Goal: Information Seeking & Learning: Learn about a topic

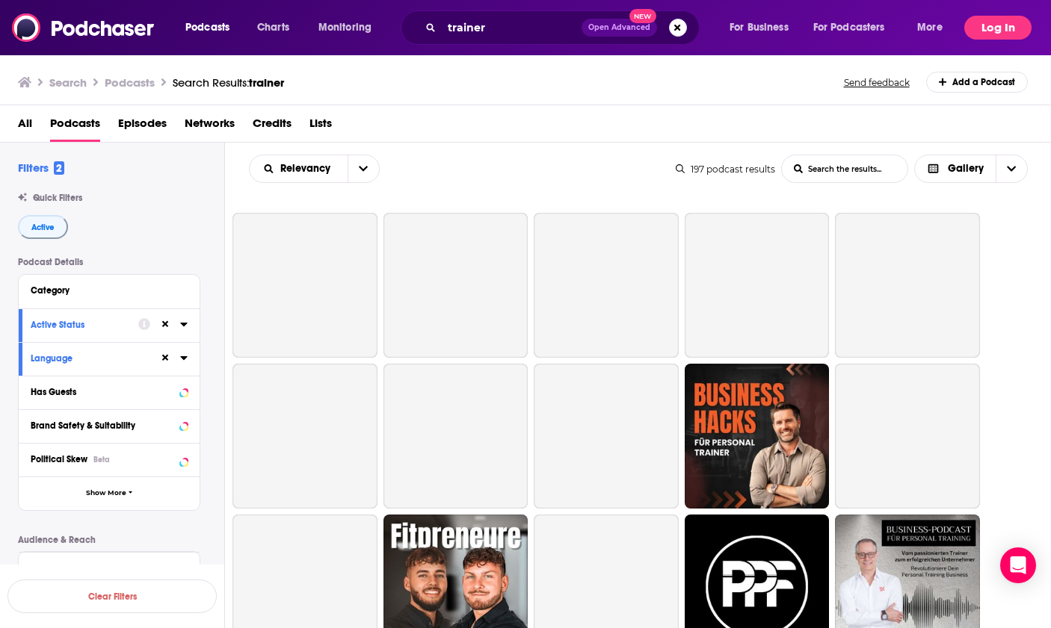
click at [988, 29] on button "Log In" at bounding box center [997, 28] width 67 height 24
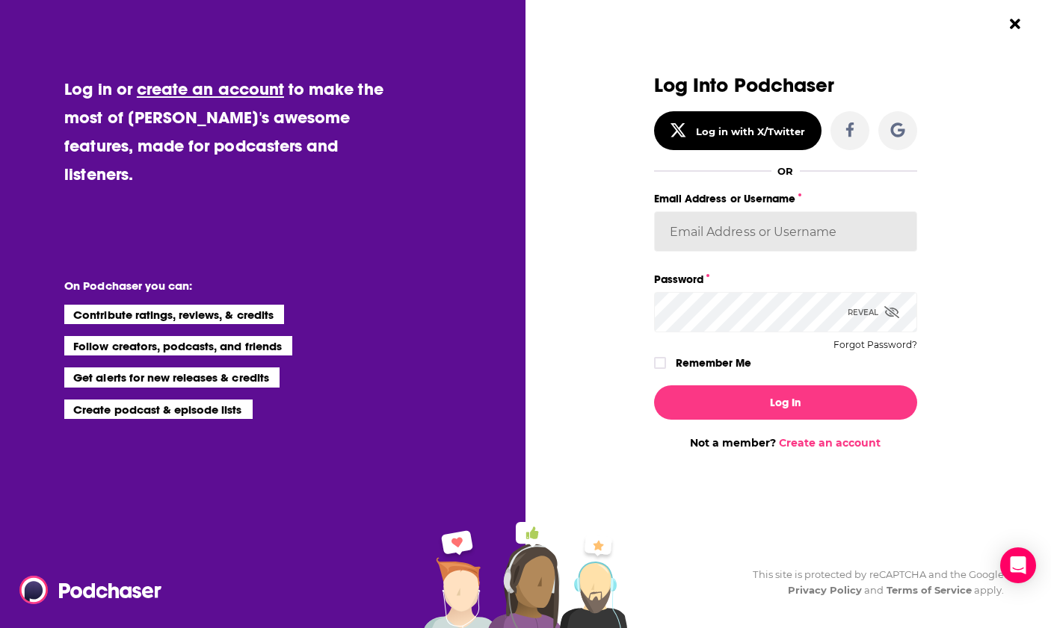
click at [744, 237] on input "Email Address or Username" at bounding box center [785, 231] width 263 height 40
type input "experts2podcasts"
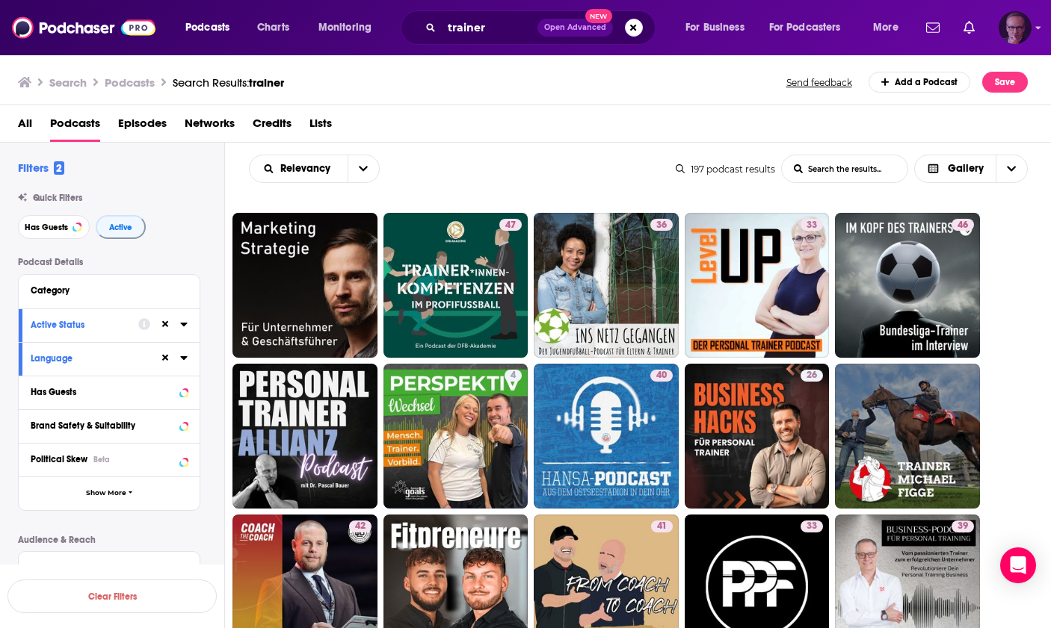
click at [1039, 25] on icon "Show profile menu" at bounding box center [1038, 27] width 6 height 9
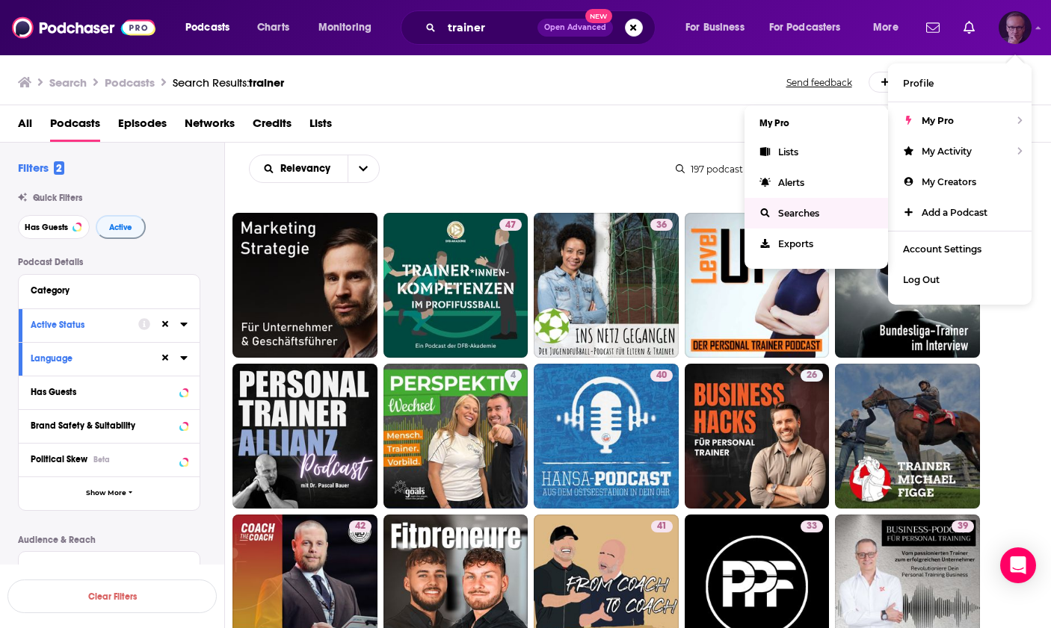
click at [796, 210] on span "Searches" at bounding box center [798, 213] width 41 height 11
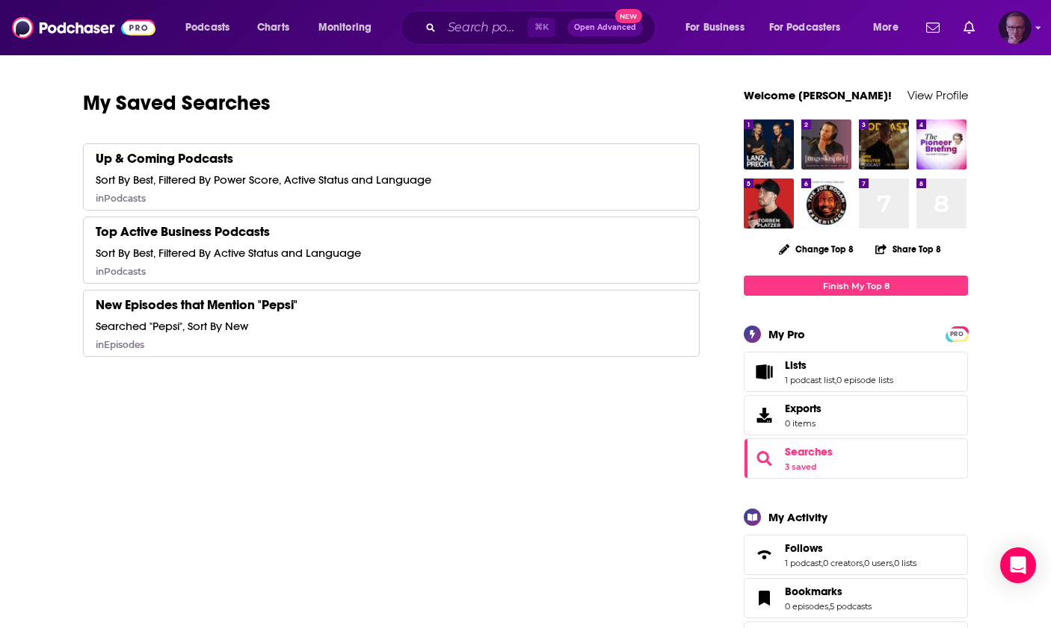
click at [1030, 30] on img "Logged in as experts2podcasts" at bounding box center [1014, 27] width 33 height 33
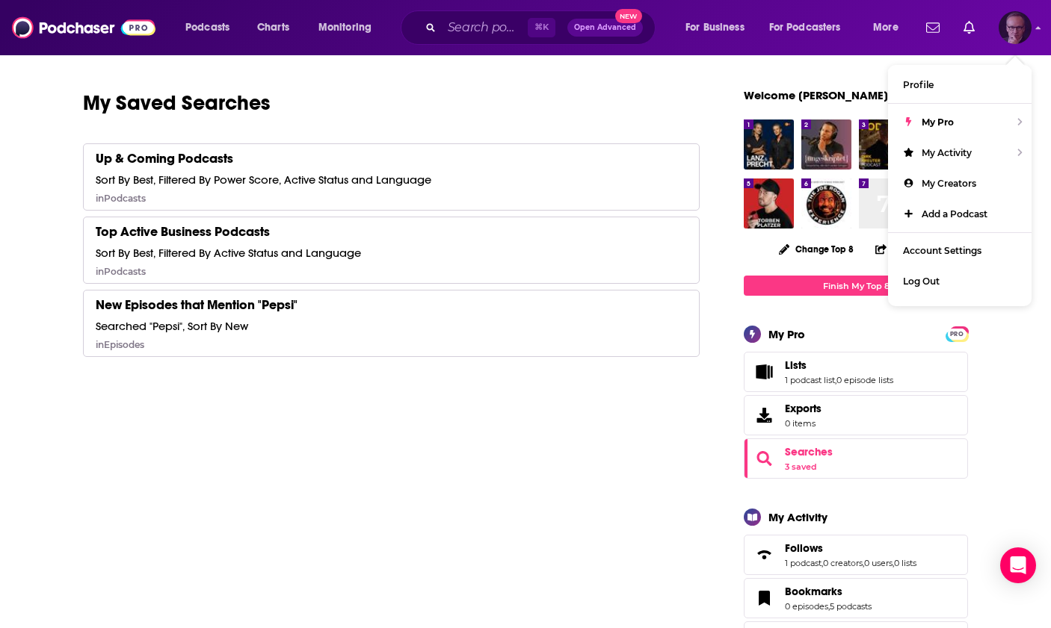
scroll to position [1, 0]
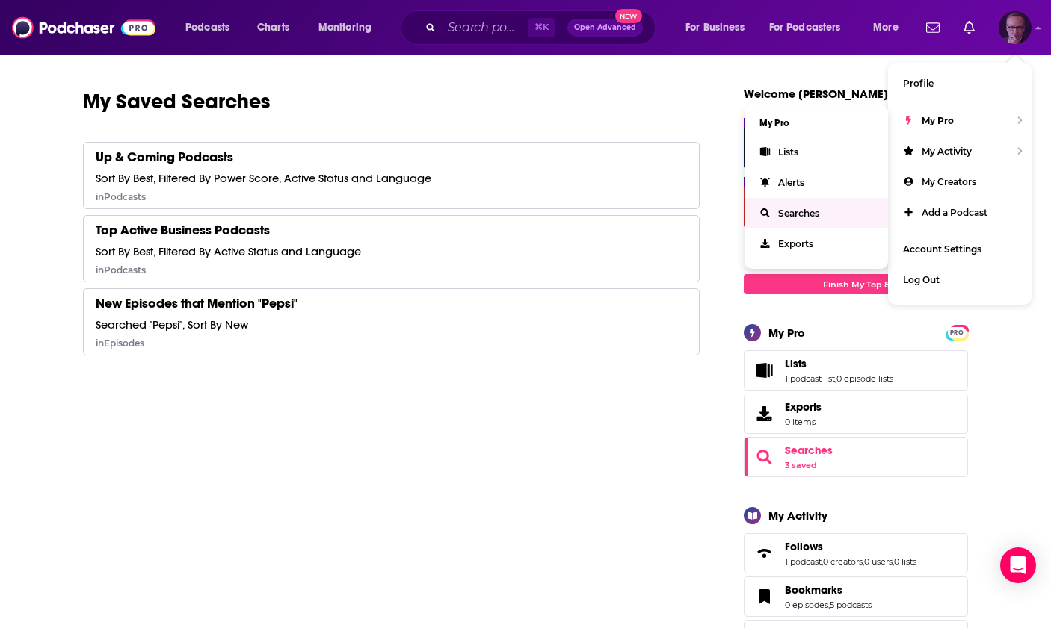
click at [823, 211] on link "Searches" at bounding box center [815, 213] width 143 height 31
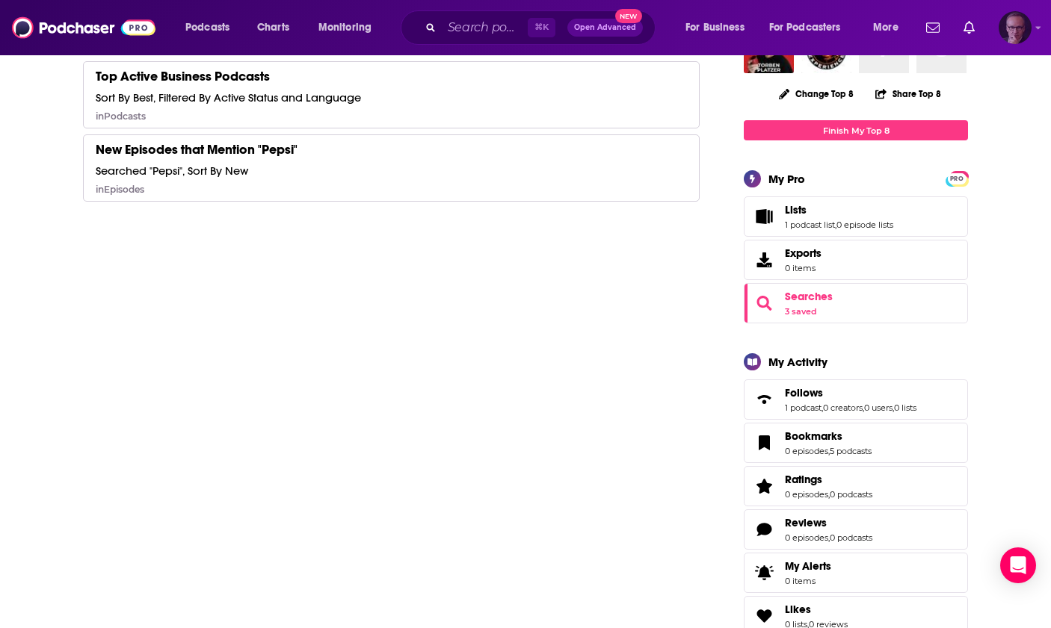
scroll to position [0, 0]
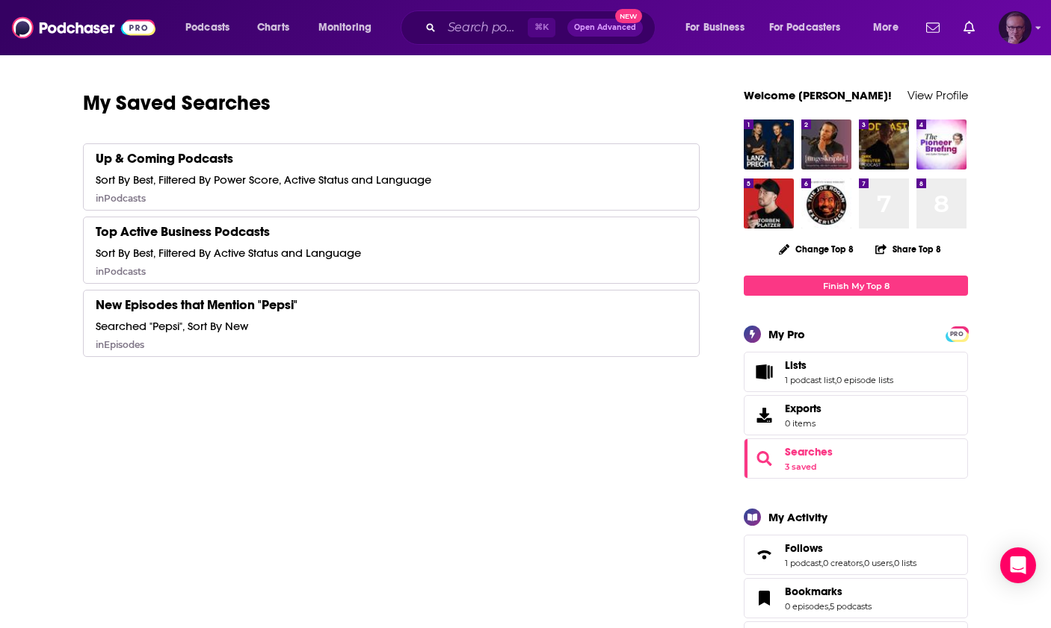
click at [1035, 28] on icon "Show profile menu" at bounding box center [1038, 27] width 6 height 9
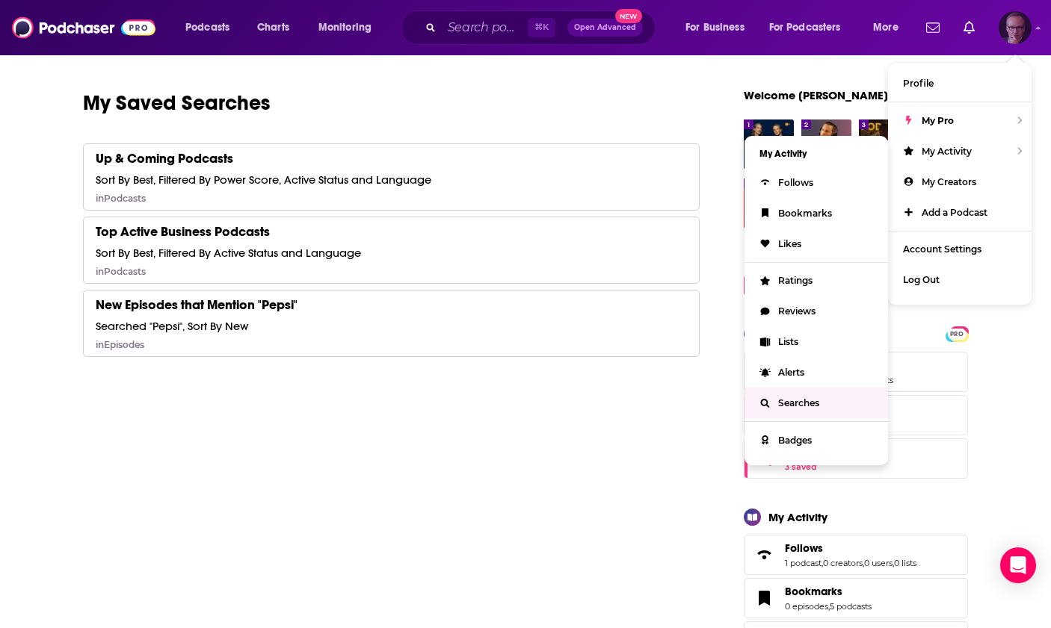
click at [804, 401] on span "Searches" at bounding box center [798, 402] width 41 height 11
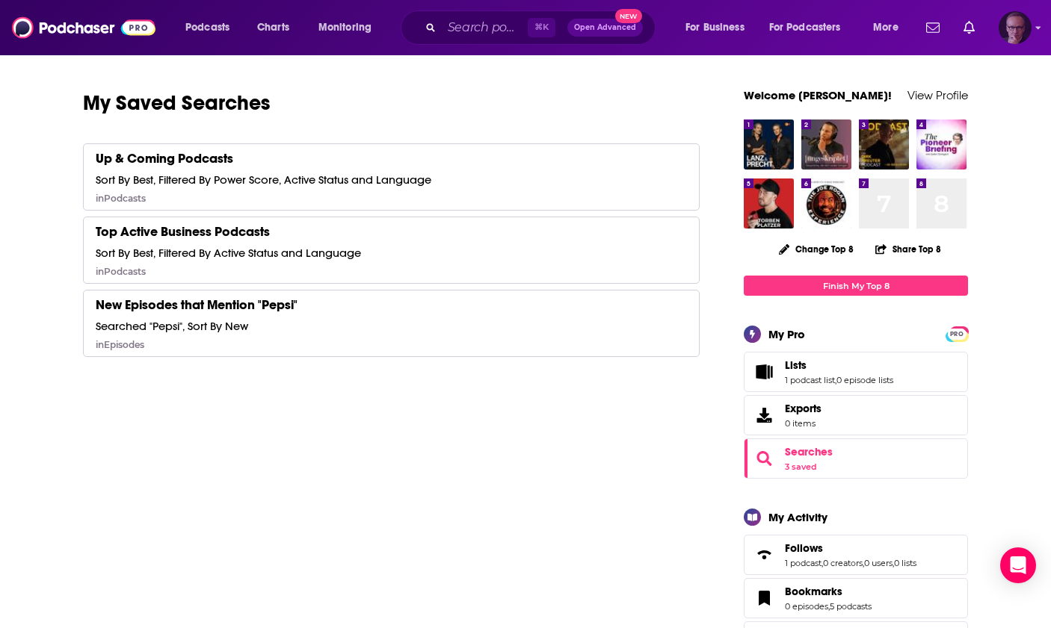
click at [1025, 27] on img "Logged in as experts2podcasts" at bounding box center [1014, 27] width 33 height 33
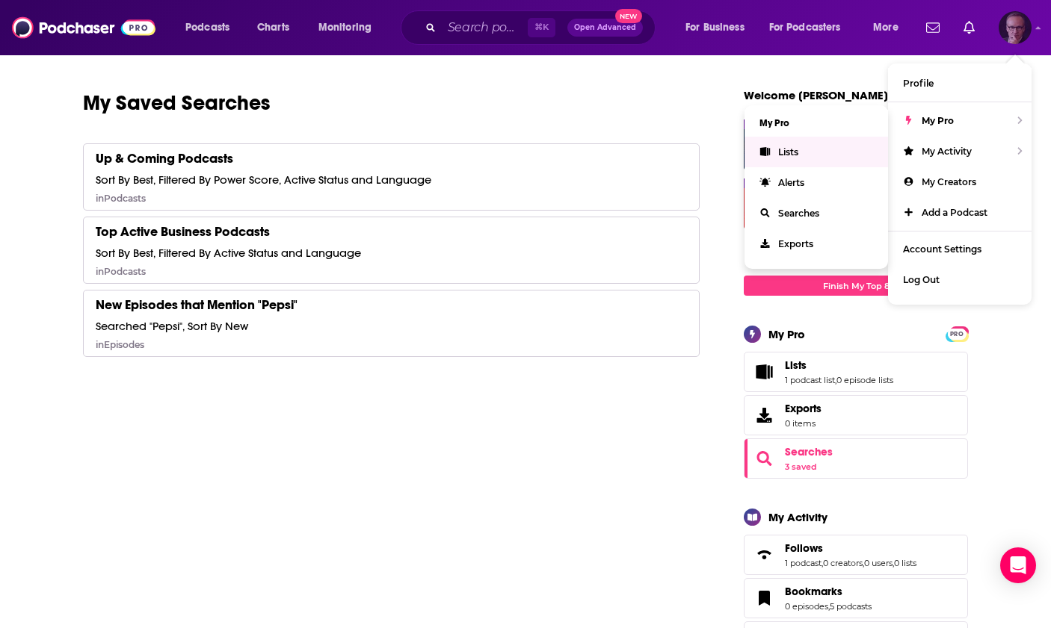
click at [808, 148] on link "Lists" at bounding box center [815, 152] width 143 height 31
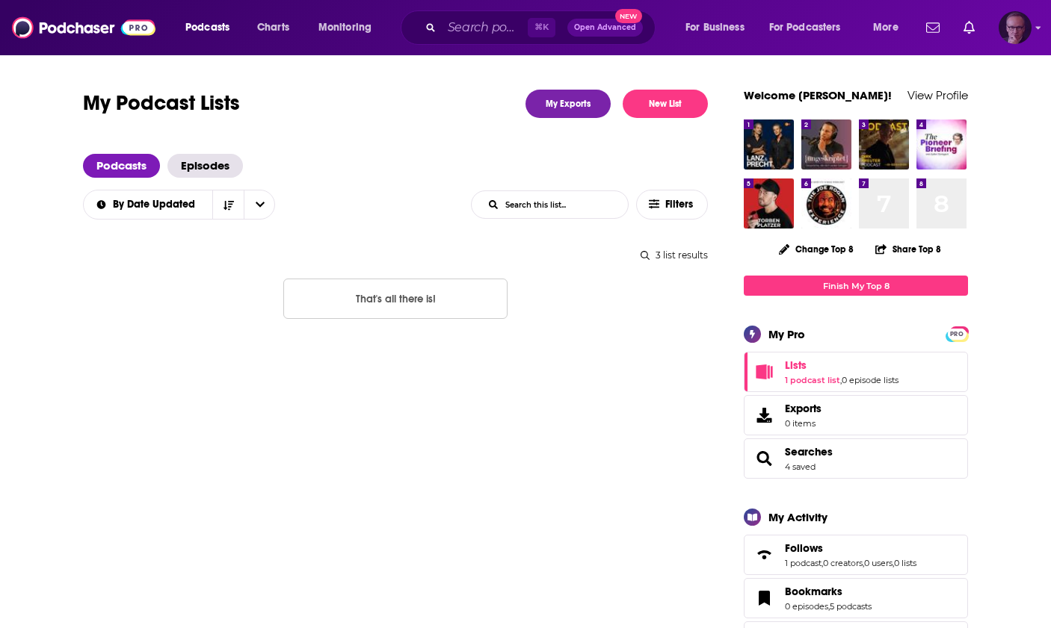
click at [1030, 26] on img "Logged in as experts2podcasts" at bounding box center [1014, 27] width 33 height 33
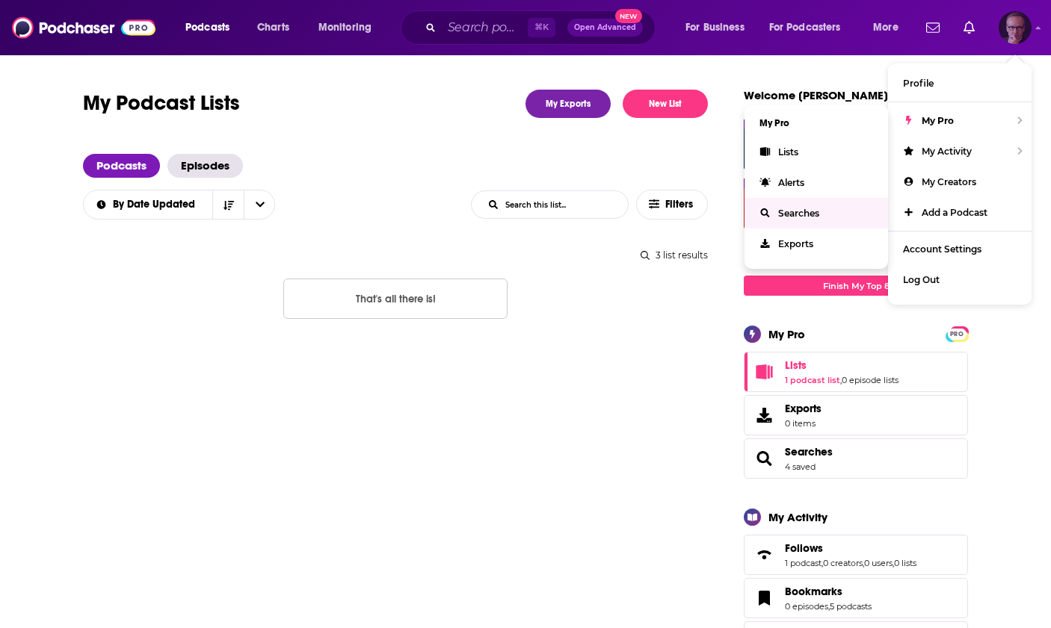
click at [805, 212] on span "Searches" at bounding box center [798, 213] width 41 height 11
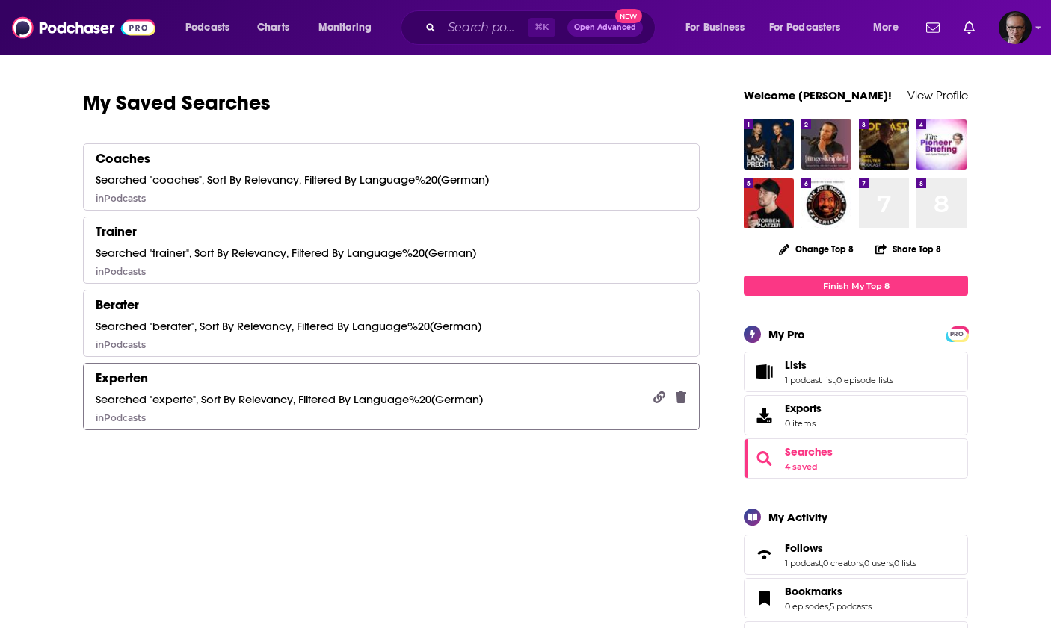
click at [222, 377] on div "Experten Searched "experte", Sort By Relevancy, Filtered By Language%20(German)…" at bounding box center [289, 397] width 387 height 54
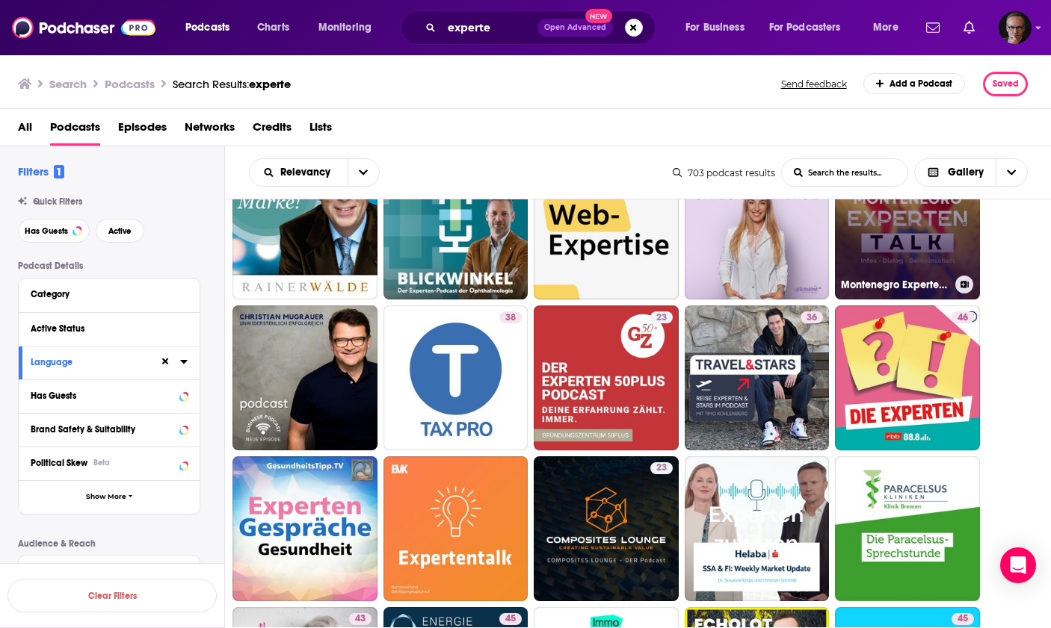
scroll to position [522, 0]
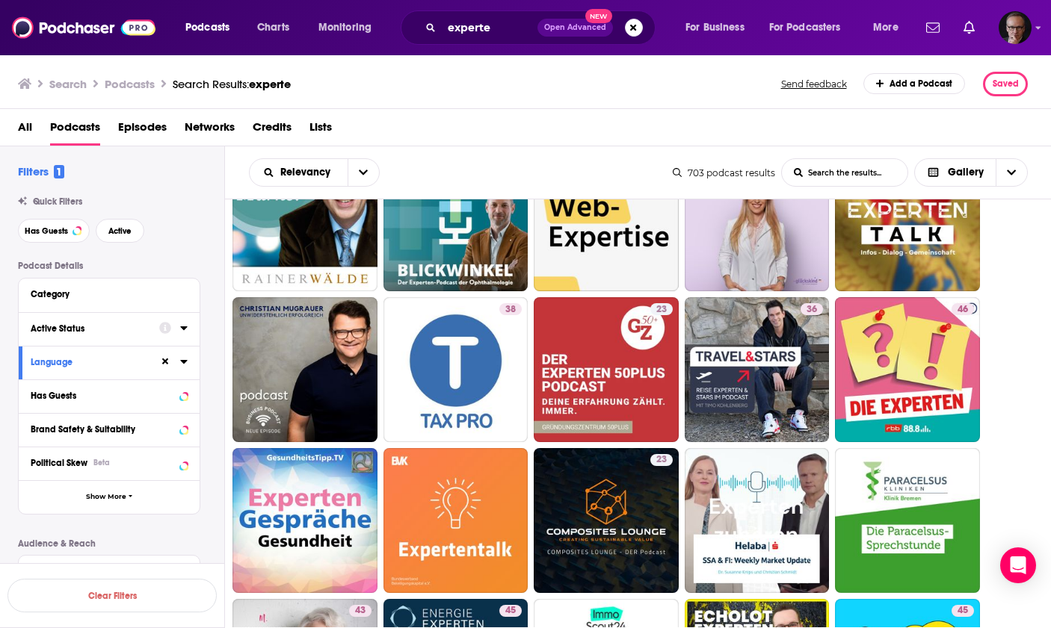
click at [152, 329] on button "Active Status" at bounding box center [95, 328] width 129 height 19
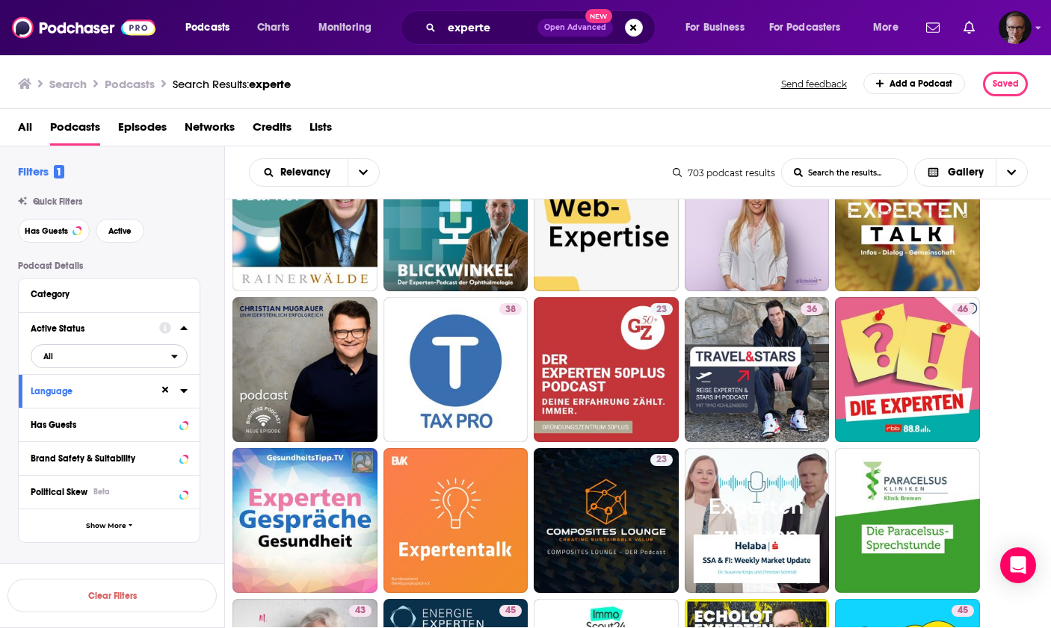
click at [152, 364] on span "All" at bounding box center [101, 356] width 140 height 19
click at [154, 403] on span "211" at bounding box center [152, 405] width 68 height 8
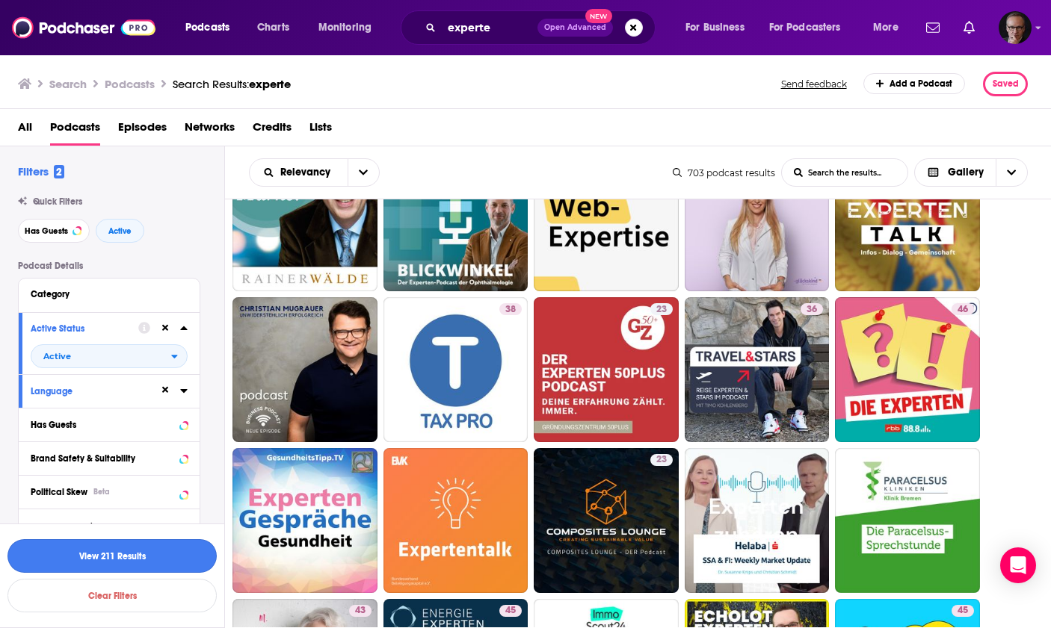
click at [114, 552] on button "View 211 Results" at bounding box center [111, 556] width 209 height 34
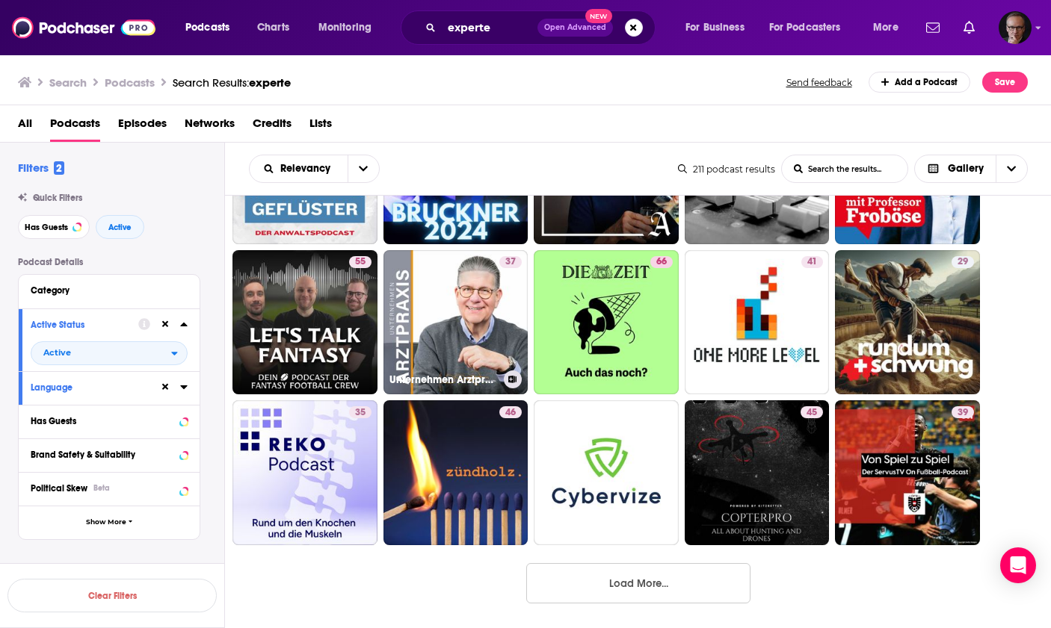
scroll to position [1172, 0]
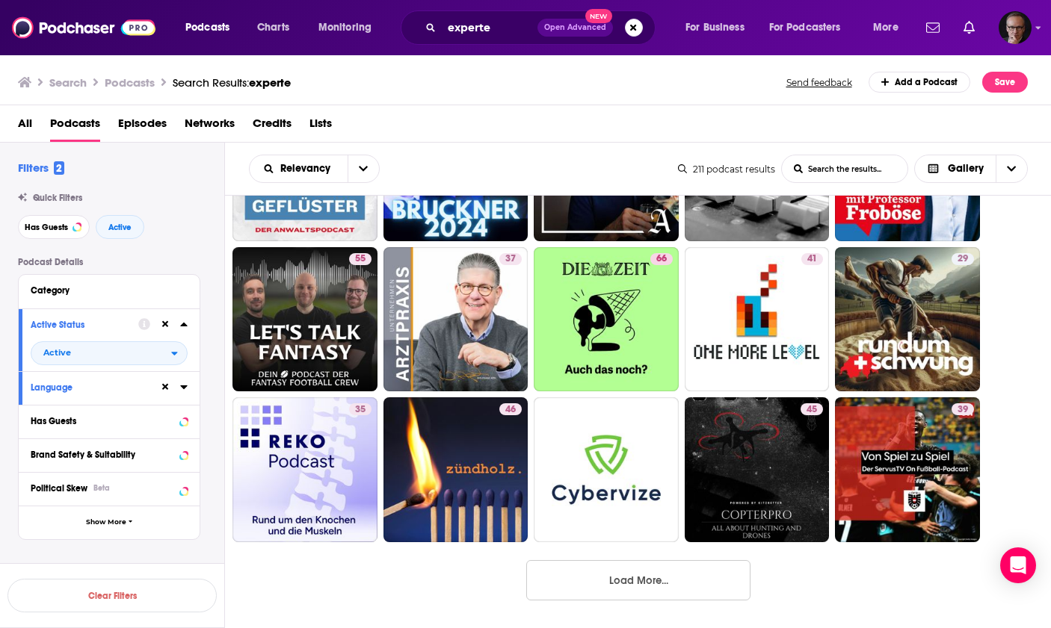
click at [607, 580] on button "Load More..." at bounding box center [638, 580] width 224 height 40
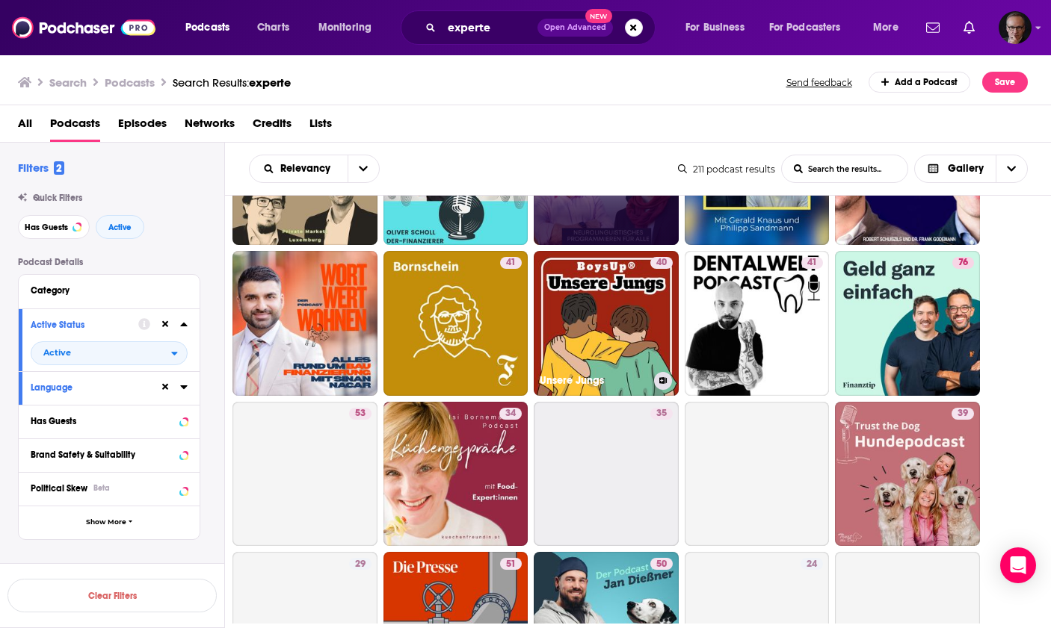
scroll to position [1775, 0]
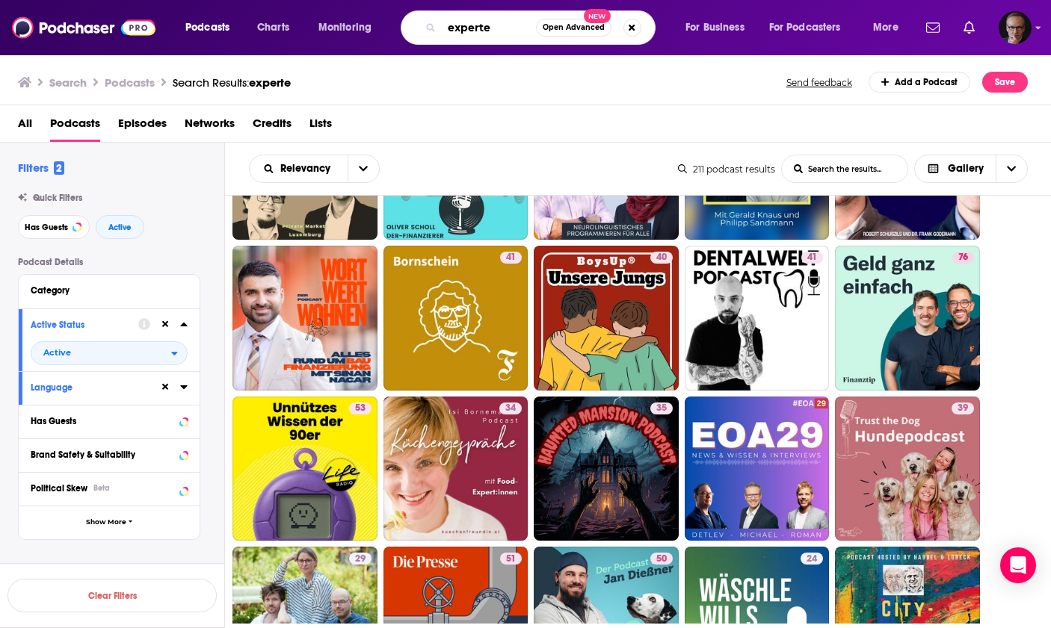
click at [456, 25] on input "experte" at bounding box center [489, 28] width 94 height 24
paste input "Jakob Wiener"
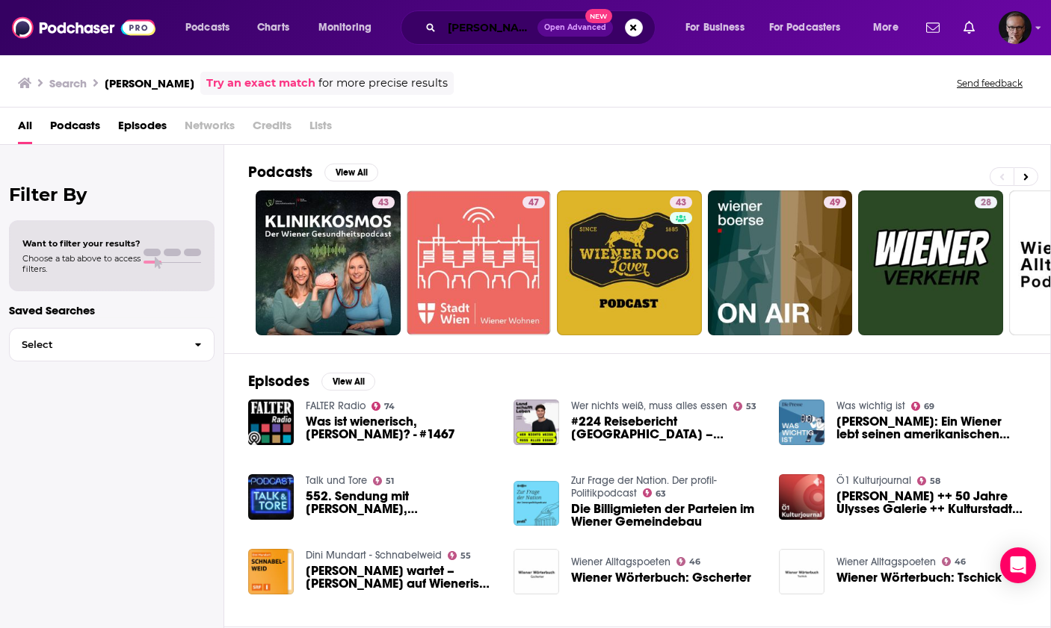
click at [525, 29] on input "Jakob Wiener" at bounding box center [490, 28] width 96 height 24
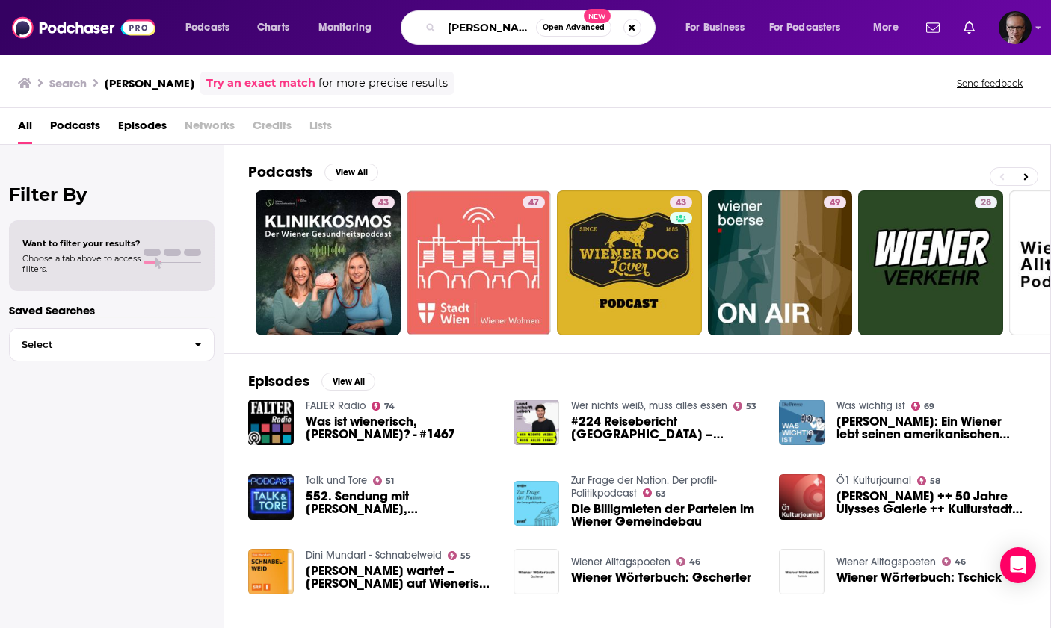
click at [448, 27] on input "Jakob Wiener"" at bounding box center [489, 28] width 94 height 24
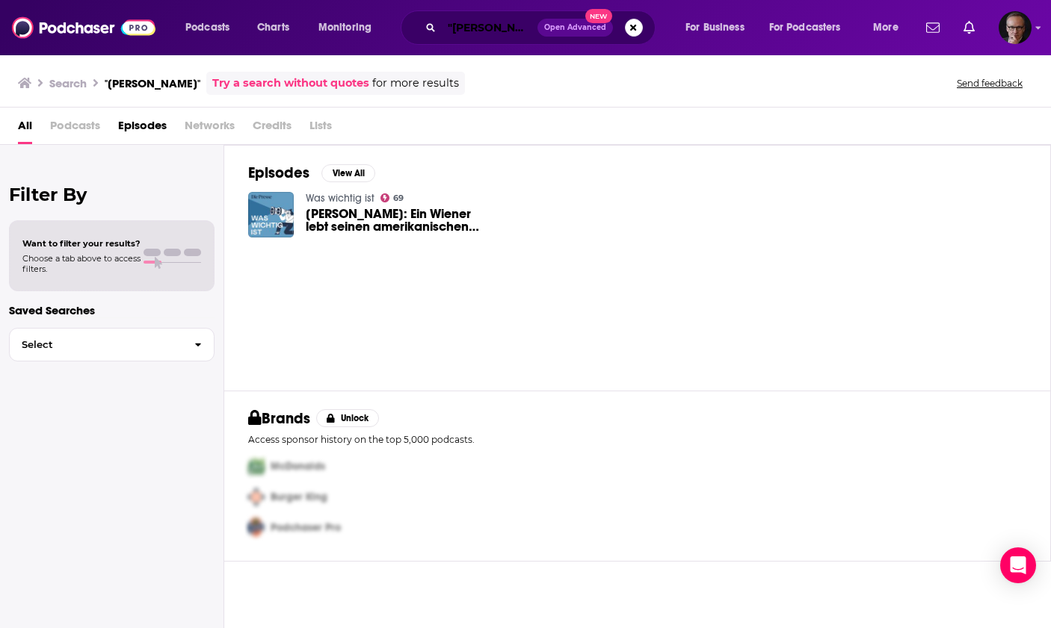
click at [459, 28] on input ""Jakob Wiener"" at bounding box center [490, 28] width 96 height 24
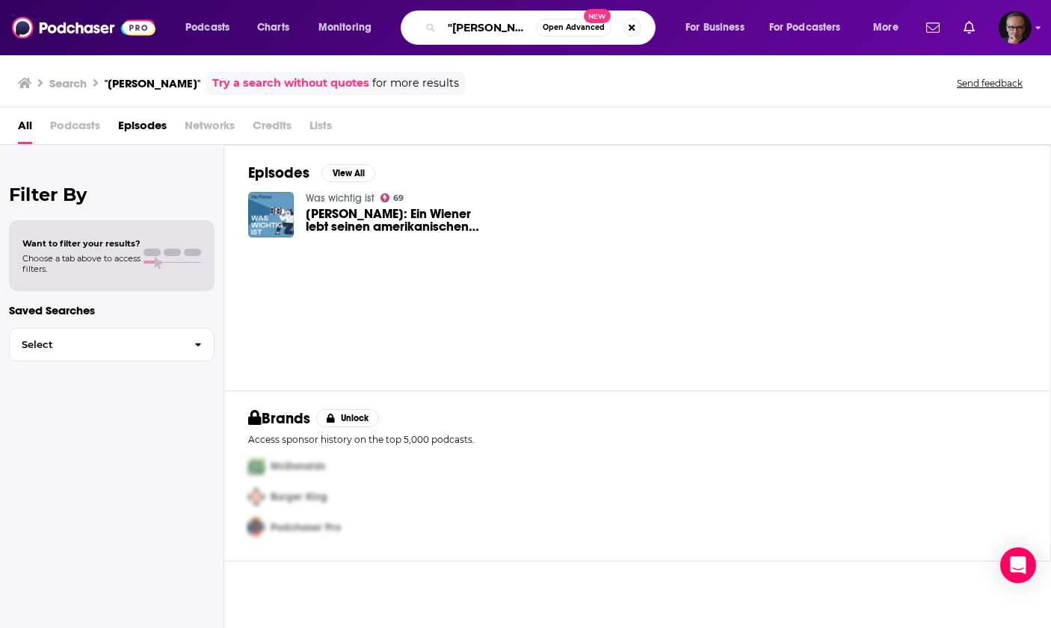
drag, startPoint x: 459, startPoint y: 28, endPoint x: 501, endPoint y: 26, distance: 42.6
click at [501, 26] on input ""Jakob Wiener"" at bounding box center [489, 28] width 94 height 24
paste input "Dr. Sievert Weiss"
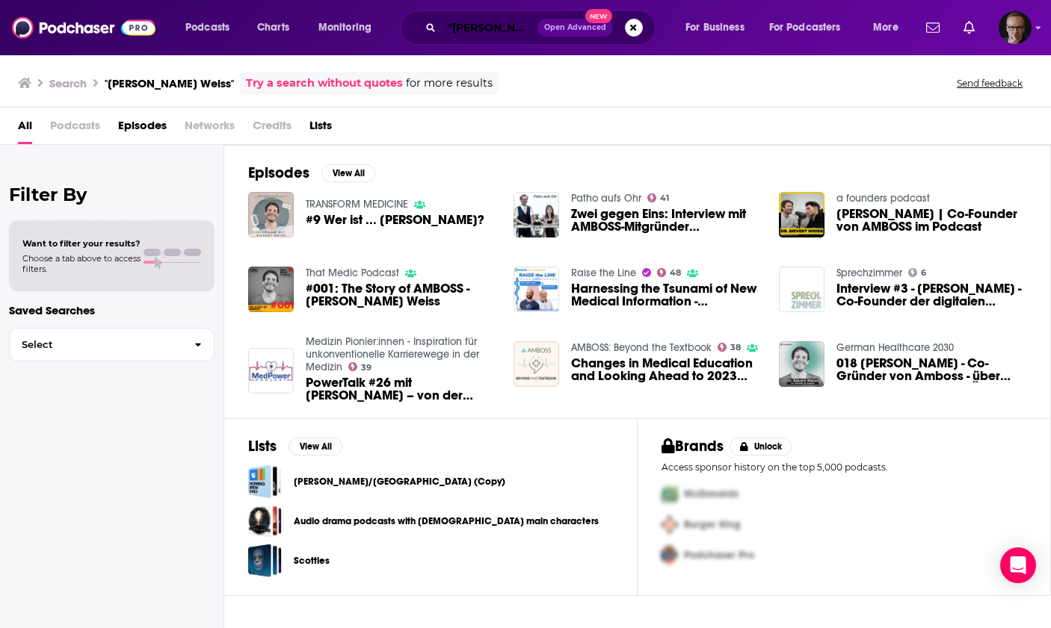
click at [462, 30] on input ""Dr. Sievert Weiss"" at bounding box center [490, 28] width 96 height 24
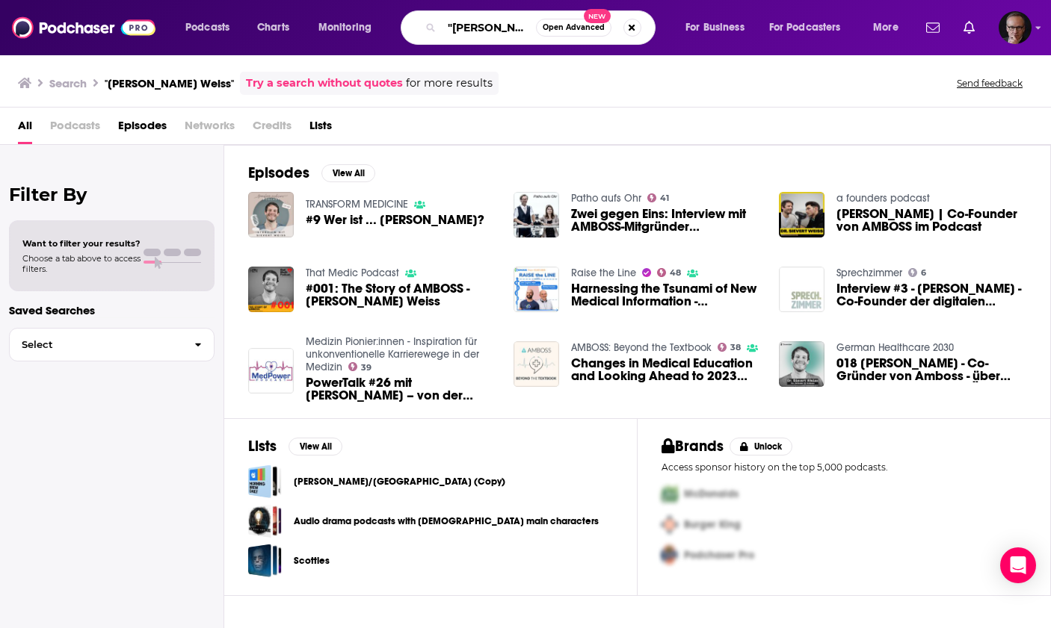
drag, startPoint x: 462, startPoint y: 30, endPoint x: 520, endPoint y: 31, distance: 57.5
click at [520, 31] on input ""Dr. Sievert Weiss"" at bounding box center [489, 28] width 94 height 24
paste input "Moritz Walther"
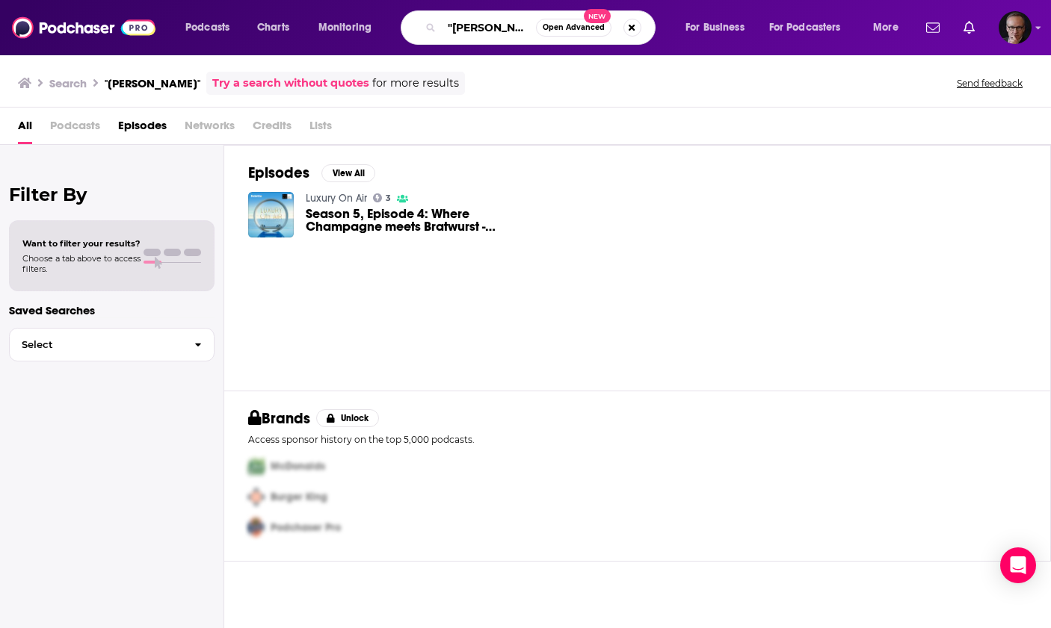
click at [462, 31] on input ""Moritz Walther"" at bounding box center [489, 28] width 94 height 24
click at [462, 30] on input ""Moritz Walther"" at bounding box center [489, 28] width 94 height 24
drag, startPoint x: 462, startPoint y: 30, endPoint x: 519, endPoint y: 31, distance: 56.8
click at [519, 31] on input ""Moritz Walther"" at bounding box center [489, 28] width 94 height 24
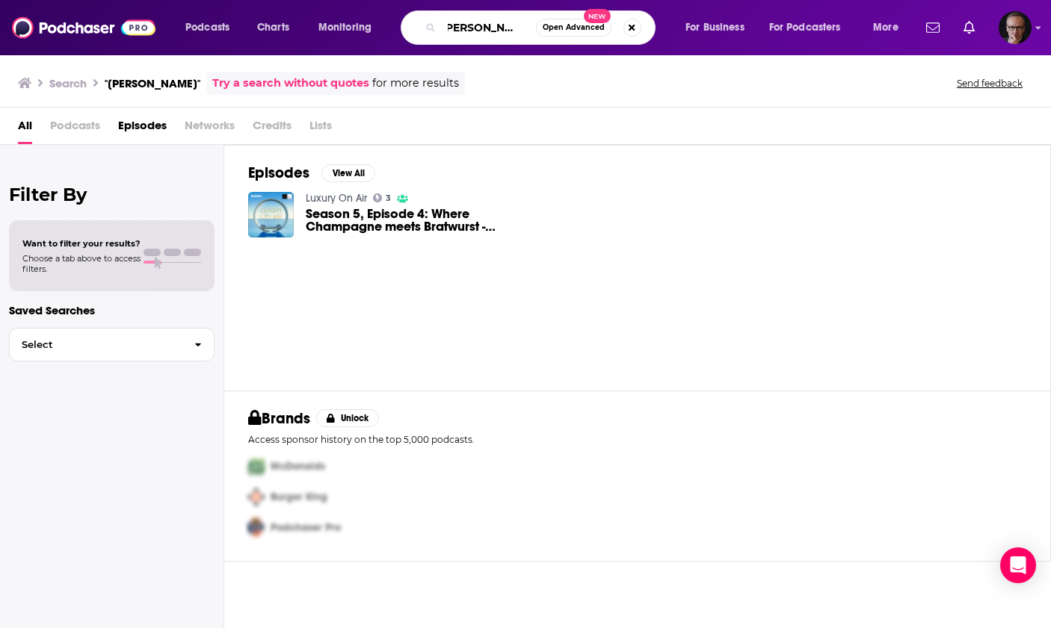
paste input "Neshat Fejza"
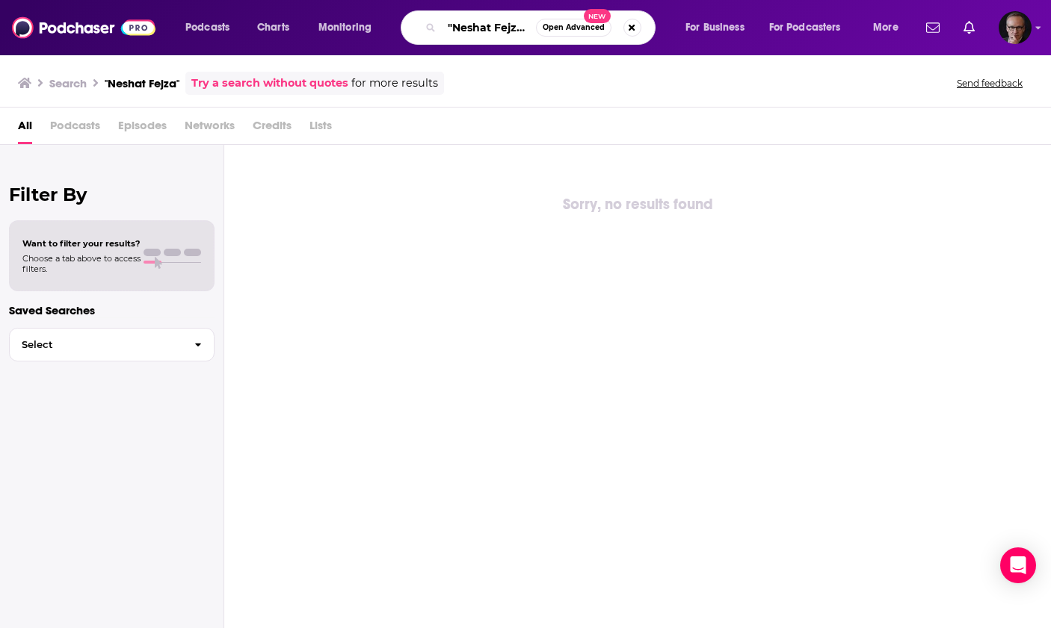
click at [479, 31] on input ""Neshat Fejza"" at bounding box center [489, 28] width 94 height 24
drag, startPoint x: 479, startPoint y: 31, endPoint x: 505, endPoint y: 31, distance: 26.2
click at [505, 31] on input ""Neshat Fejza"" at bounding box center [489, 28] width 94 height 24
paste input "Joël Husson"
click at [462, 24] on input ""Joël Husson"" at bounding box center [489, 28] width 94 height 24
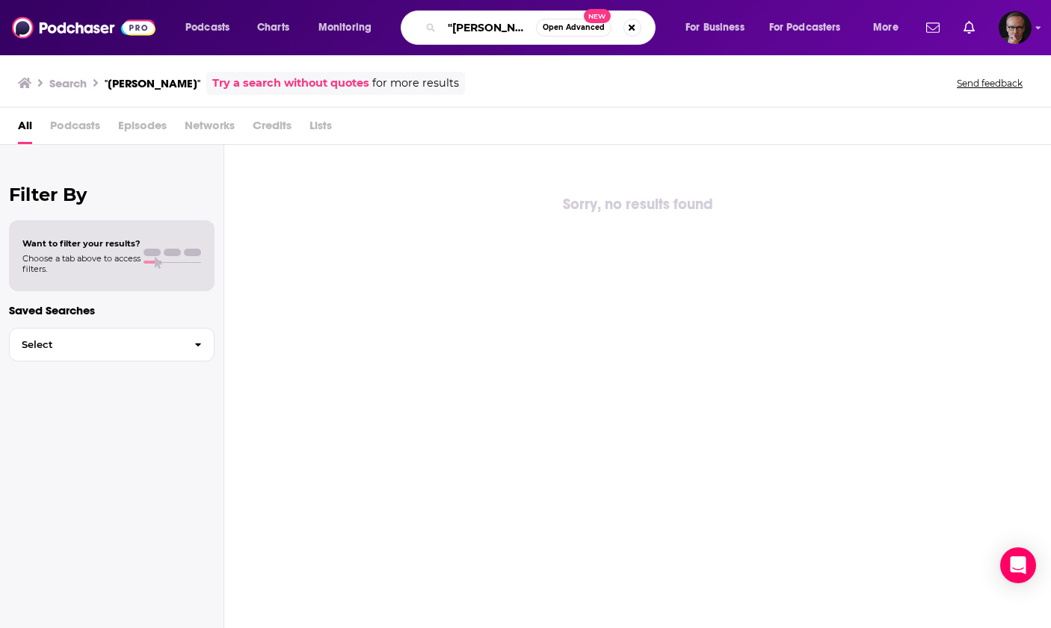
drag, startPoint x: 462, startPoint y: 24, endPoint x: 486, endPoint y: 25, distance: 23.9
click at [486, 25] on input ""Joël Husson"" at bounding box center [489, 28] width 94 height 24
paste input "Erol Wiegert"
click at [458, 27] on input ""Erol Wiegert"" at bounding box center [489, 28] width 94 height 24
drag, startPoint x: 458, startPoint y: 27, endPoint x: 495, endPoint y: 28, distance: 37.4
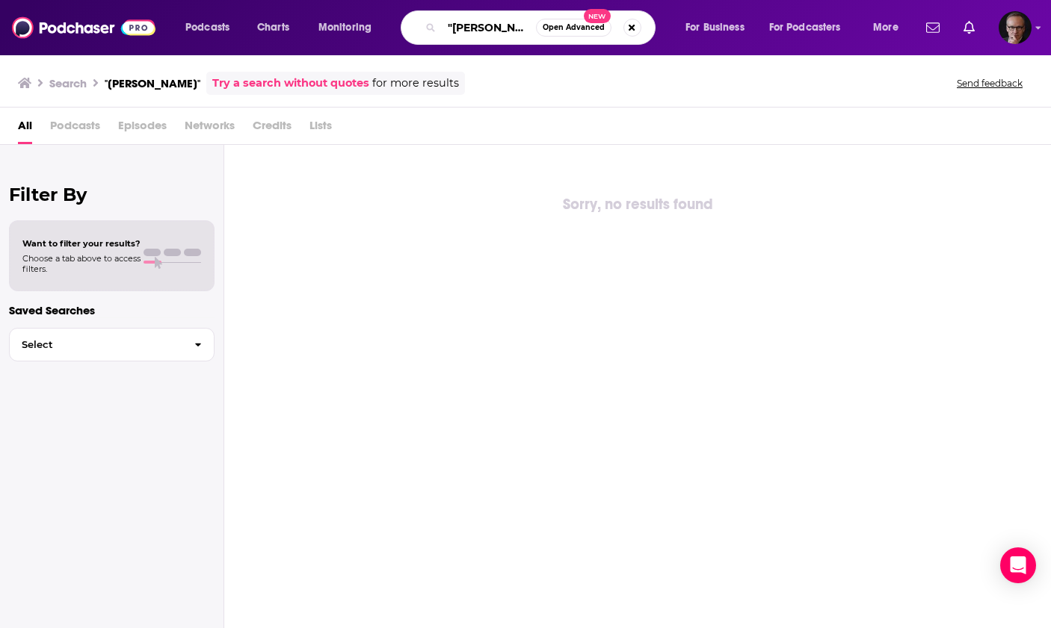
click at [495, 28] on input ""Erol Wiegert"" at bounding box center [489, 28] width 94 height 24
paste input "Christian Ketteler"
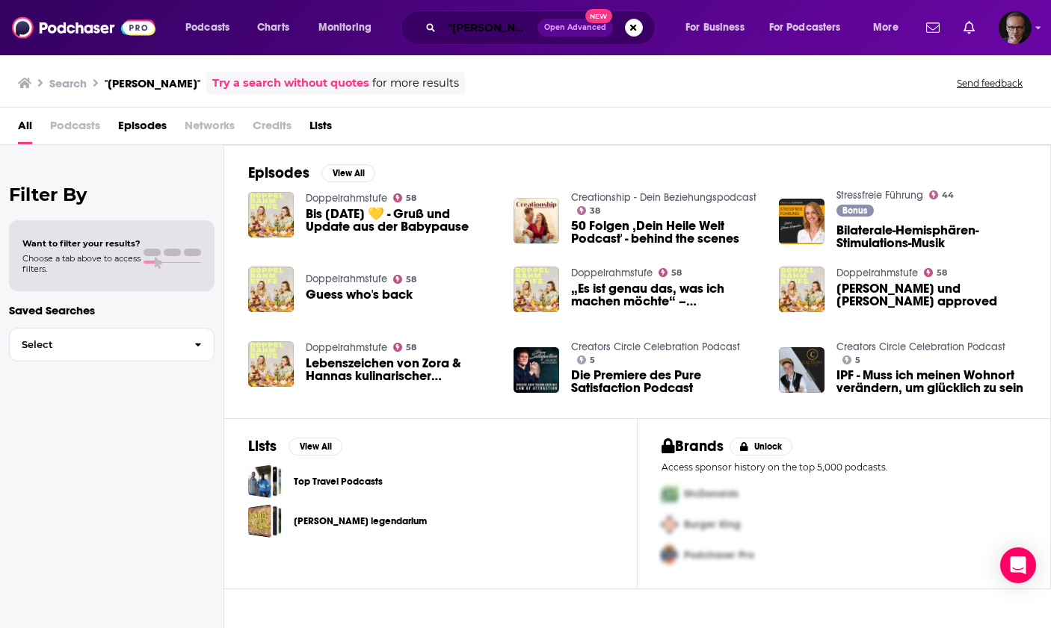
click at [489, 28] on input ""Christian Ketteler"" at bounding box center [490, 28] width 96 height 24
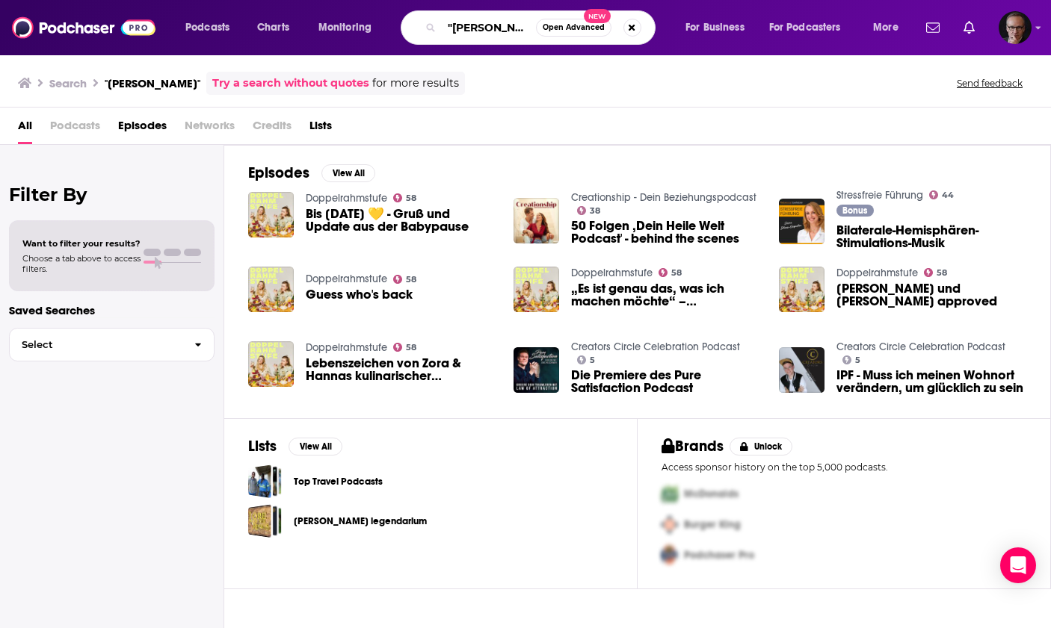
drag, startPoint x: 489, startPoint y: 28, endPoint x: 509, endPoint y: 28, distance: 19.4
click at [509, 28] on input ""Christian Ketteler"" at bounding box center [489, 28] width 94 height 24
paste input "Daniel Dlubal"
type input ""Daniel Dlubal""
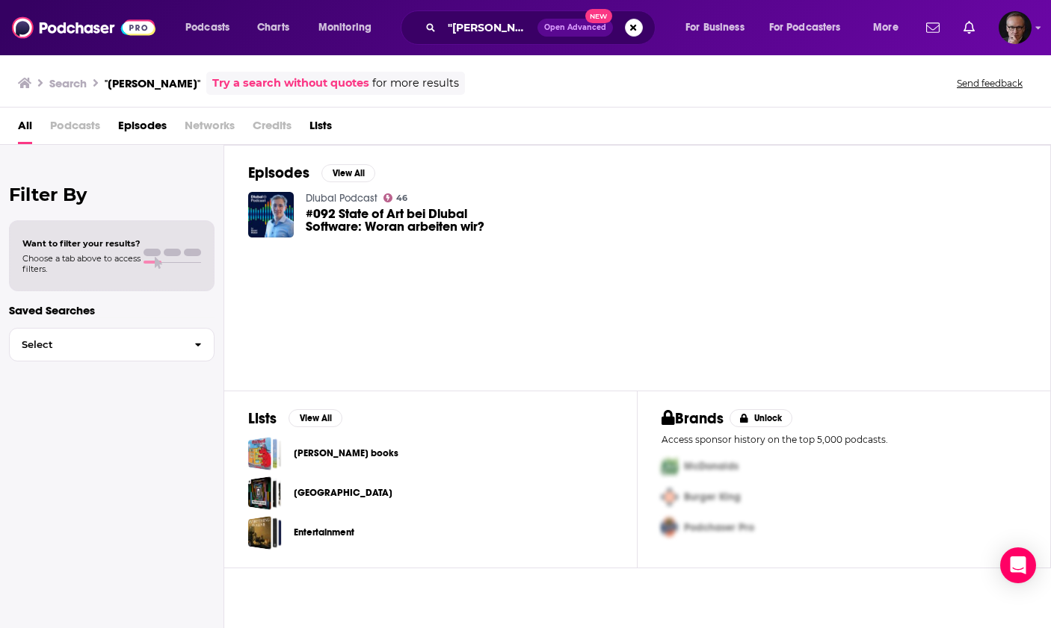
click at [338, 216] on span "#092 State of Art bei Dlubal Software: Woran arbeiten wir?" at bounding box center [401, 220] width 190 height 25
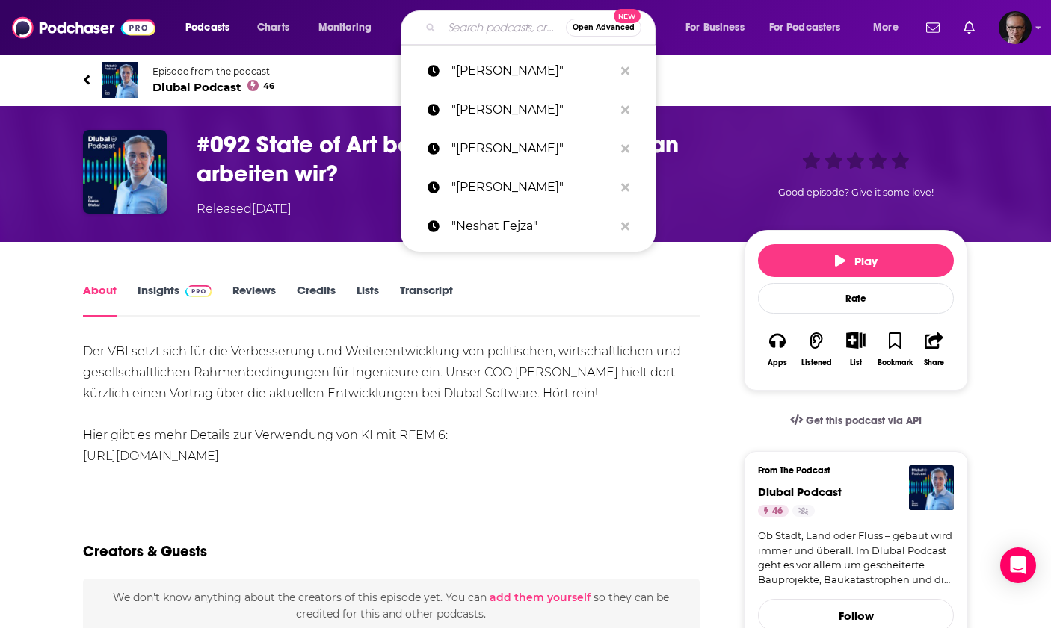
click at [484, 29] on input "Search podcasts, credits, & more..." at bounding box center [504, 28] width 124 height 24
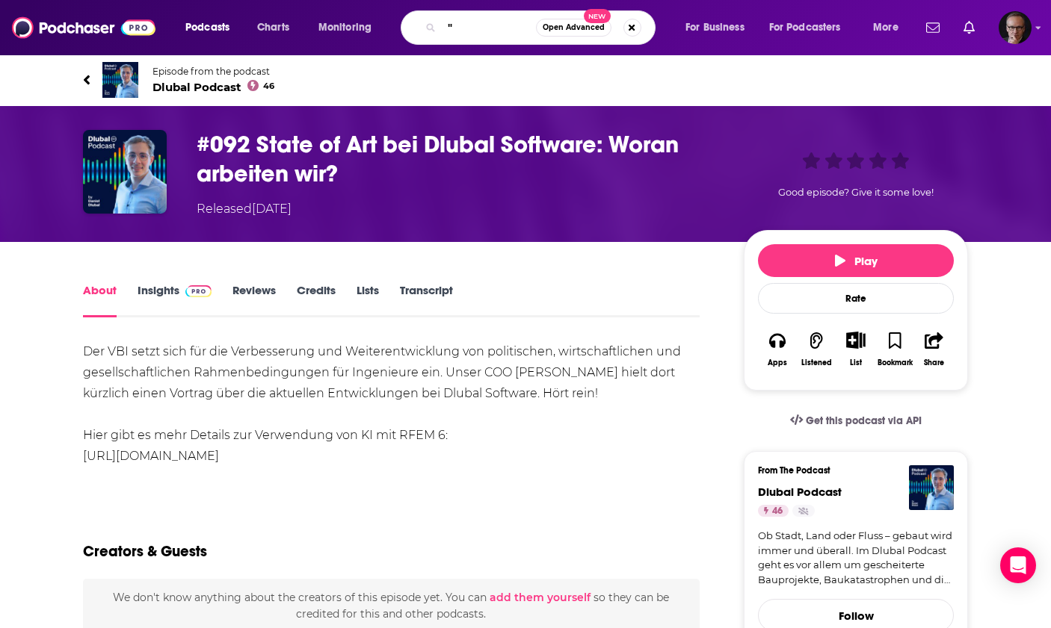
paste input "Maik Neumann"
type input ""Maik Neumann""
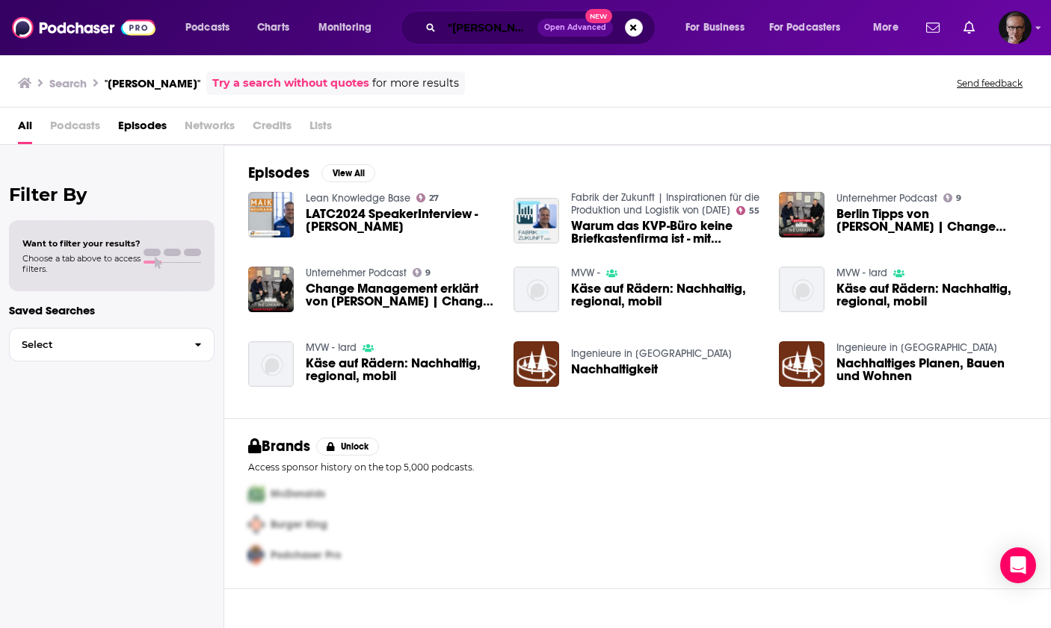
click at [493, 29] on input ""Maik Neumann"" at bounding box center [490, 28] width 96 height 24
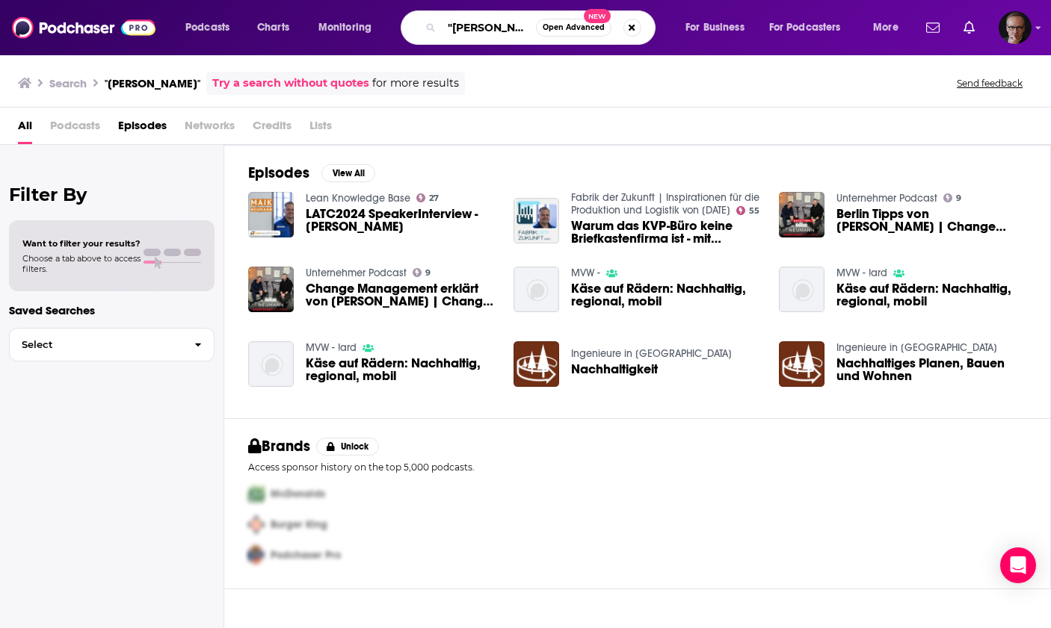
drag, startPoint x: 493, startPoint y: 29, endPoint x: 474, endPoint y: 31, distance: 19.5
click at [474, 31] on input ""Maik Neumann"" at bounding box center [489, 28] width 94 height 24
paste input "Change Management Rockstars"
type input ""Change Management Rockstars""
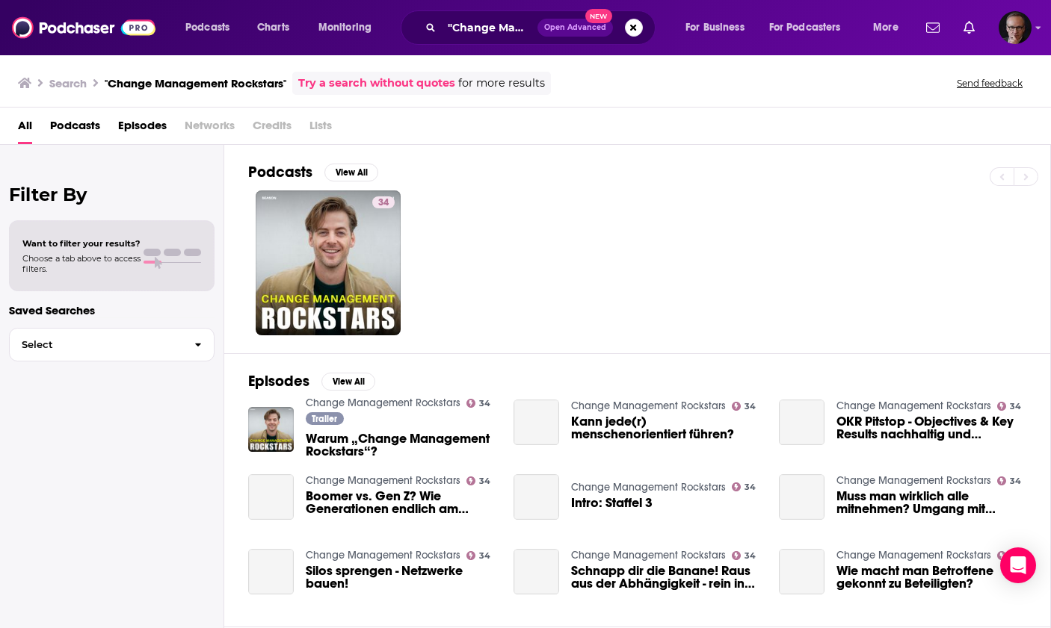
scroll to position [0, 1]
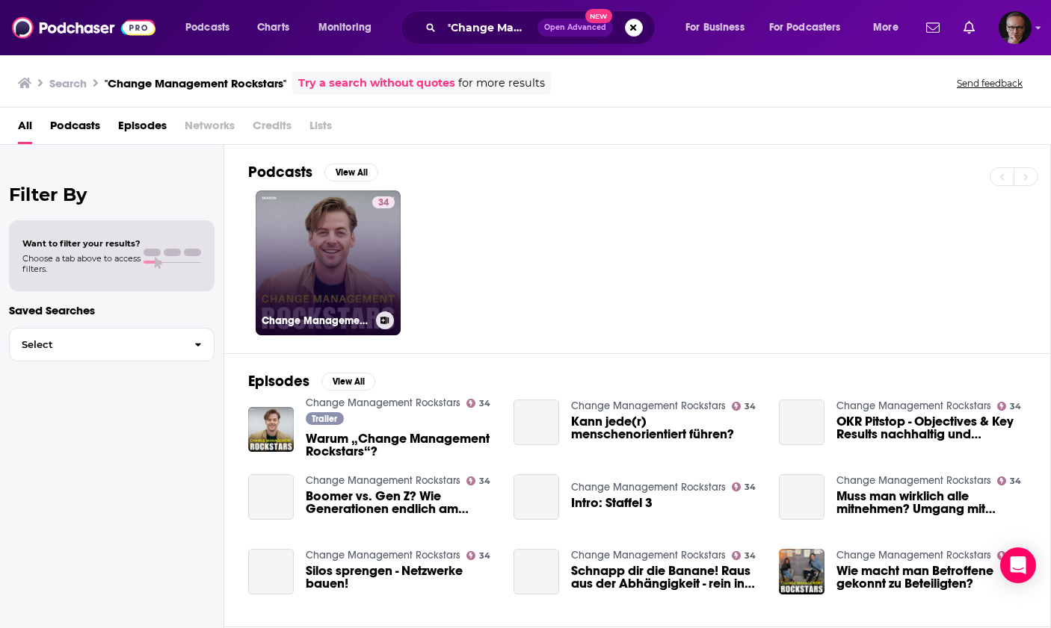
click at [305, 246] on link "34 Change Management Rockstars" at bounding box center [328, 263] width 145 height 145
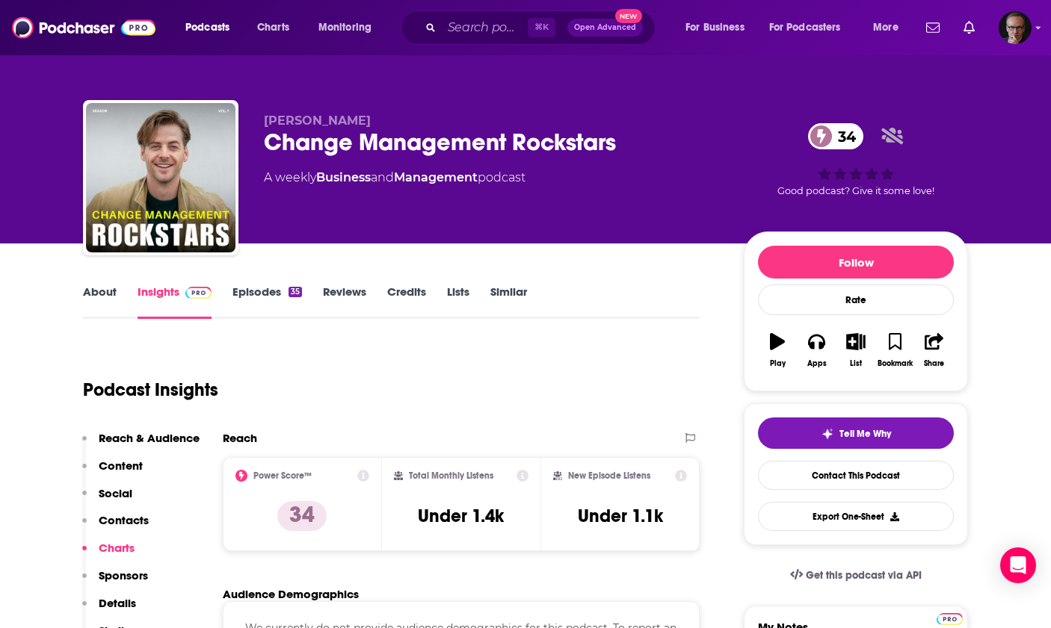
click at [285, 289] on link "Episodes 35" at bounding box center [266, 302] width 69 height 34
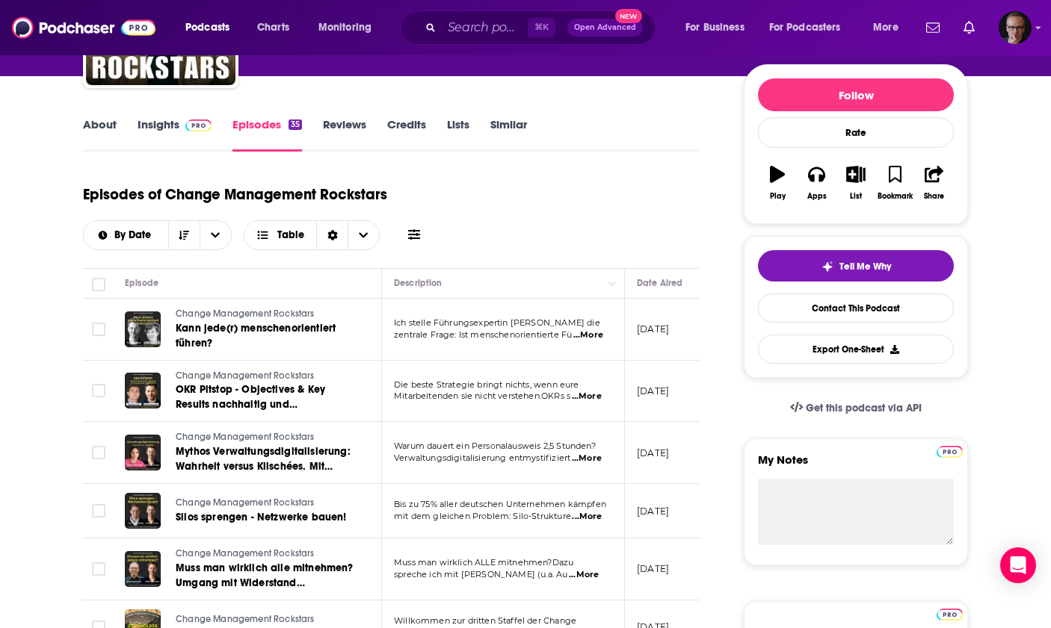
scroll to position [164, 0]
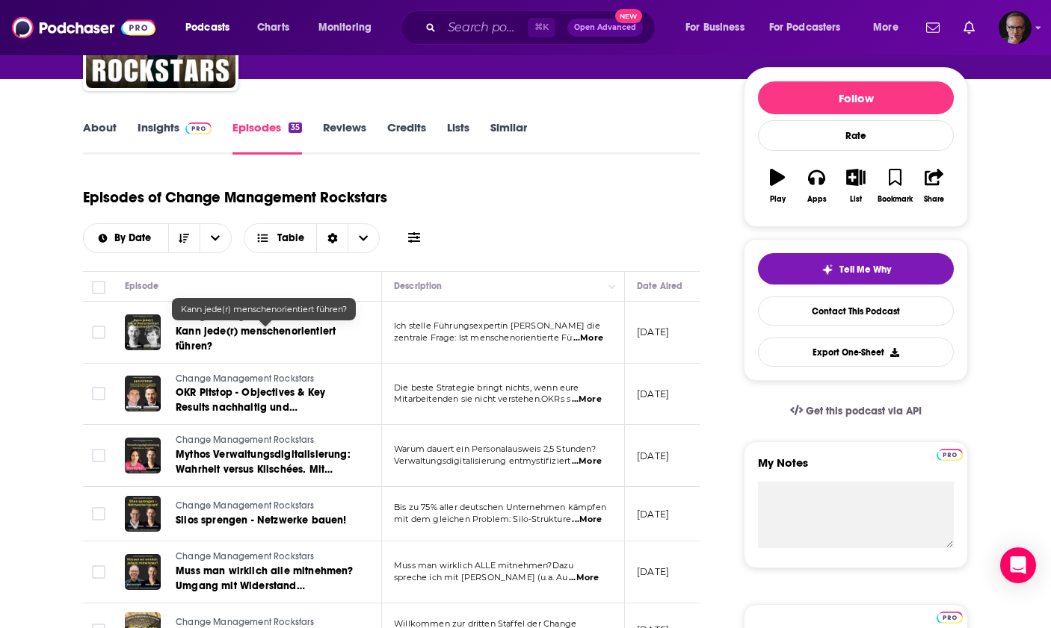
drag, startPoint x: 167, startPoint y: 329, endPoint x: 213, endPoint y: 347, distance: 48.7
click at [213, 347] on div "Change Management Rockstars Kann jede(r) menschenorientiert führen?" at bounding box center [240, 332] width 230 height 43
drag, startPoint x: 174, startPoint y: 329, endPoint x: 217, endPoint y: 342, distance: 45.2
click at [217, 342] on div "Change Management Rockstars Kann jede(r) menschenorientiert führen?" at bounding box center [240, 332] width 230 height 43
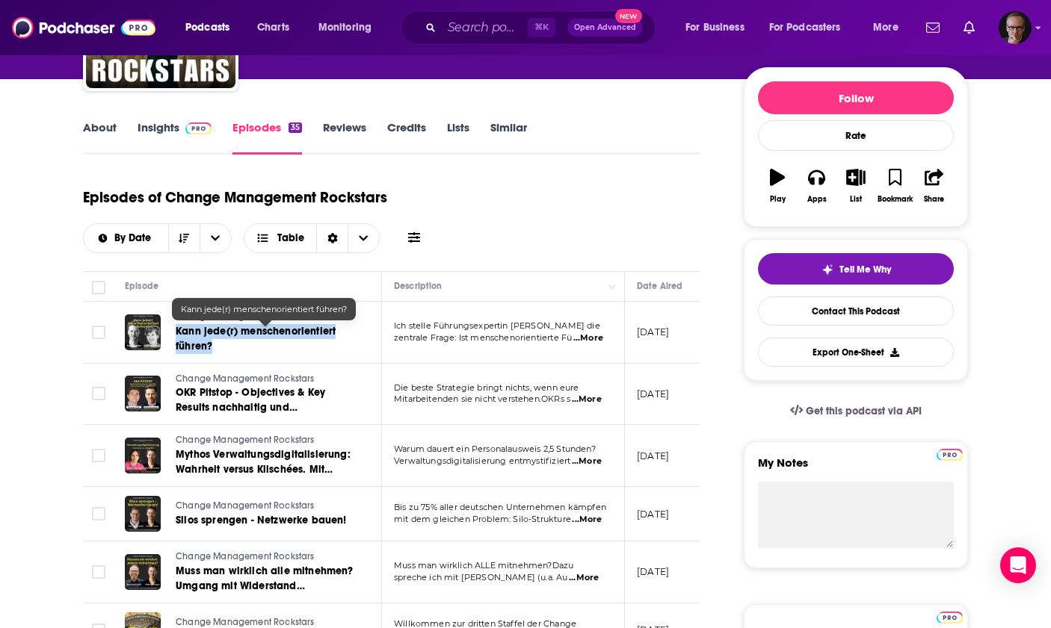
copy span "Kann jede(r) menschenorientiert führen?"
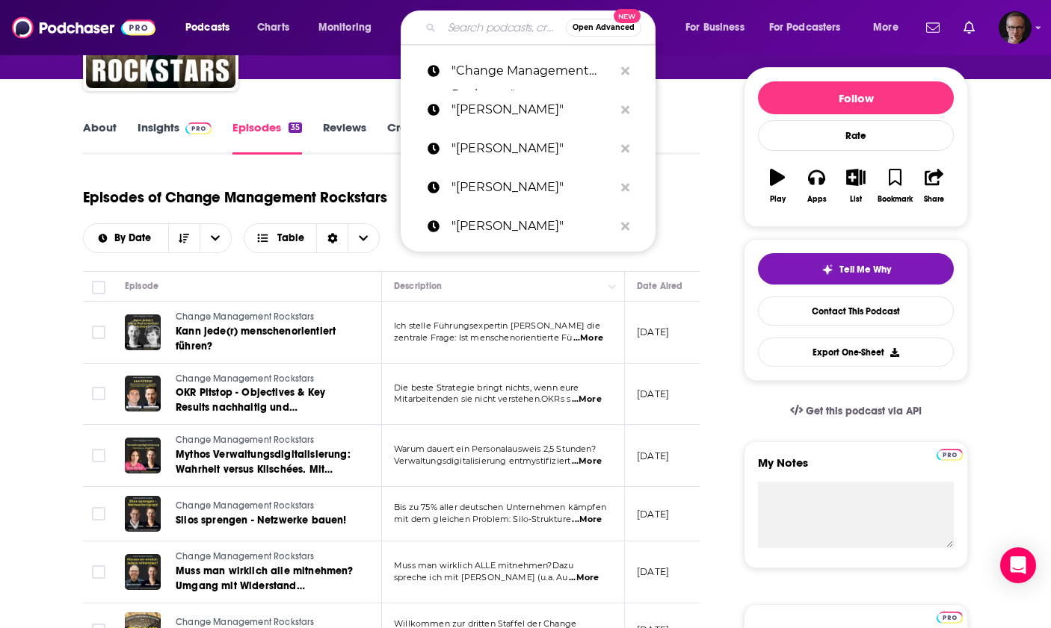
click at [473, 31] on input "Search podcasts, credits, & more..." at bounding box center [504, 28] width 124 height 24
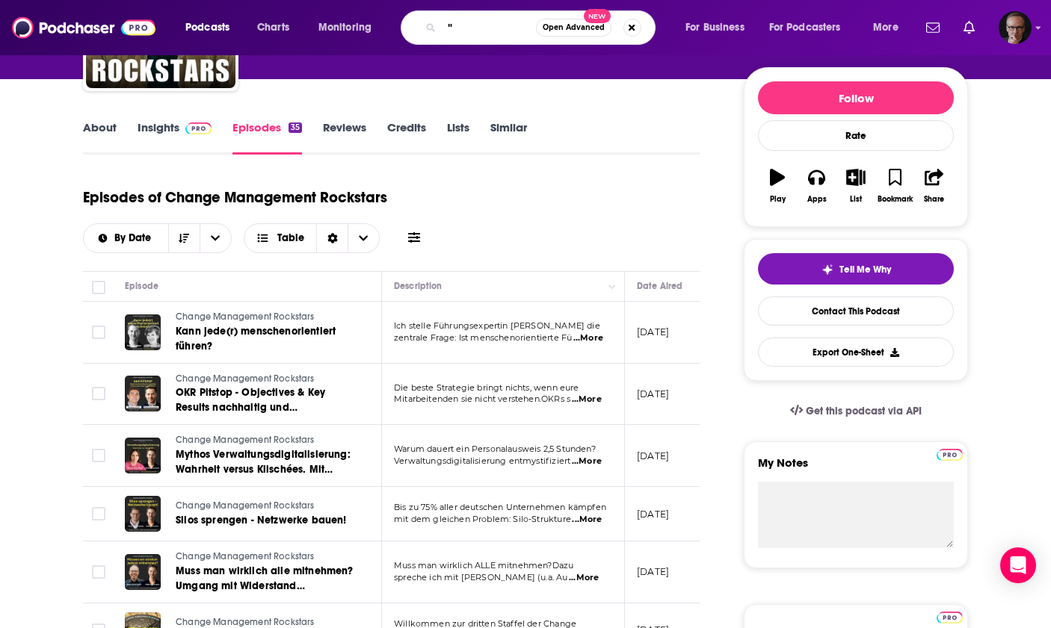
paste input "Judith Geiss"
type input ""Judith Geiss""
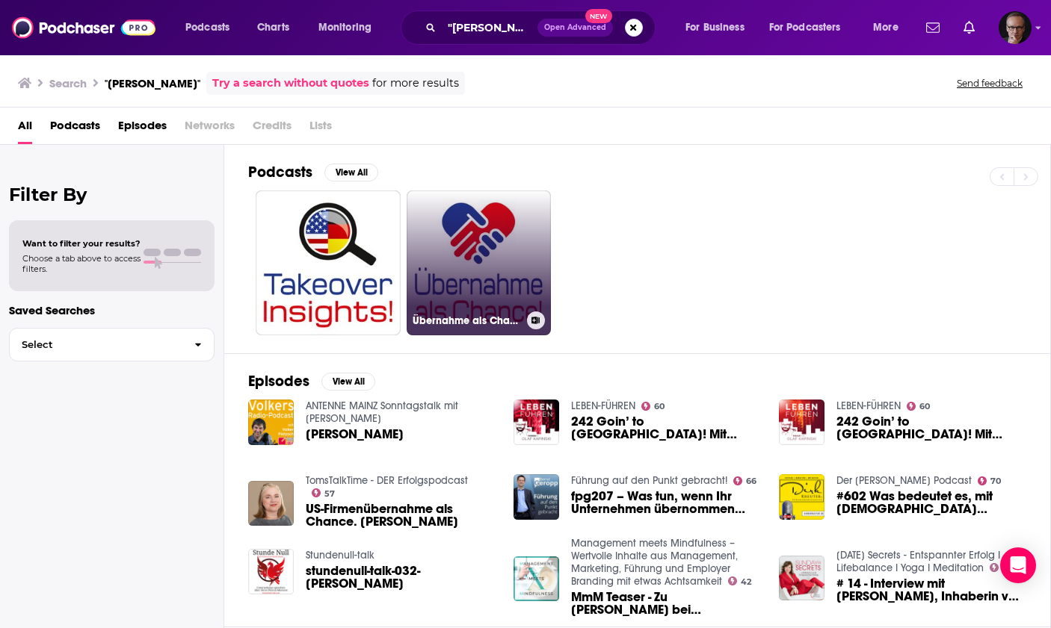
click at [484, 265] on link "Übernahme als Chance" at bounding box center [478, 263] width 145 height 145
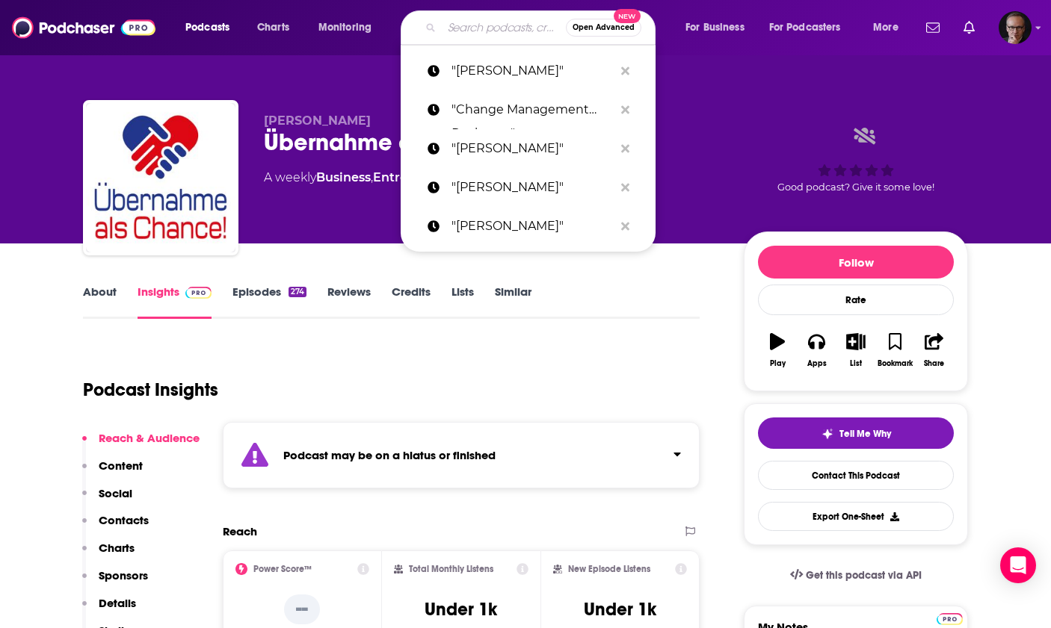
click at [463, 29] on input "Search podcasts, credits, & more..." at bounding box center [504, 28] width 124 height 24
paste input "Prof. Dr. Anabel Ternès von Hattburg"
type input "Prof. Dr. Anabel Ternès von Hattburg"
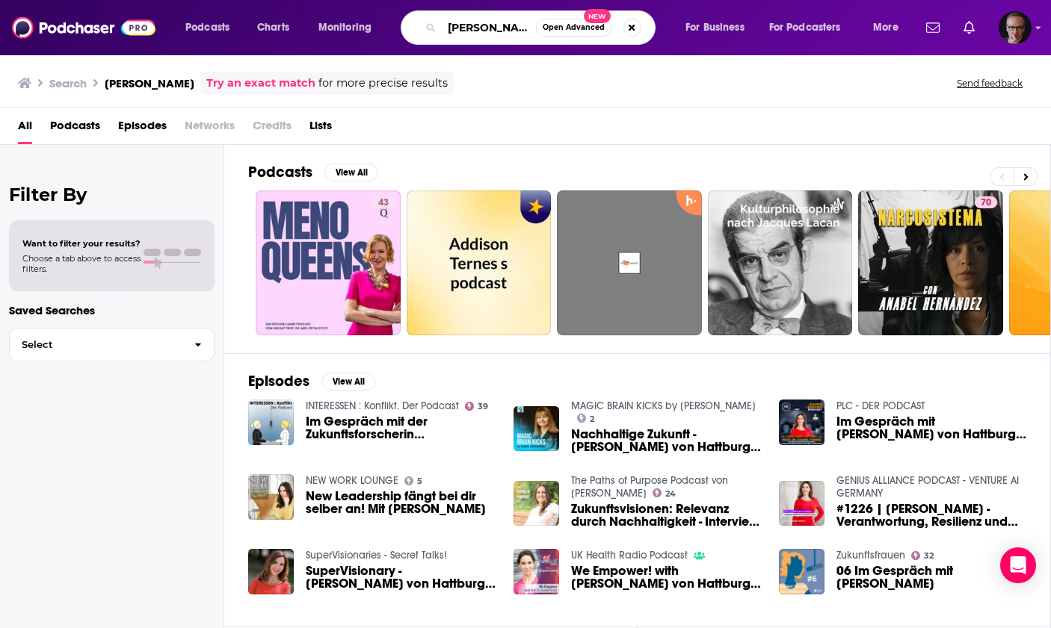
click at [447, 28] on input "Prof. Dr. Anabel Ternès von Hattburg" at bounding box center [489, 28] width 94 height 24
type input ""Prof. Dr. Anabel Ternès von Hattburg""
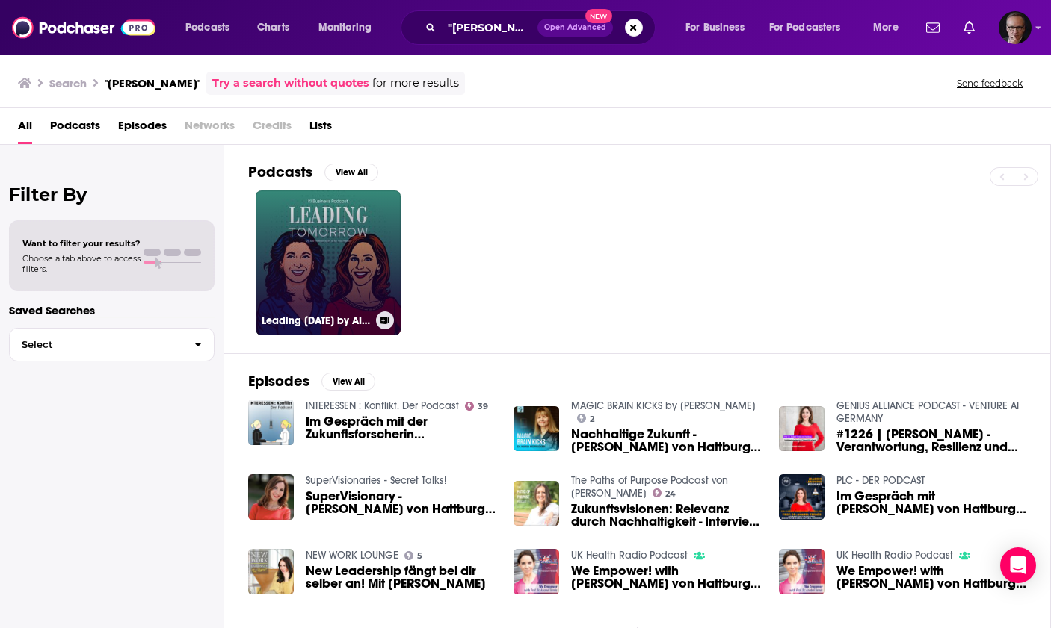
click at [308, 249] on link "Leading Tomorrow by AIAYN - Attention Is All You Need" at bounding box center [328, 263] width 145 height 145
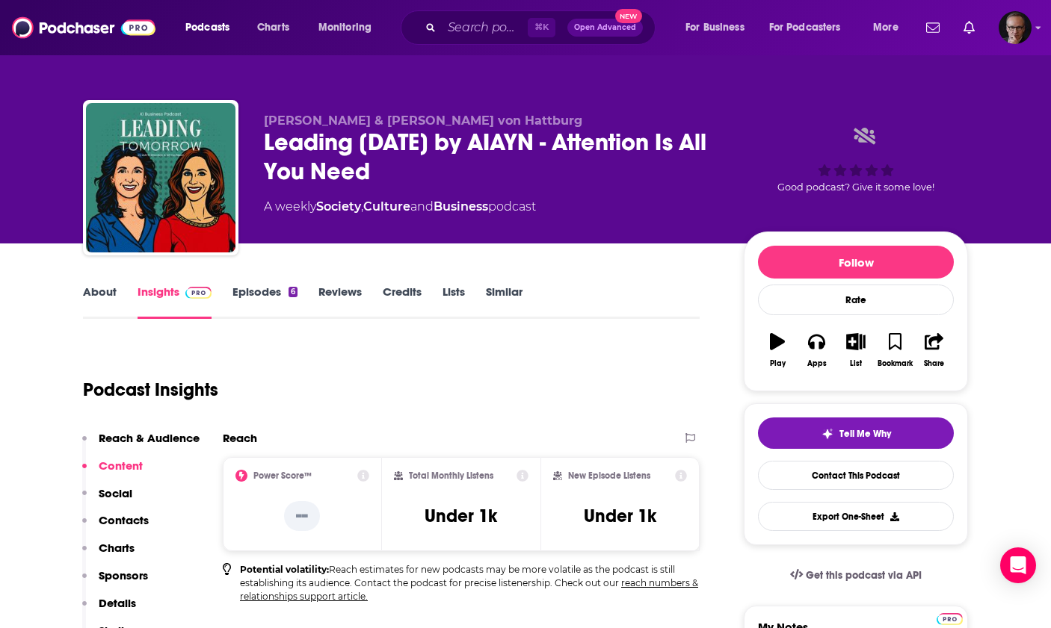
click at [90, 297] on link "About" at bounding box center [100, 302] width 34 height 34
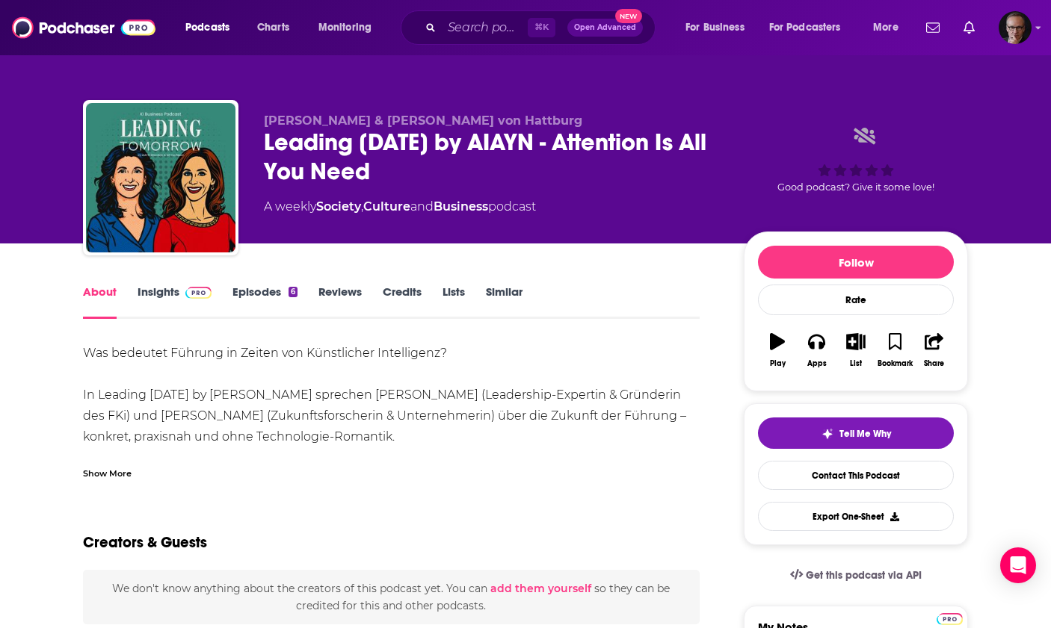
click at [175, 287] on link "Insights" at bounding box center [174, 302] width 74 height 34
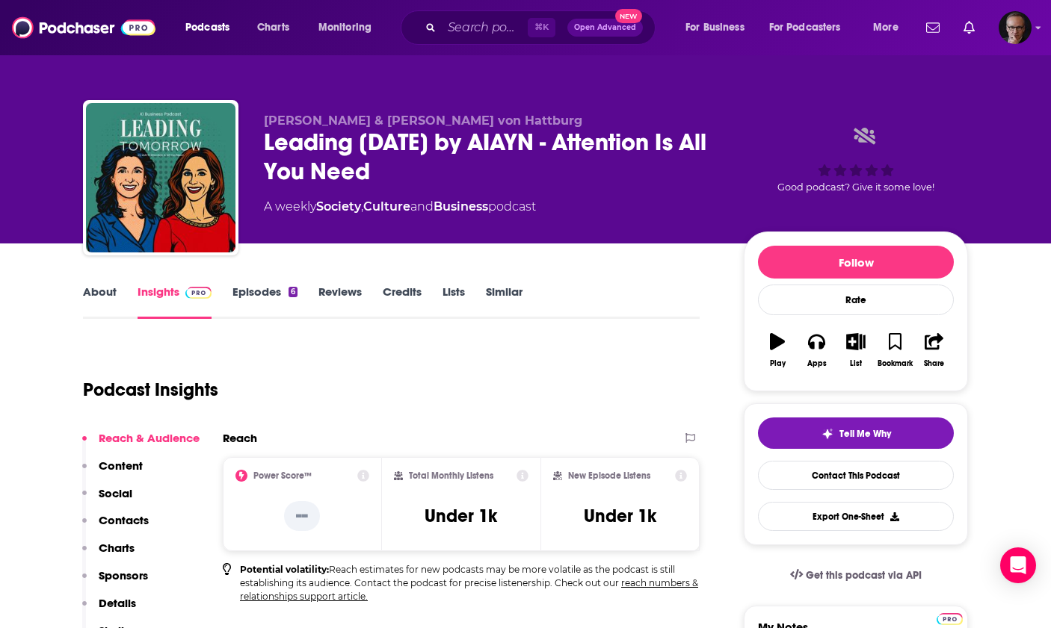
click at [252, 295] on link "Episodes 6" at bounding box center [264, 302] width 65 height 34
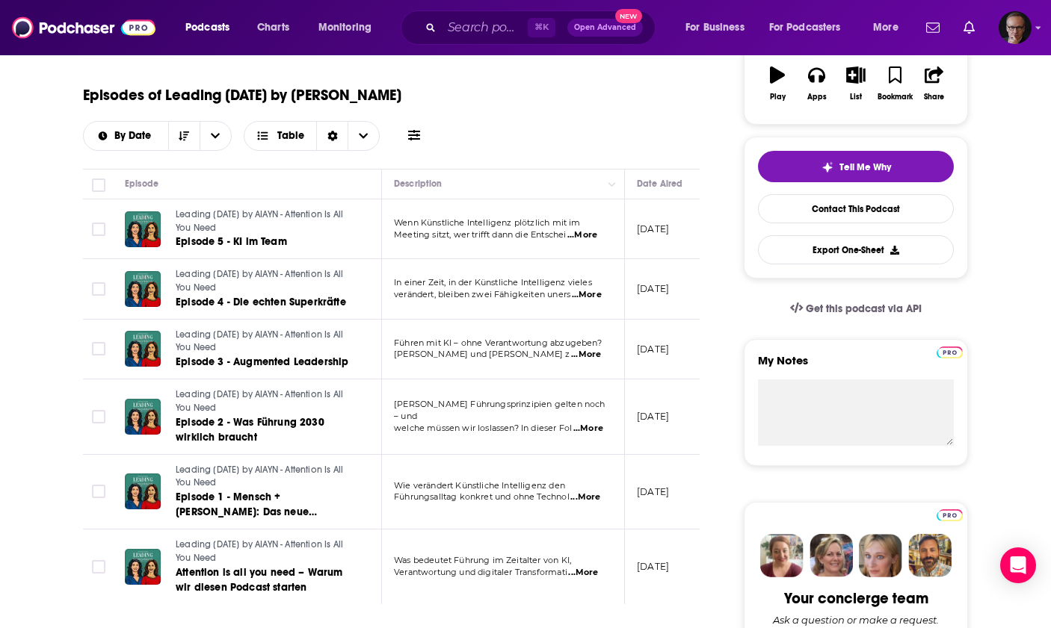
scroll to position [267, 0]
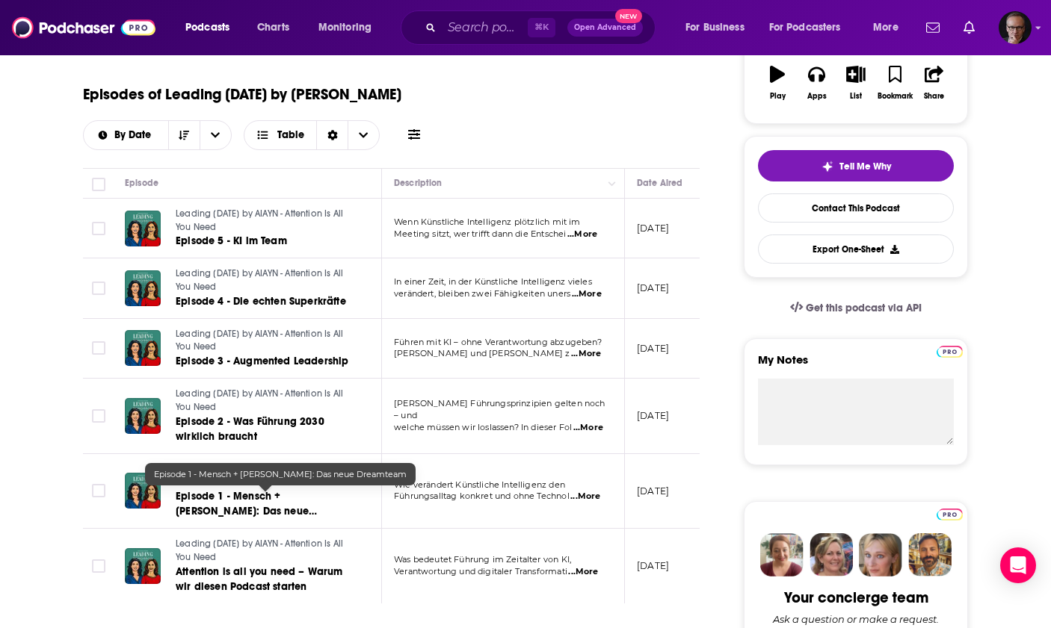
click at [317, 495] on span "Episode 1 - Mensch + Maschine: Das neue Dreamteam" at bounding box center [246, 511] width 141 height 43
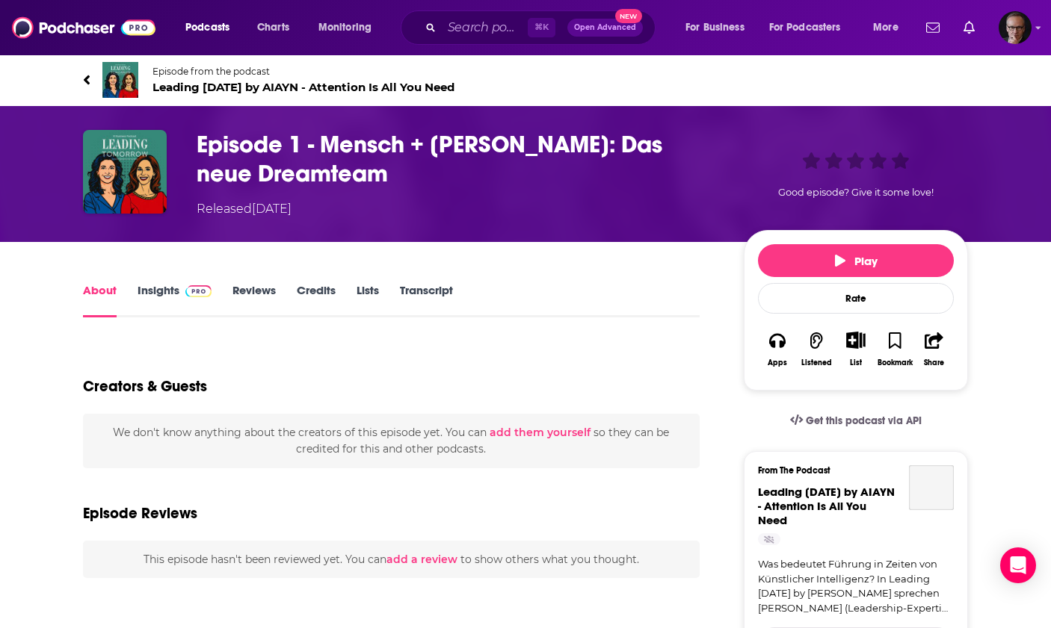
drag, startPoint x: 865, startPoint y: 256, endPoint x: 861, endPoint y: 239, distance: 17.6
click at [865, 256] on span "Play" at bounding box center [856, 261] width 43 height 14
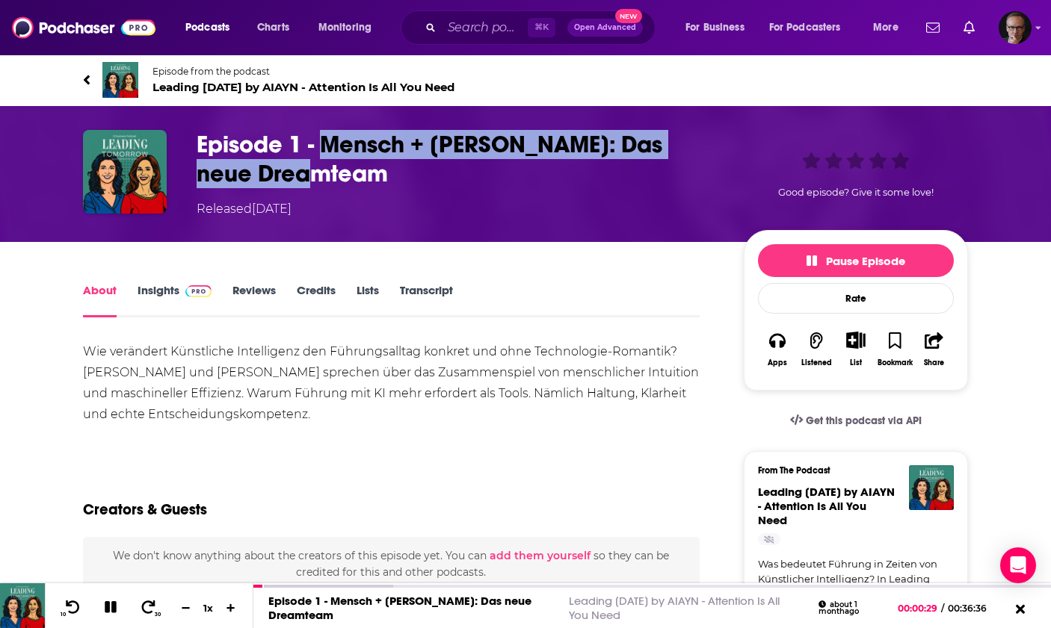
drag, startPoint x: 321, startPoint y: 140, endPoint x: 331, endPoint y: 167, distance: 28.6
click at [331, 167] on h1 "Episode 1 - Mensch + Maschine: Das neue Dreamteam" at bounding box center [458, 159] width 523 height 58
copy h1 "Mensch + Maschine: Das neue Dreamteam"
click at [90, 78] on icon at bounding box center [86, 79] width 7 height 15
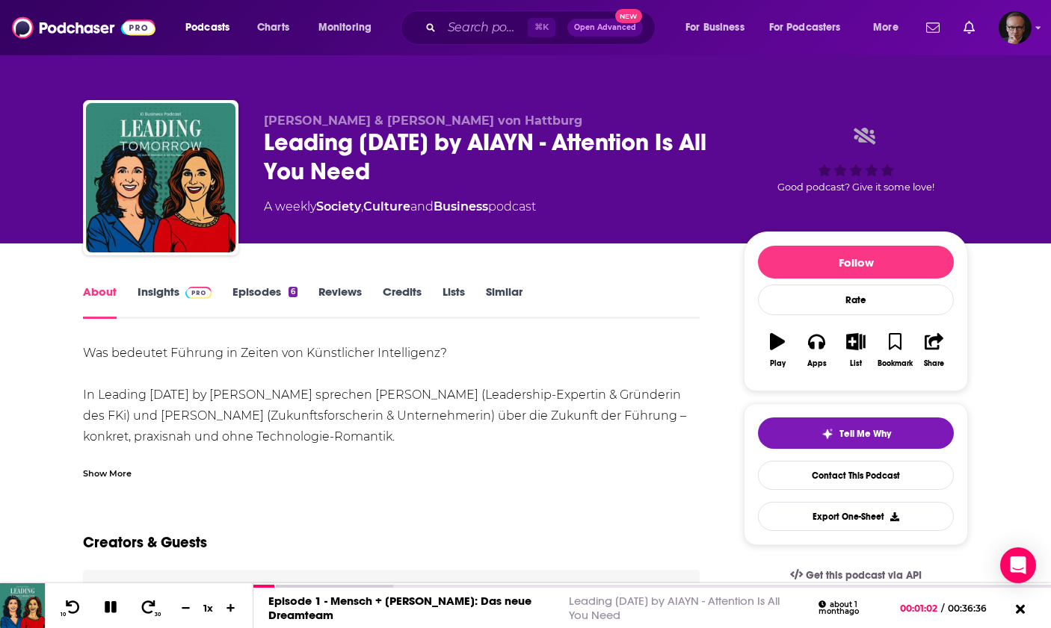
click at [276, 293] on link "Episodes 6" at bounding box center [264, 302] width 65 height 34
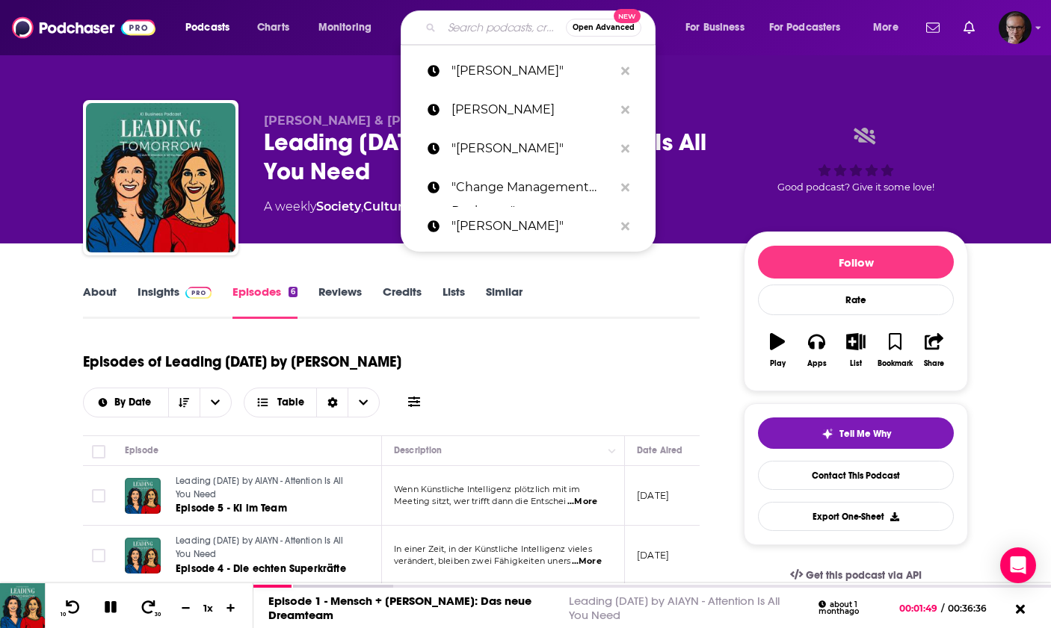
click at [500, 31] on input "Search podcasts, credits, & more..." at bounding box center [504, 28] width 124 height 24
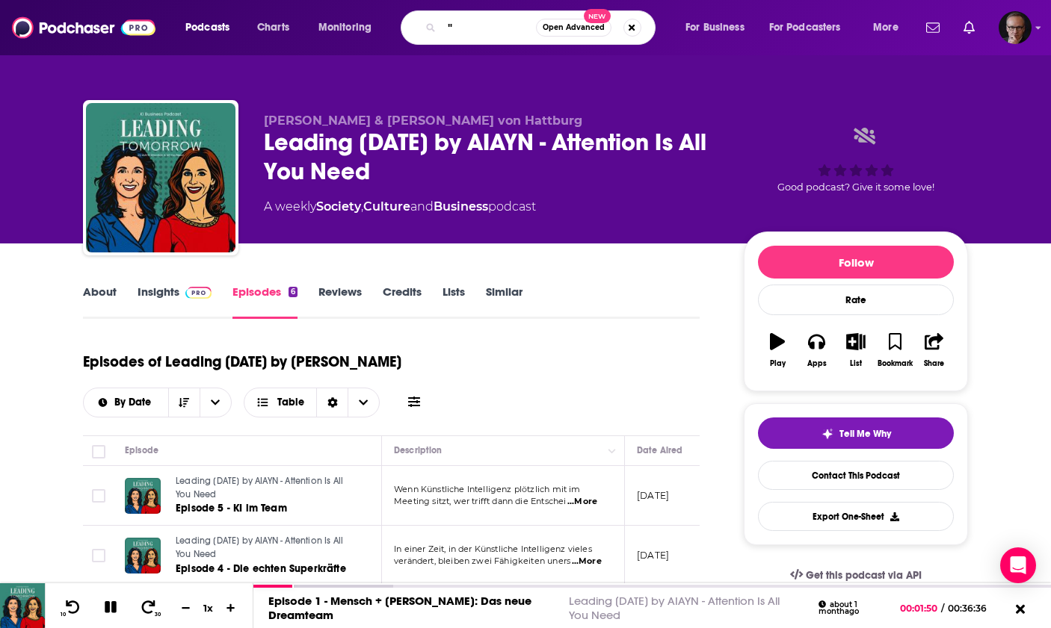
paste input "Yakup Özkardes-Cheung"
type input ""Yakup Özkardes-Cheung""
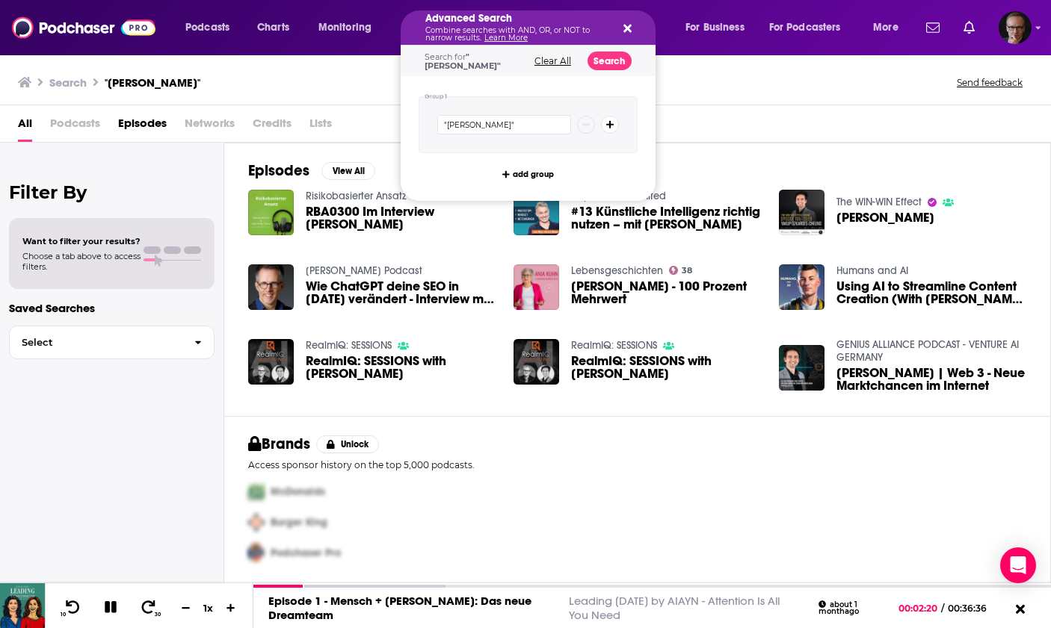
click at [386, 49] on div "Podcasts Charts Monitoring Advanced Search Combine searches with AND, OR, or NO…" at bounding box center [525, 27] width 1051 height 55
drag, startPoint x: 459, startPoint y: 26, endPoint x: 421, endPoint y: 42, distance: 41.2
click at [458, 27] on p "Combine searches with AND, OR, or NOT to narrow results. Learn More" at bounding box center [516, 34] width 182 height 15
click at [365, 41] on div "Podcasts Charts Monitoring Advanced Search Combine searches with AND, OR, or NO…" at bounding box center [543, 27] width 737 height 34
drag, startPoint x: 476, startPoint y: 25, endPoint x: 497, endPoint y: 25, distance: 20.9
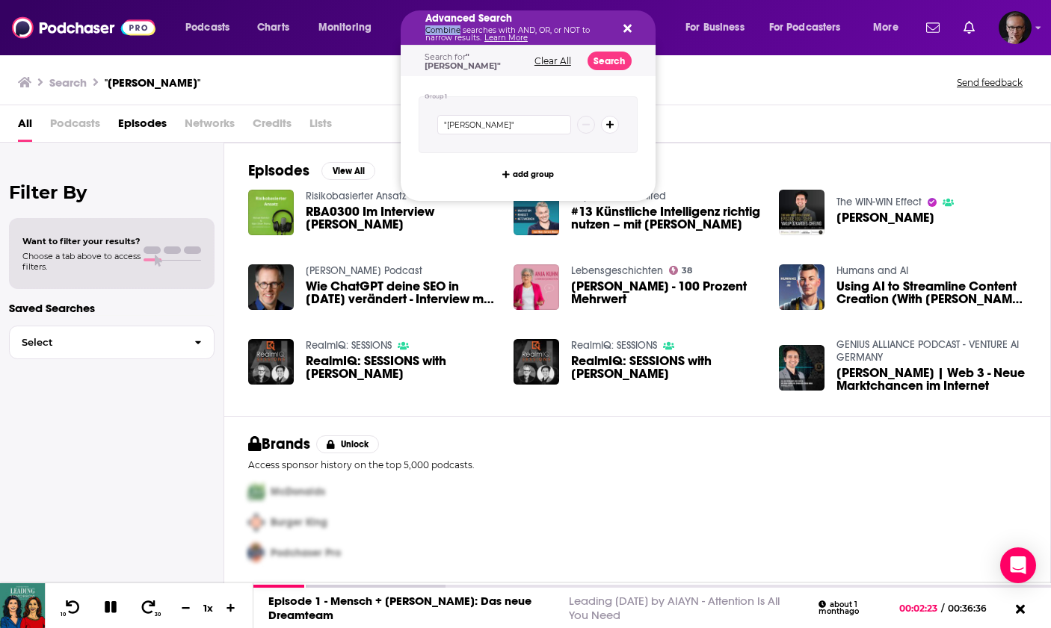
click at [477, 25] on div "Advanced Search Combine searches with AND, OR, or NOT to narrow results. Learn …" at bounding box center [516, 27] width 182 height 28
click at [625, 25] on icon "Search podcasts, credits, & more..." at bounding box center [627, 28] width 8 height 12
click at [545, 58] on button "Clear All" at bounding box center [553, 61] width 46 height 10
click at [634, 30] on div "Advanced Search Combine searches with AND, OR, or NOT to narrow results. Learn …" at bounding box center [527, 27] width 255 height 34
click at [627, 28] on icon "Search podcasts, credits, & more..." at bounding box center [627, 29] width 8 height 8
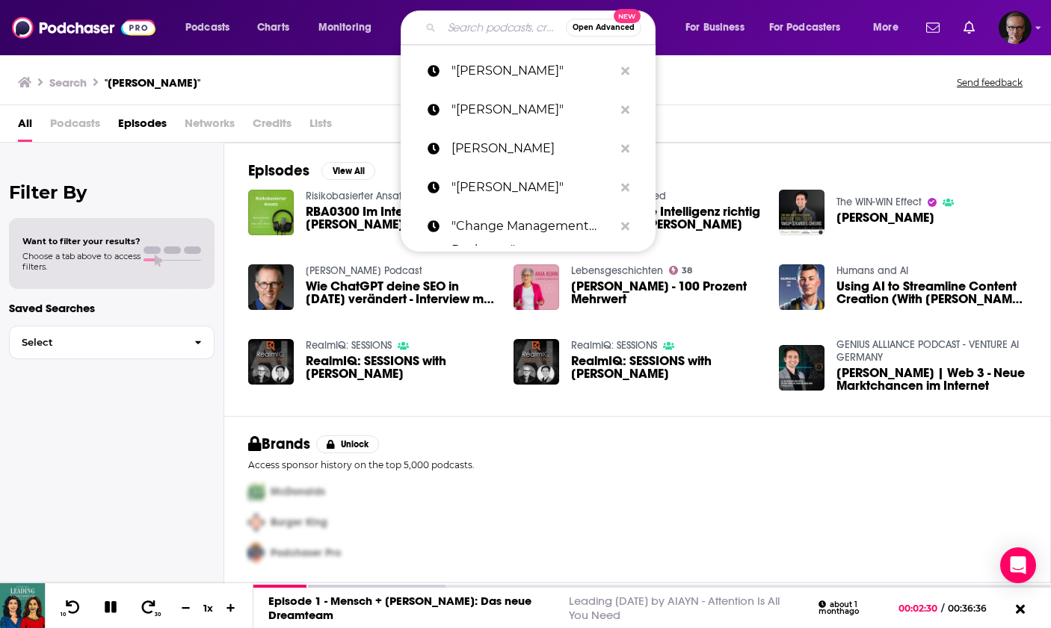
click at [507, 30] on input "Search podcasts, credits, & more..." at bounding box center [504, 28] width 124 height 24
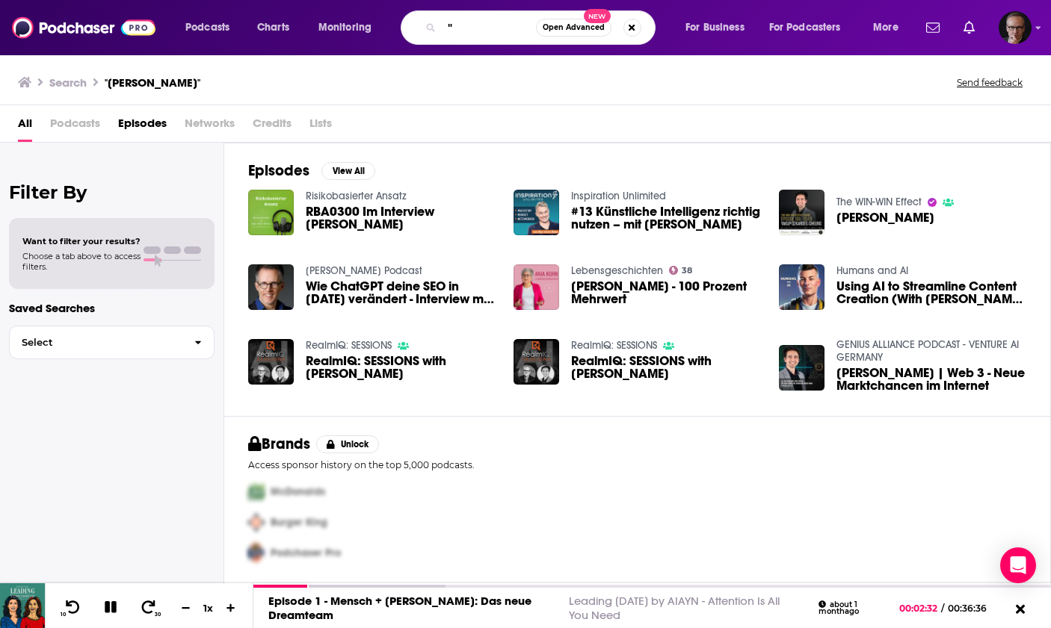
paste input "Stephan Johland"
type input ""Stephan Johland""
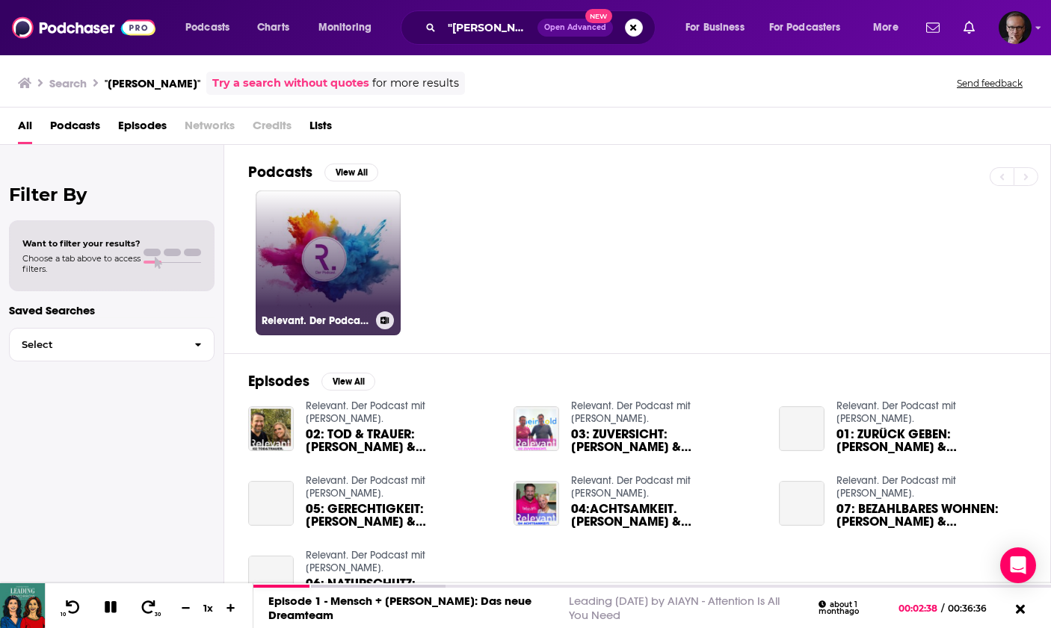
click at [319, 273] on link "Relevant. Der Podcast mit Stephan Johland." at bounding box center [328, 263] width 145 height 145
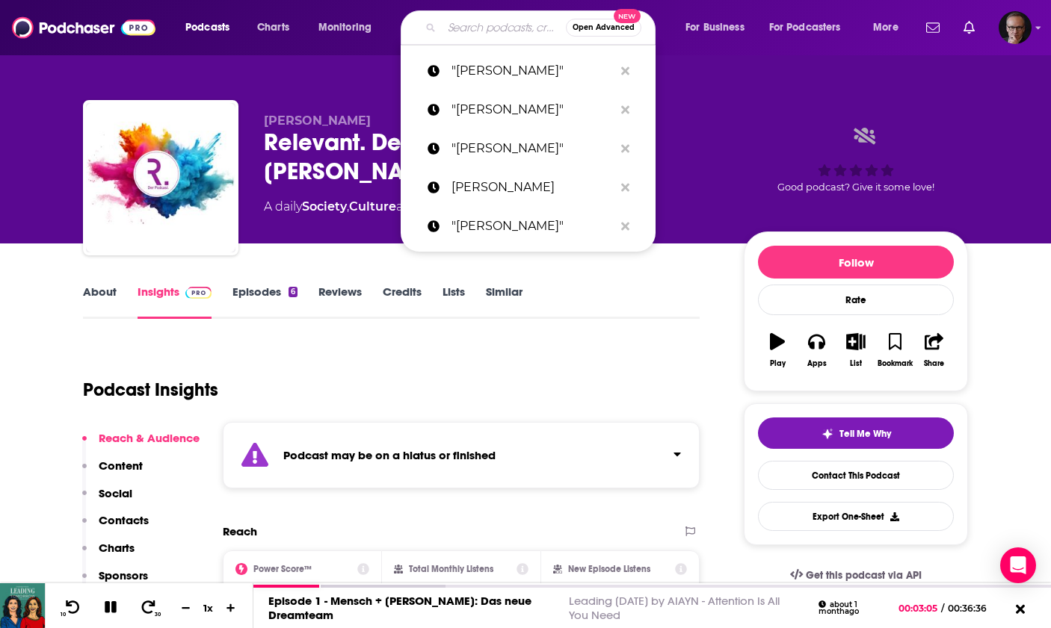
click at [477, 29] on input "Search podcasts, credits, & more..." at bounding box center [504, 28] width 124 height 24
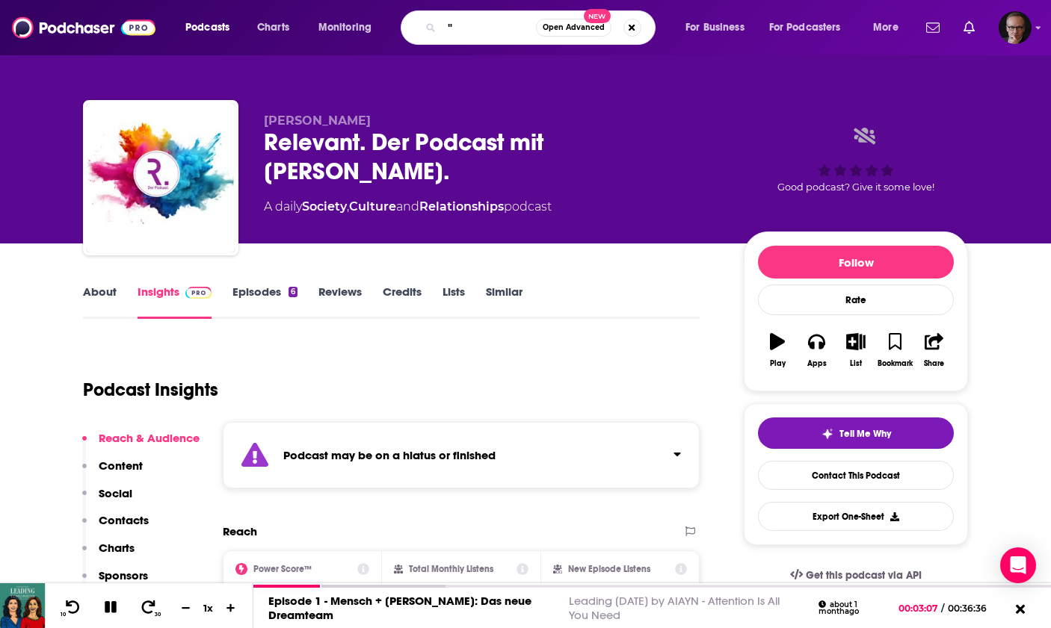
paste input "Dr. Kati Ernst"
type input ""Dr. Kati Ernst""
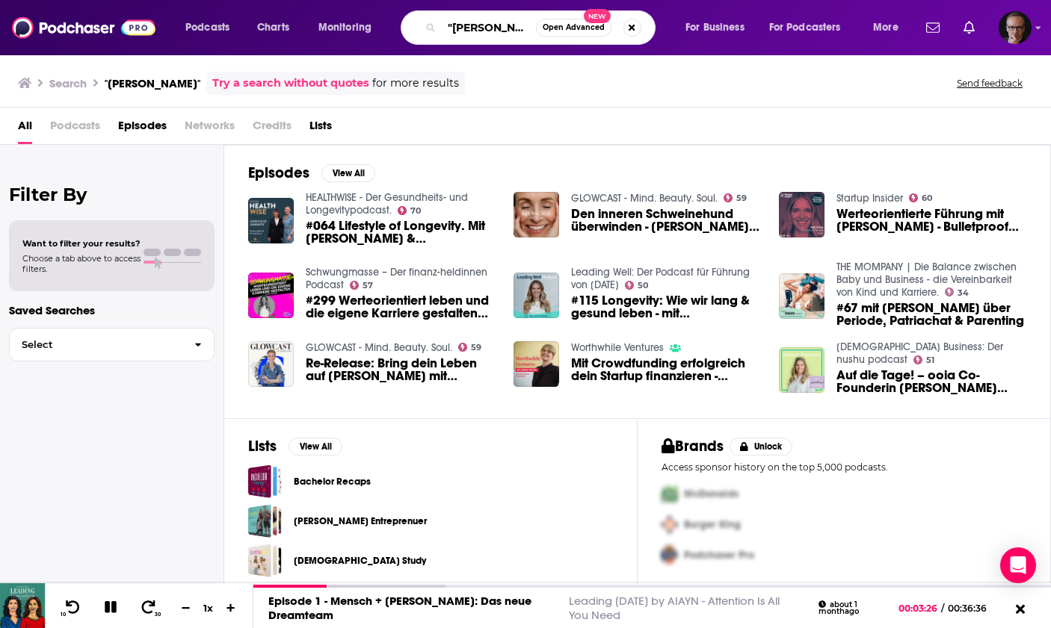
click at [460, 29] on input ""Dr. Kati Ernst"" at bounding box center [489, 28] width 94 height 24
drag, startPoint x: 460, startPoint y: 29, endPoint x: 501, endPoint y: 28, distance: 41.1
click at [501, 28] on input ""Dr. Kati Ernst"" at bounding box center [489, 28] width 94 height 24
paste input "Lifestyle of Longevity Podca"
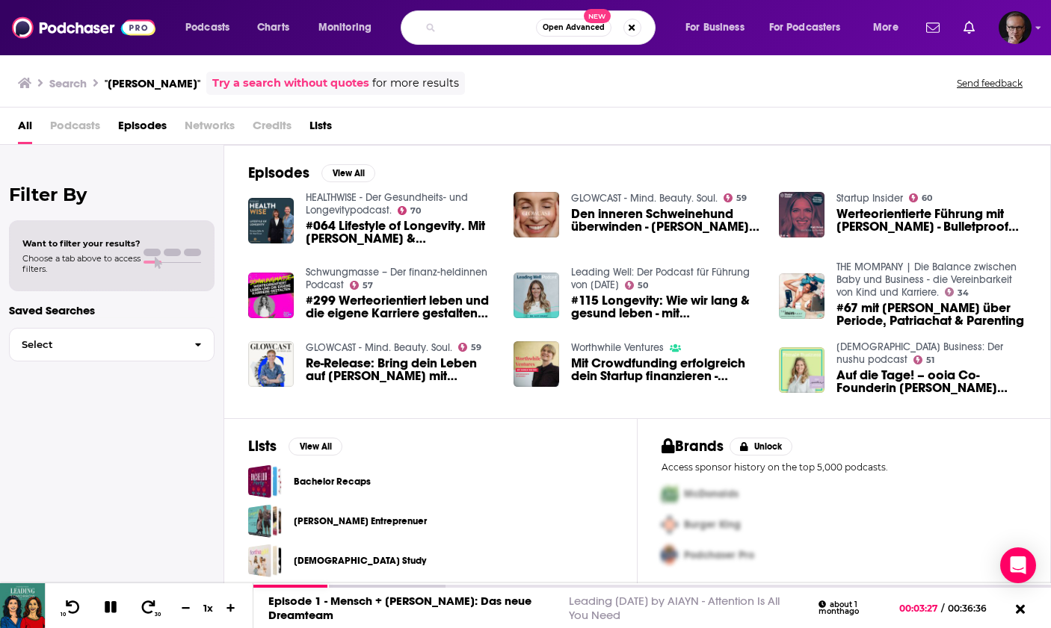
type input ""Lifestyle of Longevity Podcast""
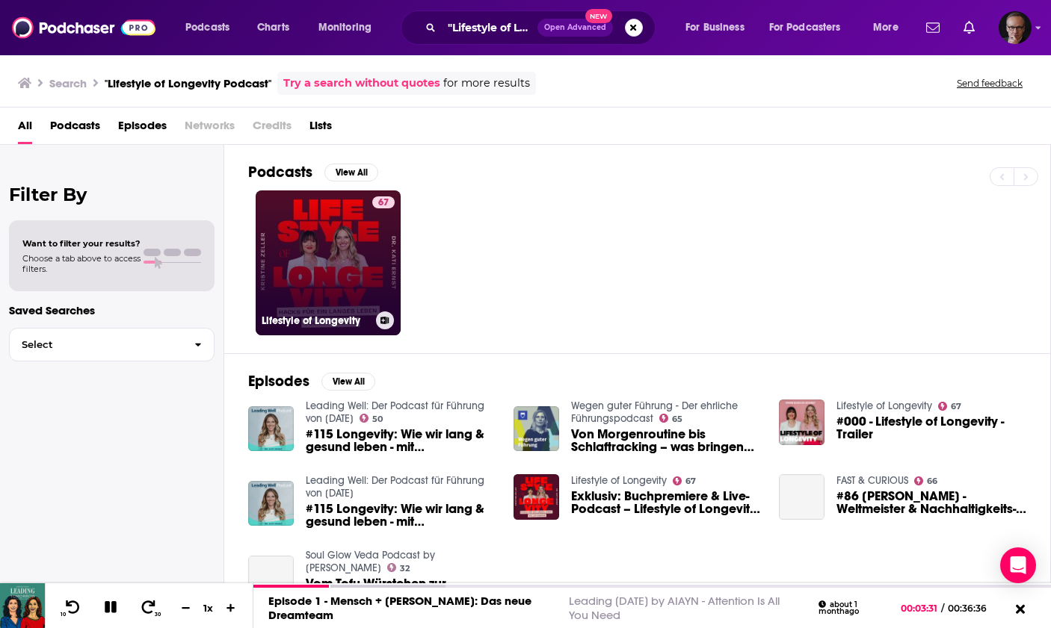
click at [344, 232] on link "67 Lifestyle of Longevity" at bounding box center [328, 263] width 145 height 145
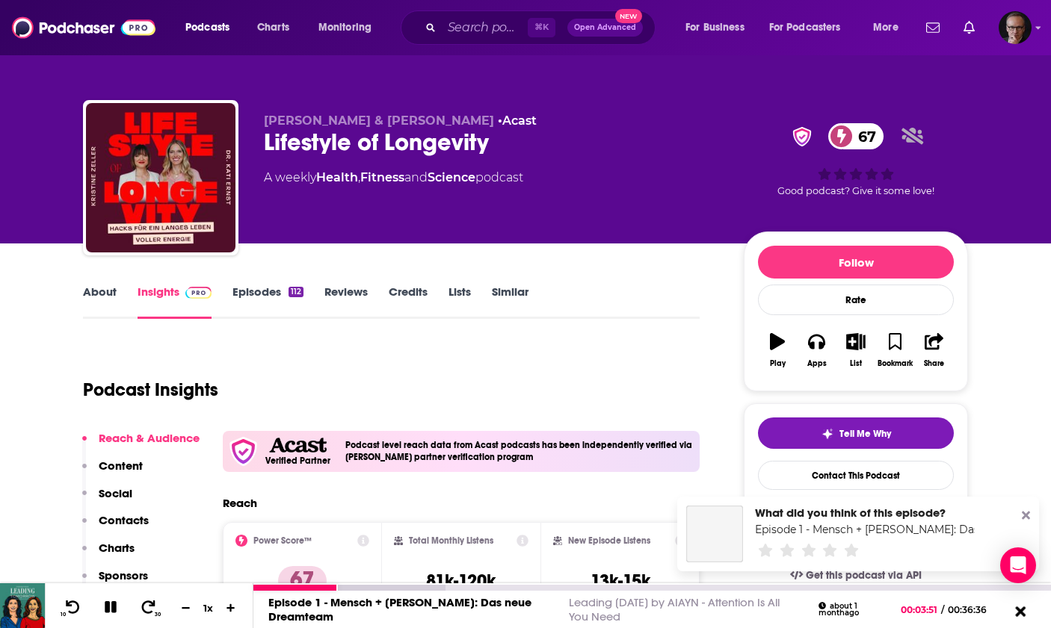
click at [1021, 609] on icon at bounding box center [1020, 611] width 10 height 10
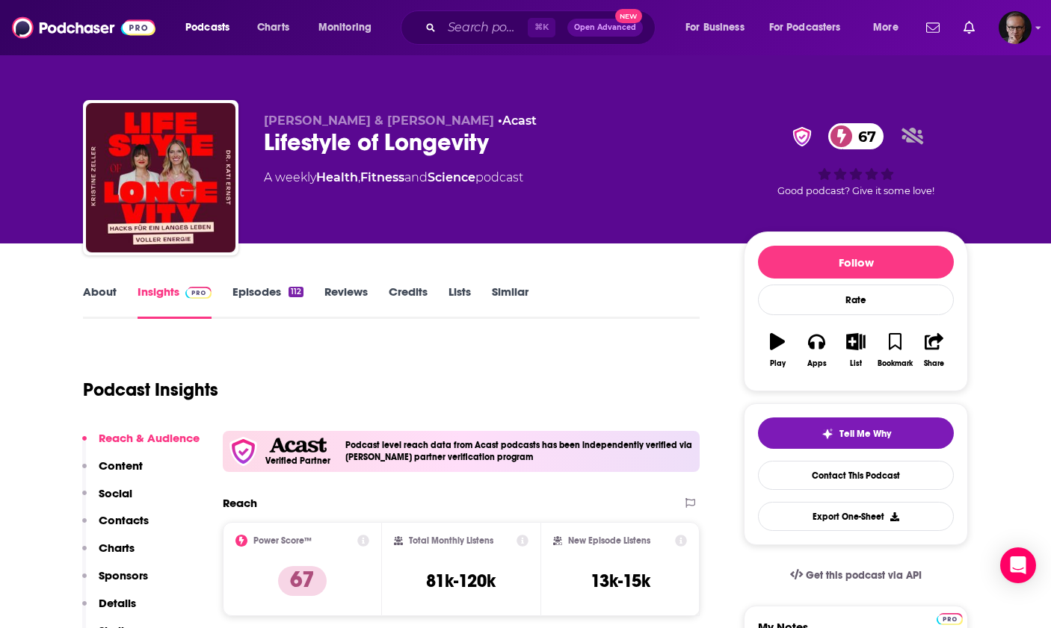
click at [251, 297] on link "Episodes 112" at bounding box center [267, 302] width 71 height 34
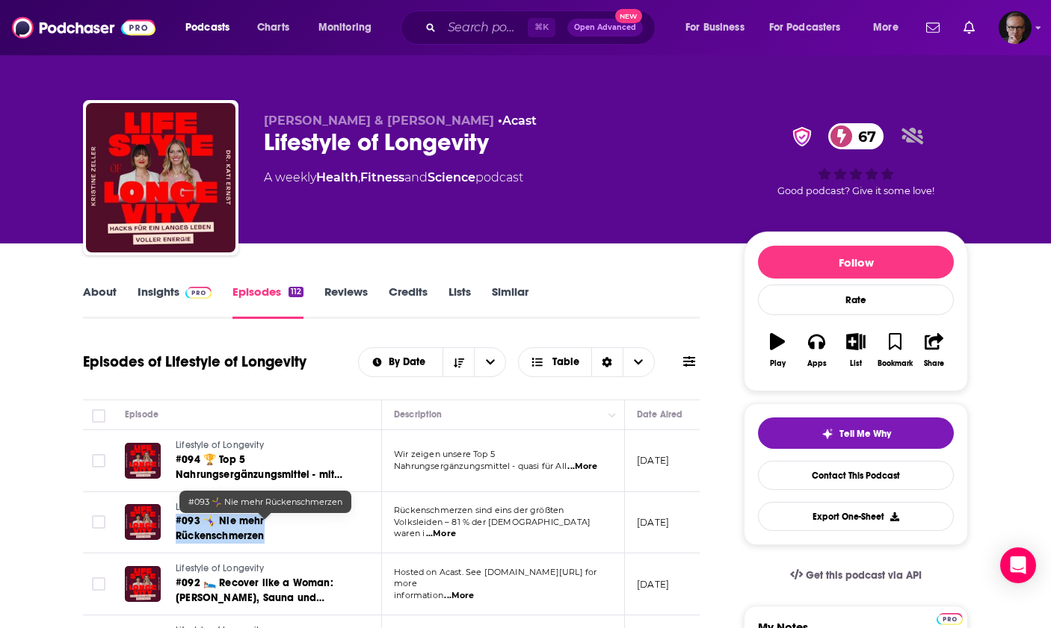
drag, startPoint x: 356, startPoint y: 527, endPoint x: 176, endPoint y: 526, distance: 180.1
click at [176, 526] on td "Lifestyle of Longevity #093 🤸‍♀️ Nie mehr Rückenschmerzen" at bounding box center [247, 523] width 269 height 62
copy span "#093 🤸‍♀️ Nie mehr Rückenschmerzen"
click at [264, 523] on span "#093 🤸‍♀️ Nie mehr Rückenschmerzen" at bounding box center [220, 529] width 89 height 28
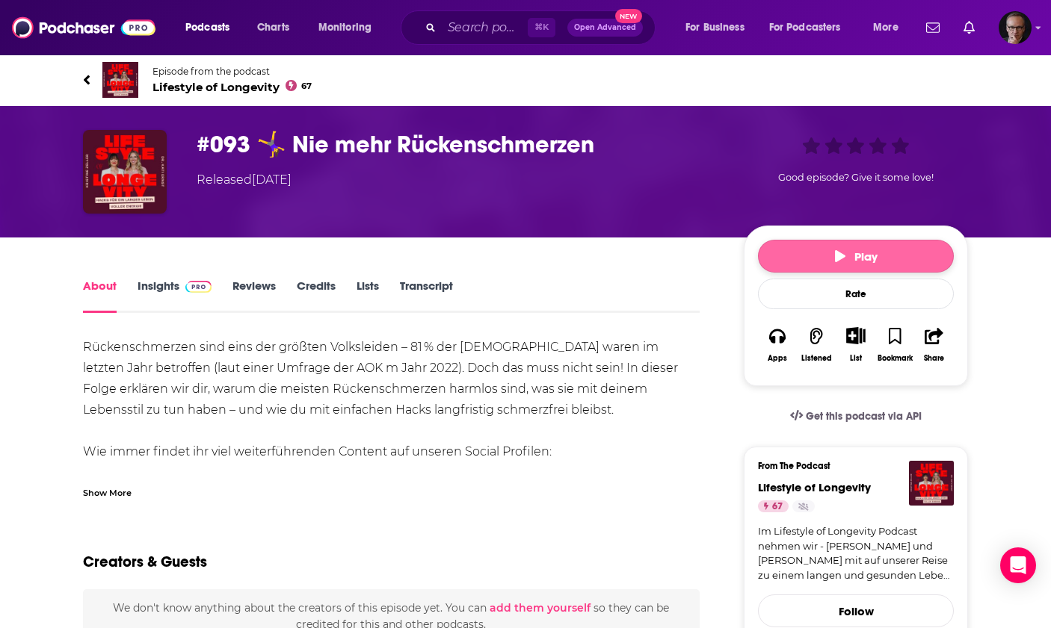
click at [817, 260] on button "Play" at bounding box center [856, 256] width 196 height 33
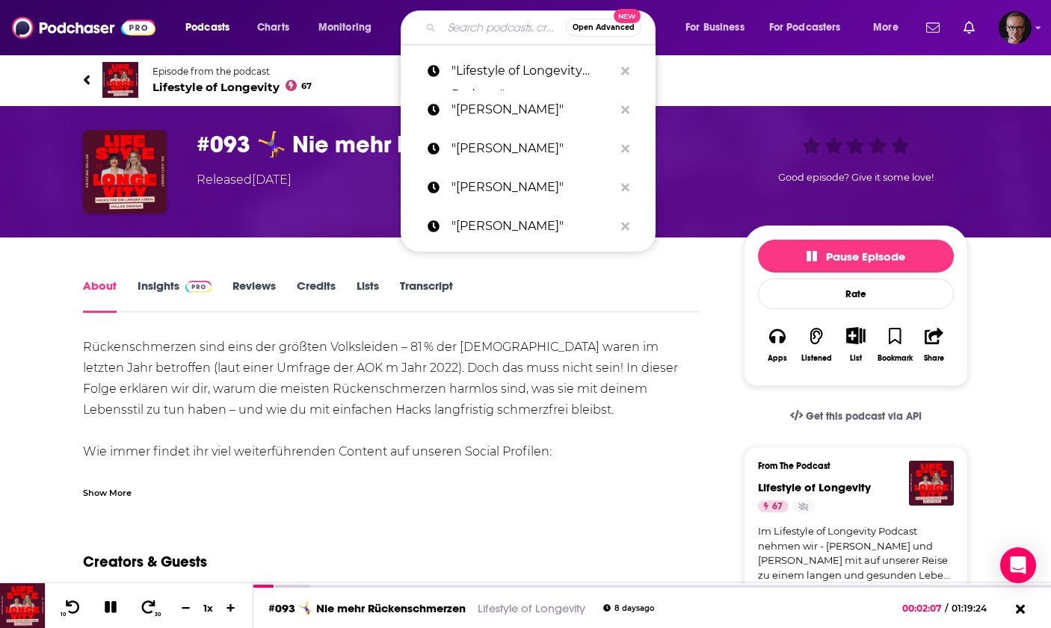
click at [493, 24] on input "Search podcasts, credits, & more..." at bounding box center [504, 28] width 124 height 24
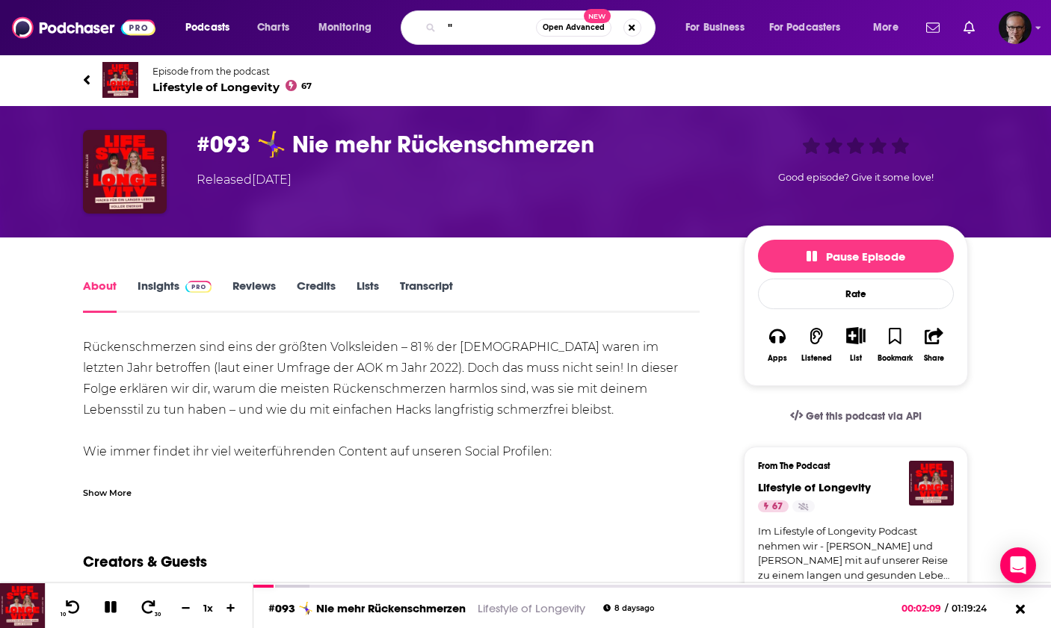
paste input "Fabiénne Niehues"
type input ""Fabiénne Niehues""
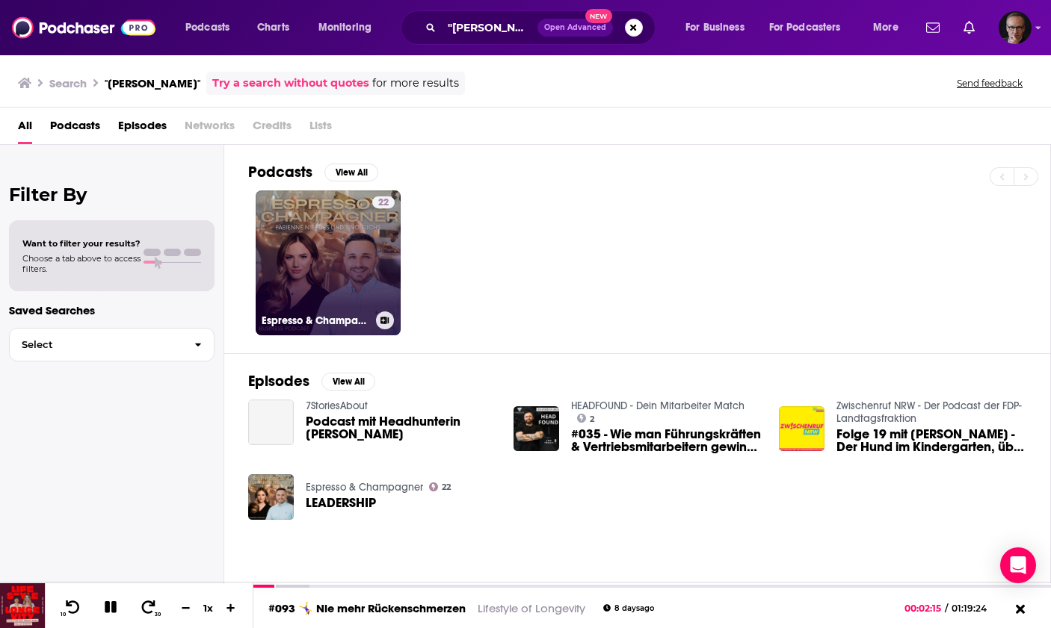
click at [338, 270] on link "22 Espresso & Champagner" at bounding box center [328, 263] width 145 height 145
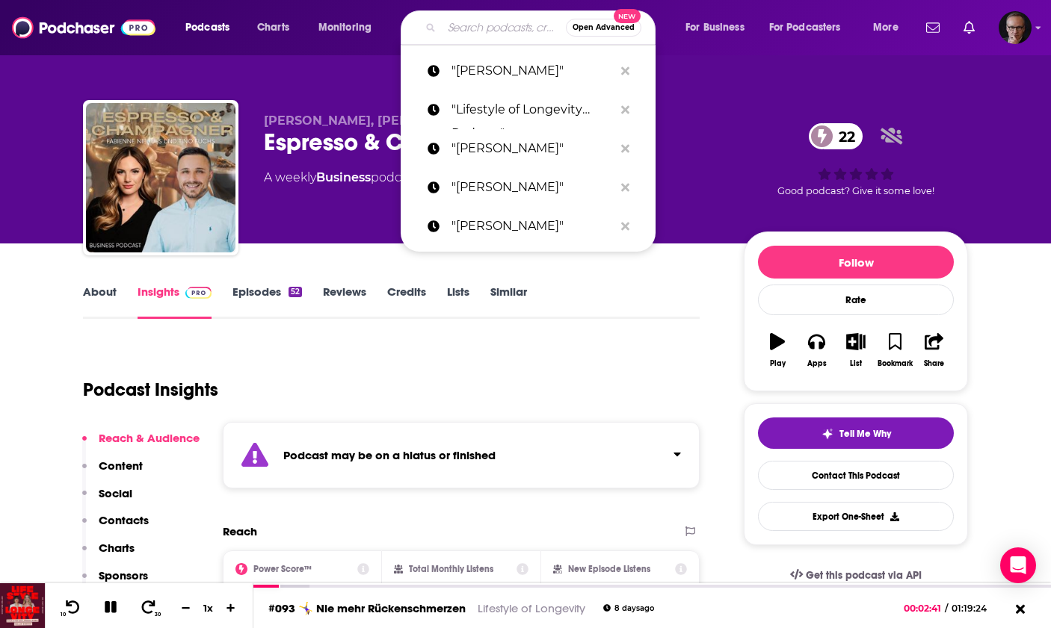
click at [454, 25] on input "Search podcasts, credits, & more..." at bounding box center [504, 28] width 124 height 24
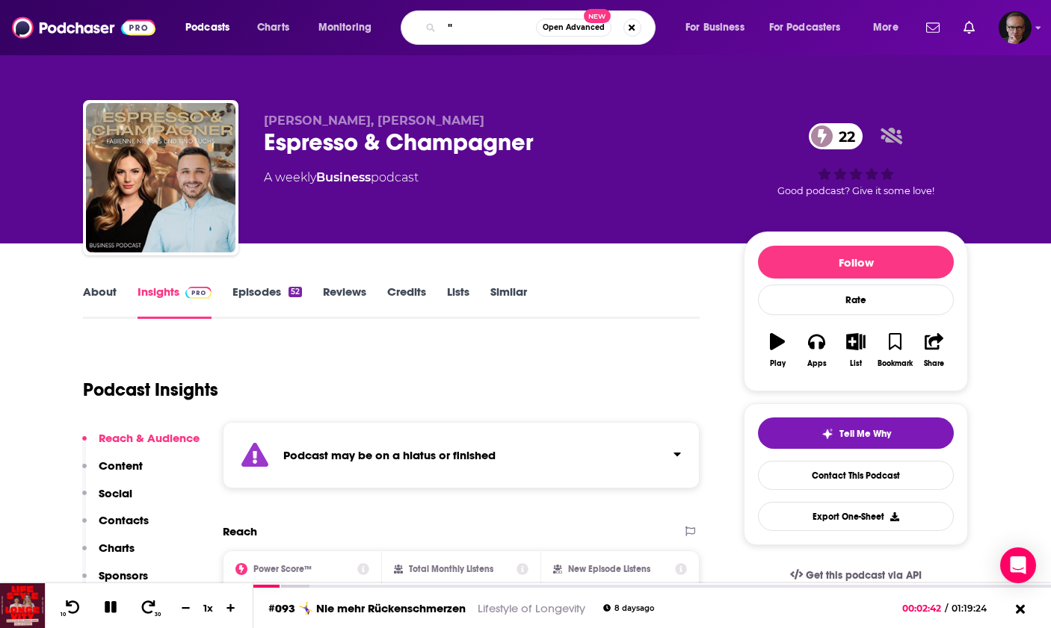
paste input "Johannes Kliesch"
type input ""Johannes Kliesch""
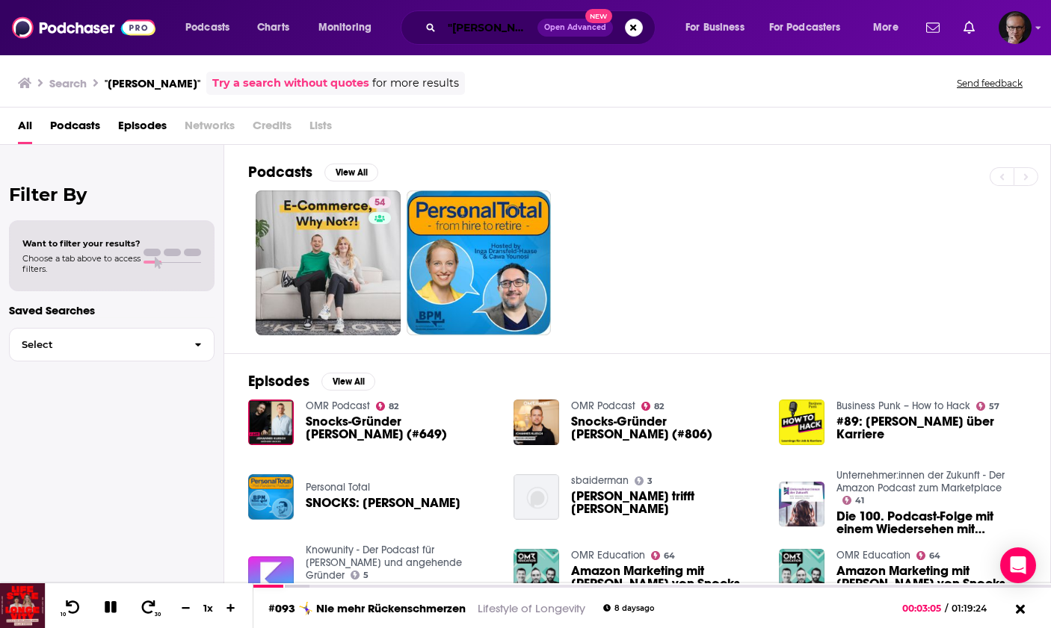
click at [477, 23] on input ""Johannes Kliesch"" at bounding box center [490, 28] width 96 height 24
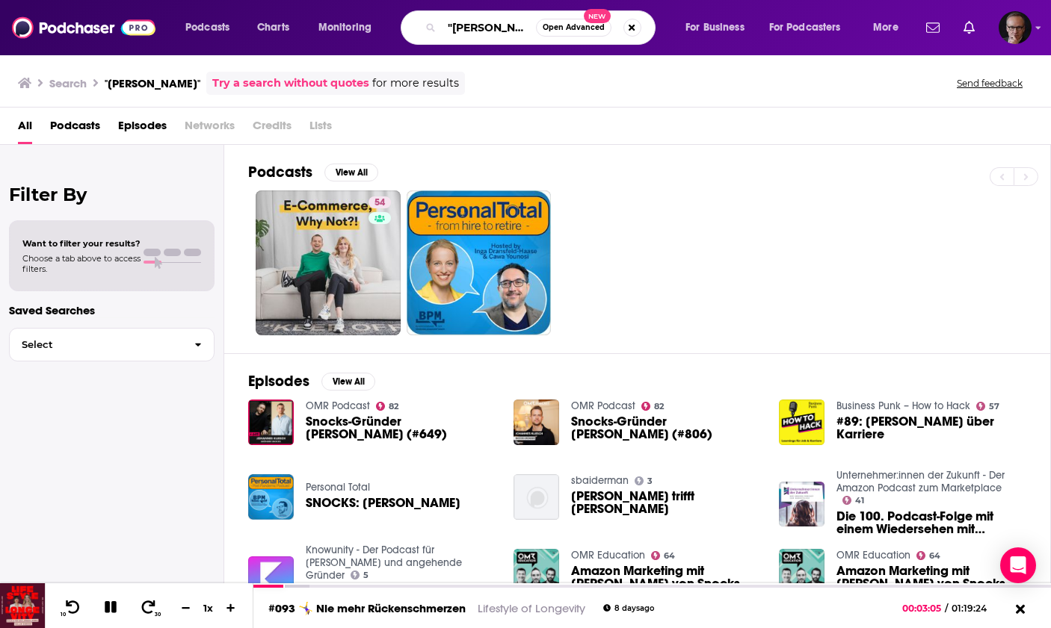
drag, startPoint x: 477, startPoint y: 23, endPoint x: 509, endPoint y: 28, distance: 31.8
click at [509, 28] on input ""Johannes Kliesch"" at bounding box center [489, 28] width 94 height 24
paste input "Snocksulting Podcast"
type input ""Snocksulting Podcast""
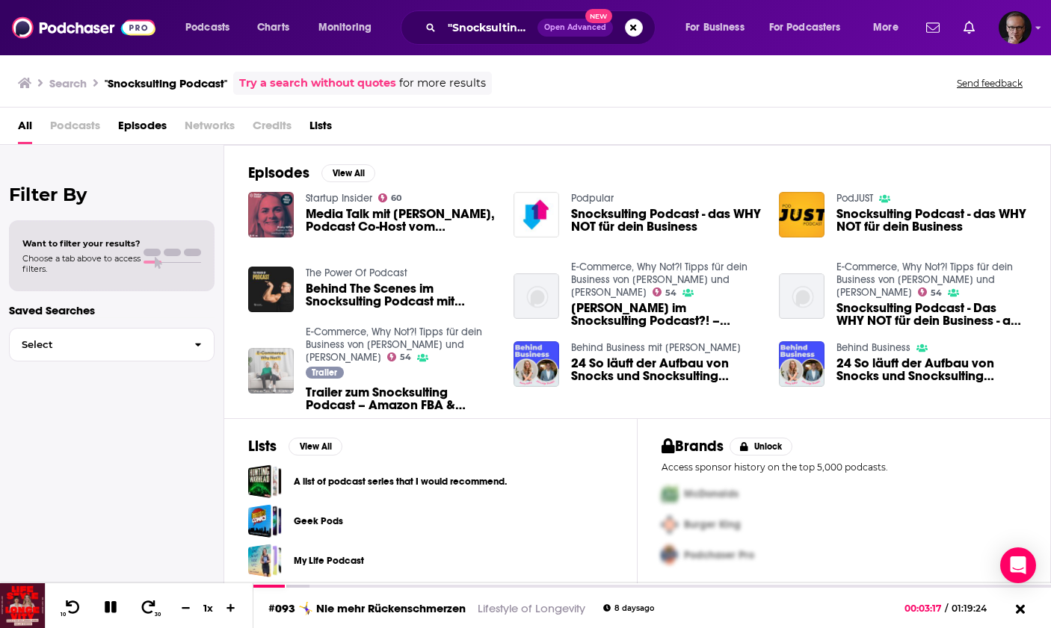
click at [270, 370] on img "Trailer zum Snocksulting Podcast – Amazon FBA & Shopify – Online Marketing für …" at bounding box center [271, 371] width 46 height 46
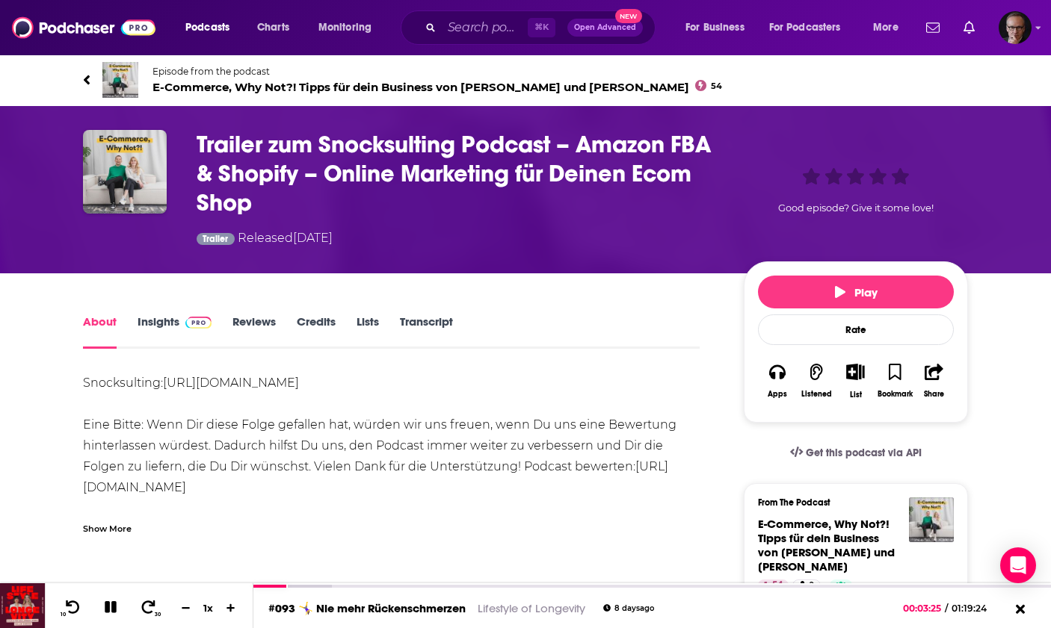
click at [163, 323] on link "Insights" at bounding box center [174, 332] width 74 height 34
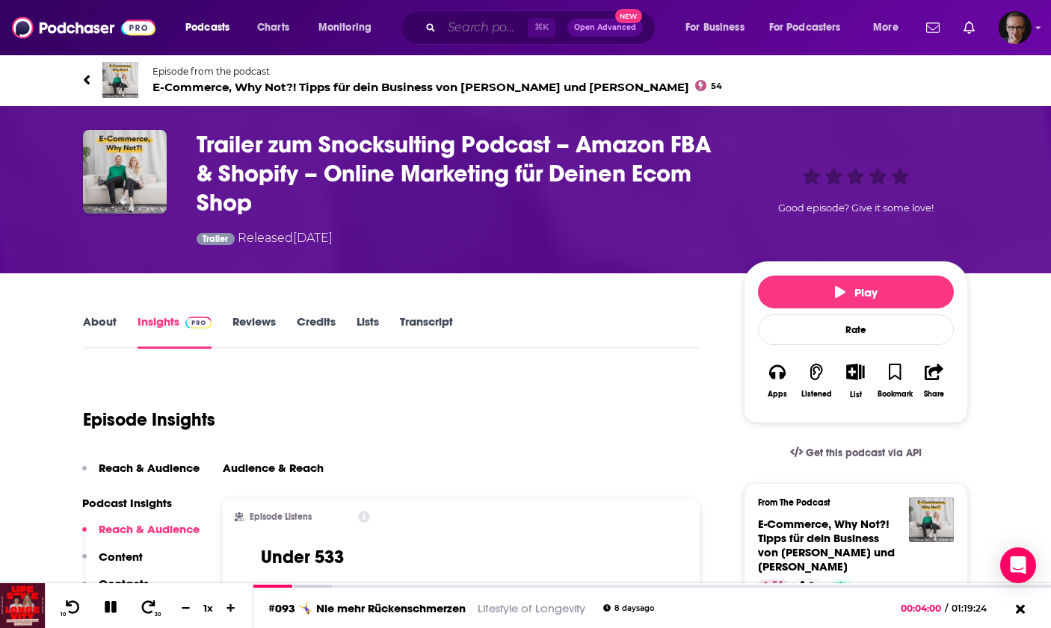
click at [497, 23] on input "Search podcasts, credits, & more..." at bounding box center [485, 28] width 86 height 24
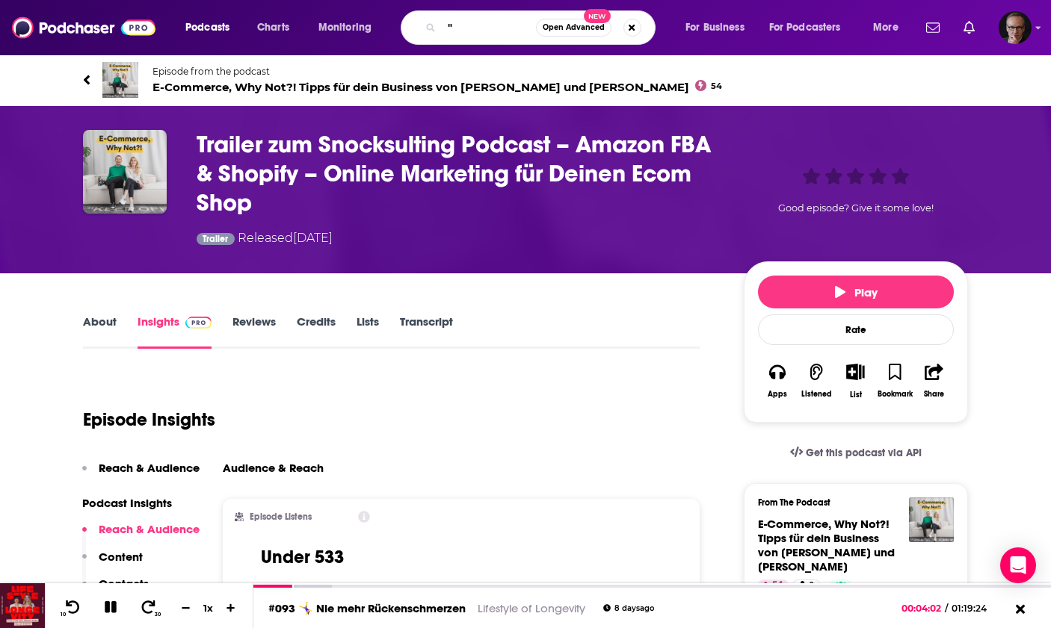
paste input "Tanja Gatzke"
type input ""Tanja Gatzke""
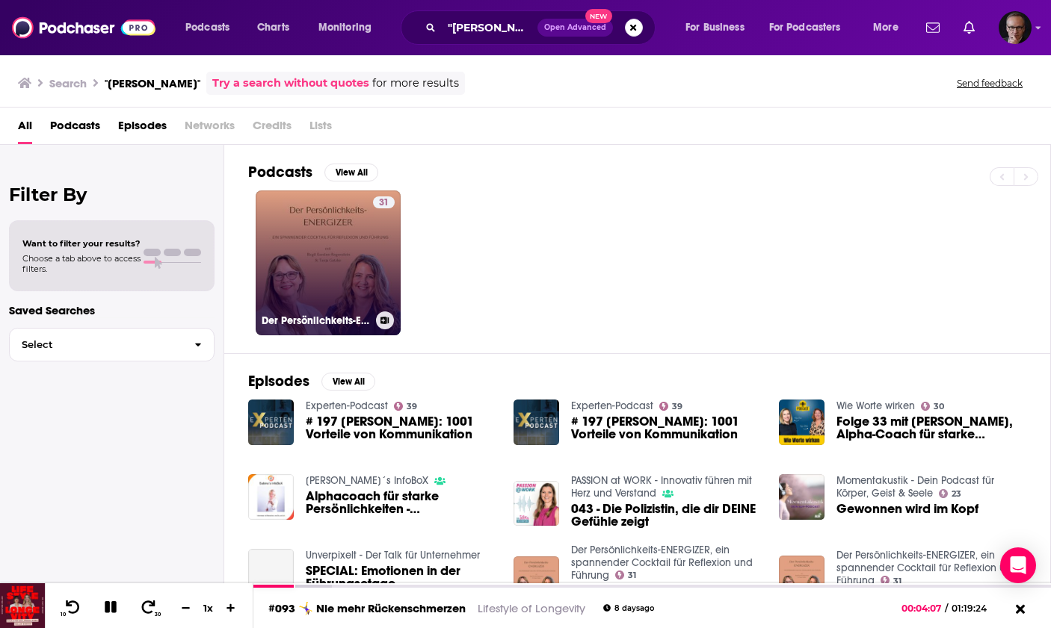
click at [339, 237] on link "31 Der Persönlichkeits-ENERGIZER, ein spannender Cocktail für Reflexion und Füh…" at bounding box center [328, 263] width 145 height 145
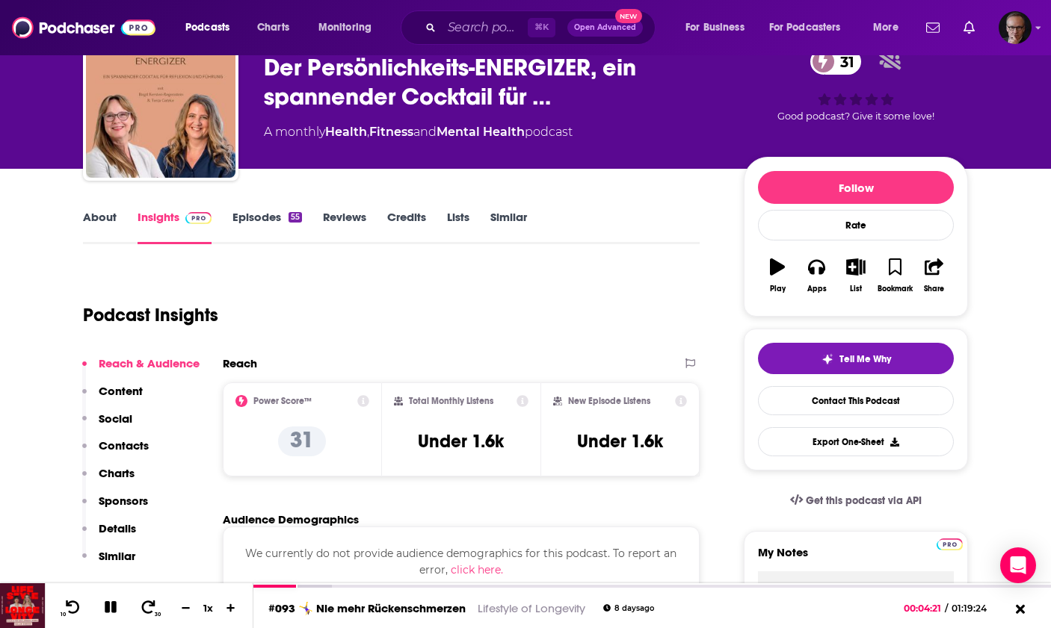
scroll to position [46, 0]
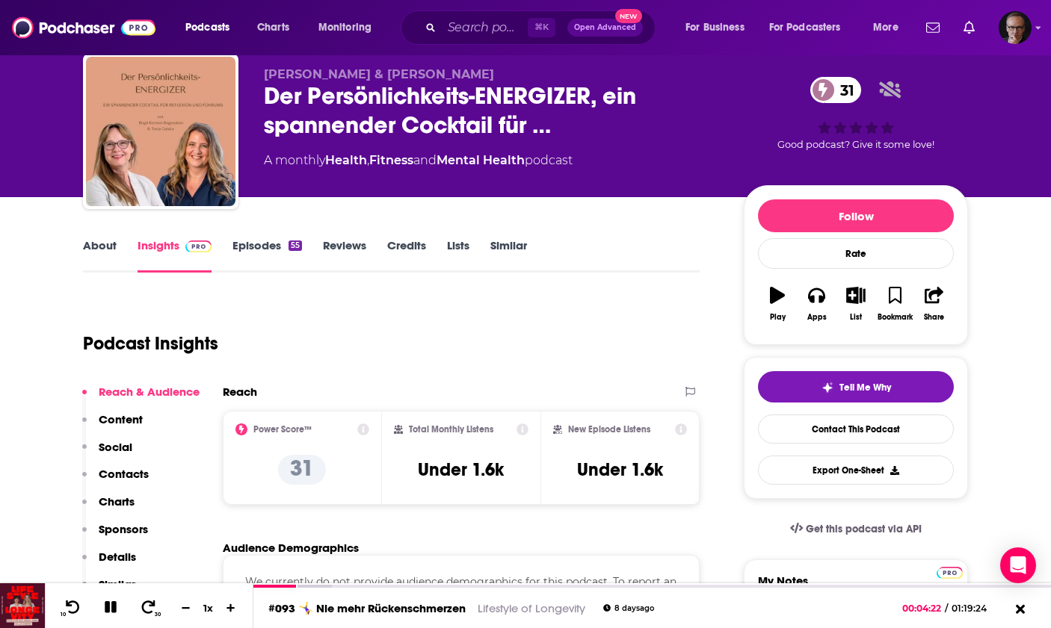
click at [100, 242] on link "About" at bounding box center [100, 255] width 34 height 34
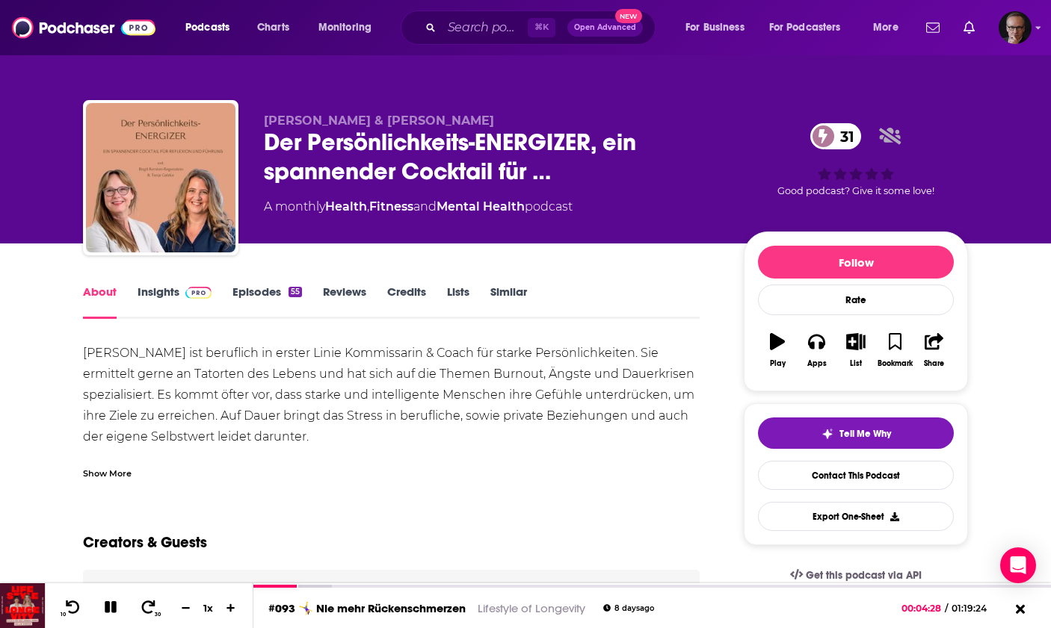
click at [257, 291] on link "Episodes 55" at bounding box center [266, 302] width 69 height 34
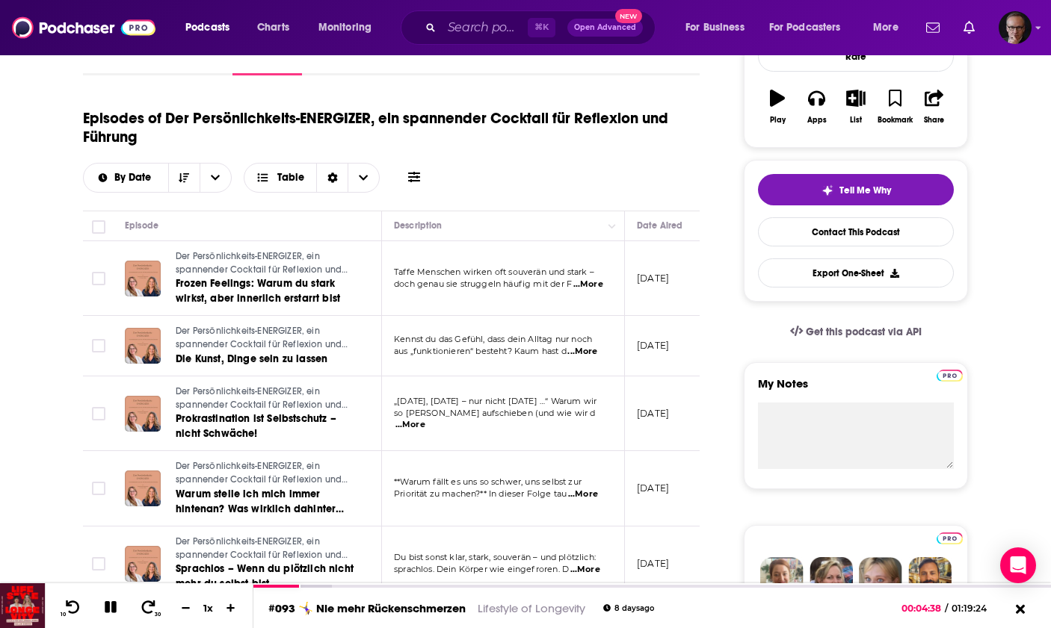
scroll to position [241, 0]
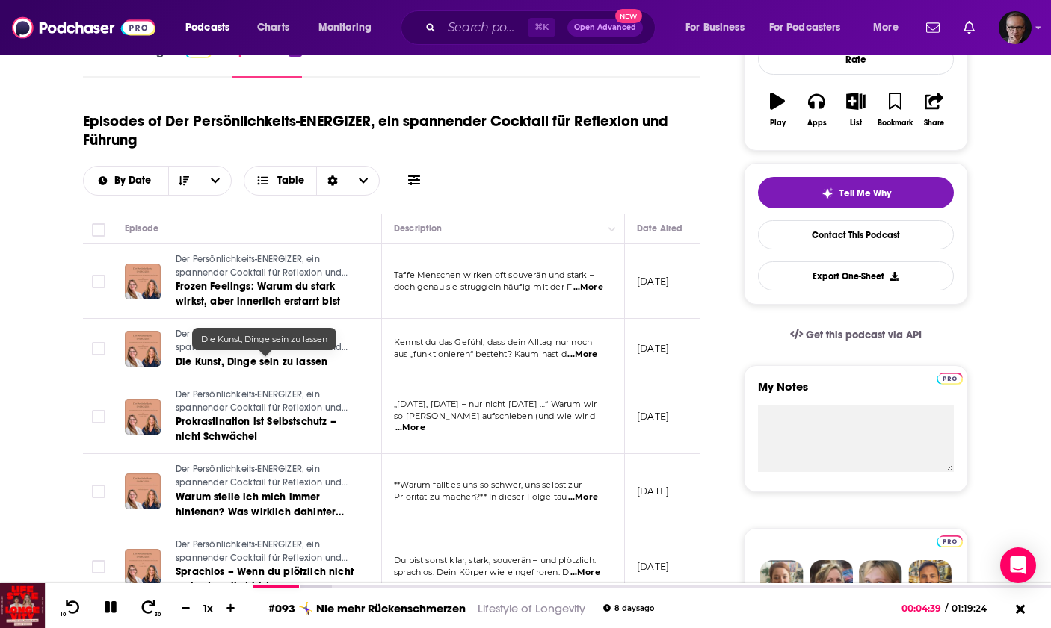
click at [217, 365] on span "Die Kunst, Dinge sein zu lassen" at bounding box center [252, 362] width 152 height 13
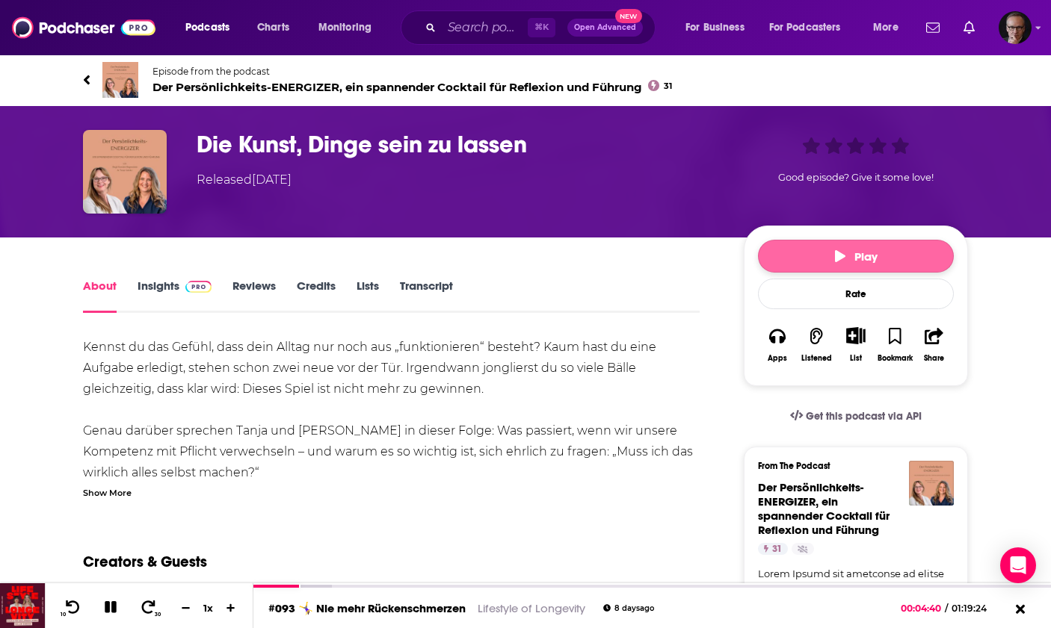
click at [779, 255] on button "Play" at bounding box center [856, 256] width 196 height 33
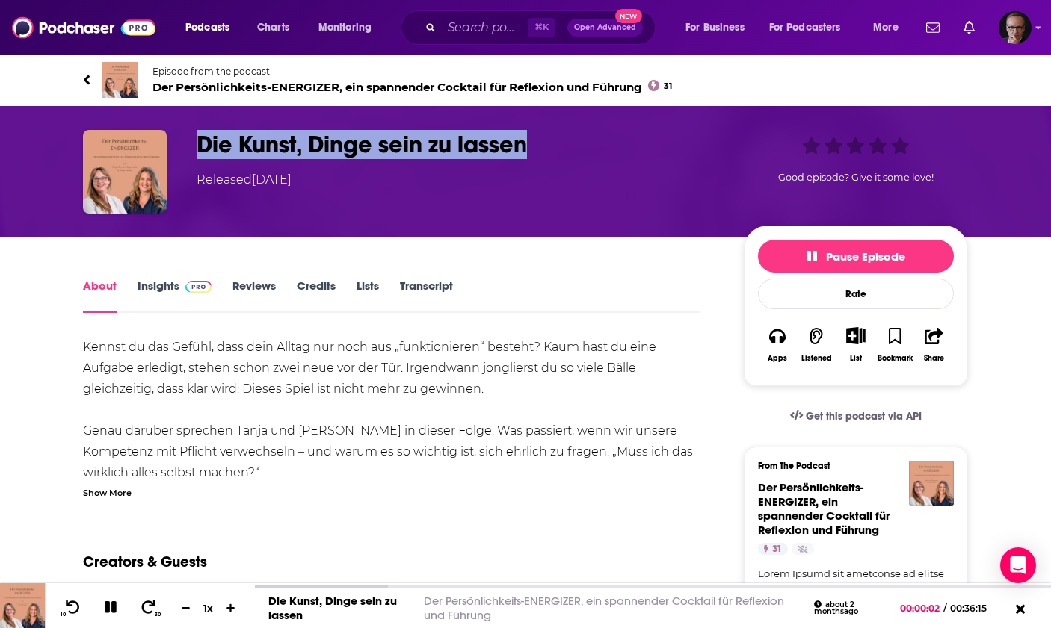
drag, startPoint x: 198, startPoint y: 142, endPoint x: 530, endPoint y: 153, distance: 332.7
click at [530, 153] on h1 "Die Kunst, Dinge sein zu lassen" at bounding box center [458, 144] width 523 height 29
copy h1 "Die Kunst, Dinge sein zu lassen"
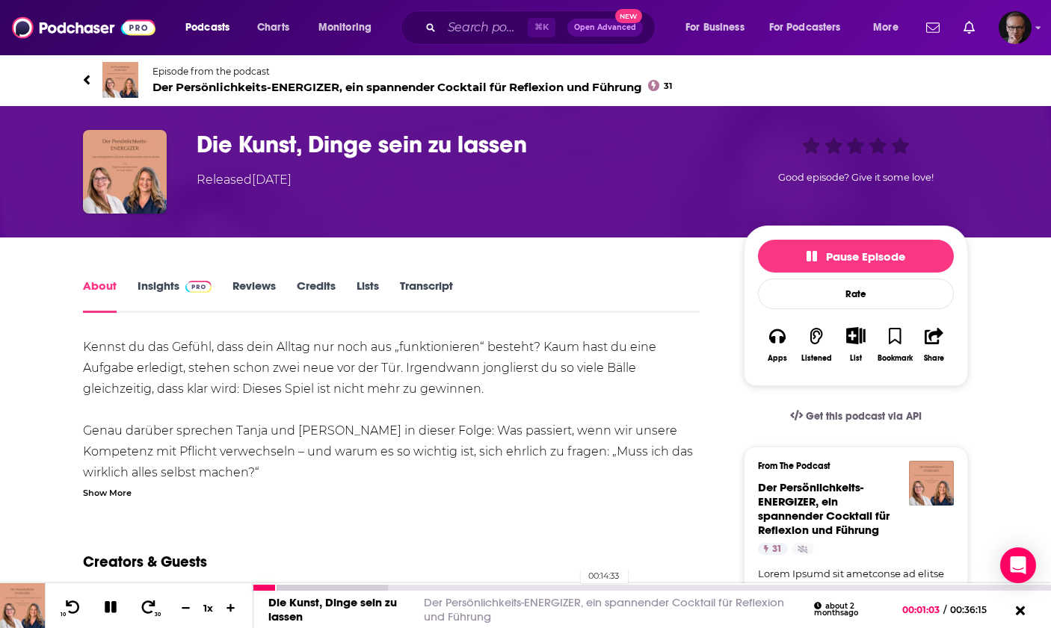
click at [573, 590] on div "00:14:33" at bounding box center [651, 588] width 797 height 6
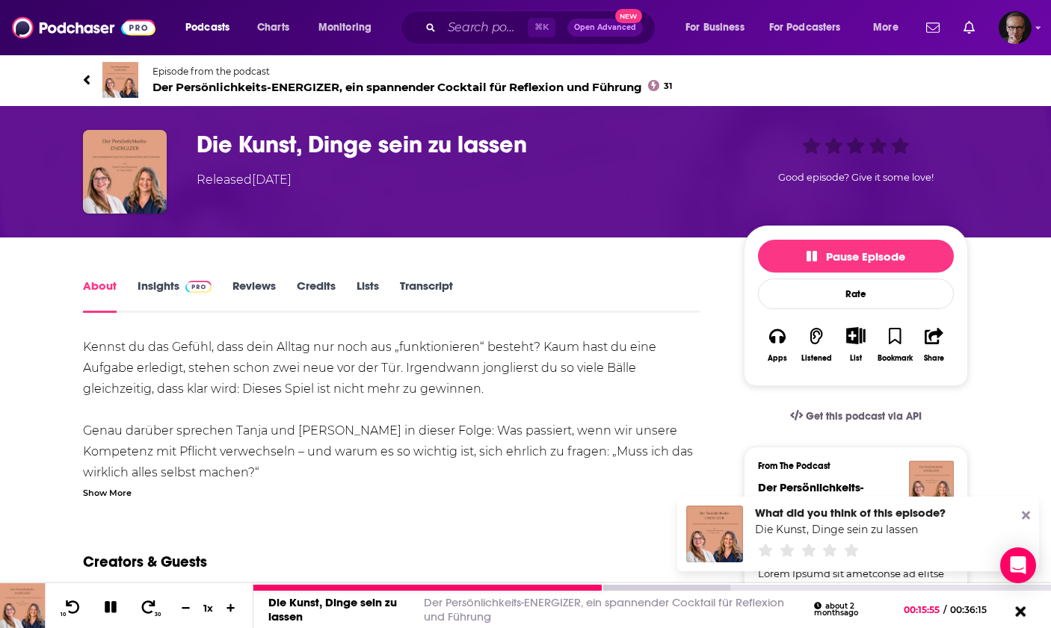
click at [1018, 607] on icon at bounding box center [1019, 611] width 19 height 15
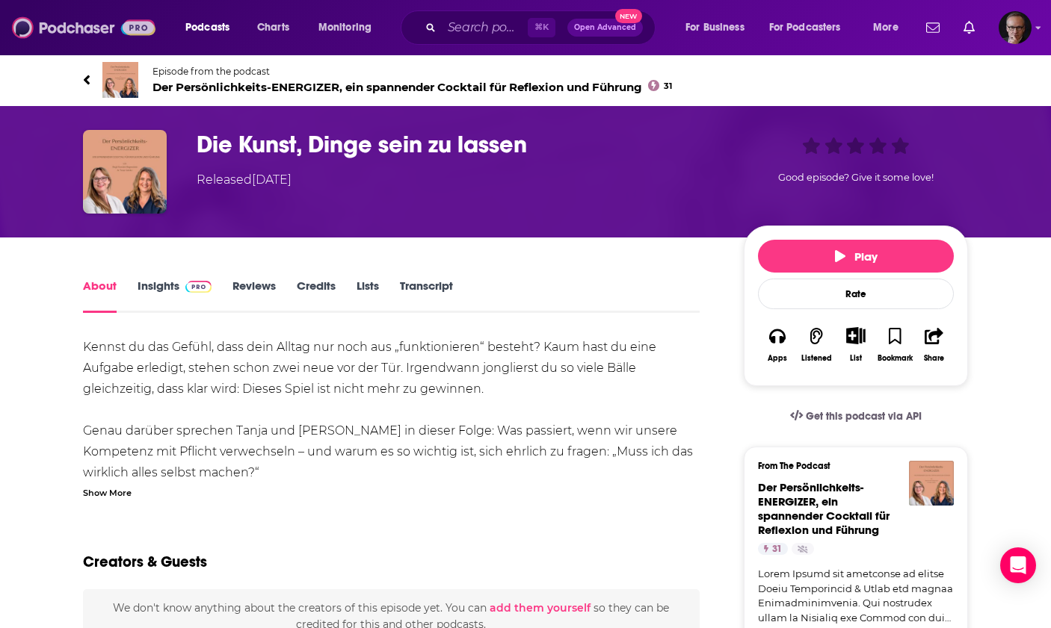
click at [105, 22] on img at bounding box center [83, 27] width 143 height 28
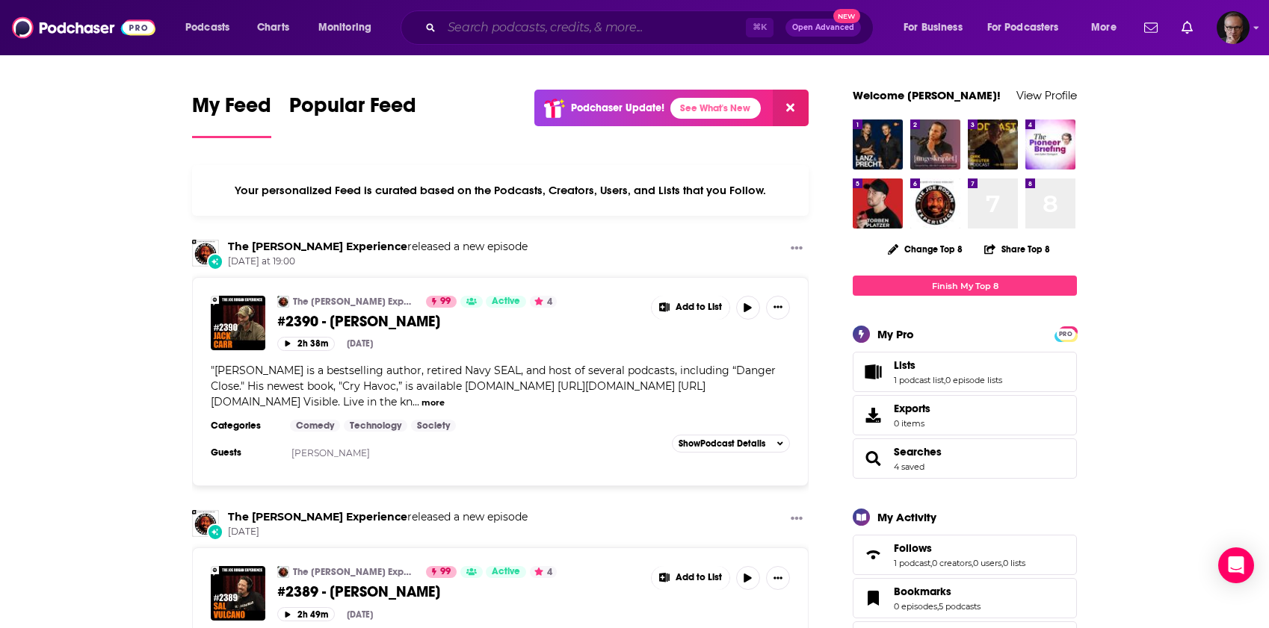
click at [465, 27] on input "Search podcasts, credits, & more..." at bounding box center [594, 28] width 304 height 24
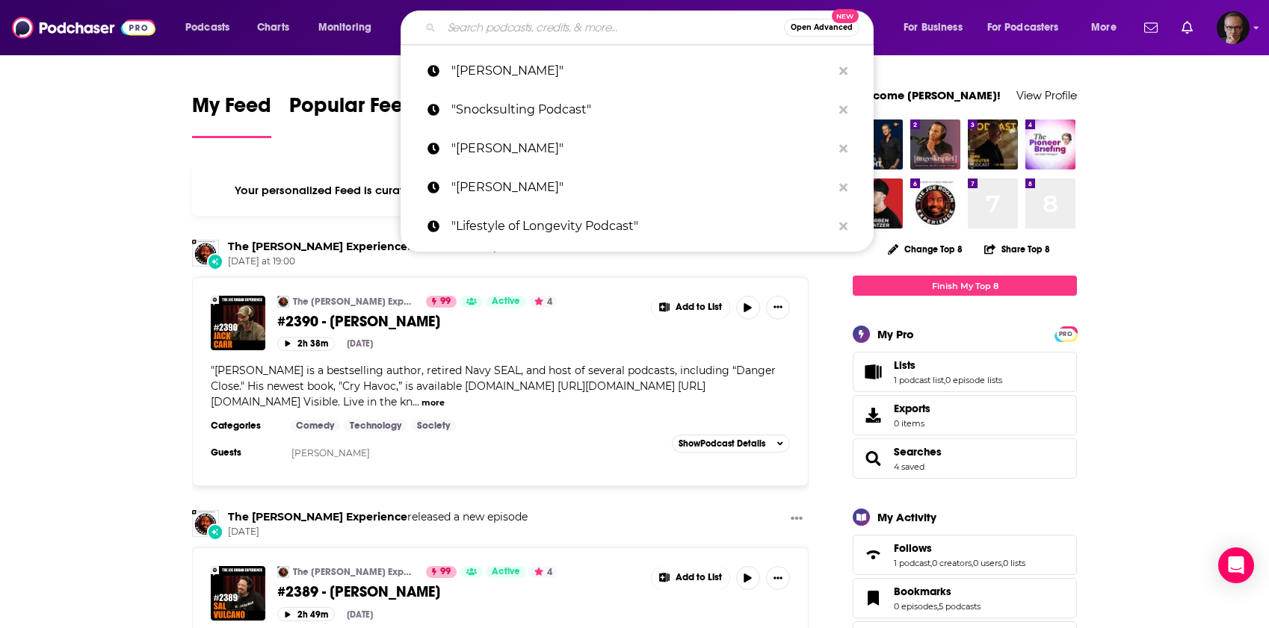
paste input "Dr. Marc Hoefeld-Fegeler"
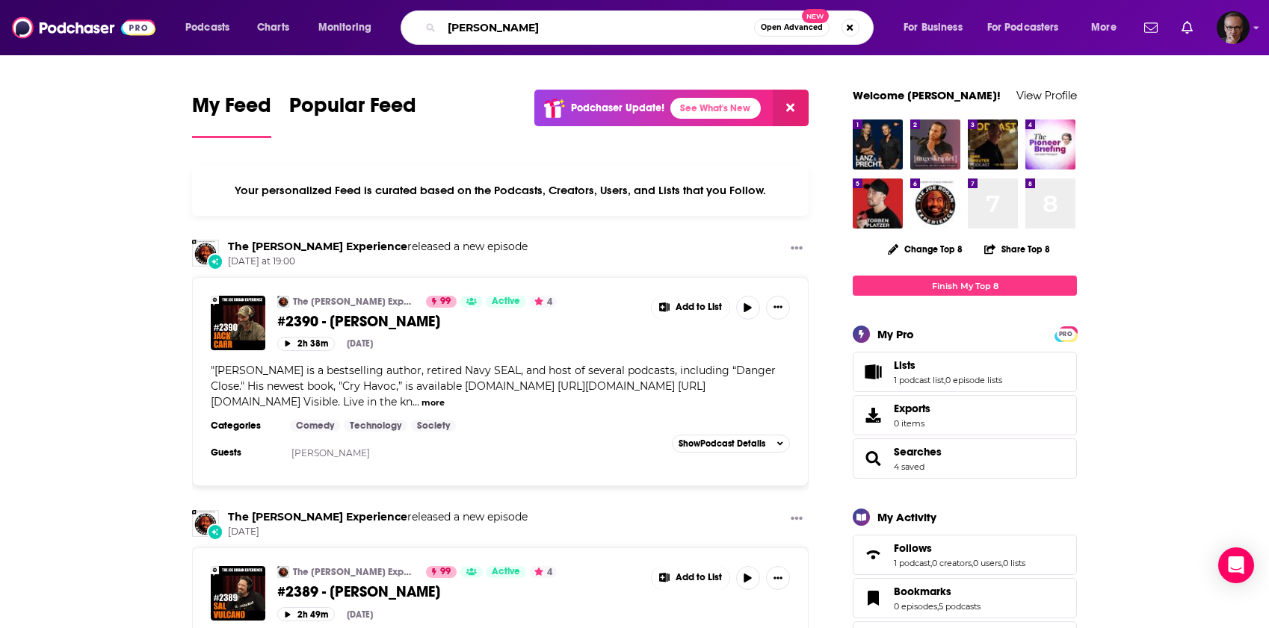
type input "Dr. Marc Hoefeld-Fegeler"
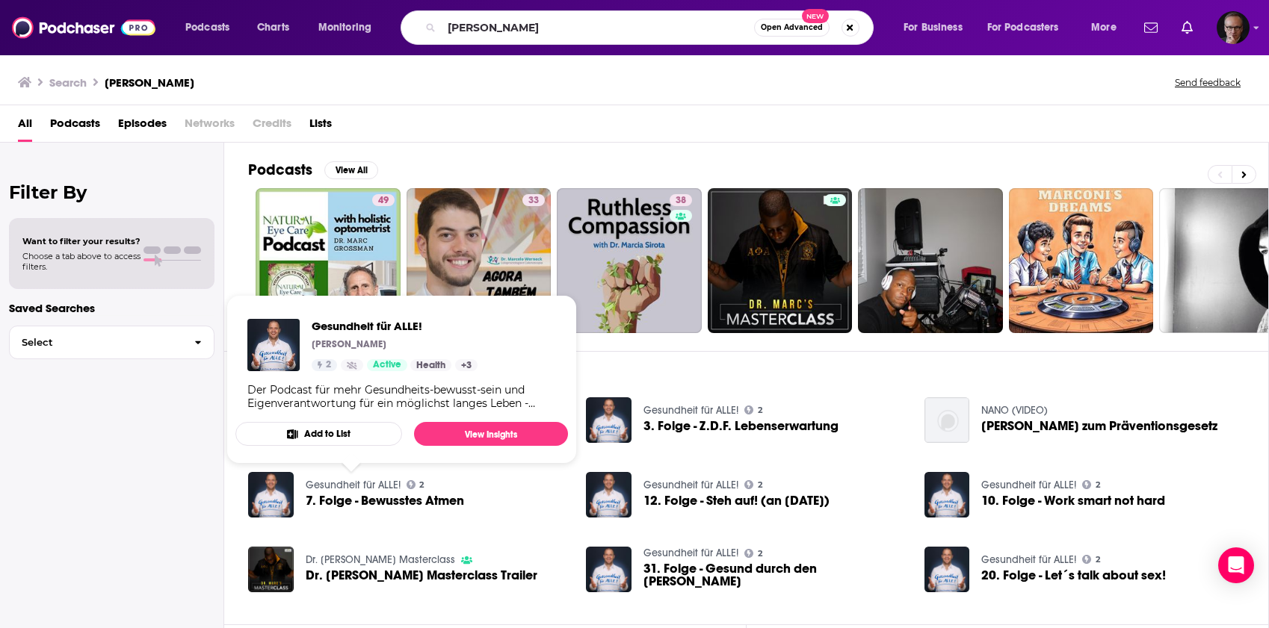
click at [353, 483] on link "Gesundheit für ALLE!" at bounding box center [353, 485] width 95 height 13
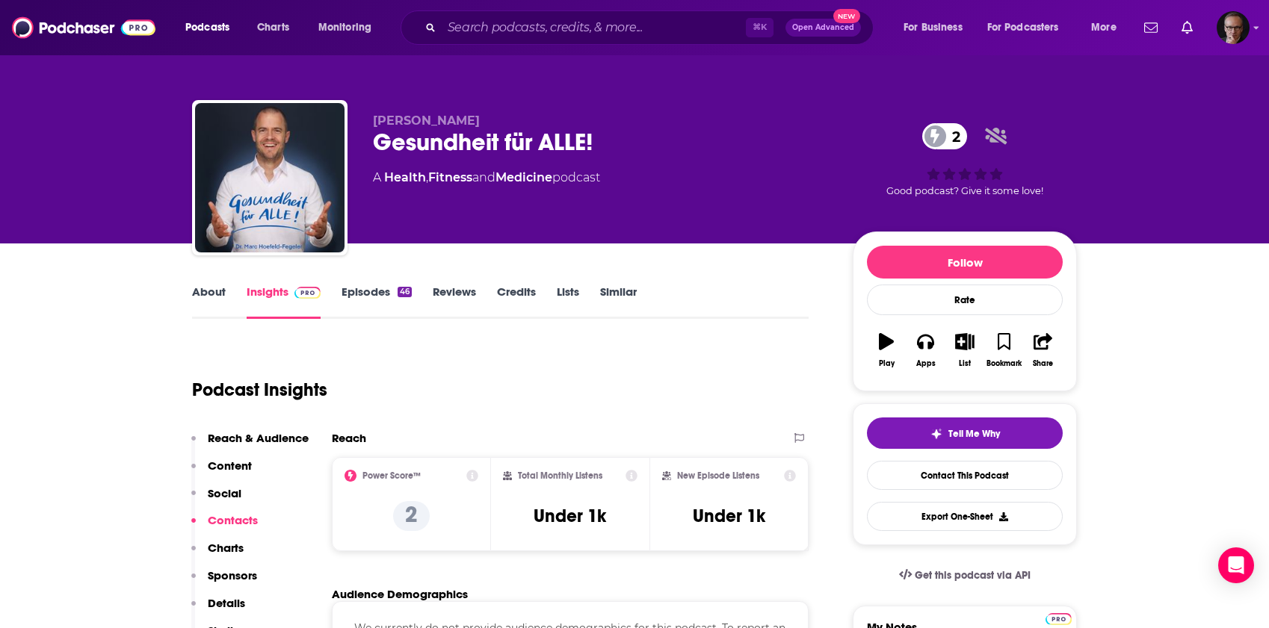
click at [207, 291] on link "About" at bounding box center [209, 302] width 34 height 34
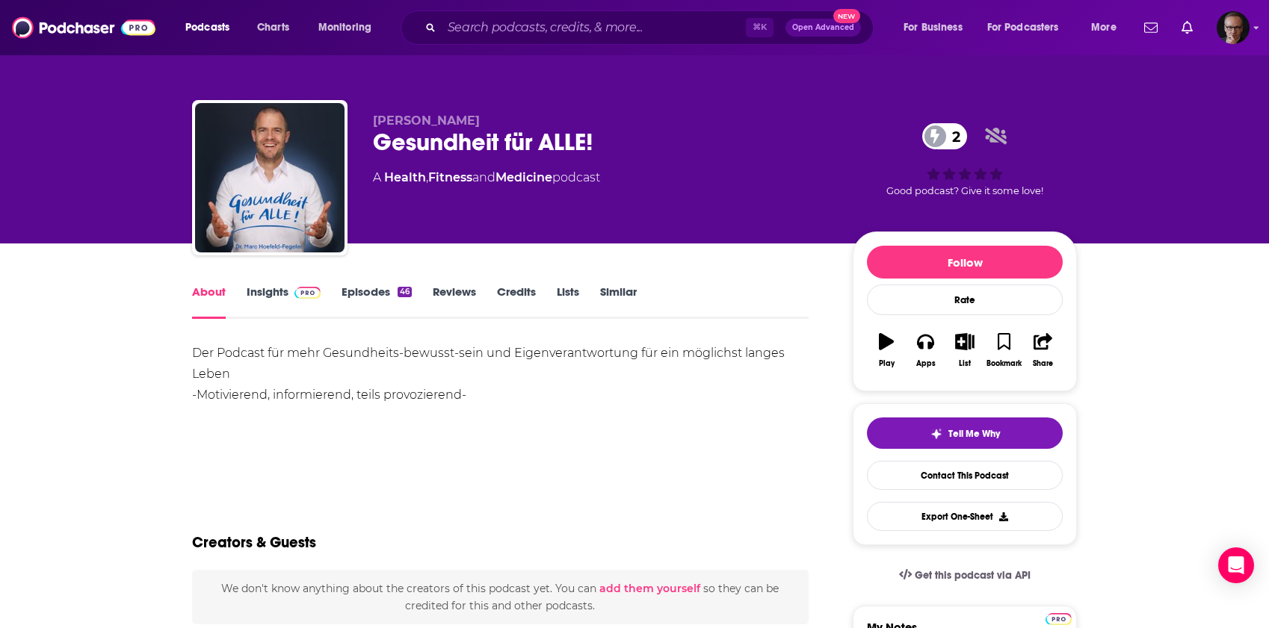
click at [363, 294] on link "Episodes 46" at bounding box center [376, 302] width 70 height 34
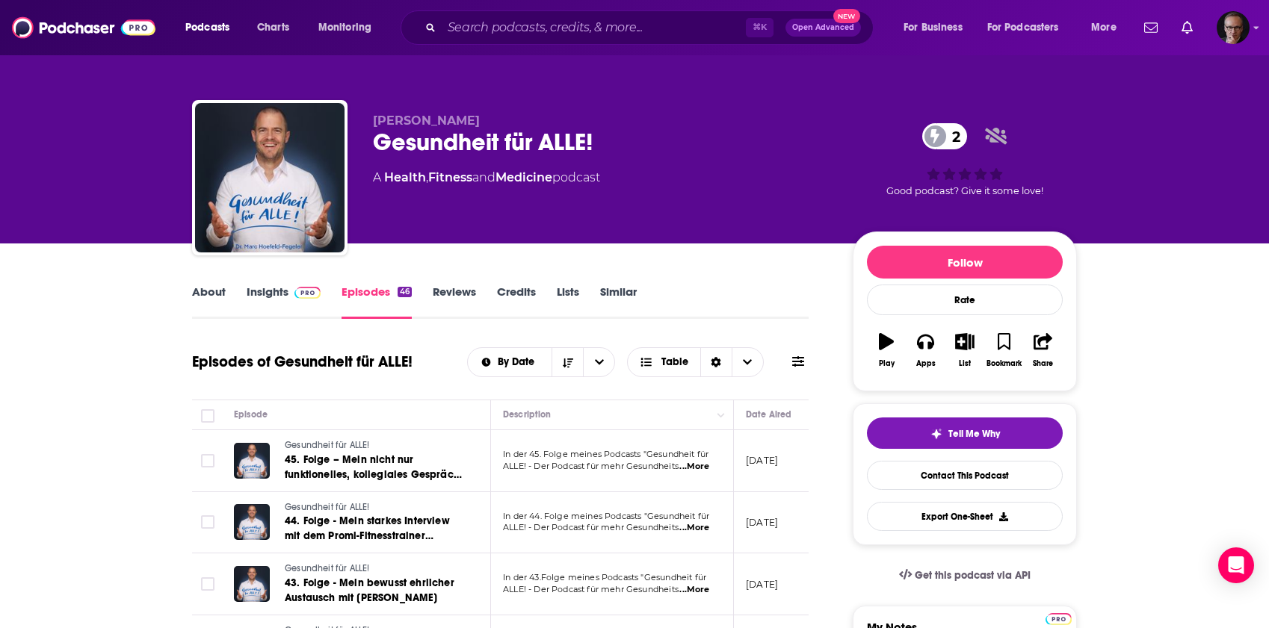
click at [209, 289] on link "About" at bounding box center [209, 302] width 34 height 34
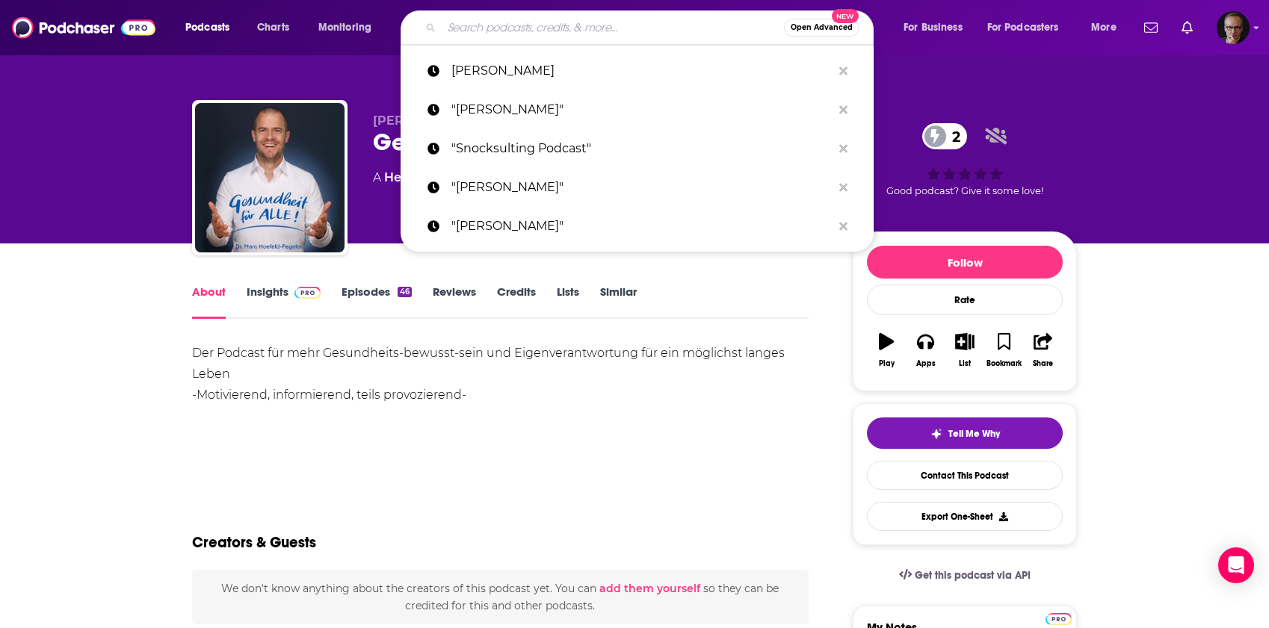
click at [499, 27] on input "Search podcasts, credits, & more..." at bounding box center [613, 28] width 342 height 24
paste input "Mario Jung"
type input "Mario Jung"
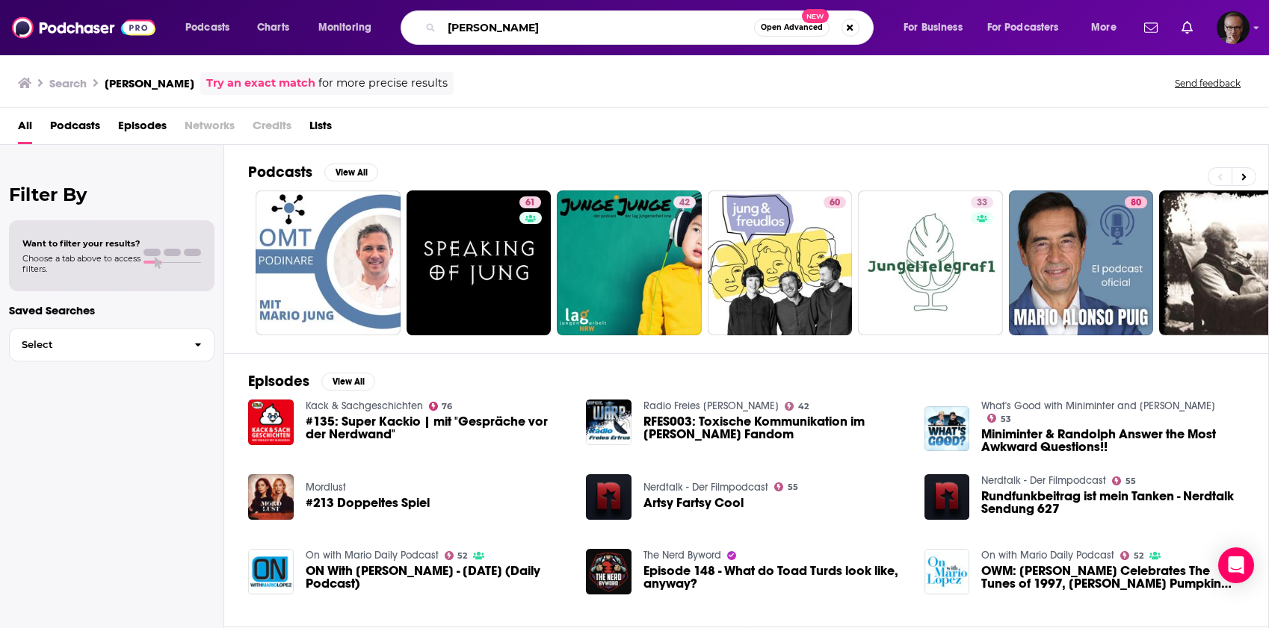
click at [462, 31] on input "Mario Jung" at bounding box center [598, 28] width 312 height 24
drag, startPoint x: 462, startPoint y: 31, endPoint x: 508, endPoint y: 31, distance: 45.6
click at [508, 31] on input "Mario Jung" at bounding box center [598, 28] width 312 height 24
paste input "ichael Serve"
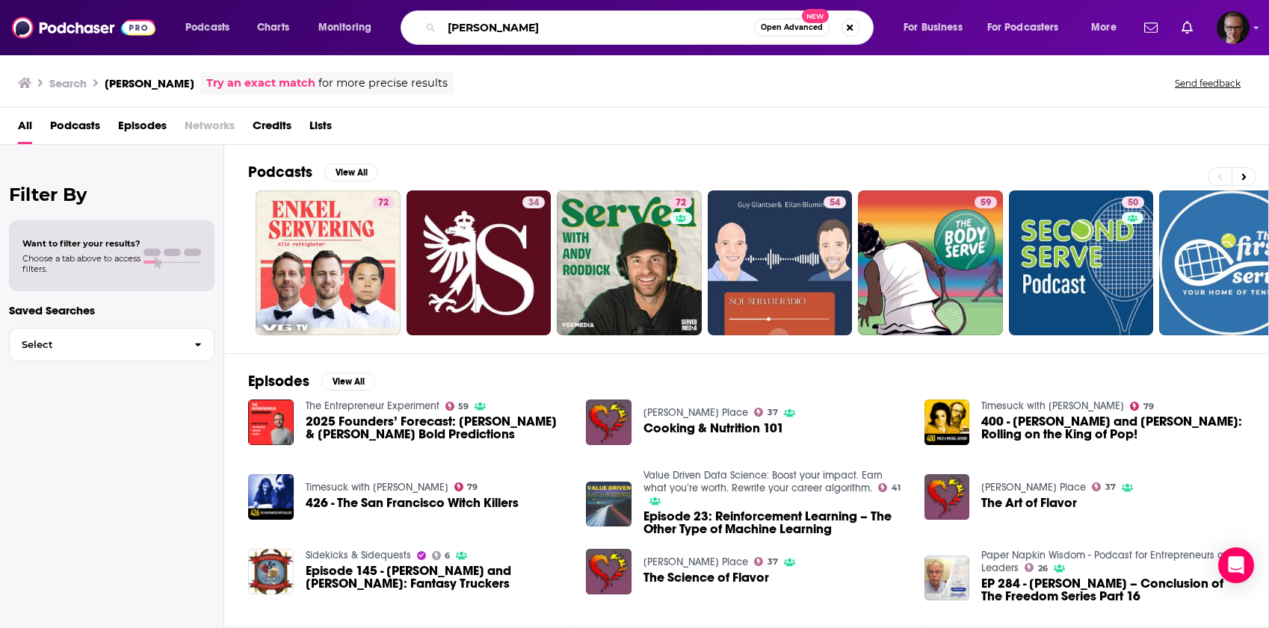
click at [534, 29] on input "Michael Serve" at bounding box center [598, 28] width 312 height 24
click at [450, 28] on input "Michael Serve"" at bounding box center [598, 28] width 312 height 24
type input ""Michael Serve""
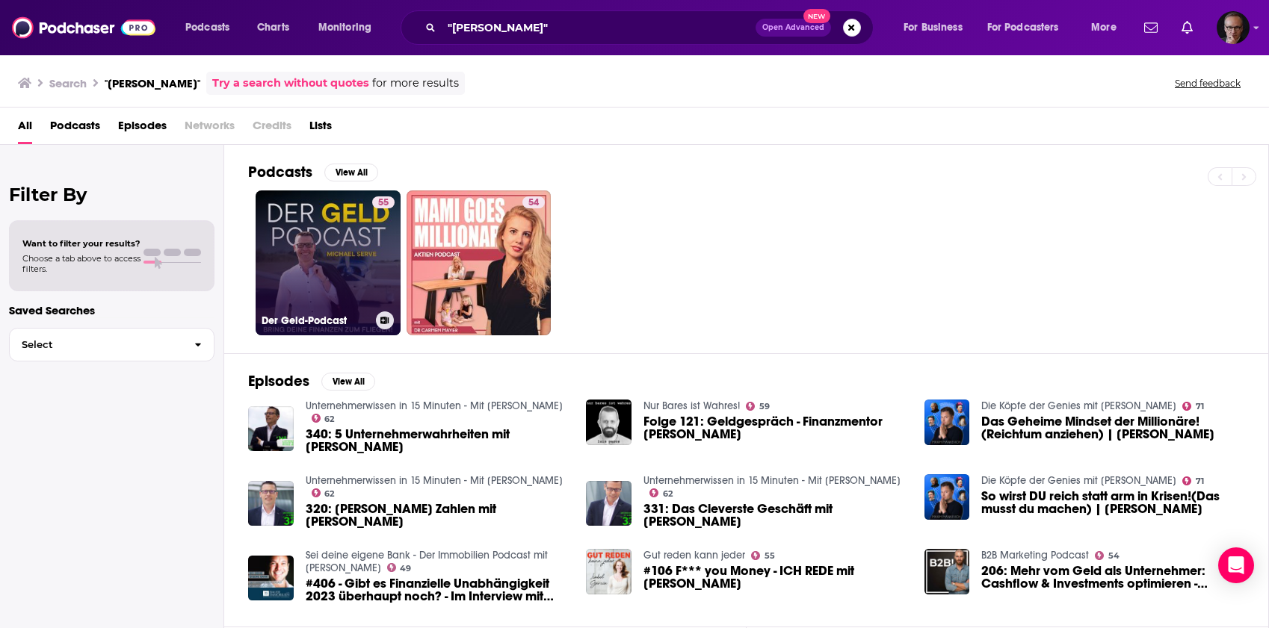
click at [334, 242] on link "55 Der Geld-Podcast" at bounding box center [328, 263] width 145 height 145
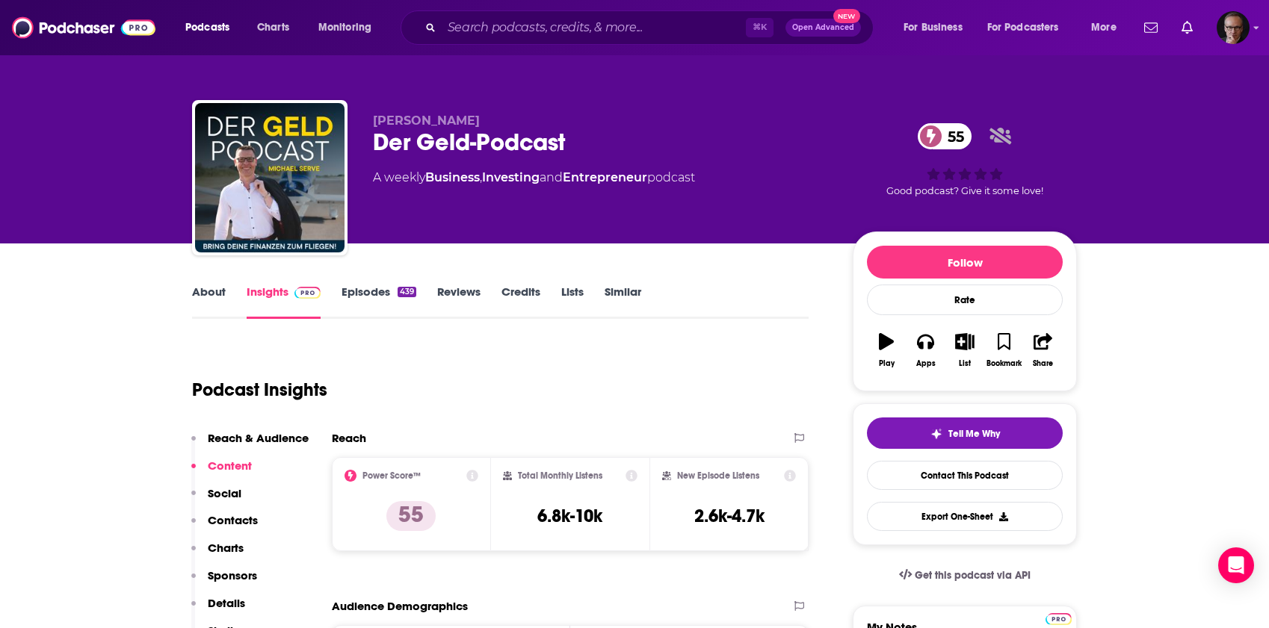
click at [351, 287] on link "Episodes 439" at bounding box center [378, 302] width 75 height 34
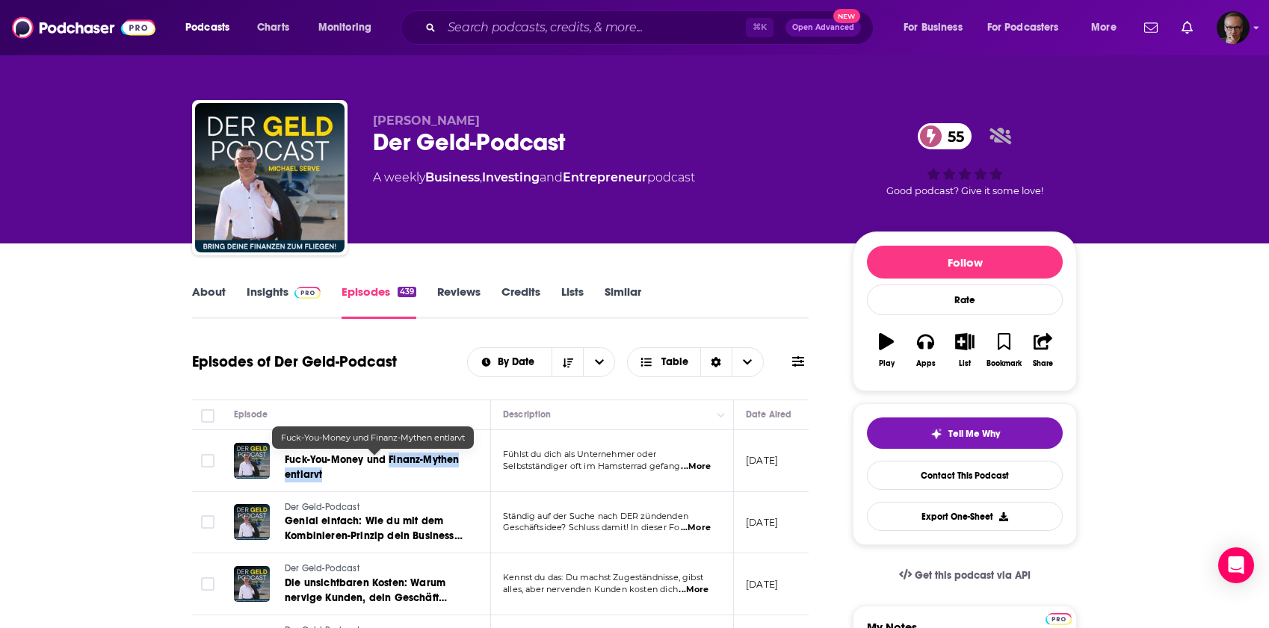
drag, startPoint x: 404, startPoint y: 485, endPoint x: 388, endPoint y: 457, distance: 32.8
click at [388, 457] on td "Der Geld-Podcast Fuck-You-Money und Finanz-Mythen entlarvt" at bounding box center [356, 461] width 269 height 62
copy span "Finanz-Mythen entlarvt"
click at [528, 26] on input "Search podcasts, credits, & more..." at bounding box center [594, 28] width 304 height 24
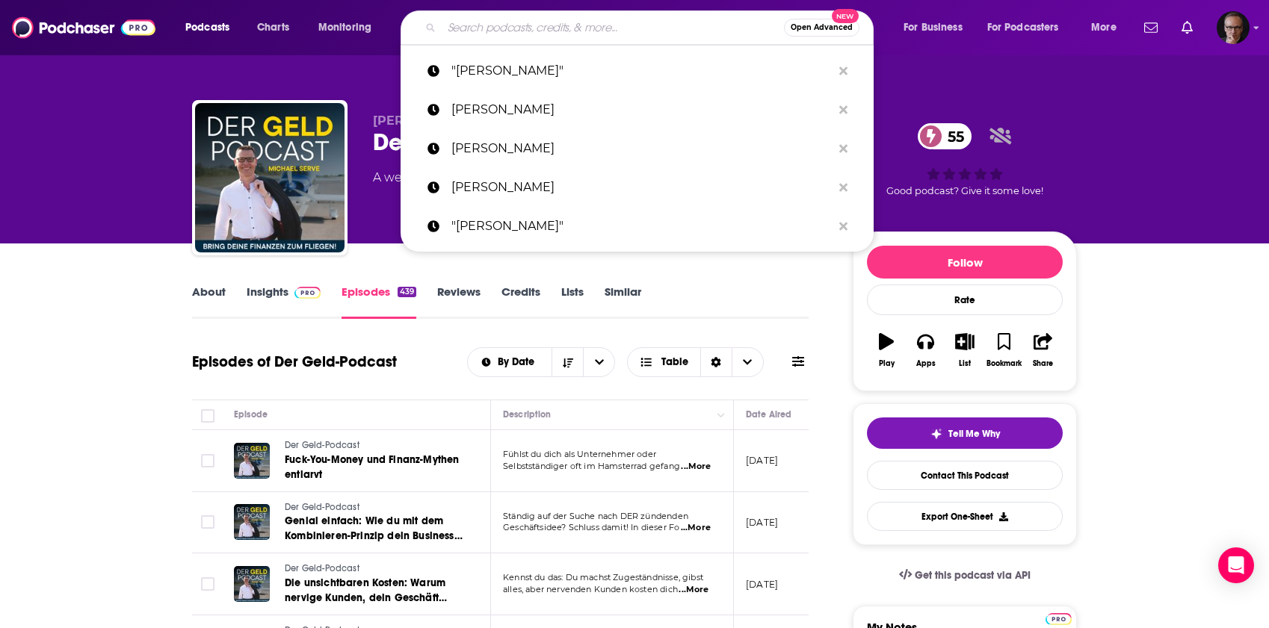
paste input "Michael Serve"
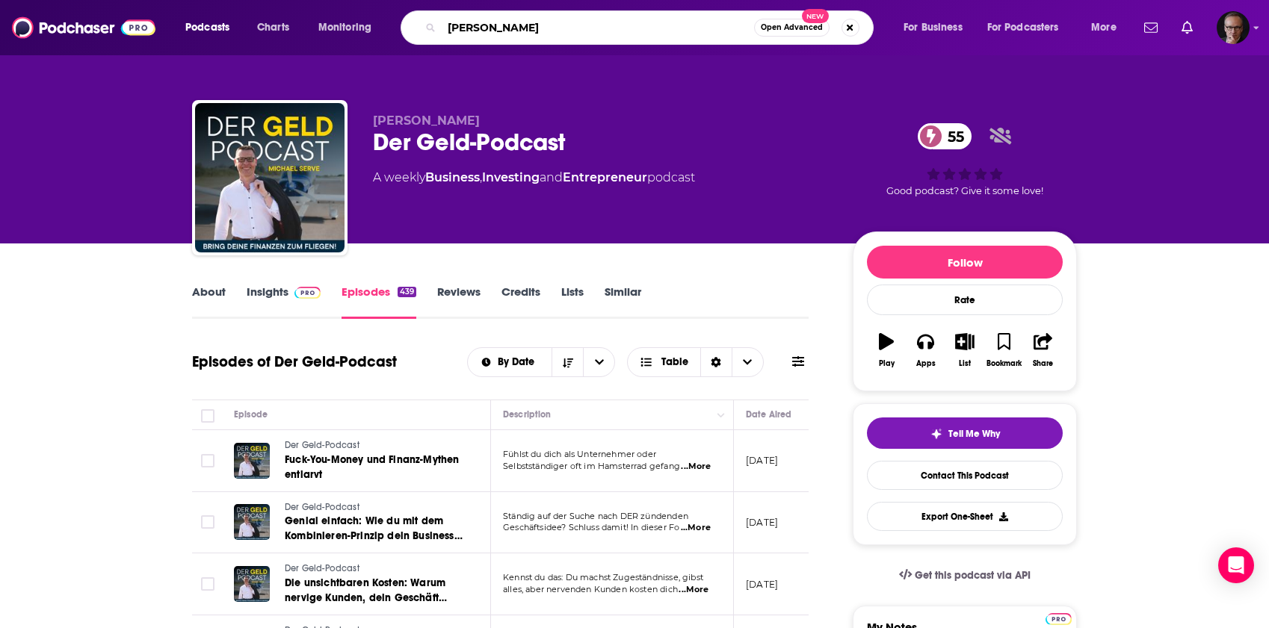
type input "Michael Serve"
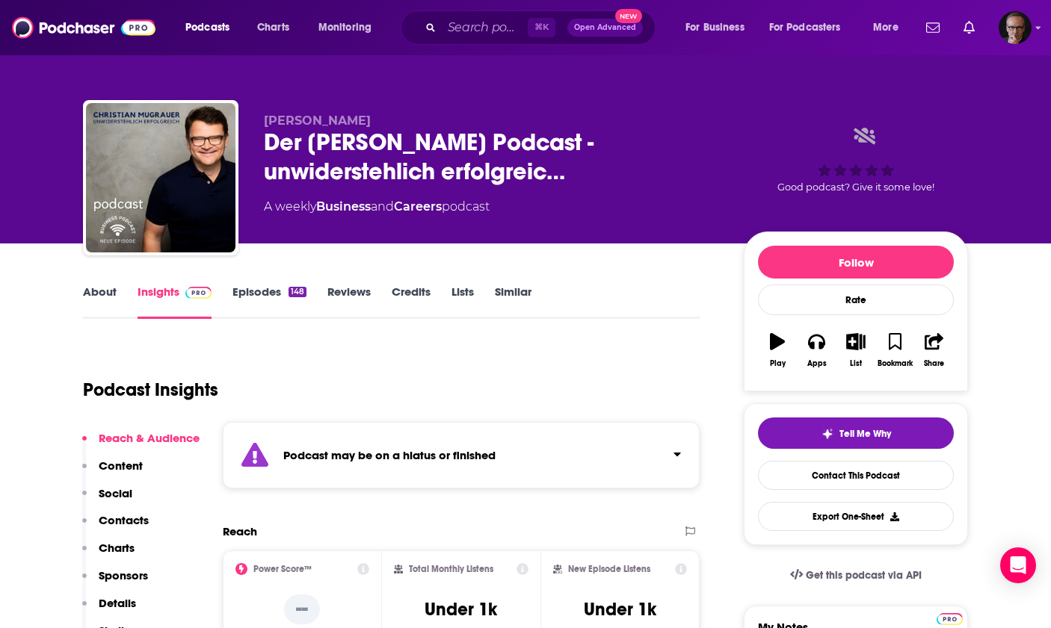
drag, startPoint x: 264, startPoint y: 124, endPoint x: 385, endPoint y: 126, distance: 120.3
click at [371, 126] on span "Christian Mugrauer" at bounding box center [317, 121] width 107 height 14
copy span "Christian Mugrauer"
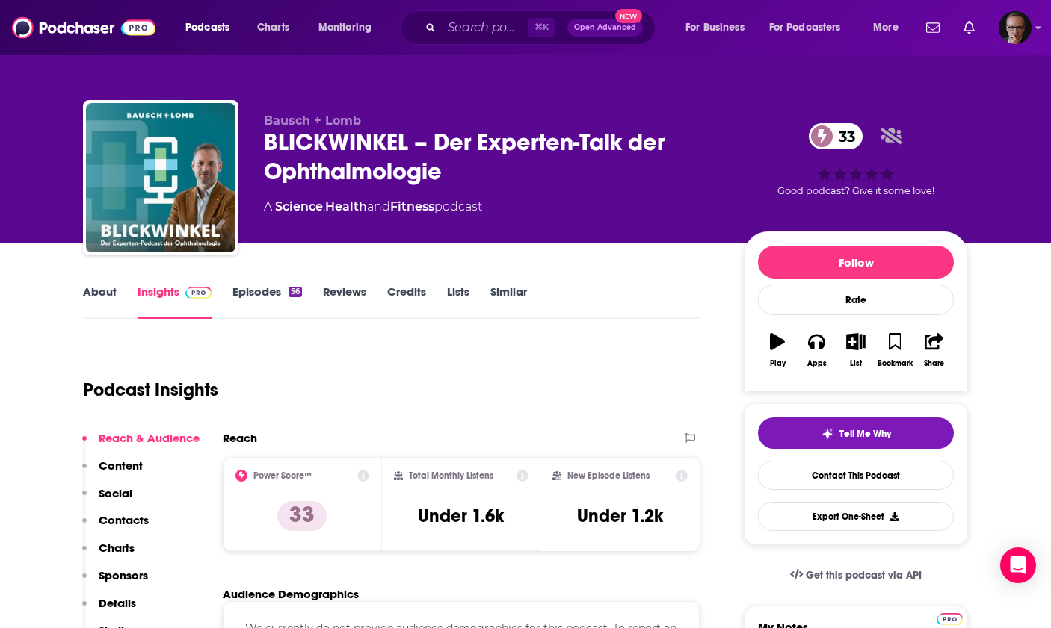
click at [99, 295] on link "About" at bounding box center [100, 302] width 34 height 34
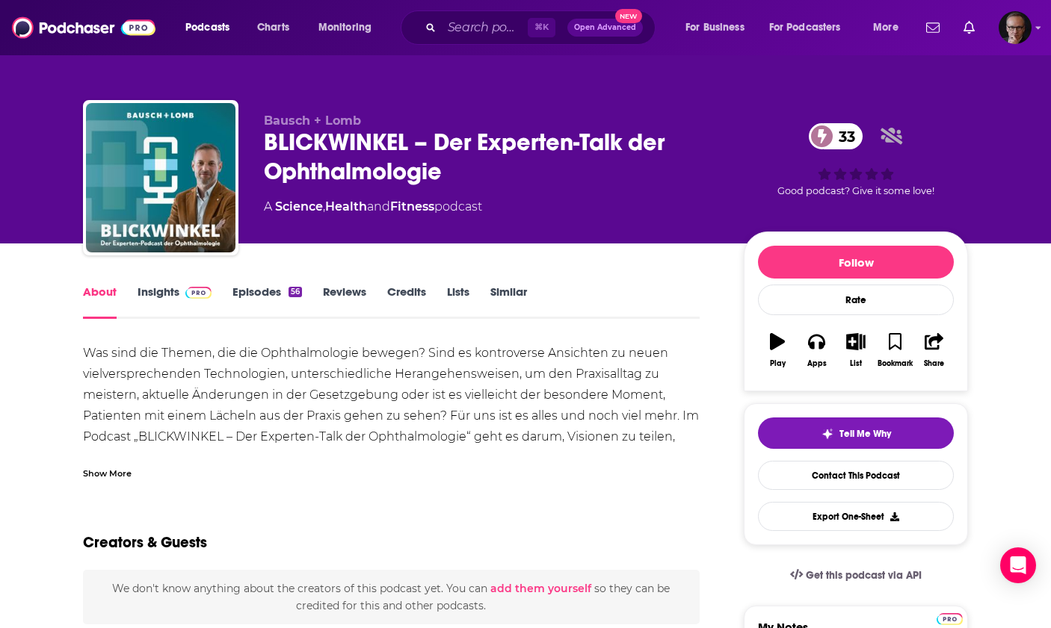
click at [105, 475] on div "Show More" at bounding box center [107, 472] width 49 height 14
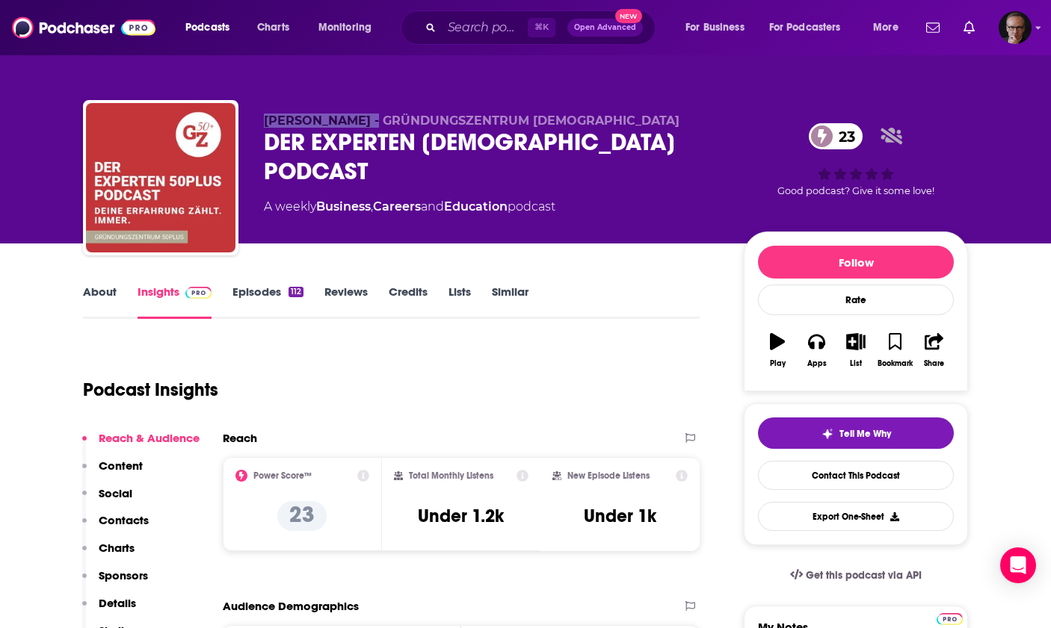
drag, startPoint x: 261, startPoint y: 120, endPoint x: 369, endPoint y: 124, distance: 108.4
click at [369, 124] on div "[PERSON_NAME] - GRÜNDUNGSZENTRUM [DEMOGRAPHIC_DATA] DER EXPERTEN [DEMOGRAPHIC_D…" at bounding box center [525, 180] width 885 height 161
copy span "Yani Neugebauer"
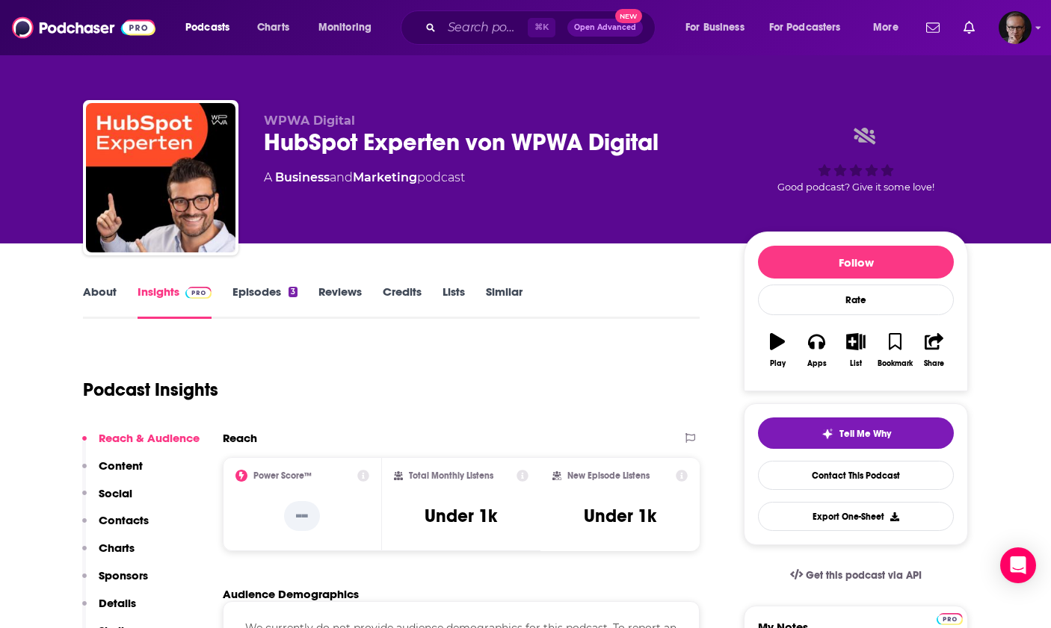
click at [96, 291] on link "About" at bounding box center [100, 302] width 34 height 34
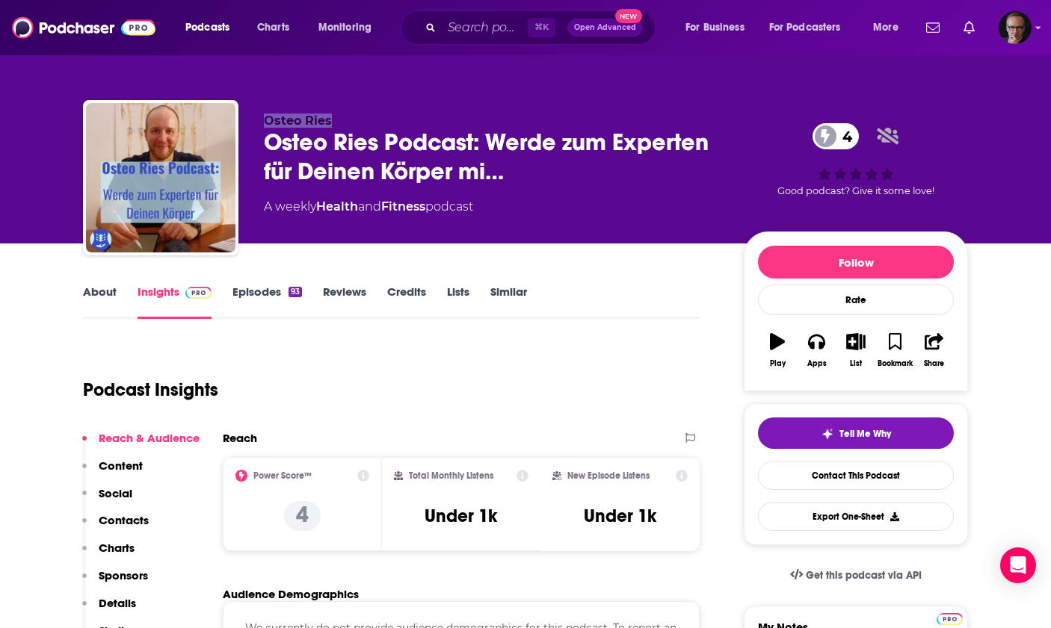
drag, startPoint x: 266, startPoint y: 123, endPoint x: 329, endPoint y: 126, distance: 63.6
click at [329, 126] on span "Osteo Ries" at bounding box center [298, 121] width 68 height 14
copy span "Osteo Ries"
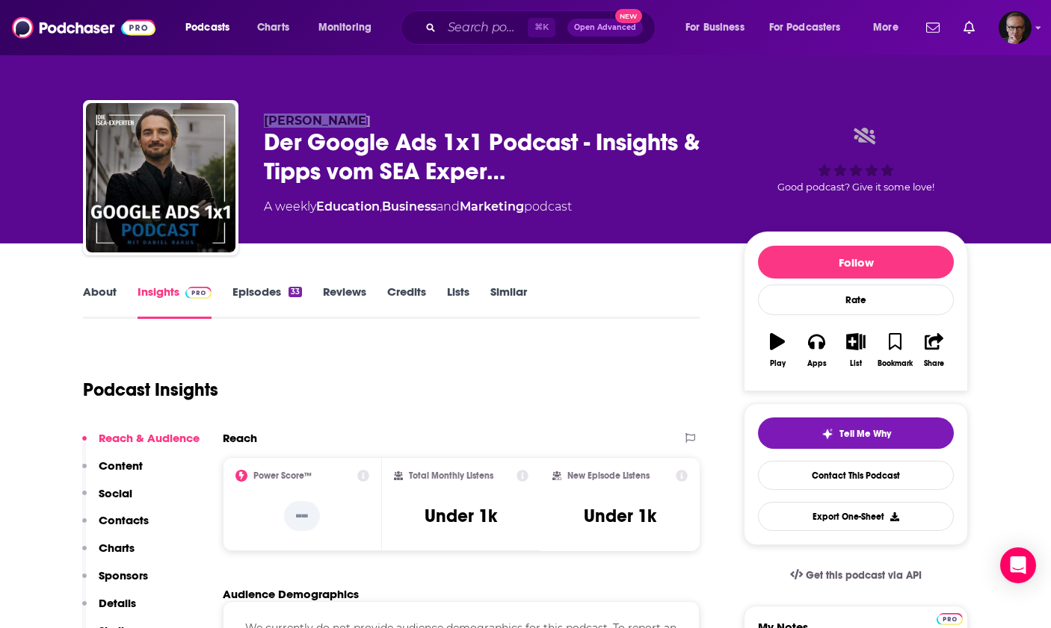
drag, startPoint x: 265, startPoint y: 123, endPoint x: 351, endPoint y: 126, distance: 86.0
click at [351, 126] on p "[PERSON_NAME]" at bounding box center [492, 121] width 456 height 14
copy span "[PERSON_NAME]"
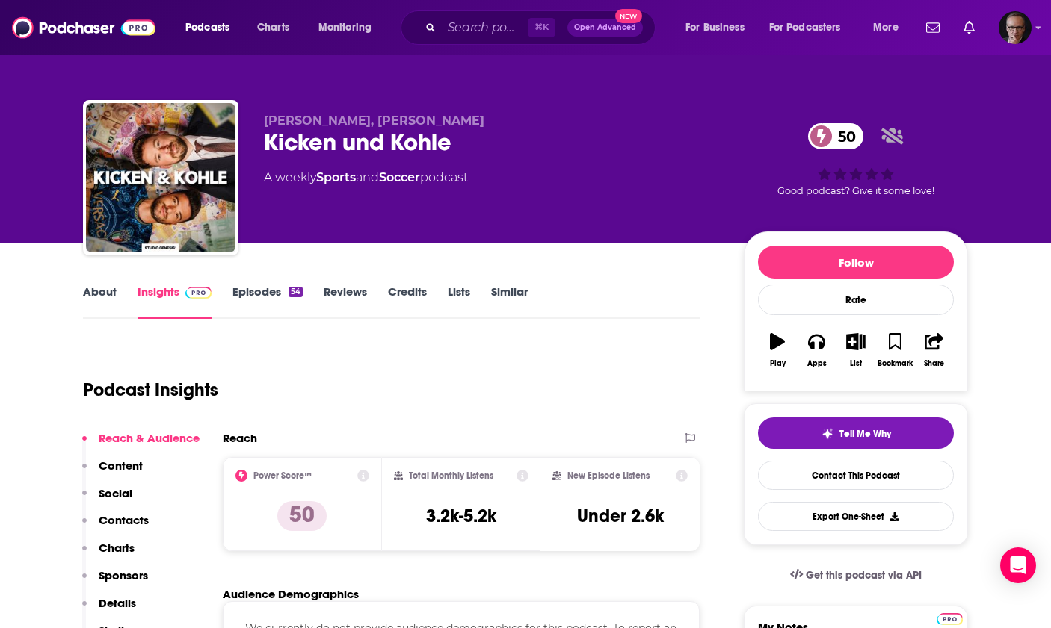
click at [102, 292] on link "About" at bounding box center [100, 302] width 34 height 34
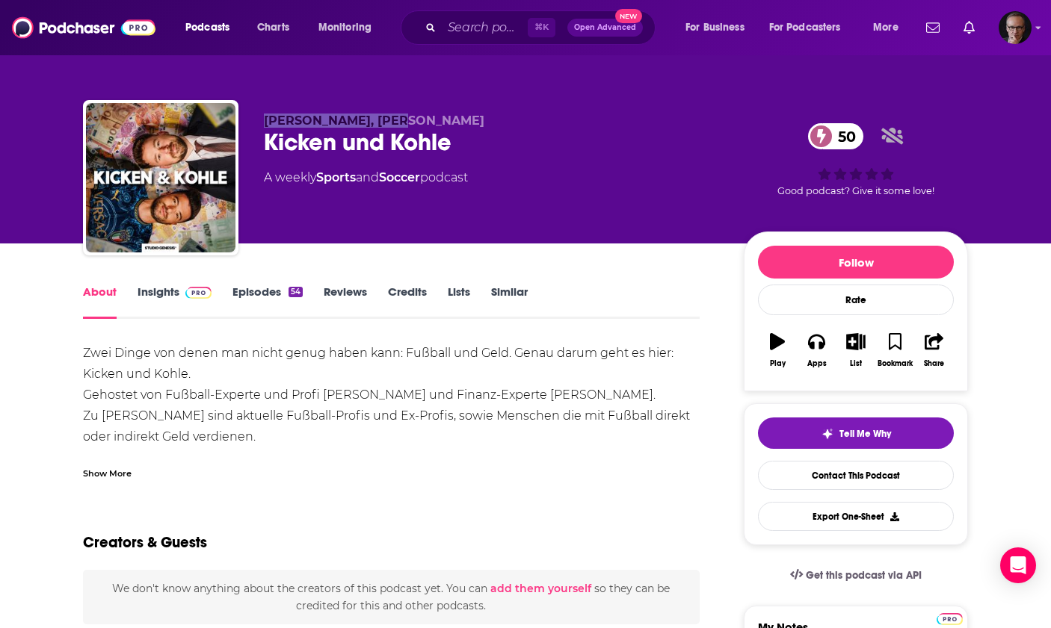
drag, startPoint x: 265, startPoint y: 123, endPoint x: 406, endPoint y: 124, distance: 140.5
click at [406, 124] on span "Nikolas Stemmermann, Marco Terrazzino" at bounding box center [374, 121] width 220 height 14
copy span "Nikolas Stemmermann"
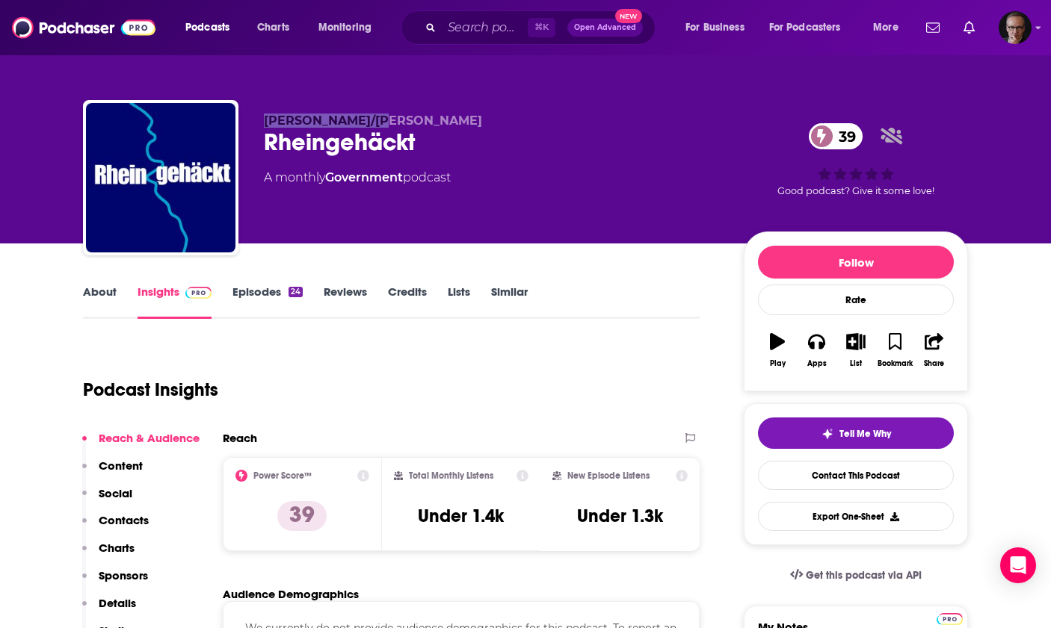
drag, startPoint x: 267, startPoint y: 123, endPoint x: 374, endPoint y: 126, distance: 107.6
click at [374, 126] on span "Wolfgang Straßer/Fabian Haun" at bounding box center [373, 121] width 218 height 14
copy span "Wolfgang Straßer"
click at [109, 296] on link "About" at bounding box center [100, 302] width 34 height 34
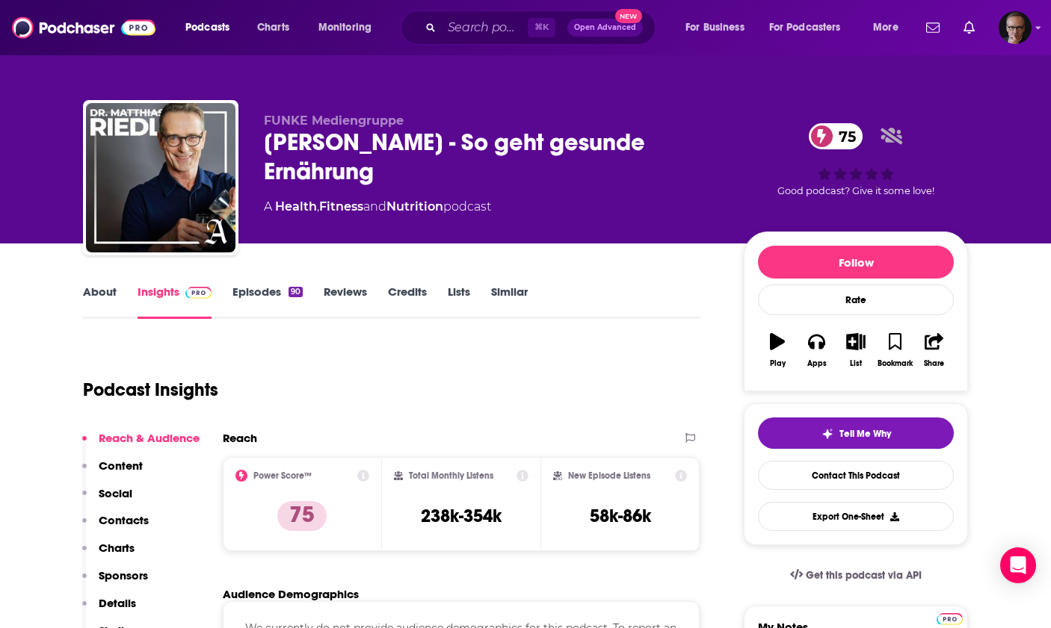
scroll to position [1, 0]
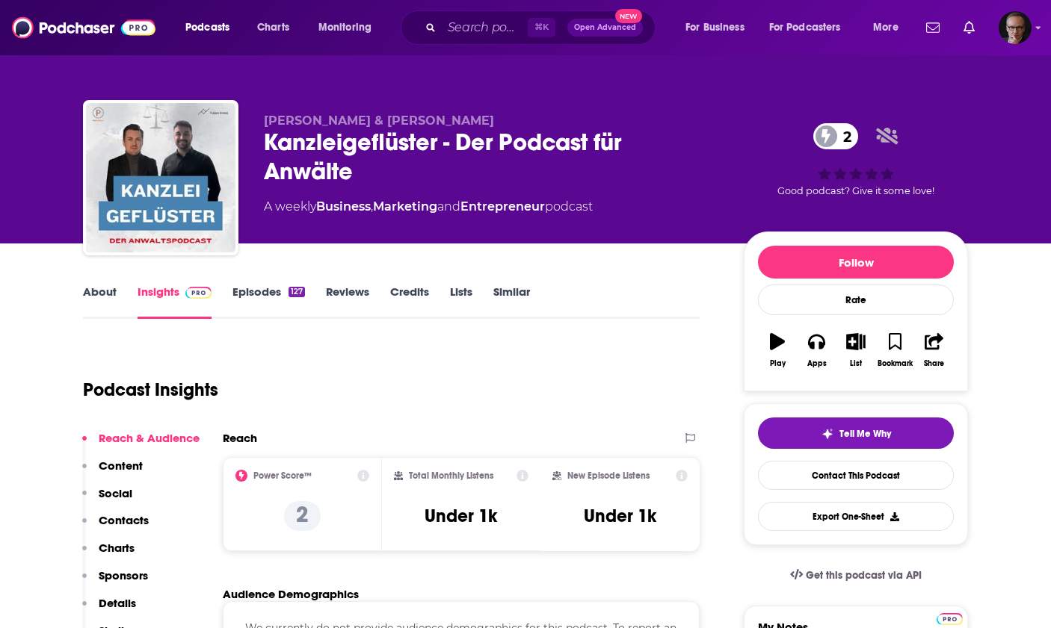
scroll to position [1, 0]
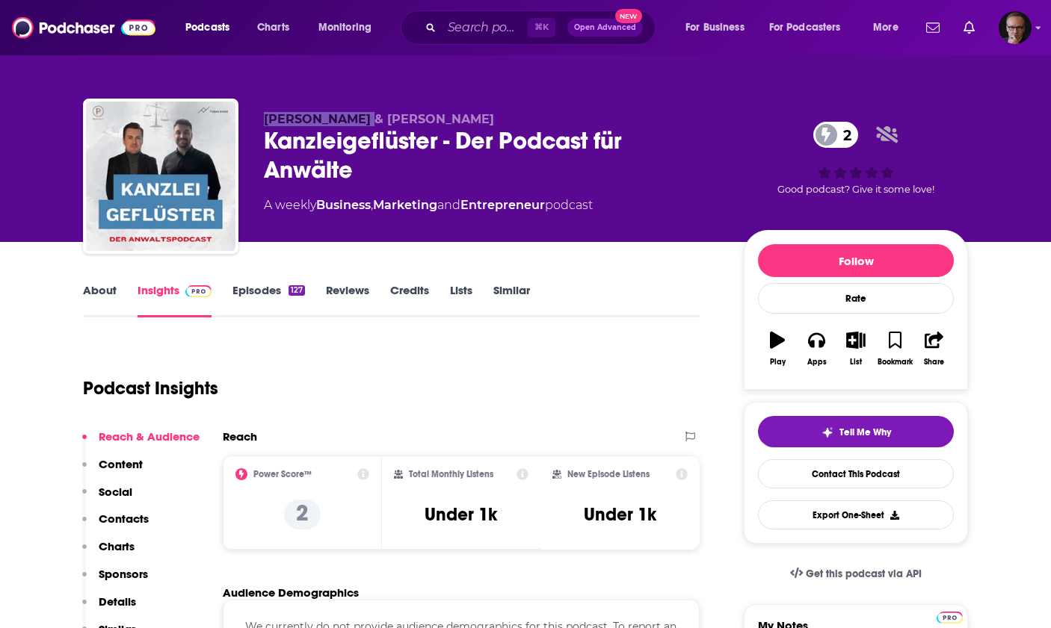
drag, startPoint x: 264, startPoint y: 120, endPoint x: 350, endPoint y: 120, distance: 85.2
click at [350, 120] on span "[PERSON_NAME] & [PERSON_NAME]" at bounding box center [379, 119] width 230 height 14
copy span "[PERSON_NAME]"
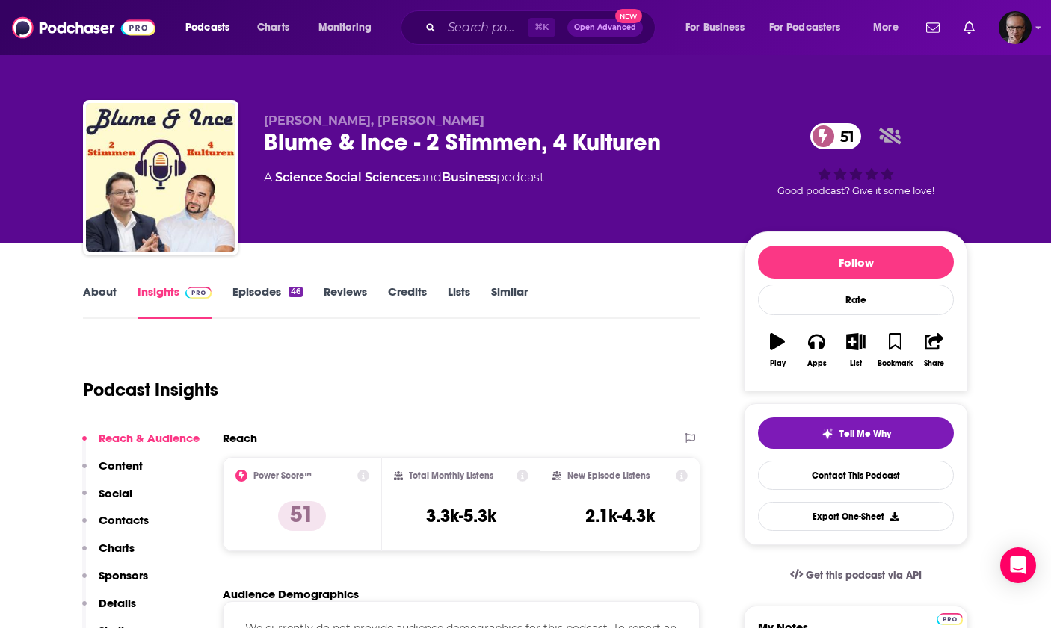
drag, startPoint x: 386, startPoint y: 120, endPoint x: 496, endPoint y: 126, distance: 110.7
click at [484, 126] on span "Prof. Dr. Inan Ince, Dr. Michael Blume" at bounding box center [374, 121] width 220 height 14
copy span "Dr. Michael Blume"
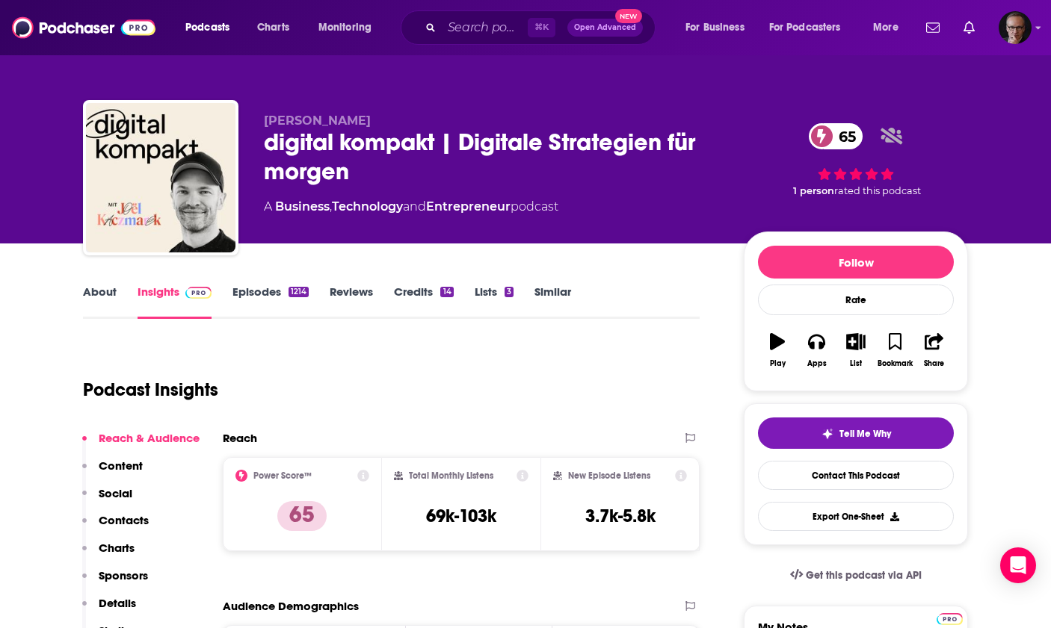
drag, startPoint x: 264, startPoint y: 123, endPoint x: 361, endPoint y: 125, distance: 97.1
click at [361, 125] on div "[PERSON_NAME] digital kompakt | Digitale Strategien für [DATE] 65 A Business , …" at bounding box center [525, 180] width 885 height 161
copy span "[PERSON_NAME]"
click at [264, 290] on link "Episodes 1214" at bounding box center [270, 302] width 76 height 34
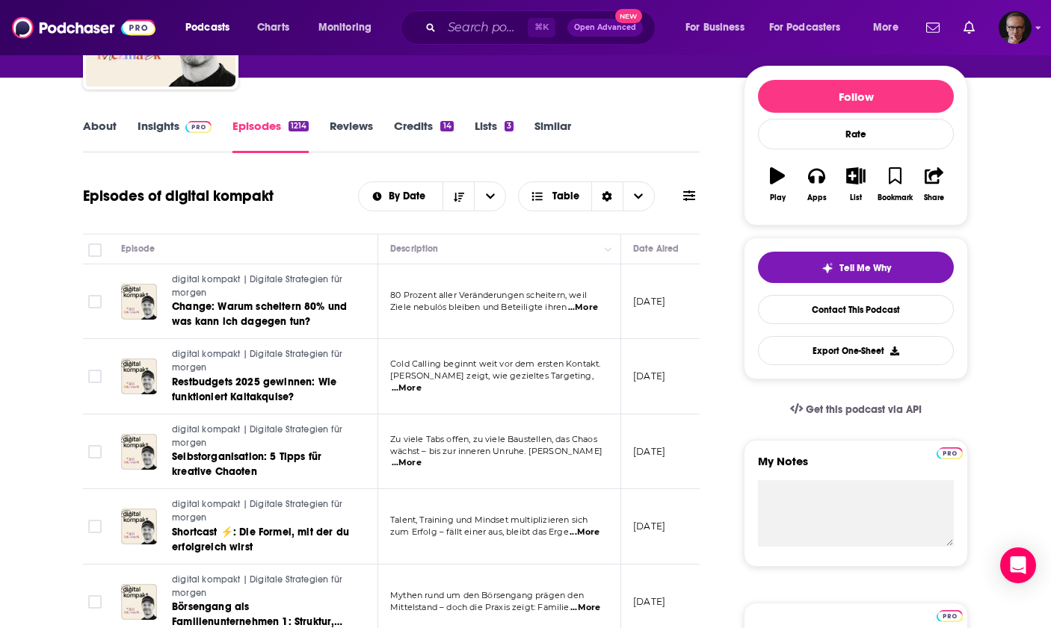
scroll to position [176, 0]
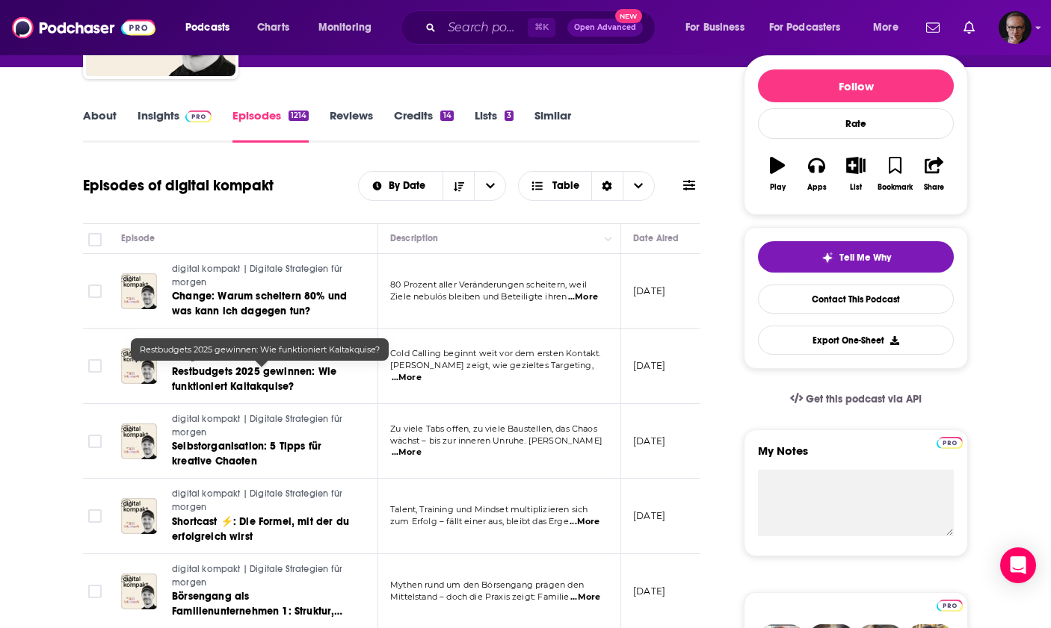
click at [247, 370] on span "Restbudgets 2025 gewinnen: Wie funktioniert Kaltakquise?" at bounding box center [254, 379] width 164 height 28
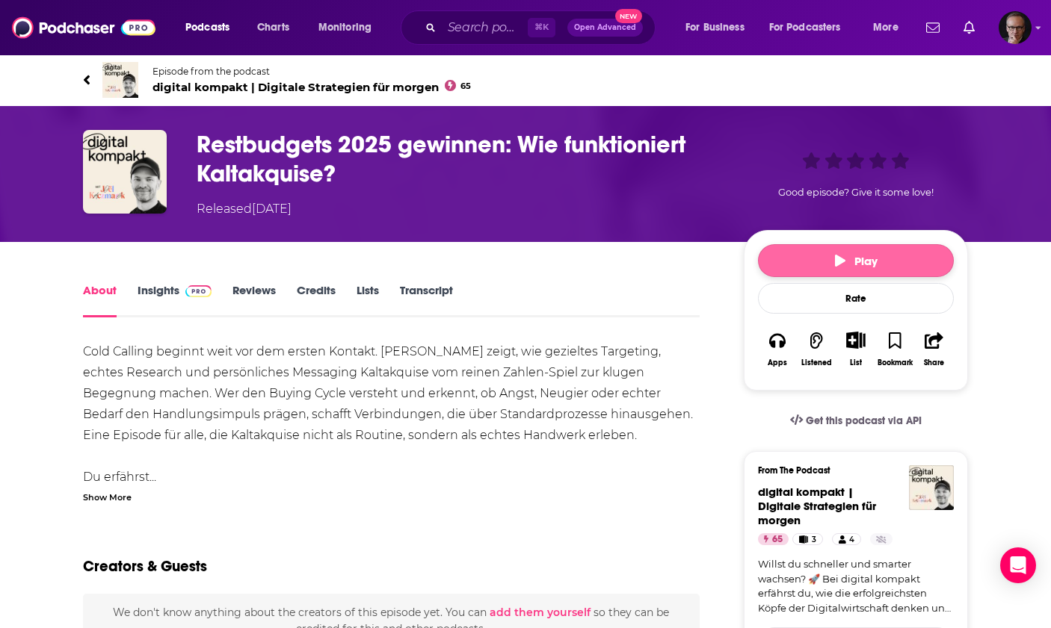
click at [840, 259] on icon "button" at bounding box center [840, 261] width 10 height 12
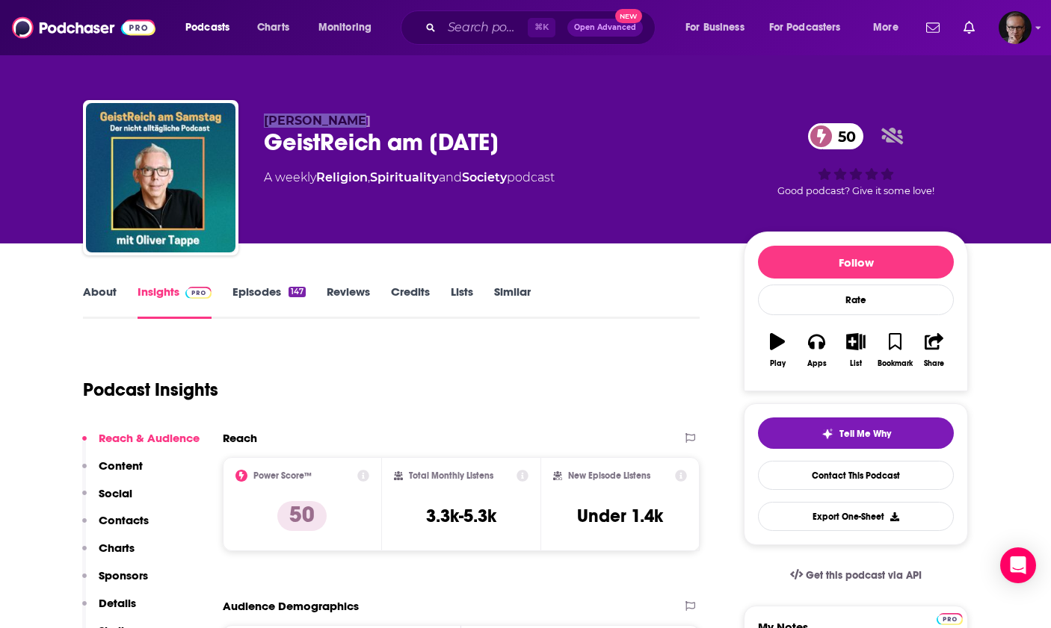
drag, startPoint x: 266, startPoint y: 123, endPoint x: 340, endPoint y: 124, distance: 74.0
click at [340, 124] on span "[PERSON_NAME]" at bounding box center [317, 121] width 107 height 14
copy span "Oliver Tappe"
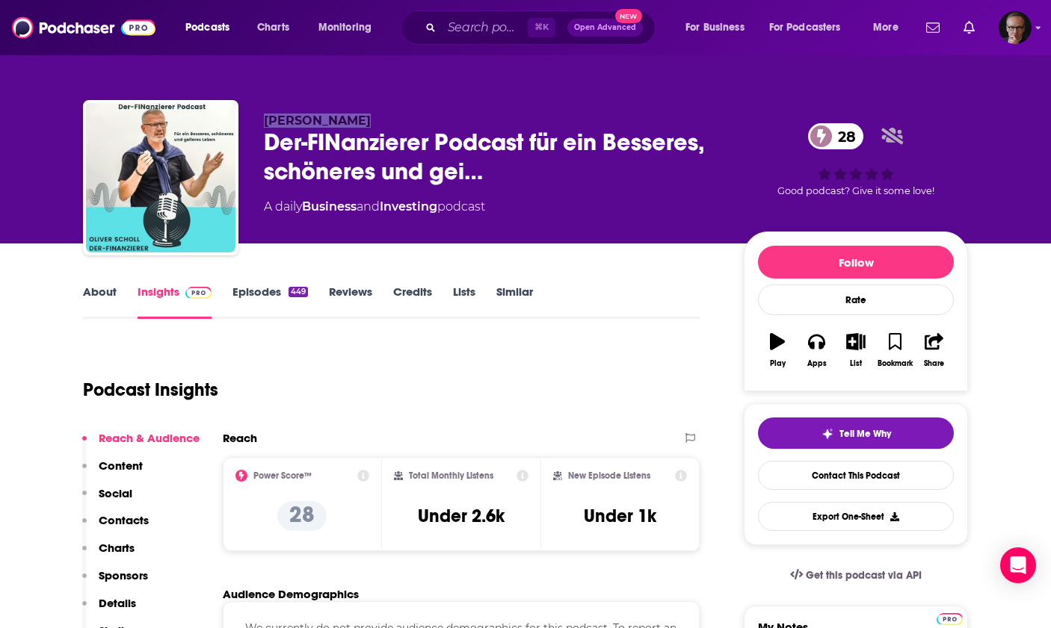
drag, startPoint x: 265, startPoint y: 122, endPoint x: 341, endPoint y: 126, distance: 76.3
click at [341, 126] on span "Oliver Scholl" at bounding box center [317, 121] width 107 height 14
copy span "Oliver Scholl"
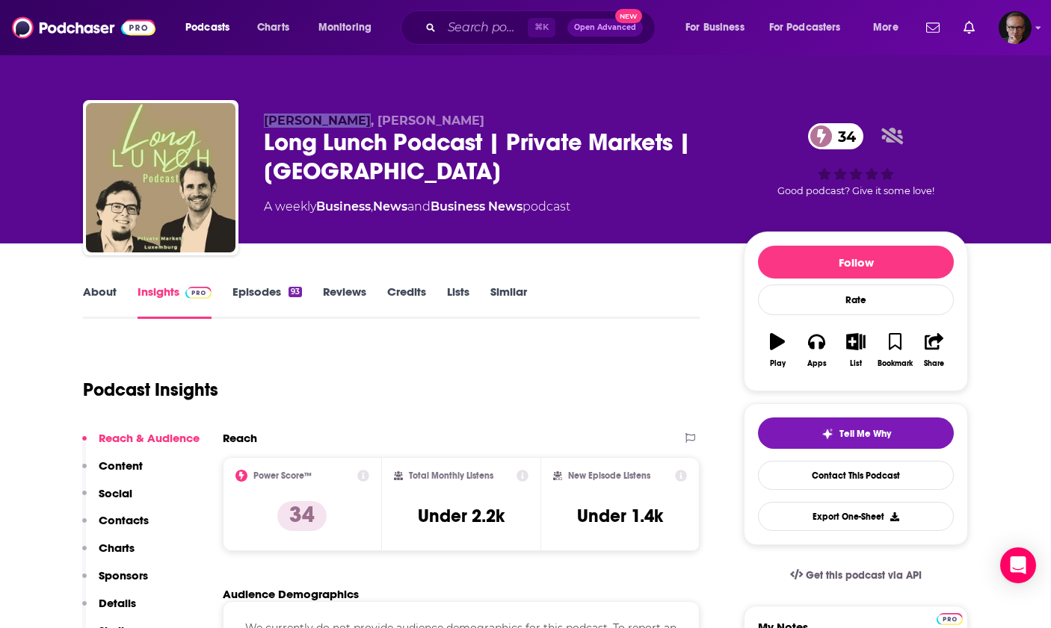
drag, startPoint x: 265, startPoint y: 123, endPoint x: 357, endPoint y: 124, distance: 91.9
click at [357, 124] on span "[PERSON_NAME], [PERSON_NAME]" at bounding box center [374, 121] width 220 height 14
copy span "Stephan Grimm"
drag, startPoint x: 370, startPoint y: 124, endPoint x: 431, endPoint y: 126, distance: 61.3
click at [431, 126] on span "Stephan Grimm, Nic Müller" at bounding box center [374, 121] width 220 height 14
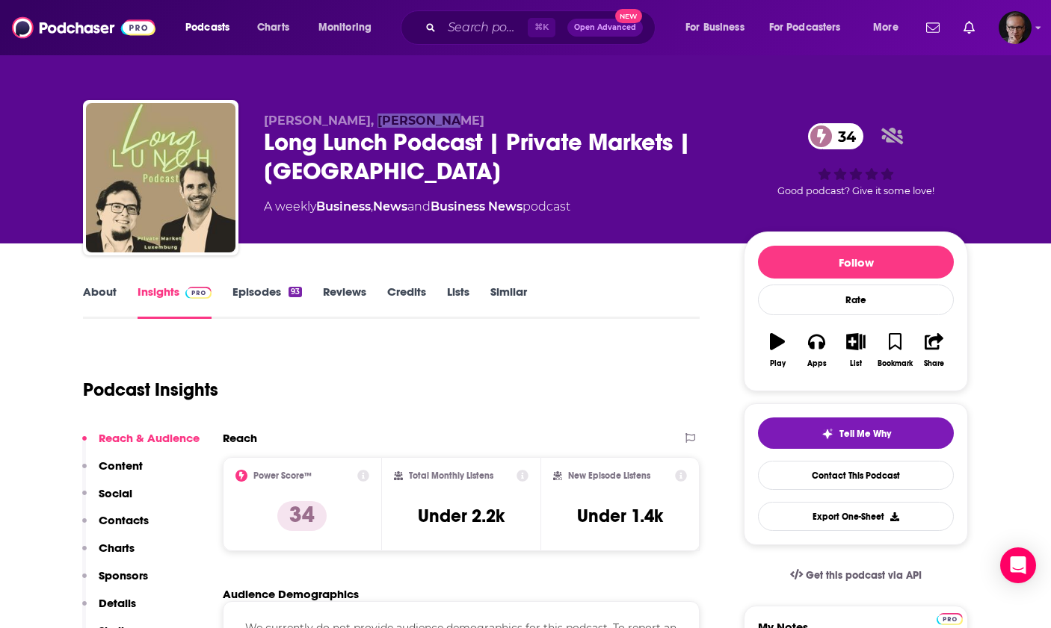
copy span "Nic Müller"
click at [275, 296] on link "Episodes 93" at bounding box center [266, 302] width 69 height 34
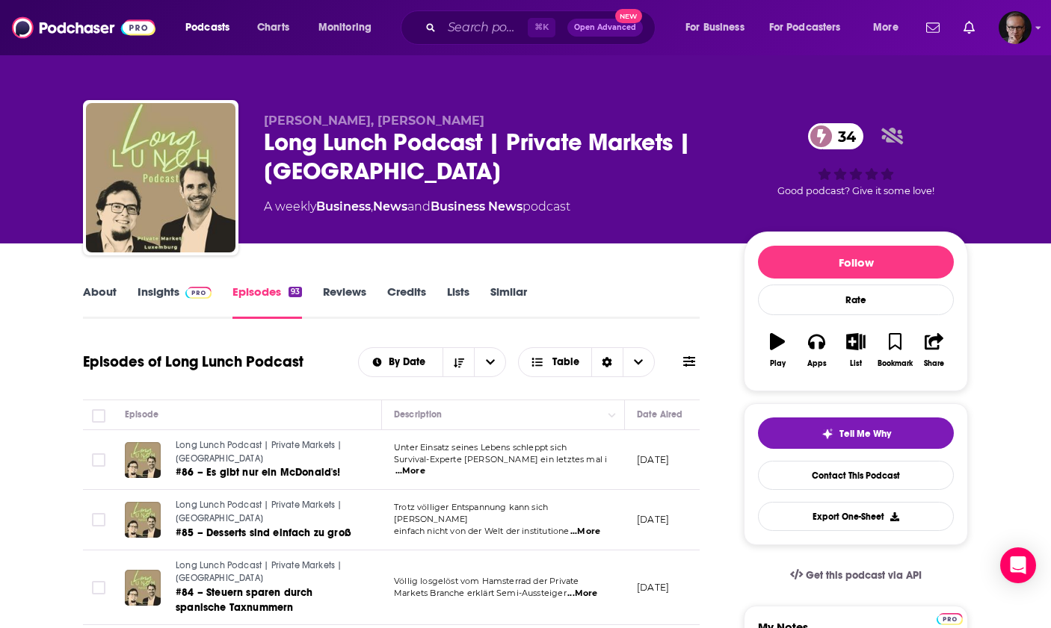
click at [425, 465] on span "...More" at bounding box center [410, 471] width 30 height 12
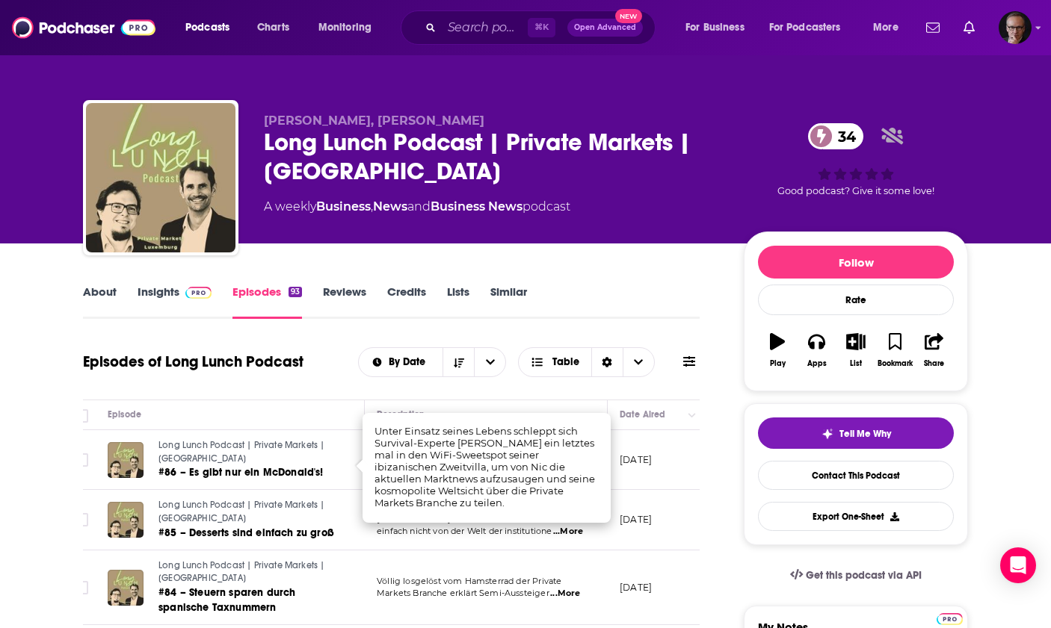
click at [377, 544] on td "Trotz völliger Entspannung kann sich Stephan einfach nicht von der Welt der ins…" at bounding box center [486, 520] width 243 height 60
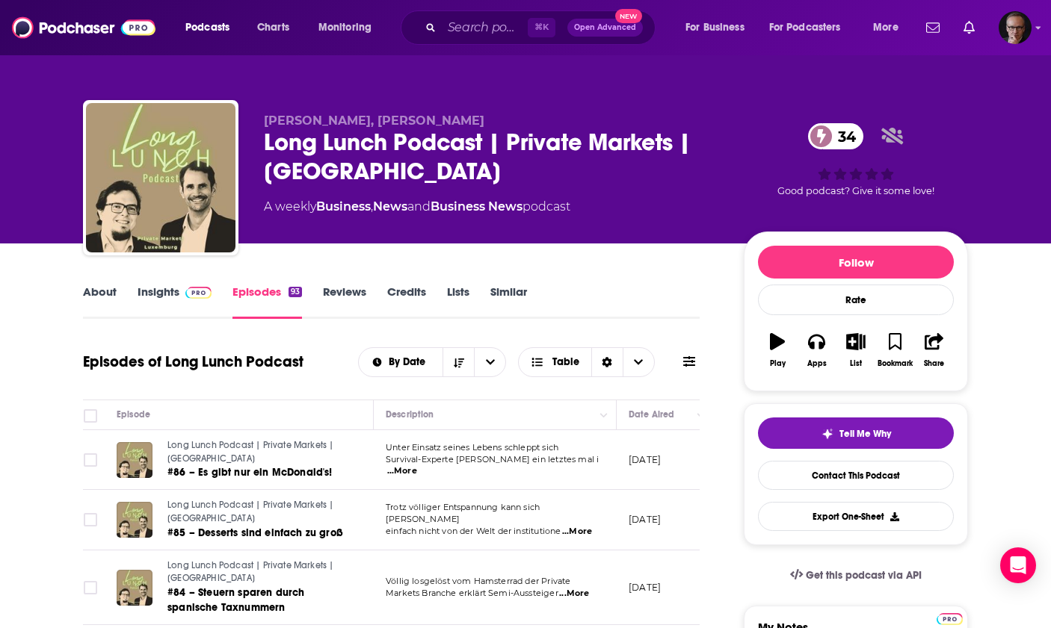
scroll to position [0, 7]
click at [589, 526] on span "...More" at bounding box center [578, 532] width 30 height 12
click at [341, 467] on link "#86 – Es gibt nur ein McDonald's!" at bounding box center [258, 472] width 179 height 15
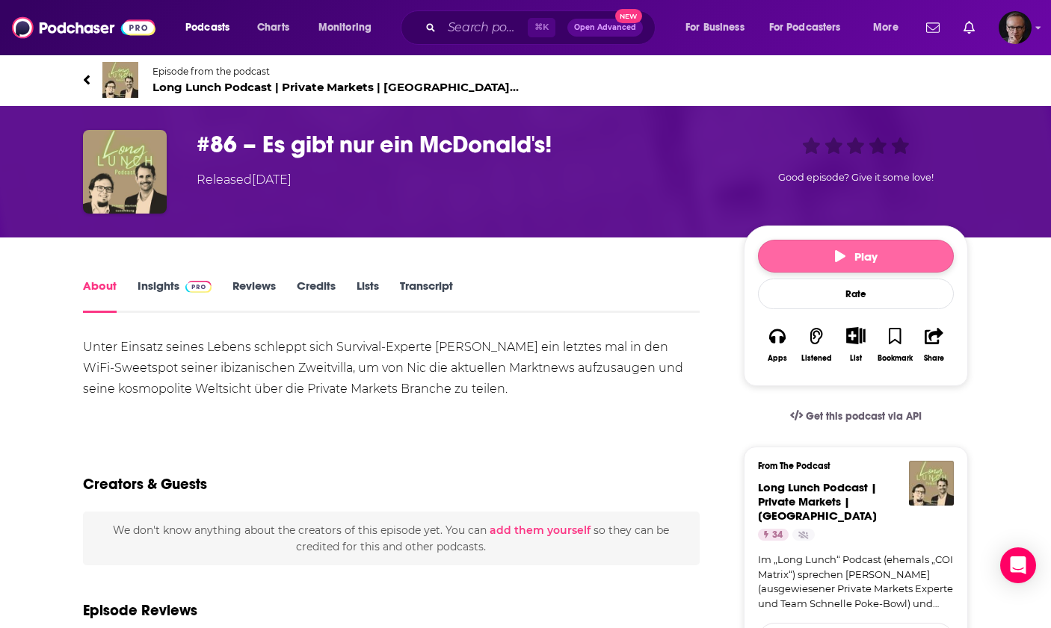
click at [865, 254] on span "Play" at bounding box center [856, 257] width 43 height 14
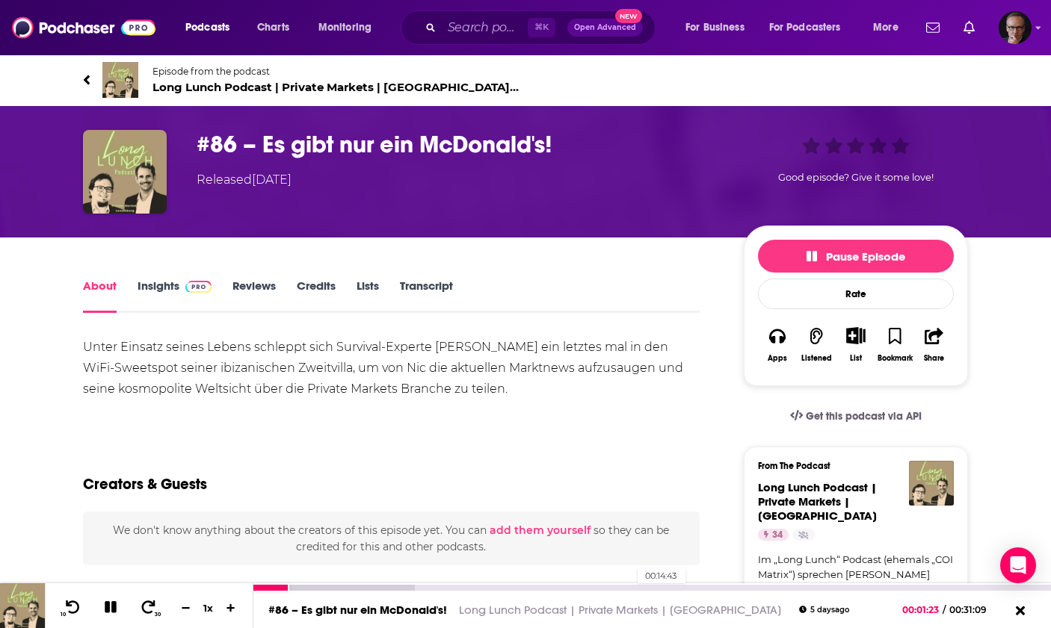
click at [629, 587] on div "00:14:43" at bounding box center [651, 588] width 797 height 6
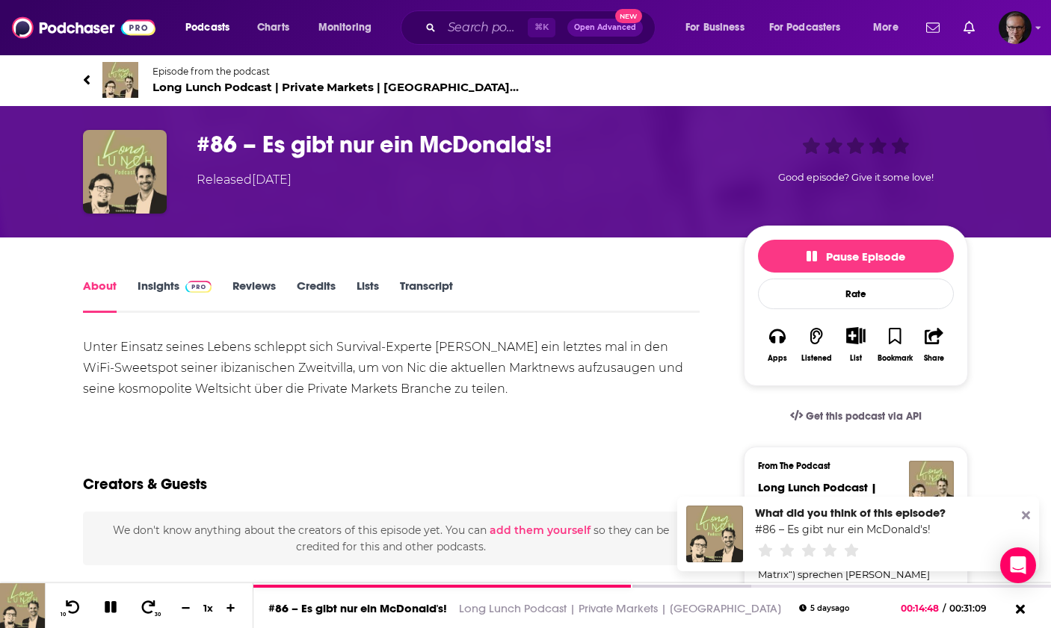
click at [1029, 513] on icon at bounding box center [1025, 516] width 8 height 8
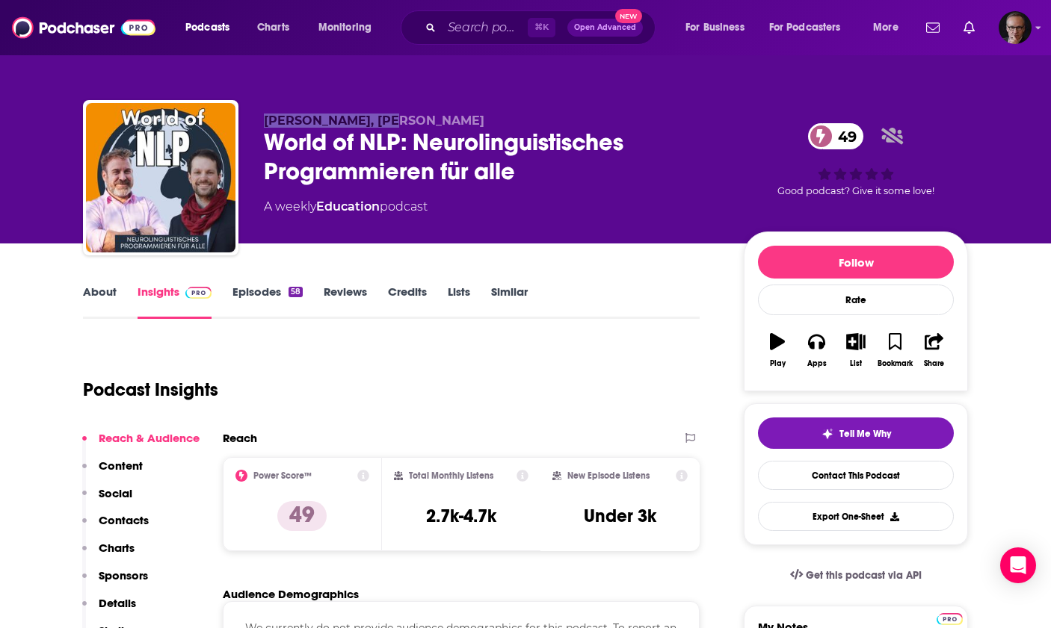
drag, startPoint x: 264, startPoint y: 122, endPoint x: 386, endPoint y: 123, distance: 122.5
click at [386, 123] on span "[PERSON_NAME], [PERSON_NAME]" at bounding box center [374, 121] width 220 height 14
copy span "[PERSON_NAME]"
click at [246, 293] on link "Episodes 58" at bounding box center [267, 302] width 70 height 34
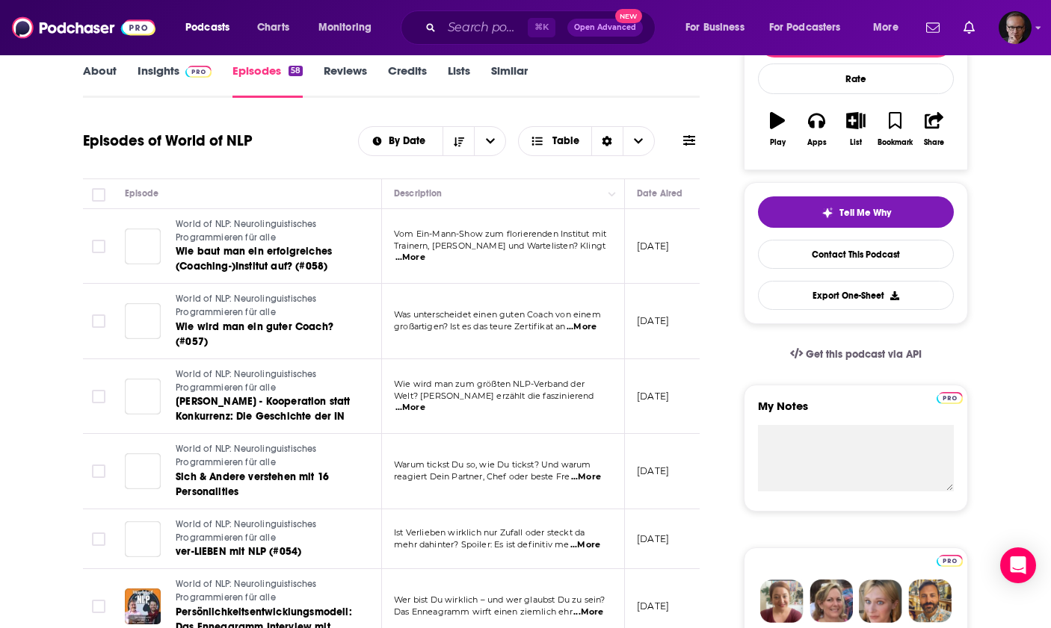
scroll to position [223, 0]
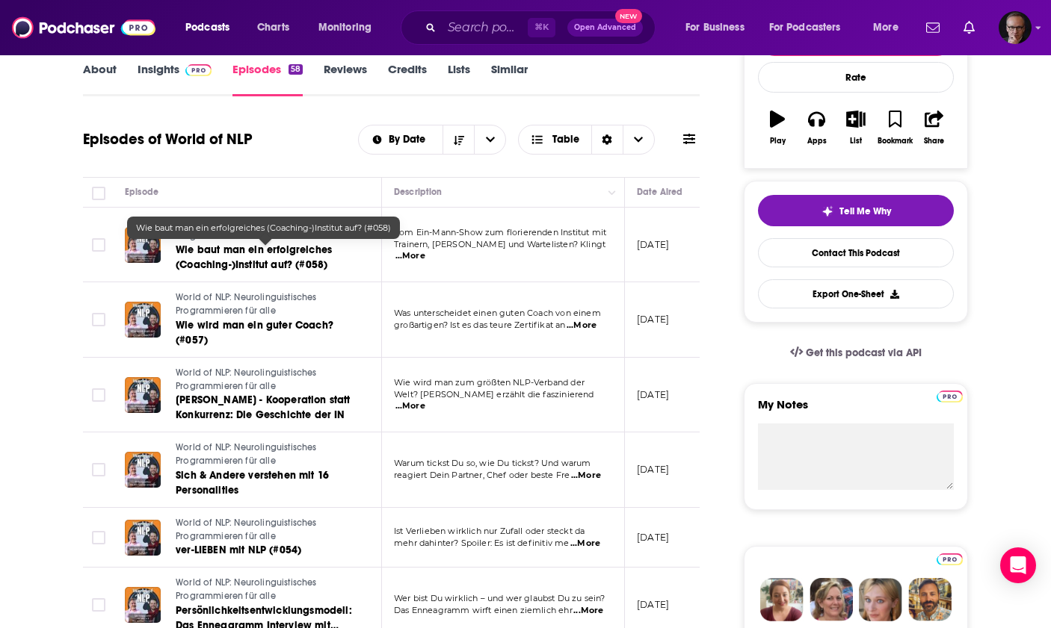
click at [264, 255] on span "Wie baut man ein erfolgreiches (Coaching-)Institut auf? (#058)" at bounding box center [254, 258] width 156 height 28
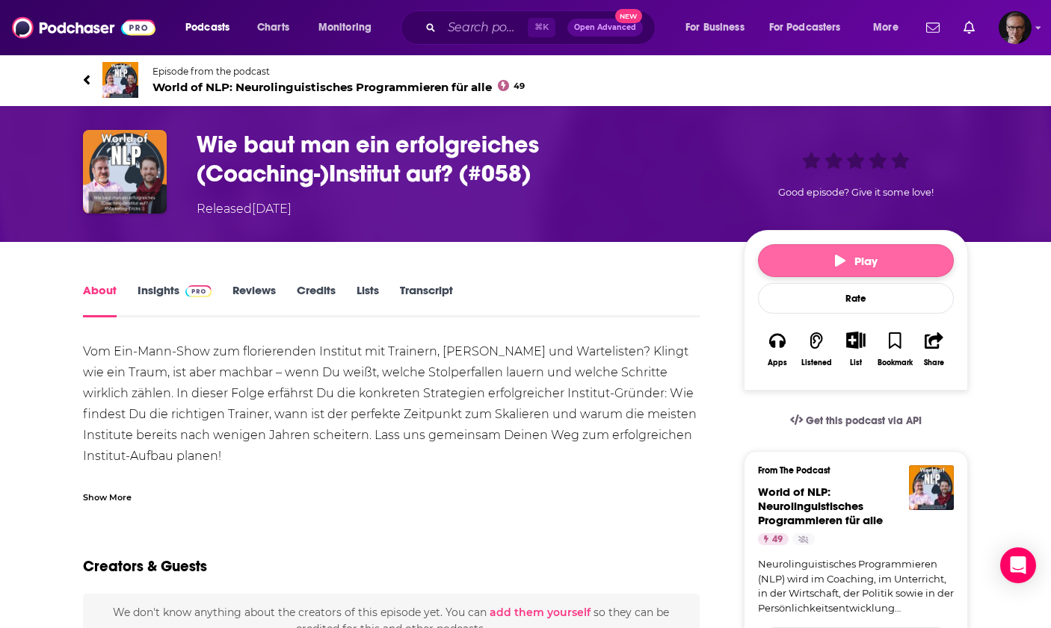
click at [791, 251] on button "Play" at bounding box center [856, 260] width 196 height 33
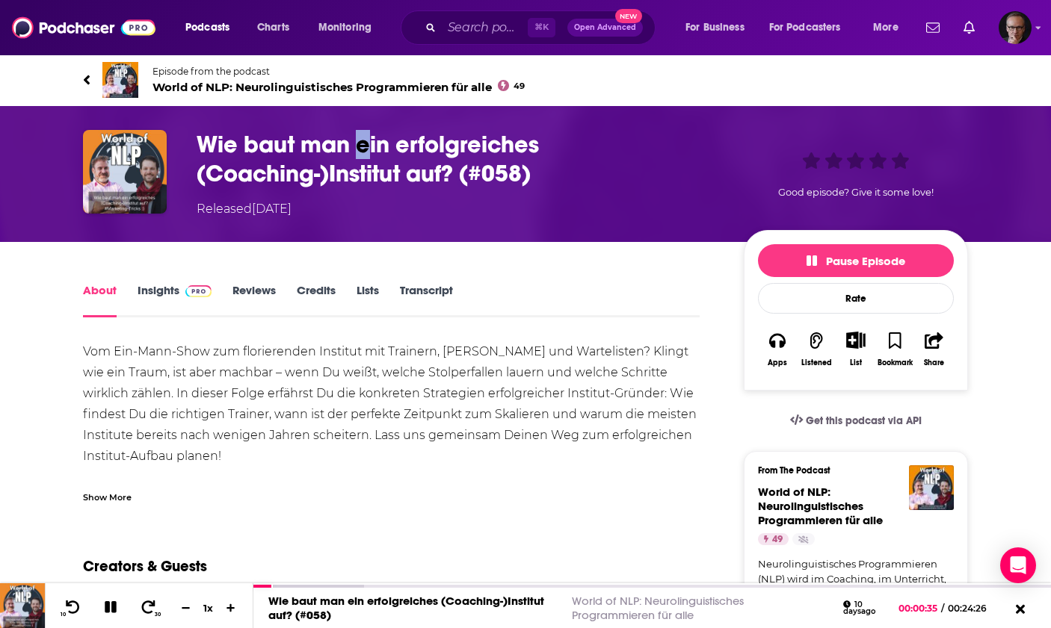
drag, startPoint x: 356, startPoint y: 147, endPoint x: 368, endPoint y: 158, distance: 15.9
click at [371, 157] on h1 "Wie baut man ein erfolgreiches (Coaching-)Institut auf? (#058)" at bounding box center [458, 159] width 523 height 58
click at [376, 185] on h1 "Wie baut man ein erfolgreiches (Coaching-)Institut auf? (#058)" at bounding box center [458, 159] width 523 height 58
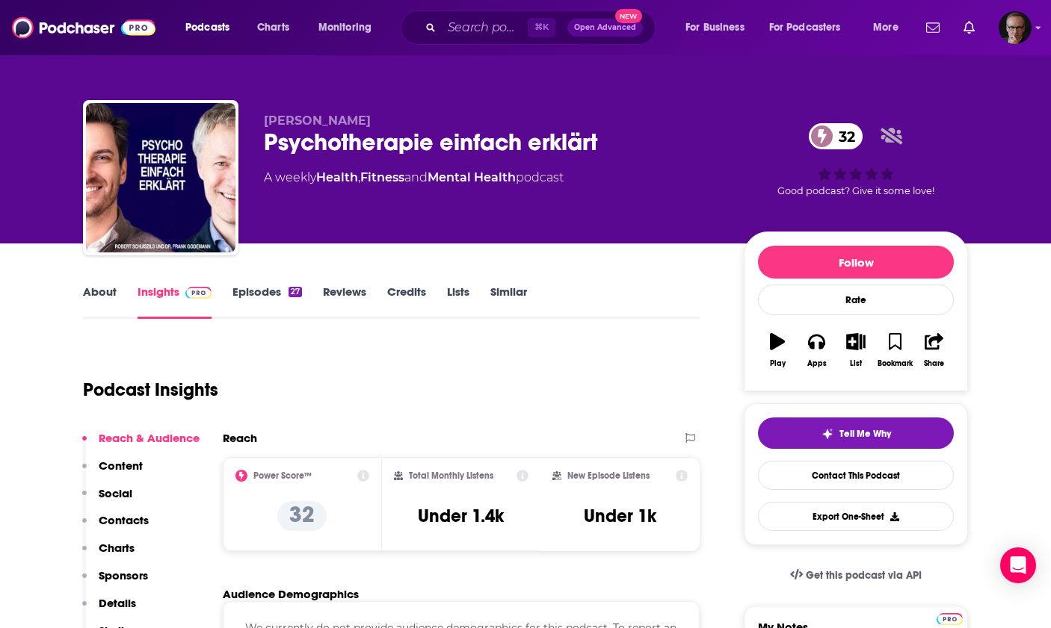
drag, startPoint x: 264, startPoint y: 120, endPoint x: 370, endPoint y: 125, distance: 106.2
click at [370, 125] on span "Frank Godemann" at bounding box center [317, 121] width 107 height 14
copy span "Frank Godemann"
click at [114, 295] on link "About" at bounding box center [100, 302] width 34 height 34
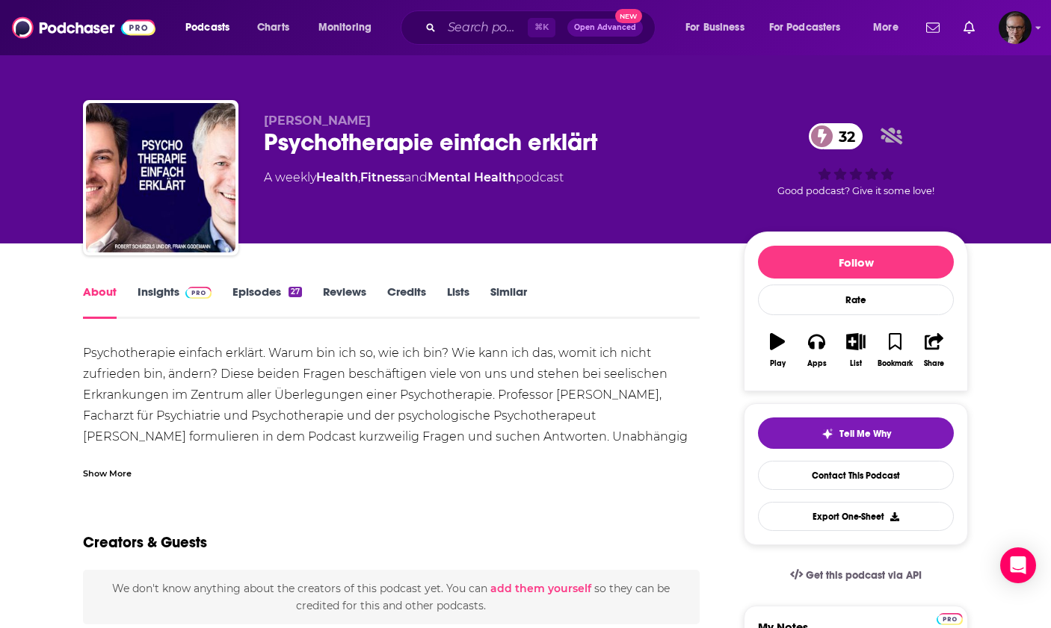
scroll to position [4, 0]
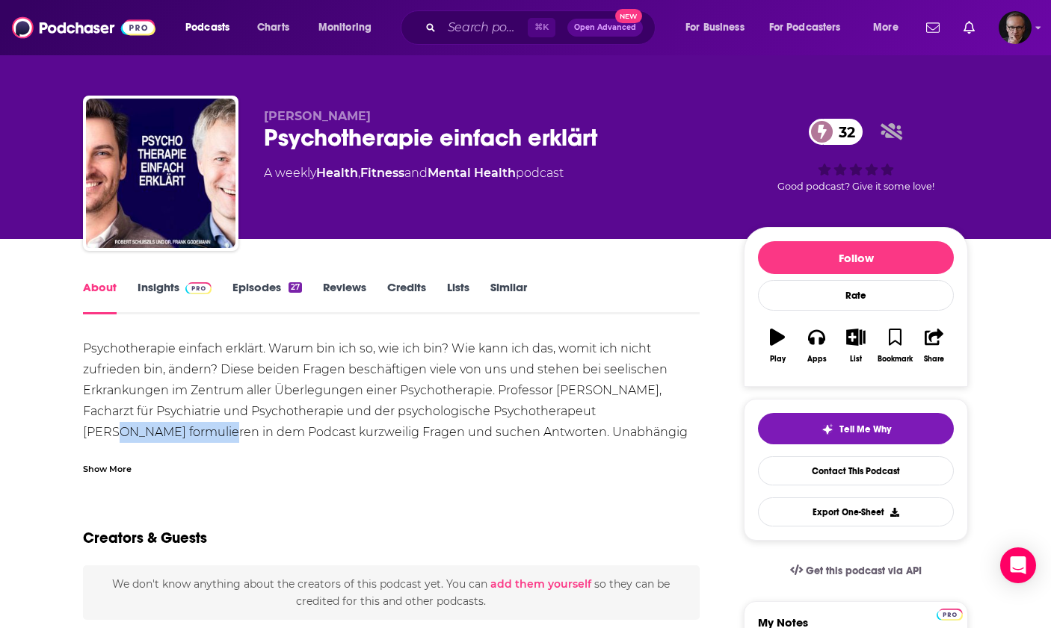
drag, startPoint x: 598, startPoint y: 411, endPoint x: 702, endPoint y: 420, distance: 103.5
copy div "Robert Schuiszils"
click at [254, 292] on link "Episodes 27" at bounding box center [266, 297] width 69 height 34
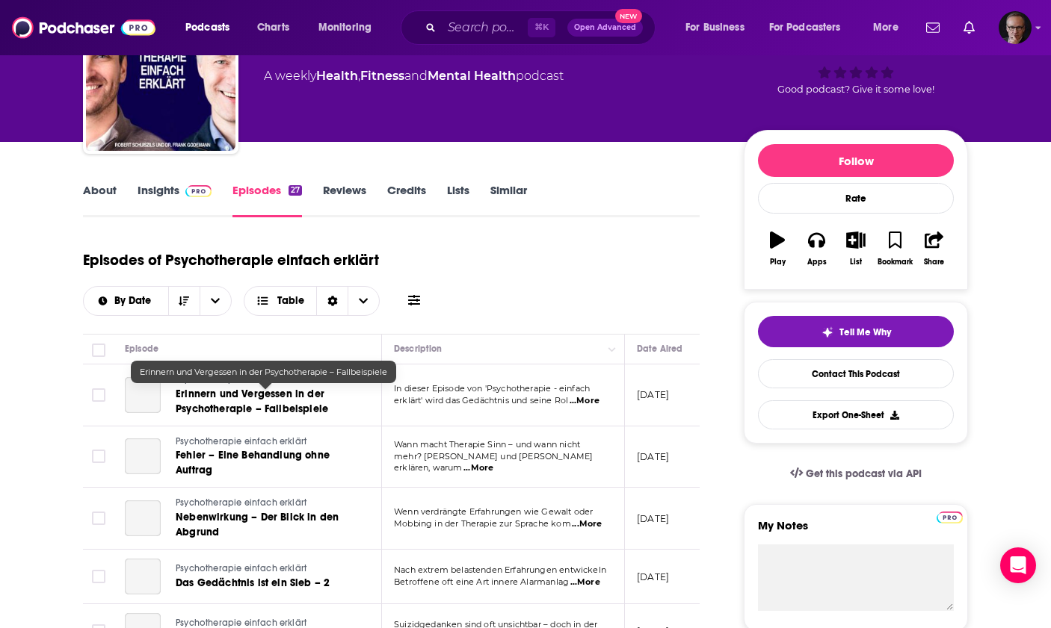
scroll to position [201, 0]
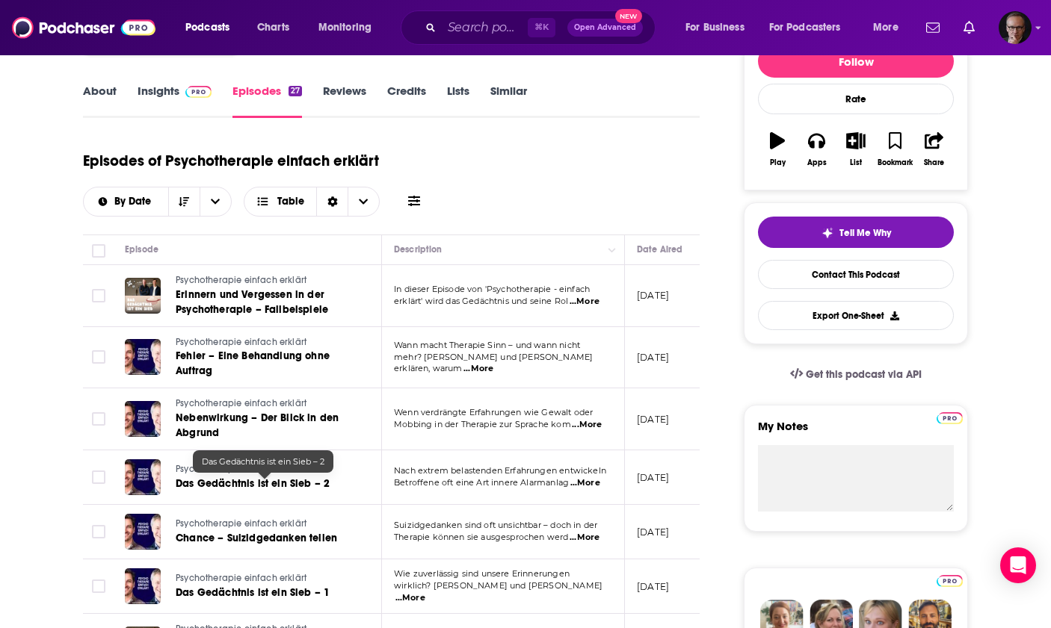
click at [253, 482] on span "Das Gedächtnis ist ein Sieb – 2" at bounding box center [253, 483] width 154 height 13
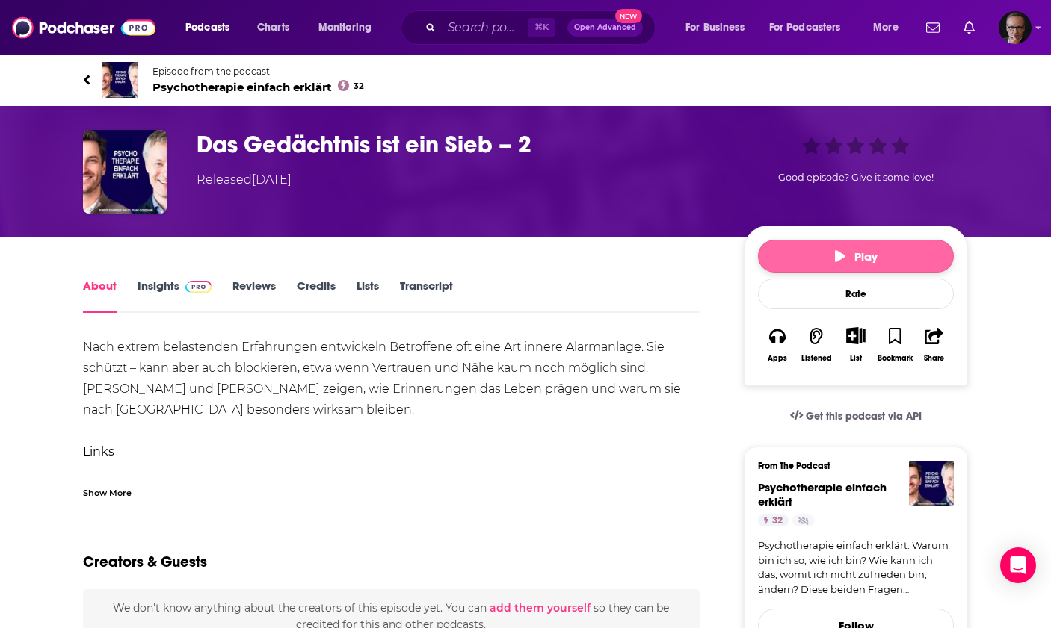
click at [823, 254] on button "Play" at bounding box center [856, 256] width 196 height 33
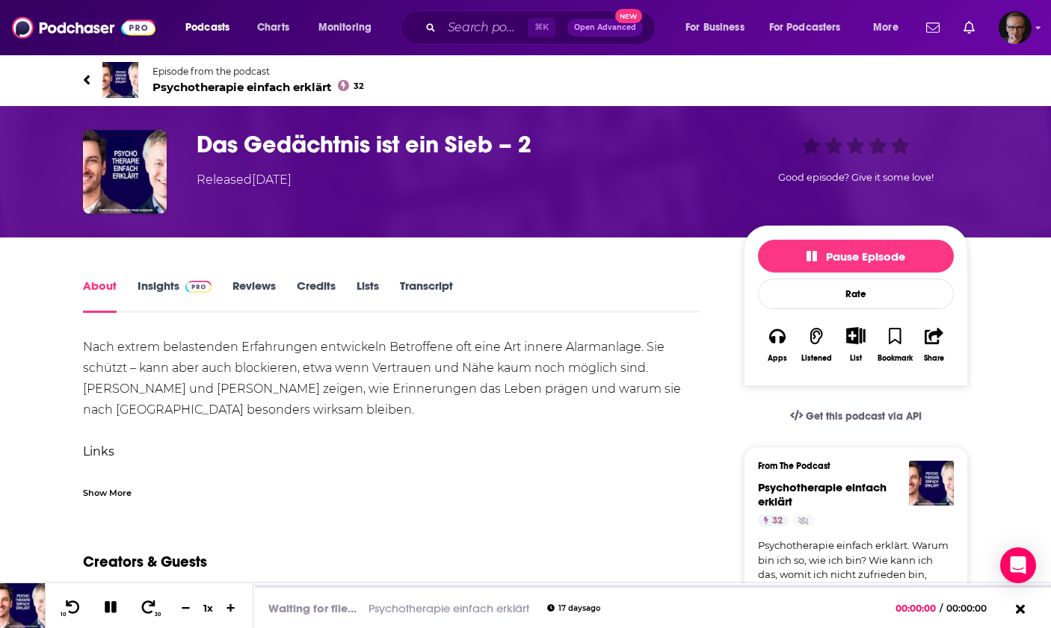
scroll to position [1, 0]
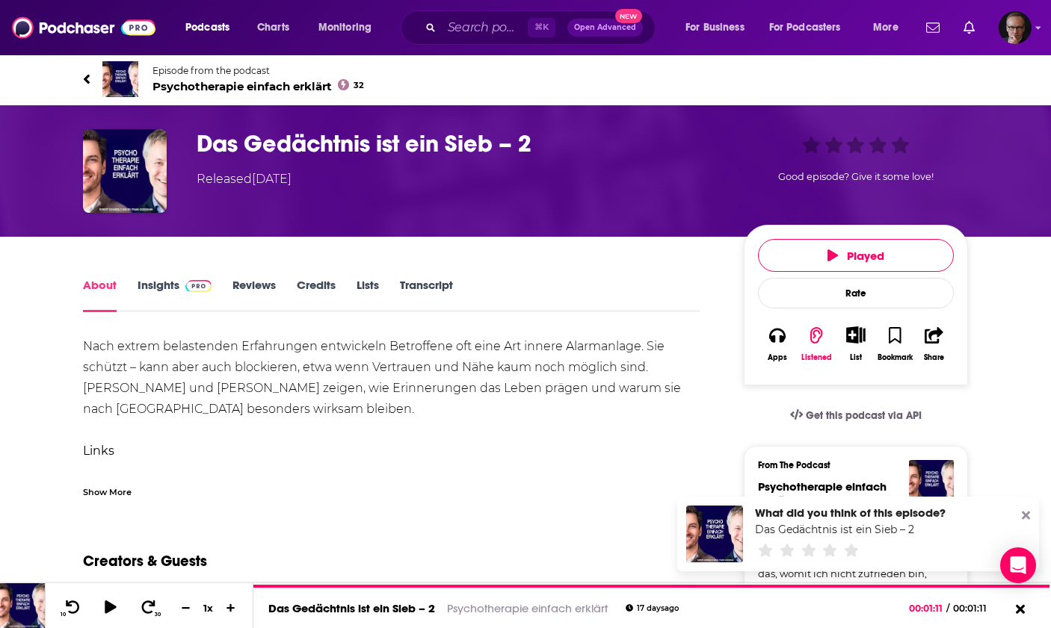
click at [91, 81] on link "Episode from the podcast Psychotherapie einfach erklärt 32" at bounding box center [525, 79] width 885 height 36
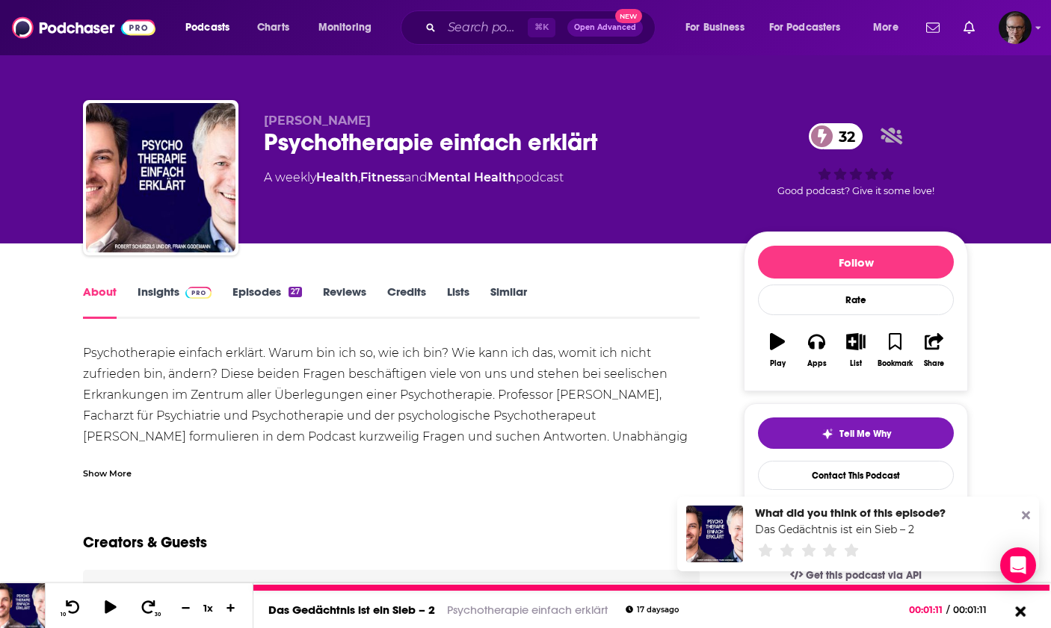
click at [1022, 614] on icon at bounding box center [1020, 611] width 10 height 10
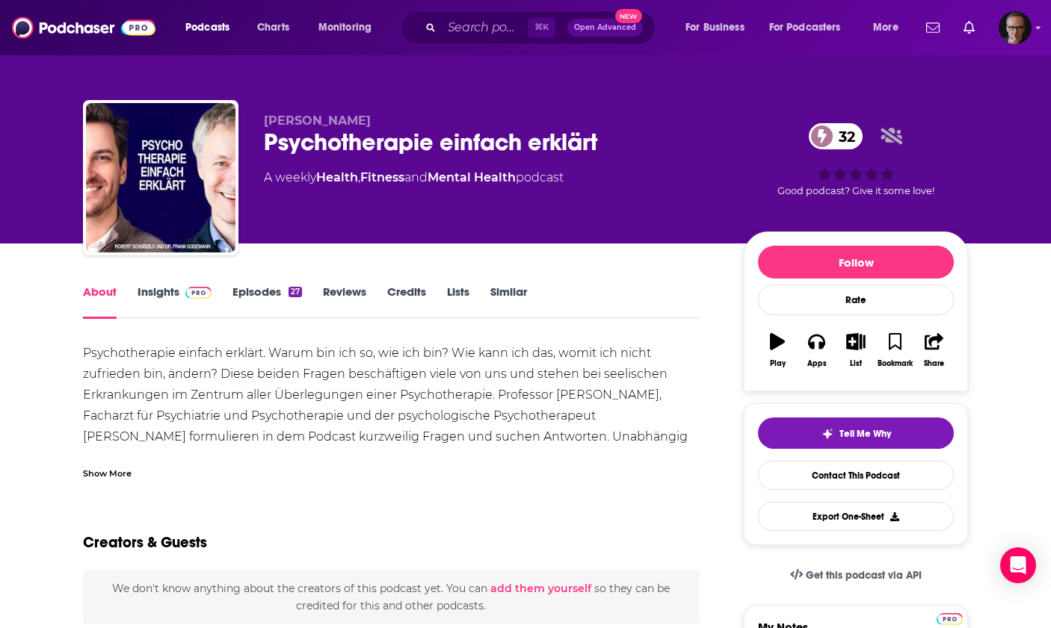
click at [249, 288] on link "Episodes 27" at bounding box center [266, 302] width 69 height 34
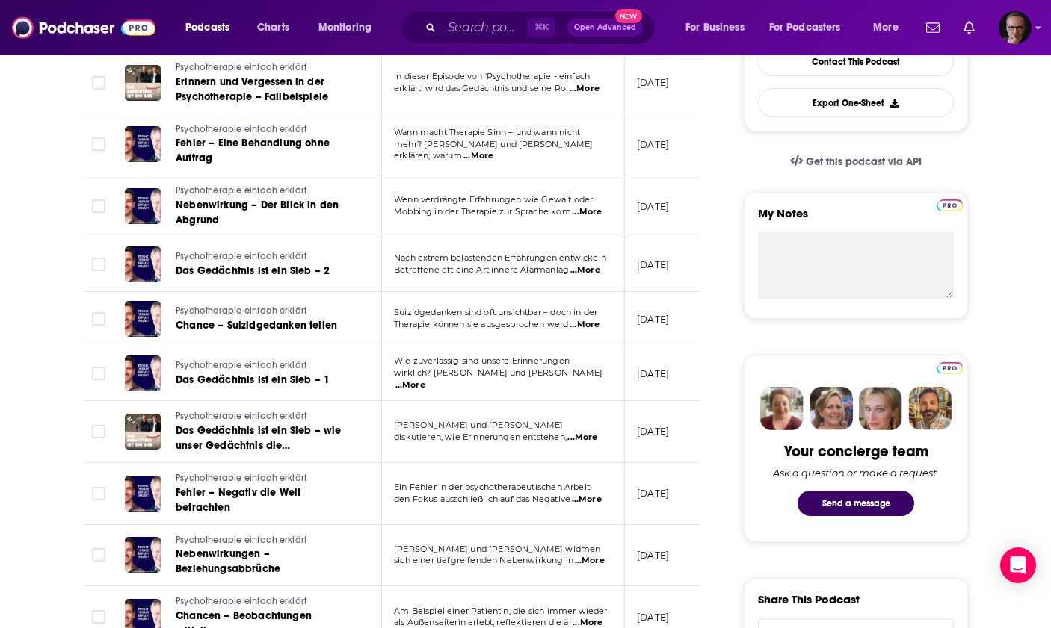
scroll to position [415, 0]
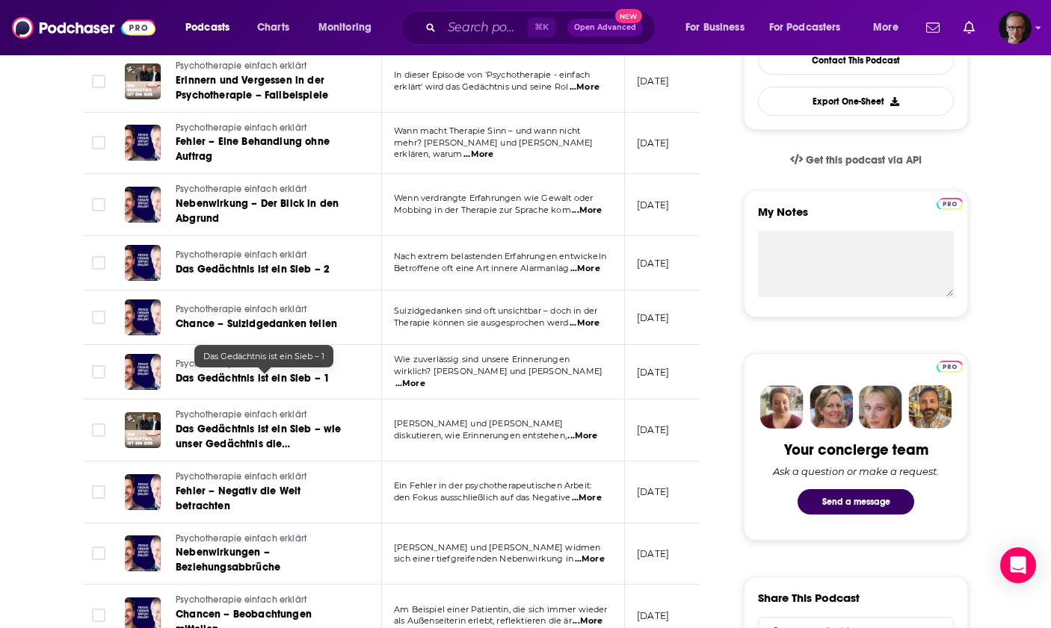
click at [293, 377] on span "Das Gedächtnis ist ein Sieb – 1" at bounding box center [253, 378] width 154 height 13
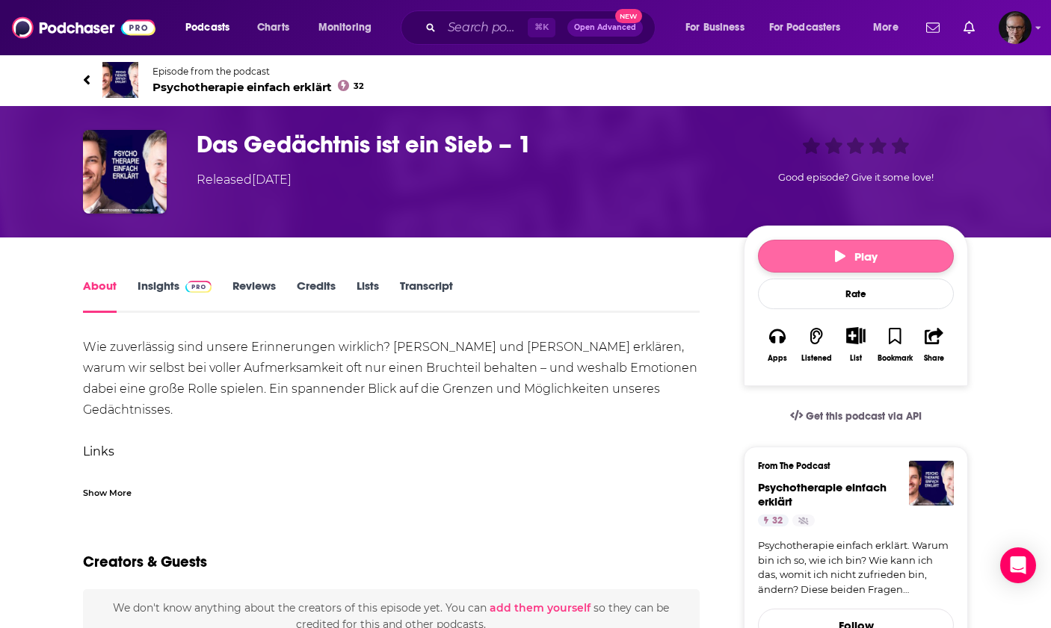
click at [795, 264] on button "Play" at bounding box center [856, 256] width 196 height 33
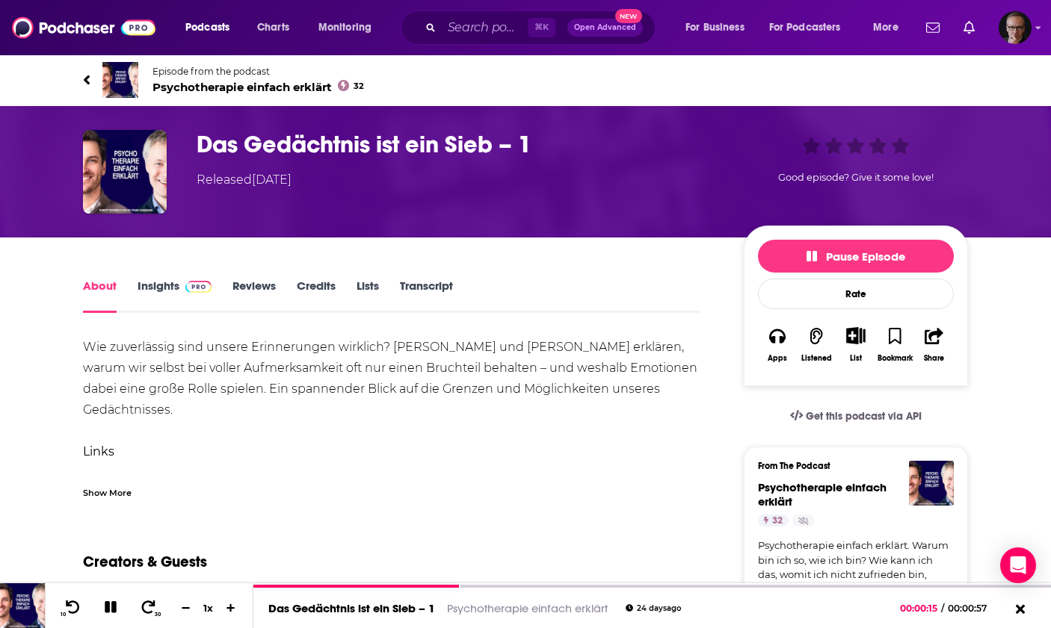
click at [85, 78] on icon at bounding box center [87, 80] width 6 height 10
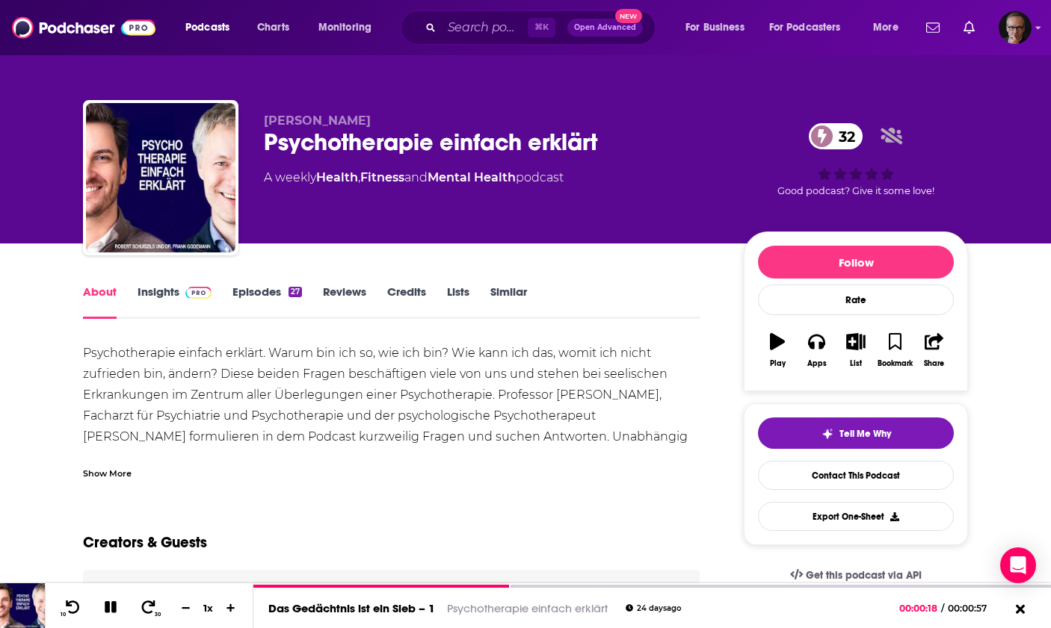
click at [262, 291] on link "Episodes 27" at bounding box center [266, 302] width 69 height 34
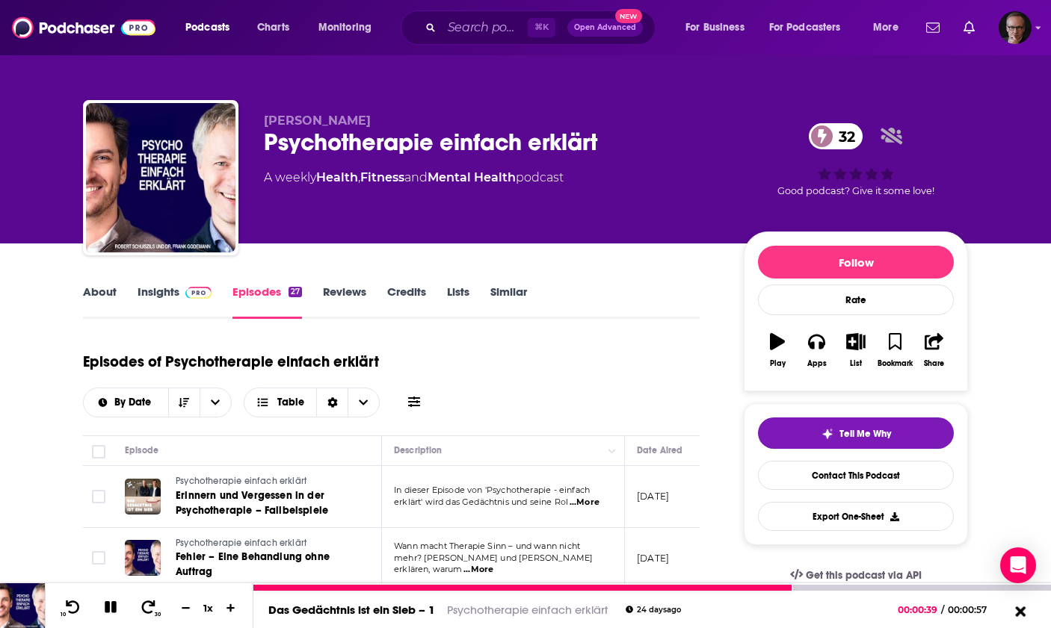
drag, startPoint x: 1019, startPoint y: 613, endPoint x: 1002, endPoint y: 598, distance: 22.8
click at [1019, 613] on icon at bounding box center [1020, 611] width 10 height 10
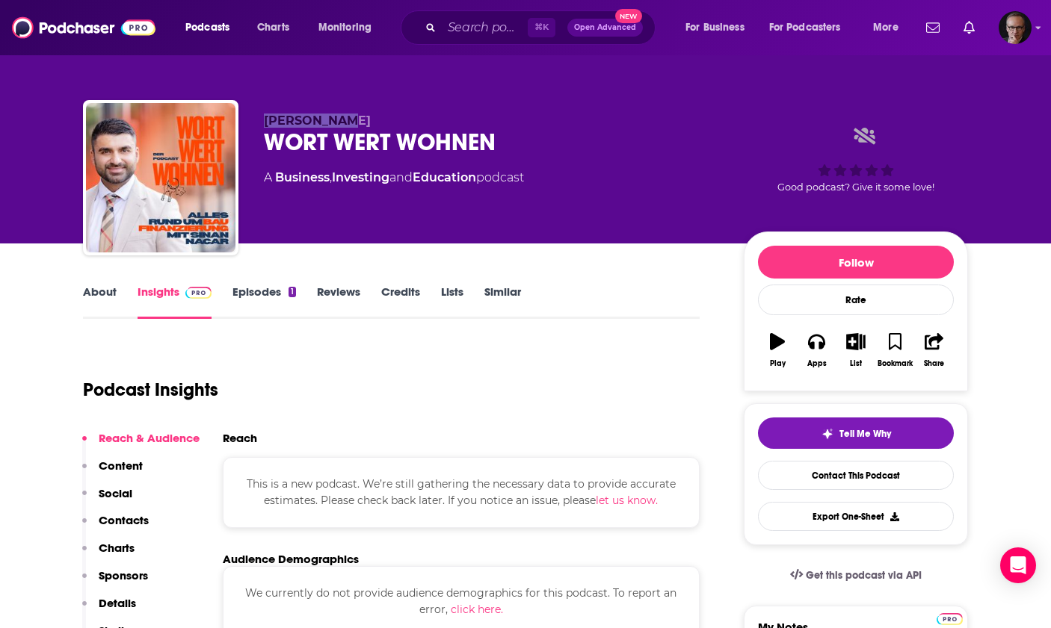
drag, startPoint x: 264, startPoint y: 121, endPoint x: 337, endPoint y: 122, distance: 72.5
click at [337, 122] on span "Sinan Nacar" at bounding box center [317, 121] width 107 height 14
copy span "Sinan Nacar"
click at [270, 294] on link "Episodes 1" at bounding box center [264, 302] width 64 height 34
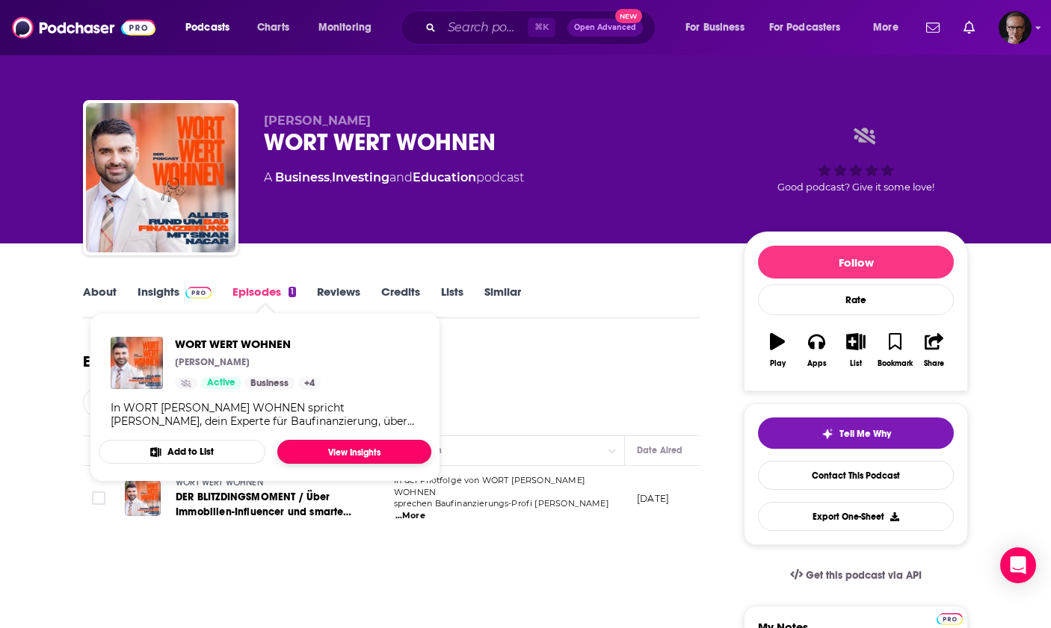
click at [291, 457] on link "View Insights" at bounding box center [354, 452] width 154 height 24
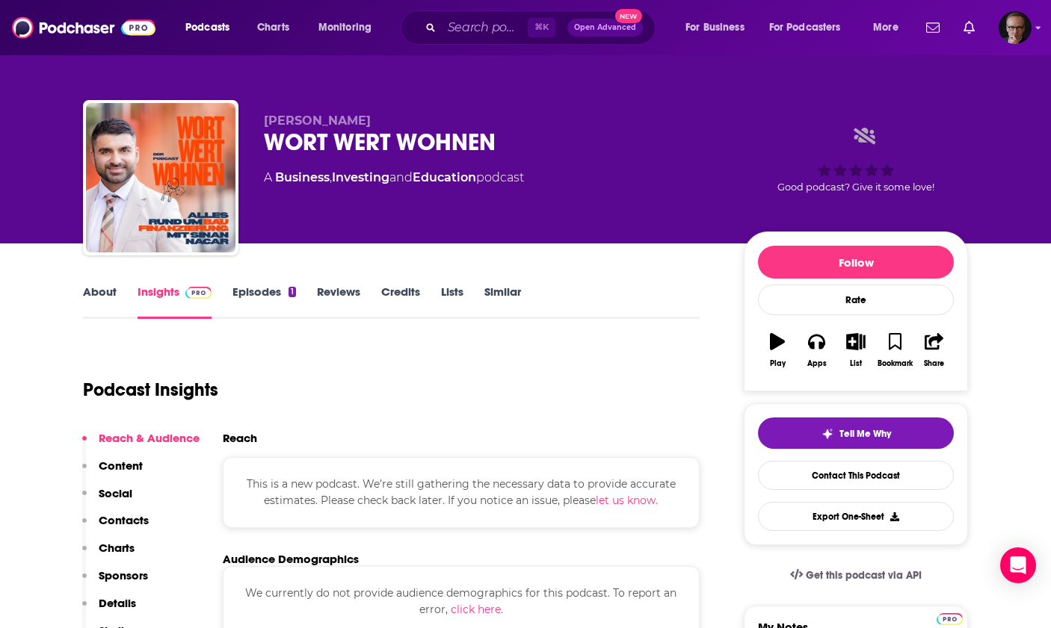
click at [275, 288] on link "Episodes 1" at bounding box center [264, 302] width 64 height 34
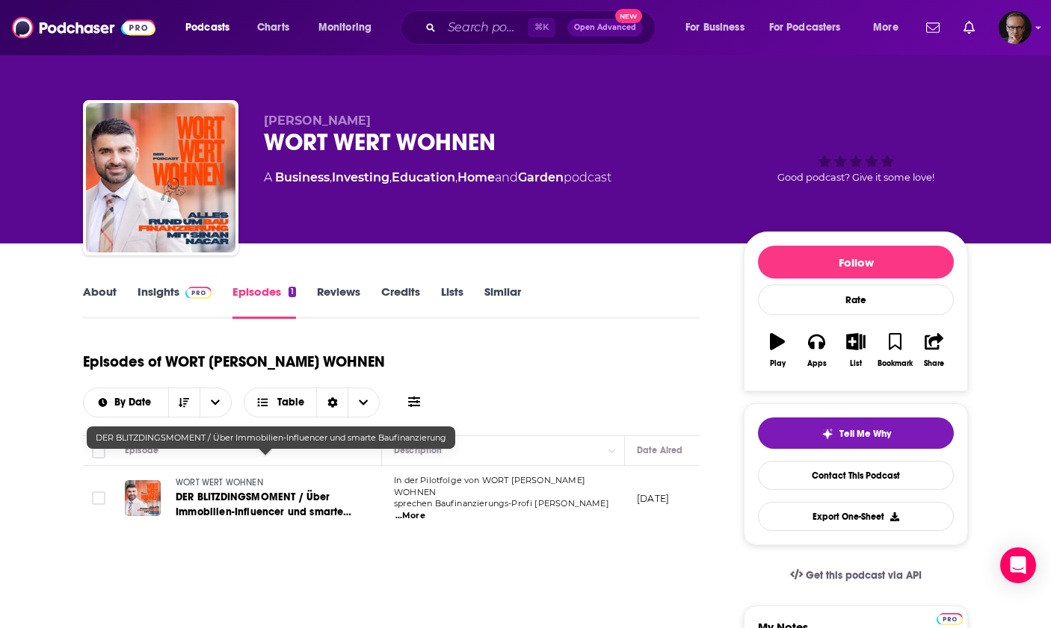
click at [270, 491] on span "DER BLITZDINGSMOMENT / Über Immobilien-Influencer und smarte Baufinanzierung" at bounding box center [264, 512] width 176 height 43
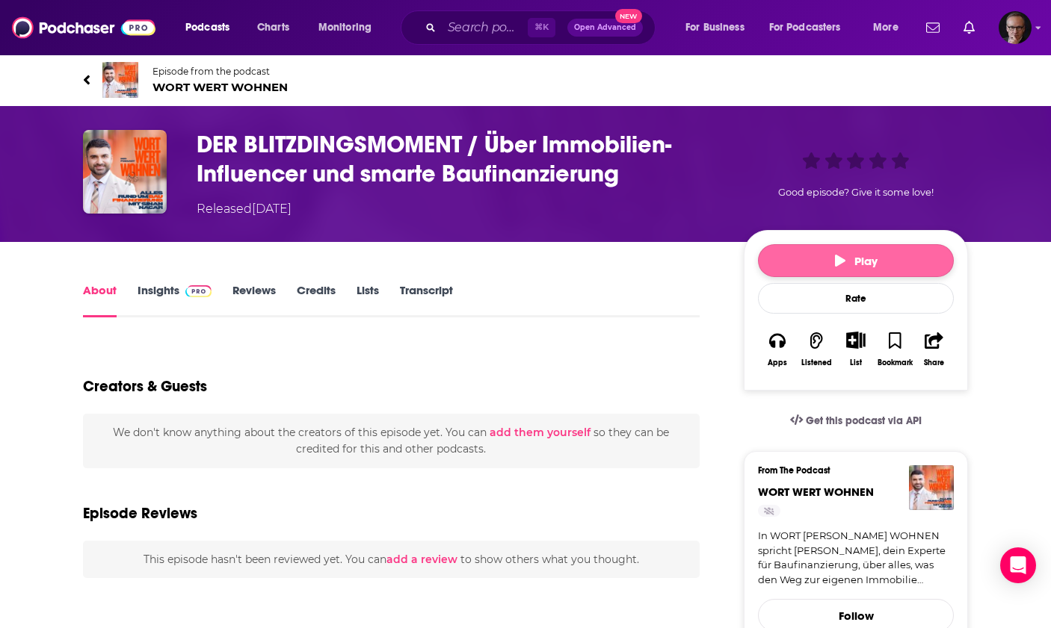
click at [846, 264] on span "Play" at bounding box center [856, 261] width 43 height 14
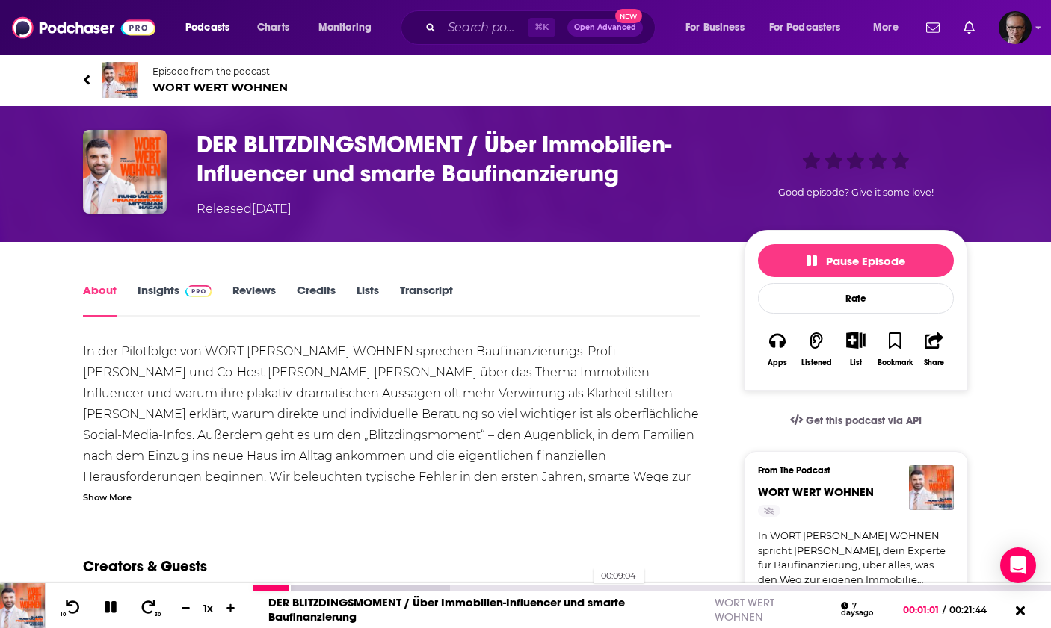
click at [586, 586] on div "00:09:04" at bounding box center [651, 588] width 797 height 6
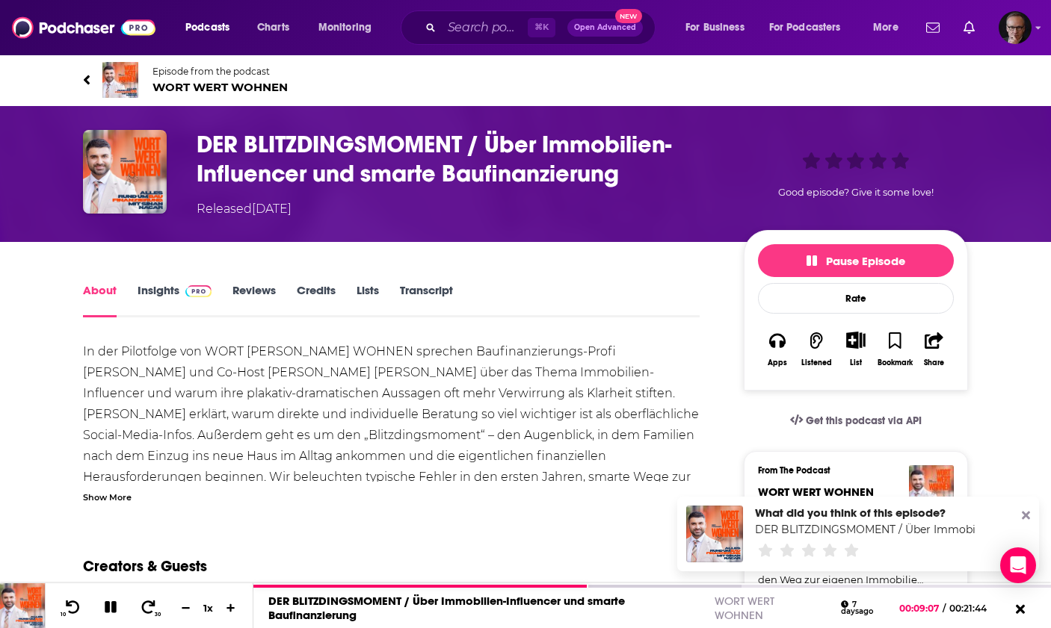
click at [1023, 515] on icon at bounding box center [1025, 516] width 8 height 8
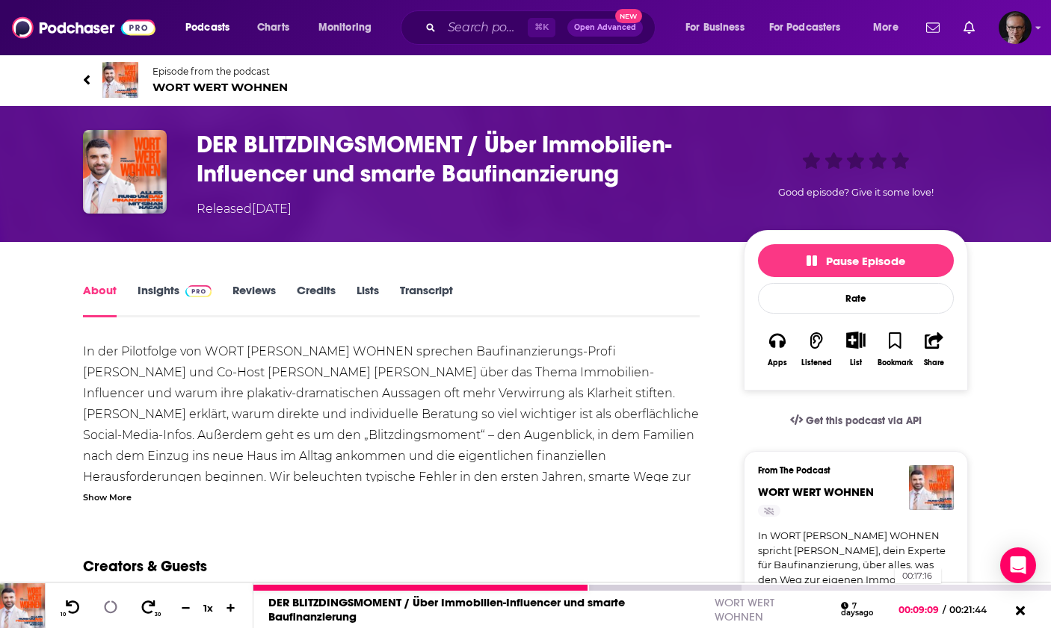
click at [886, 587] on div "00:17:16" at bounding box center [651, 588] width 797 height 6
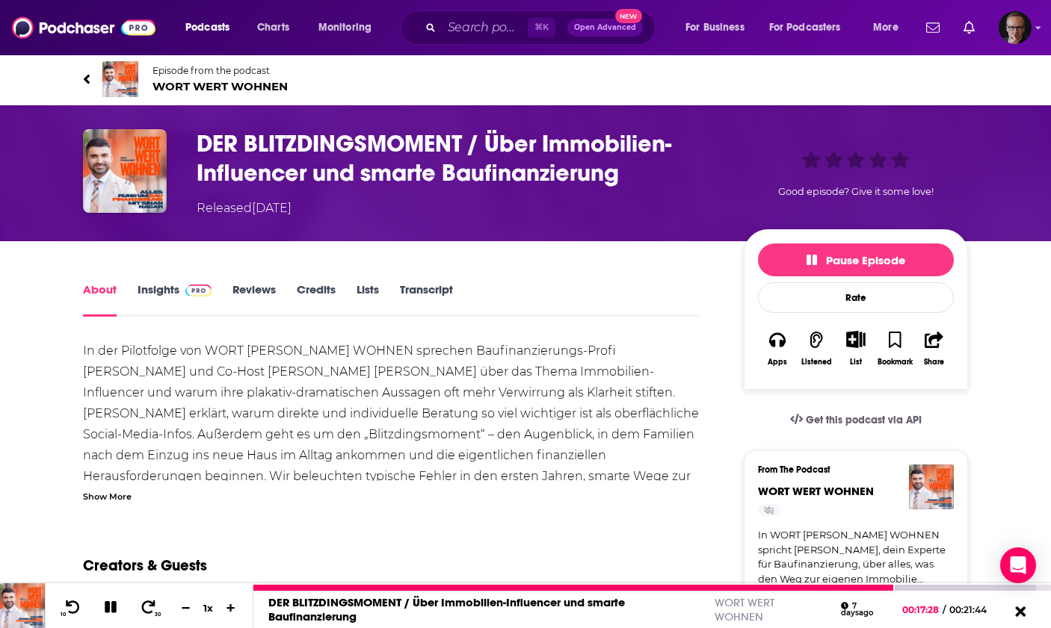
scroll to position [2, 0]
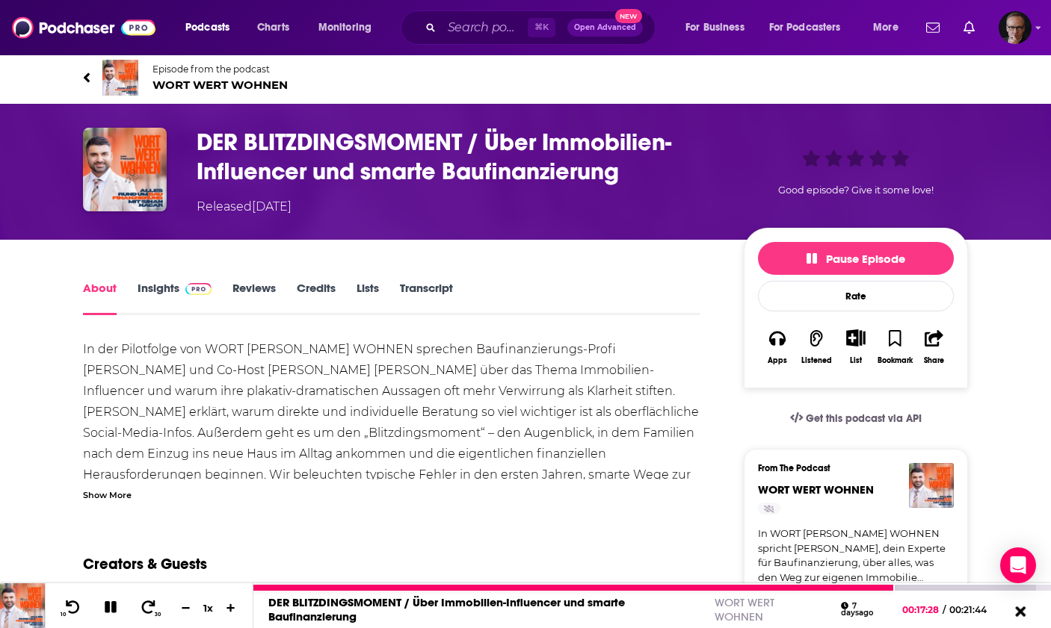
click at [1017, 611] on icon at bounding box center [1019, 611] width 19 height 15
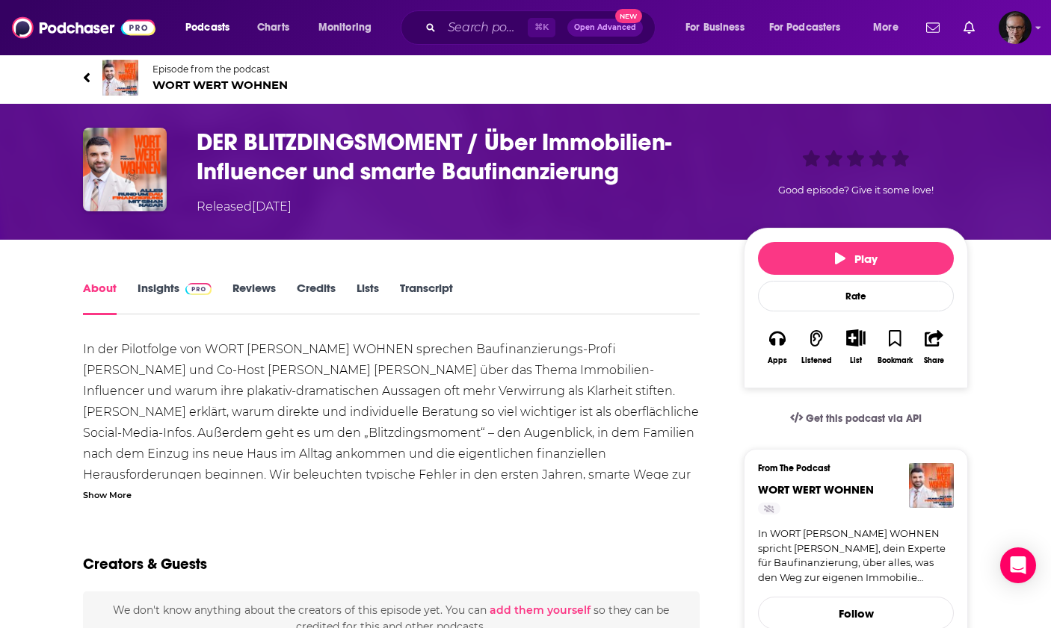
scroll to position [5, 0]
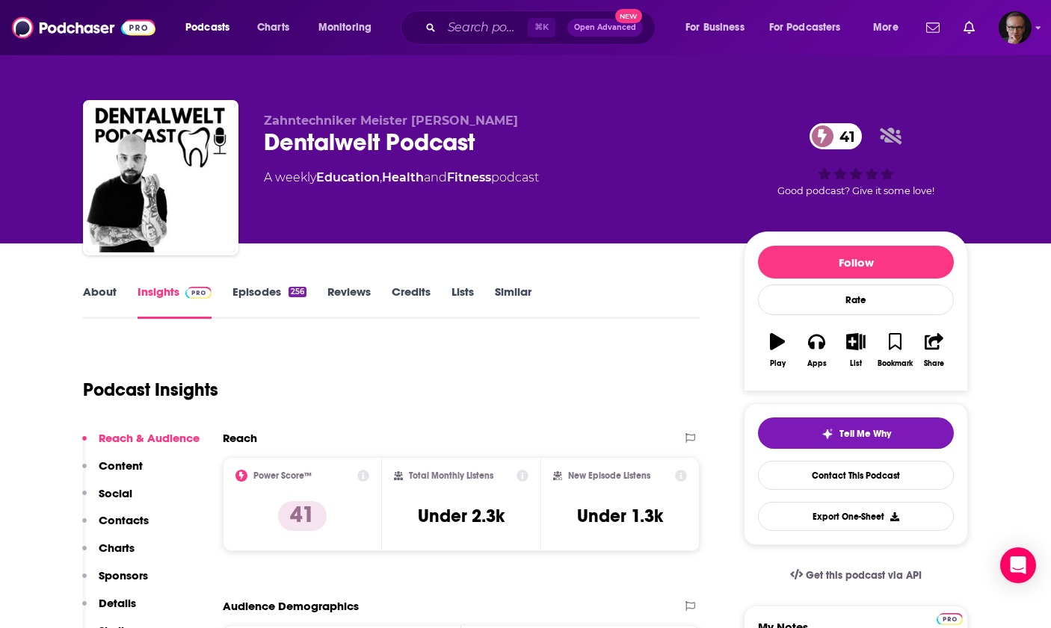
drag, startPoint x: 410, startPoint y: 120, endPoint x: 542, endPoint y: 122, distance: 131.5
click at [518, 122] on span "Zahntechniker Meister [PERSON_NAME]" at bounding box center [391, 121] width 254 height 14
copy span "[PERSON_NAME]"
click at [274, 289] on link "Episodes 256" at bounding box center [269, 302] width 74 height 34
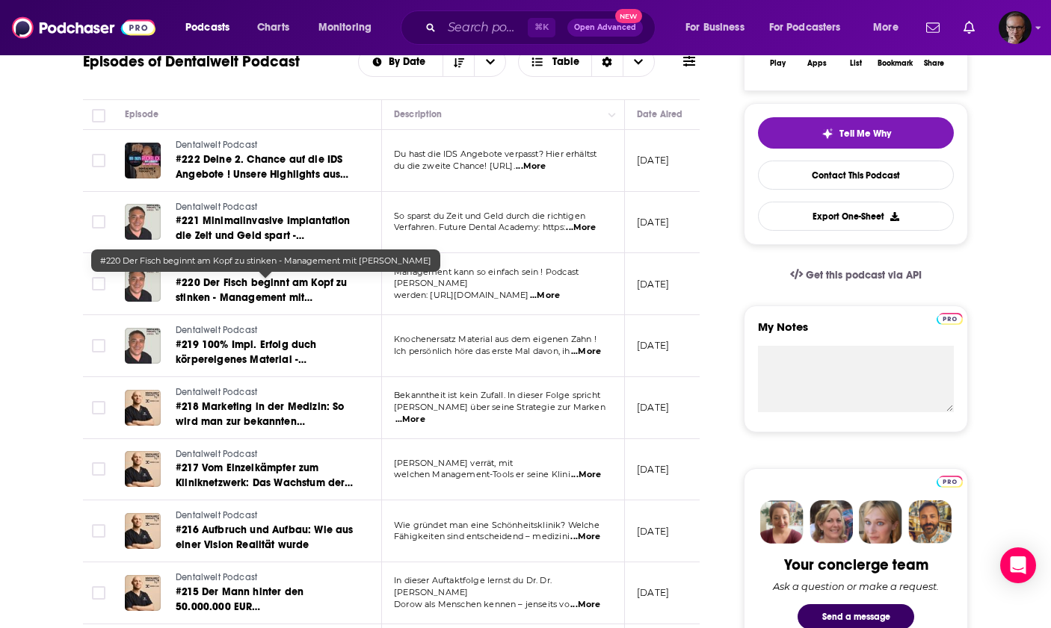
scroll to position [302, 0]
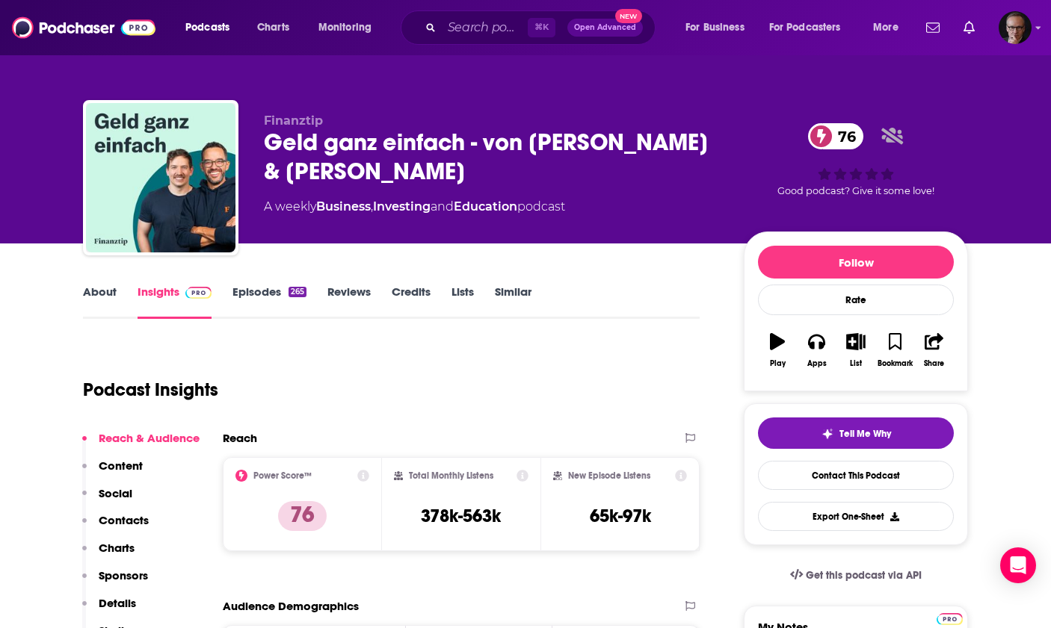
click at [94, 296] on link "About" at bounding box center [100, 302] width 34 height 34
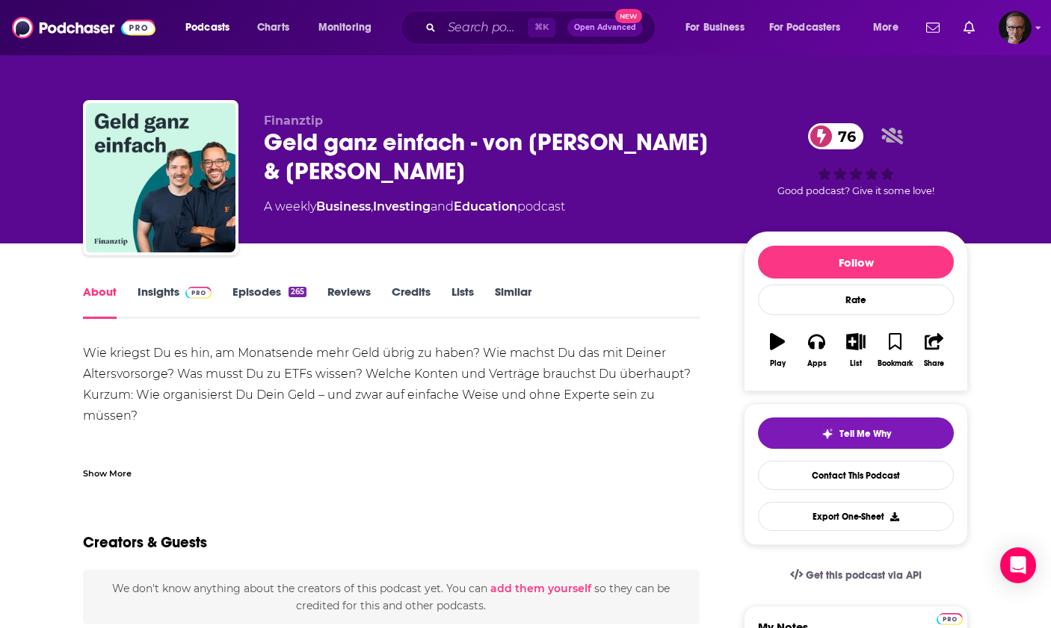
drag, startPoint x: 111, startPoint y: 471, endPoint x: 103, endPoint y: 466, distance: 9.7
click at [108, 469] on div "Show More" at bounding box center [107, 472] width 49 height 14
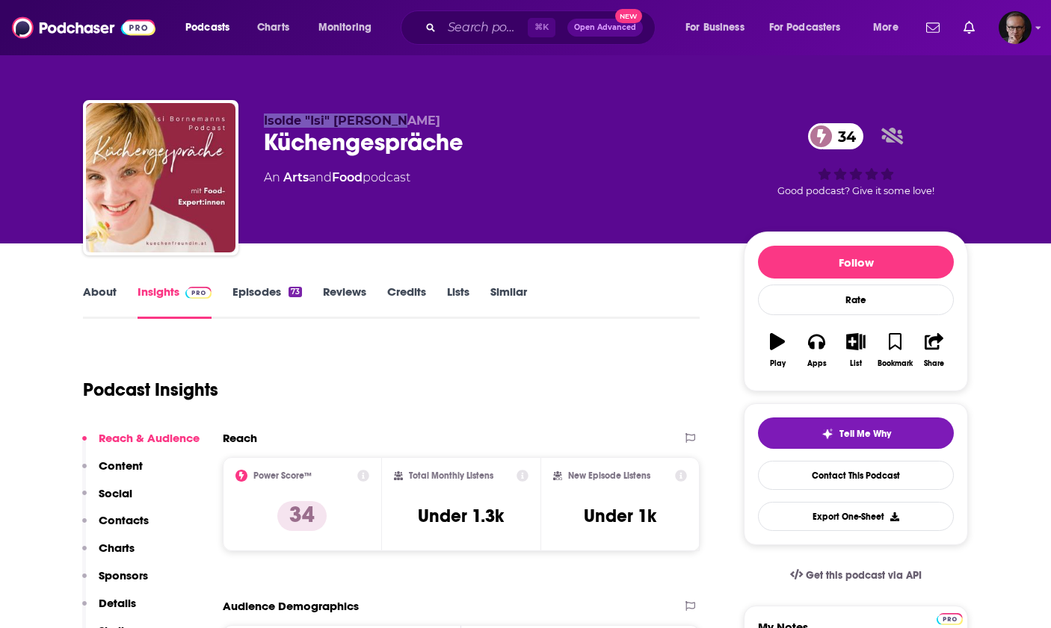
drag, startPoint x: 265, startPoint y: 123, endPoint x: 408, endPoint y: 124, distance: 142.7
click at [408, 124] on p "Isolde "Isi" [PERSON_NAME]" at bounding box center [492, 121] width 456 height 14
copy span "Isolde "Isi" [PERSON_NAME]"
click at [271, 293] on link "Episodes 73" at bounding box center [266, 302] width 69 height 34
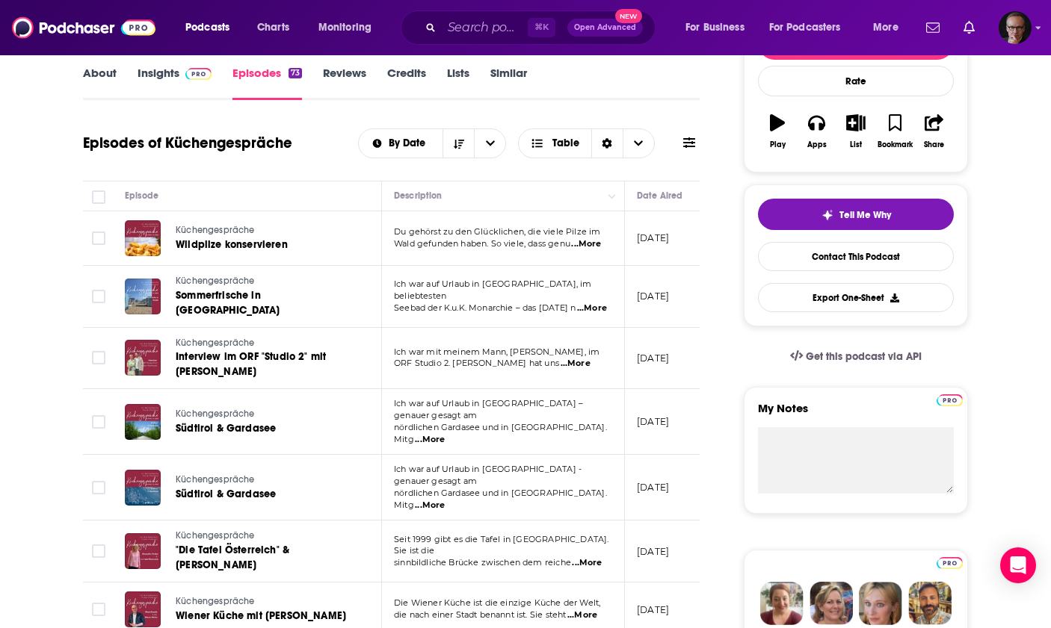
scroll to position [223, 0]
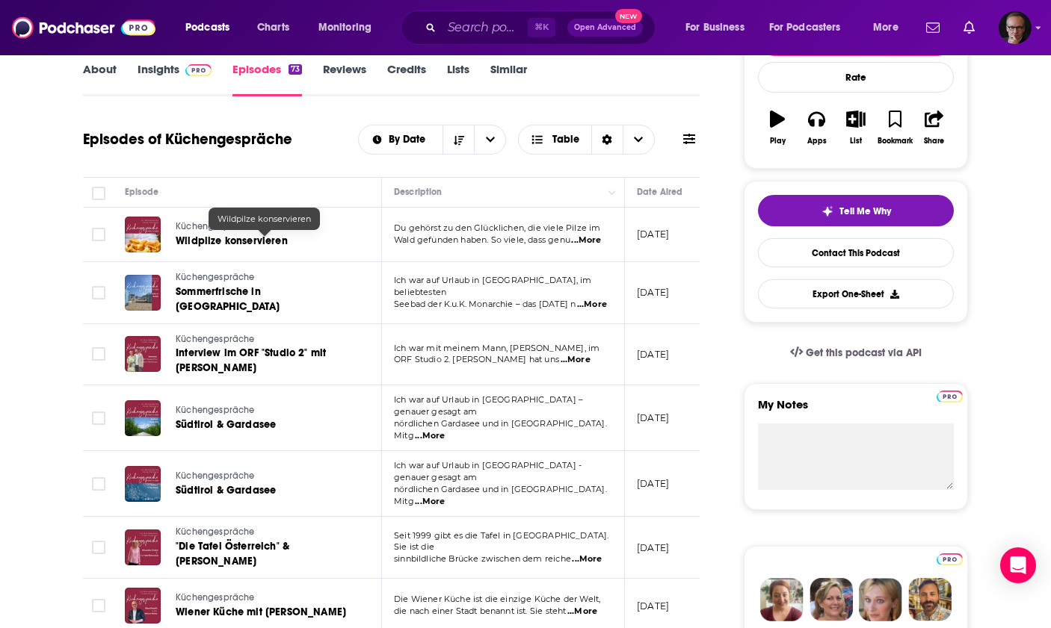
click at [286, 235] on link "Wildpilze konservieren" at bounding box center [265, 241] width 178 height 15
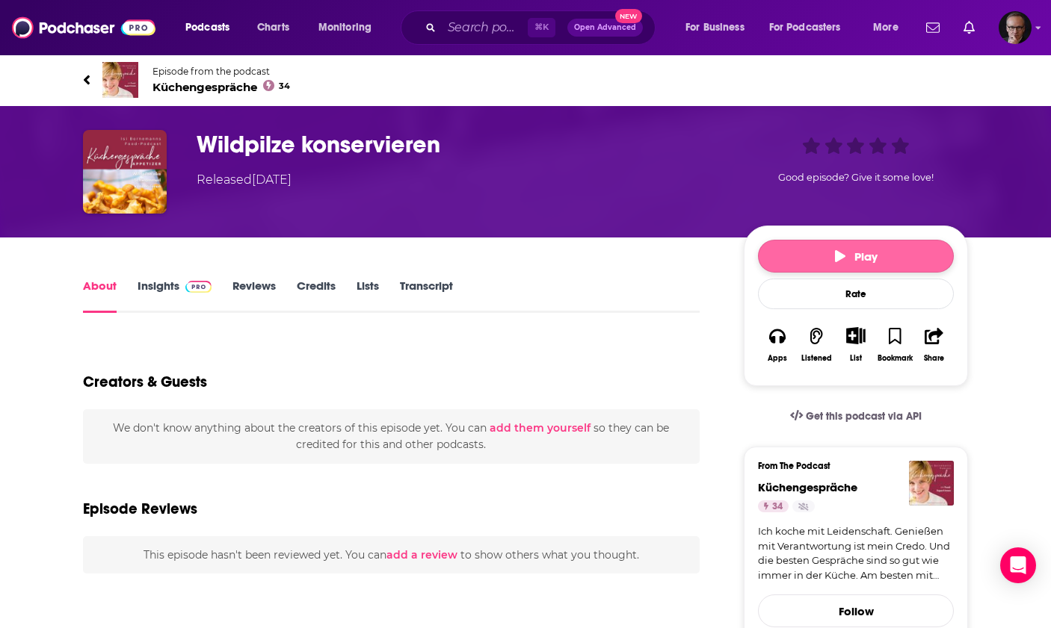
click at [870, 253] on span "Play" at bounding box center [856, 257] width 43 height 14
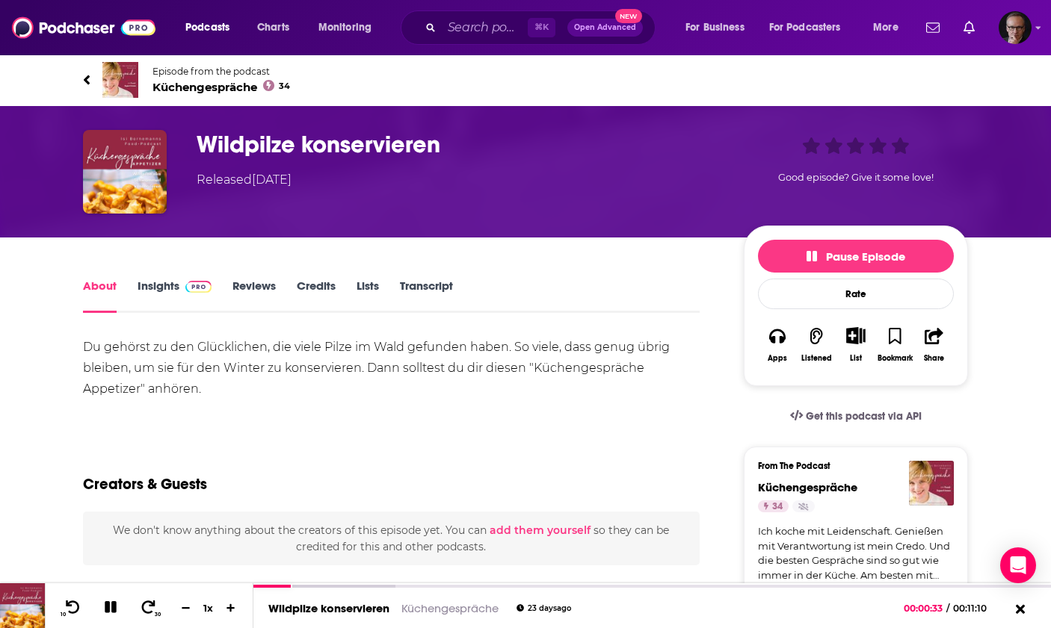
click at [89, 80] on icon at bounding box center [86, 79] width 7 height 15
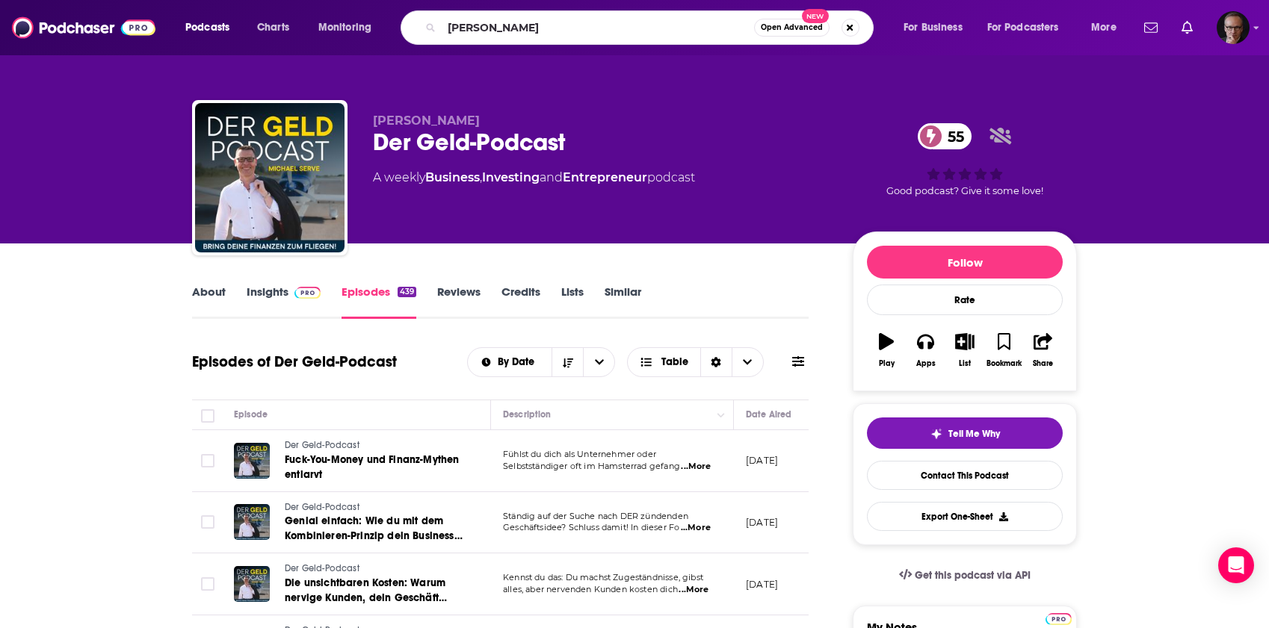
click at [562, 34] on input "[PERSON_NAME]" at bounding box center [598, 28] width 312 height 24
drag, startPoint x: 560, startPoint y: 33, endPoint x: 468, endPoint y: 28, distance: 92.8
click at [468, 28] on input "[PERSON_NAME]" at bounding box center [598, 28] width 312 height 24
type input "Rayk Hahne"
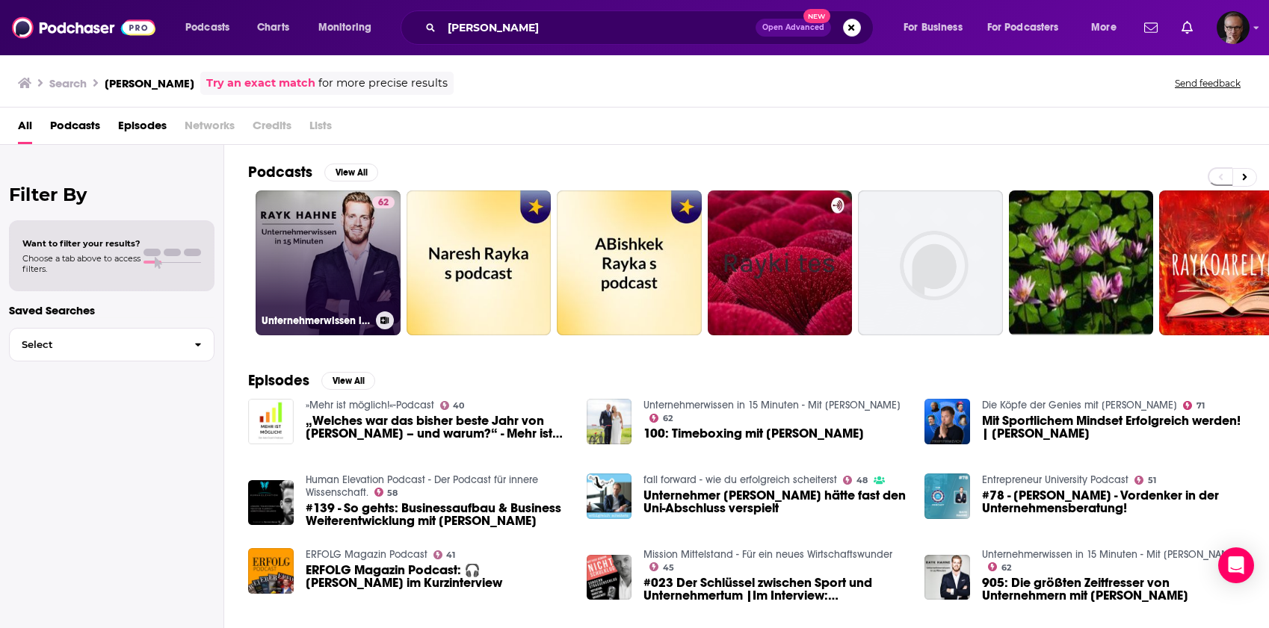
click at [329, 250] on link "62 Unternehmerwissen in 15 Minuten - Mit Rayk Hahne" at bounding box center [328, 263] width 145 height 145
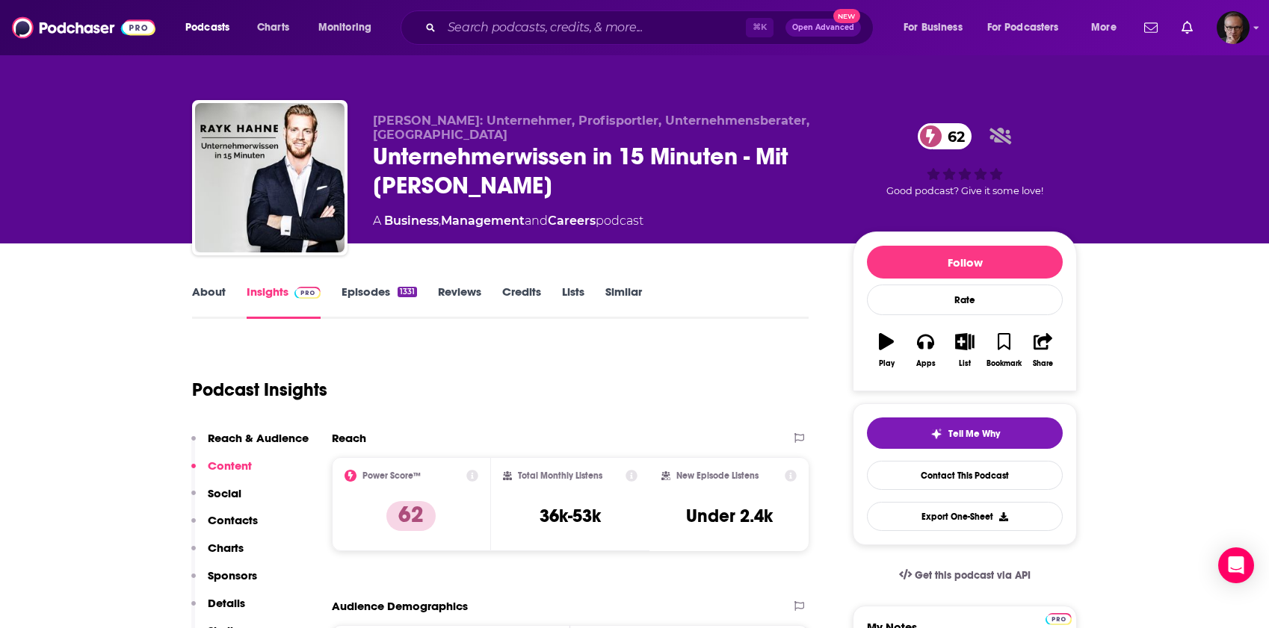
click at [368, 294] on link "Episodes 1331" at bounding box center [378, 302] width 75 height 34
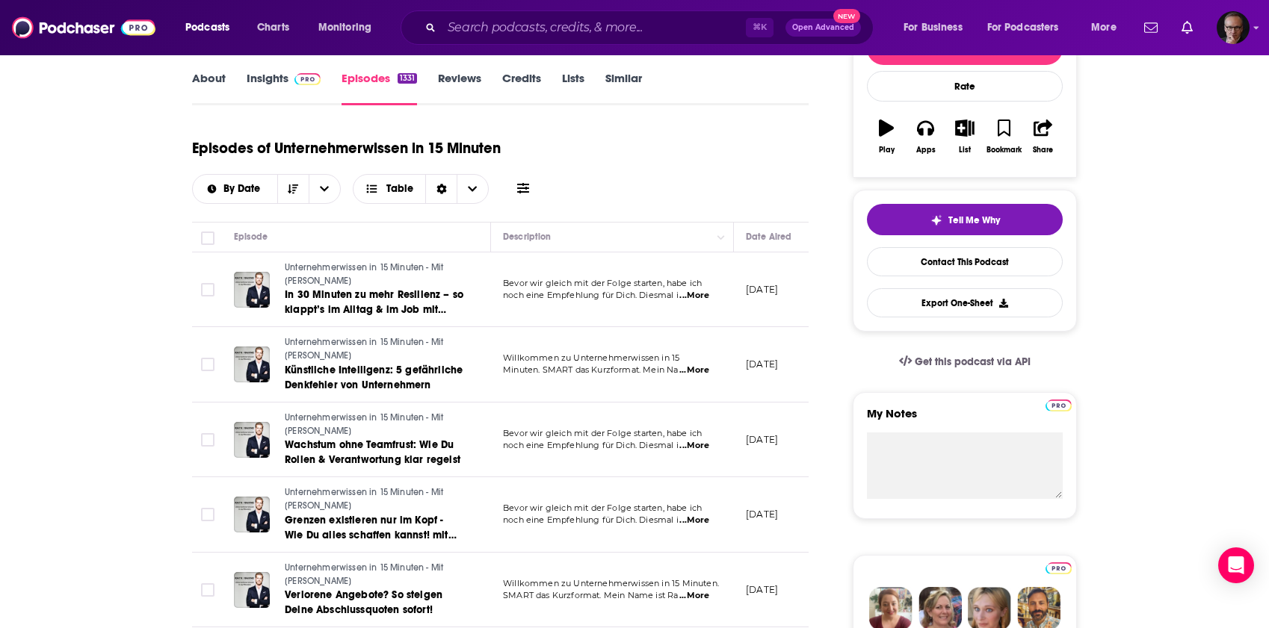
scroll to position [216, 0]
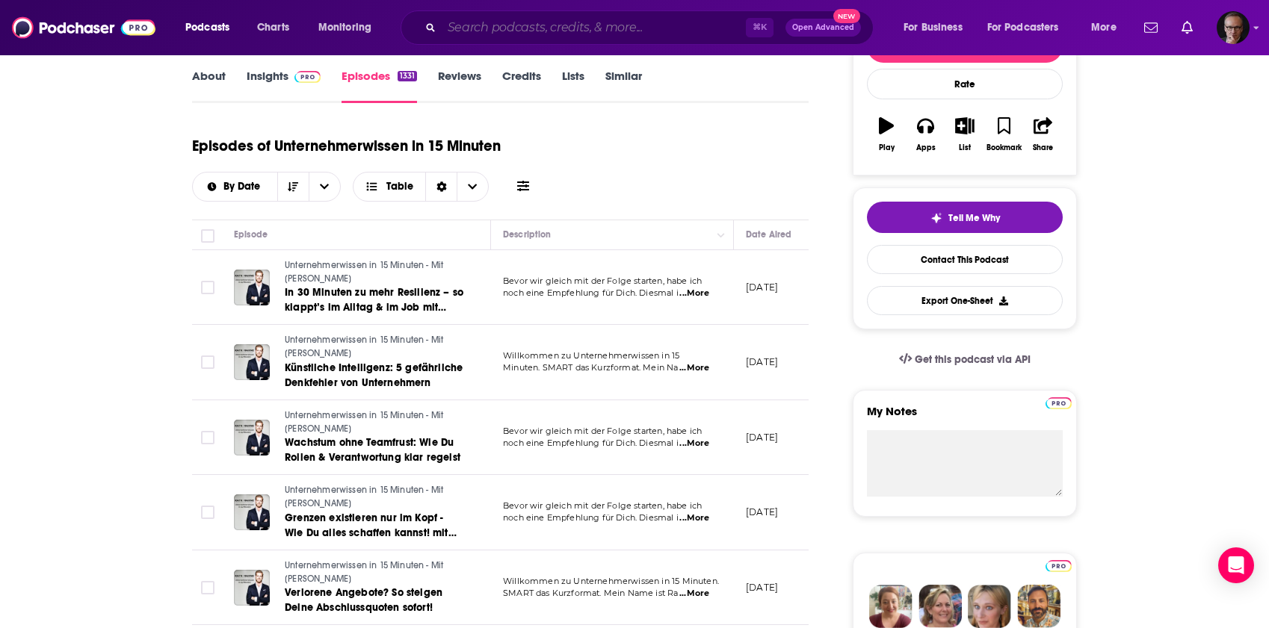
click at [526, 32] on input "Search podcasts, credits, & more..." at bounding box center [594, 28] width 304 height 24
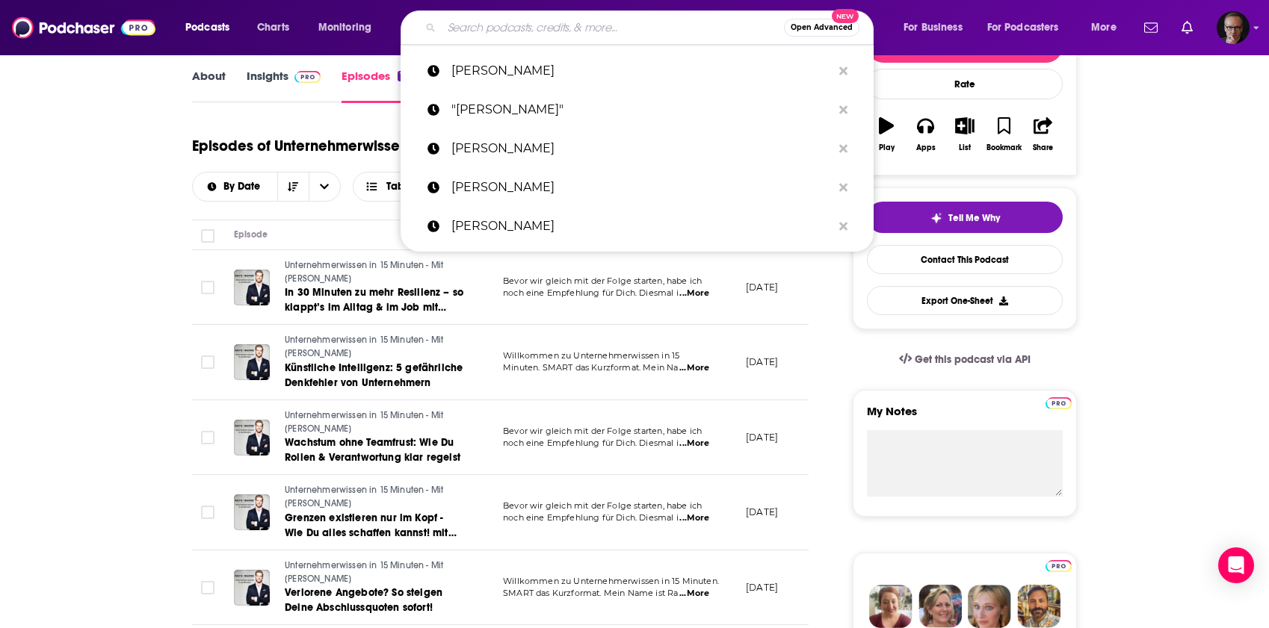
paste input "Marcel Kleusener"
type input "Marcel Kleusener"
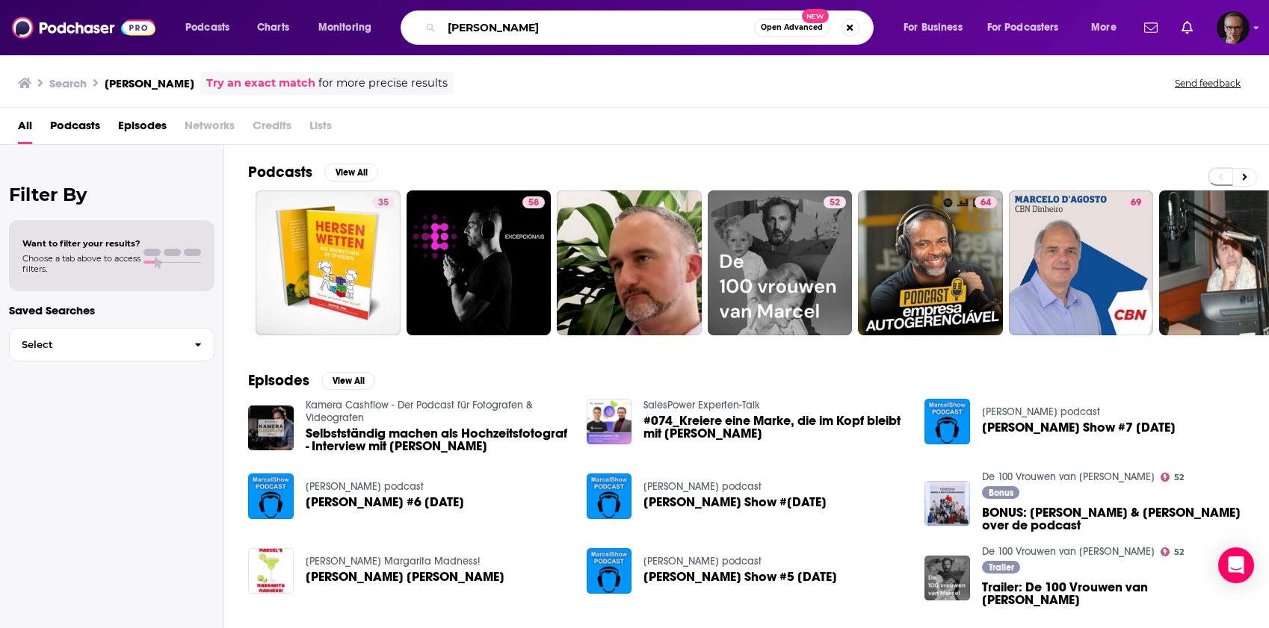
click at [554, 25] on input "Marcel Kleusener" at bounding box center [598, 28] width 312 height 24
click at [449, 28] on input "Marcel Kleusener"" at bounding box center [598, 28] width 312 height 24
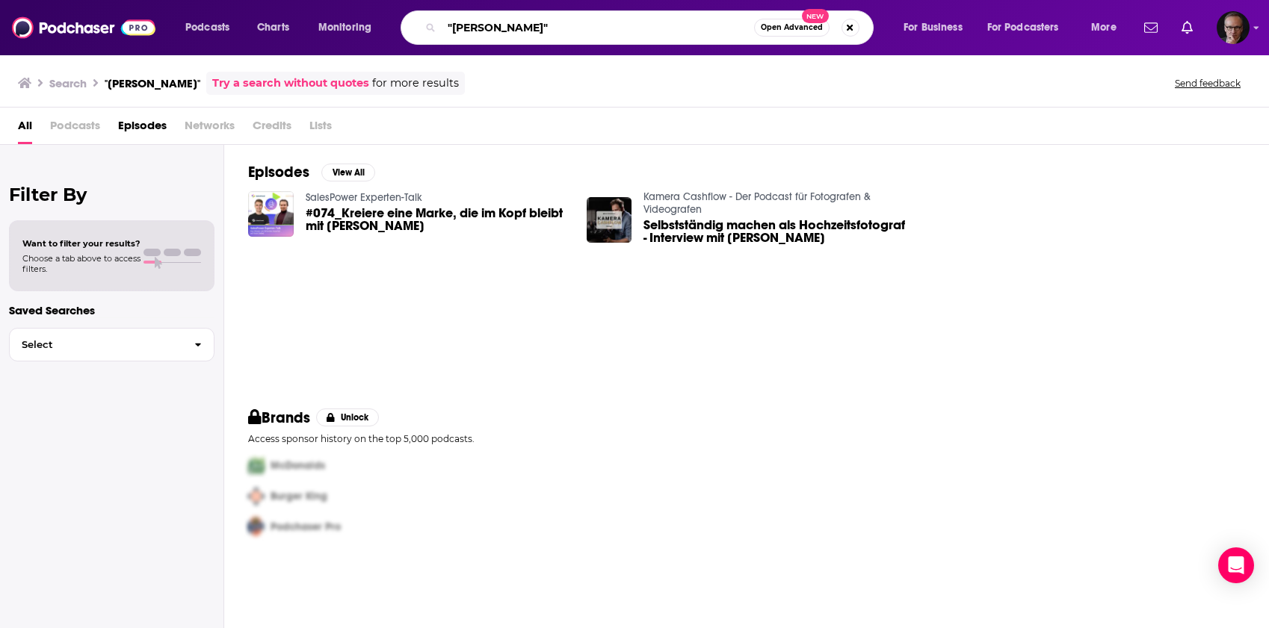
click at [535, 25] on input ""Marcel Kleusener"" at bounding box center [598, 28] width 312 height 24
drag, startPoint x: 535, startPoint y: 25, endPoint x: 486, endPoint y: 29, distance: 48.7
click at [486, 29] on input ""Marcel Kleusener"" at bounding box center [598, 28] width 312 height 24
paste input "Lifestyle of Longevity"
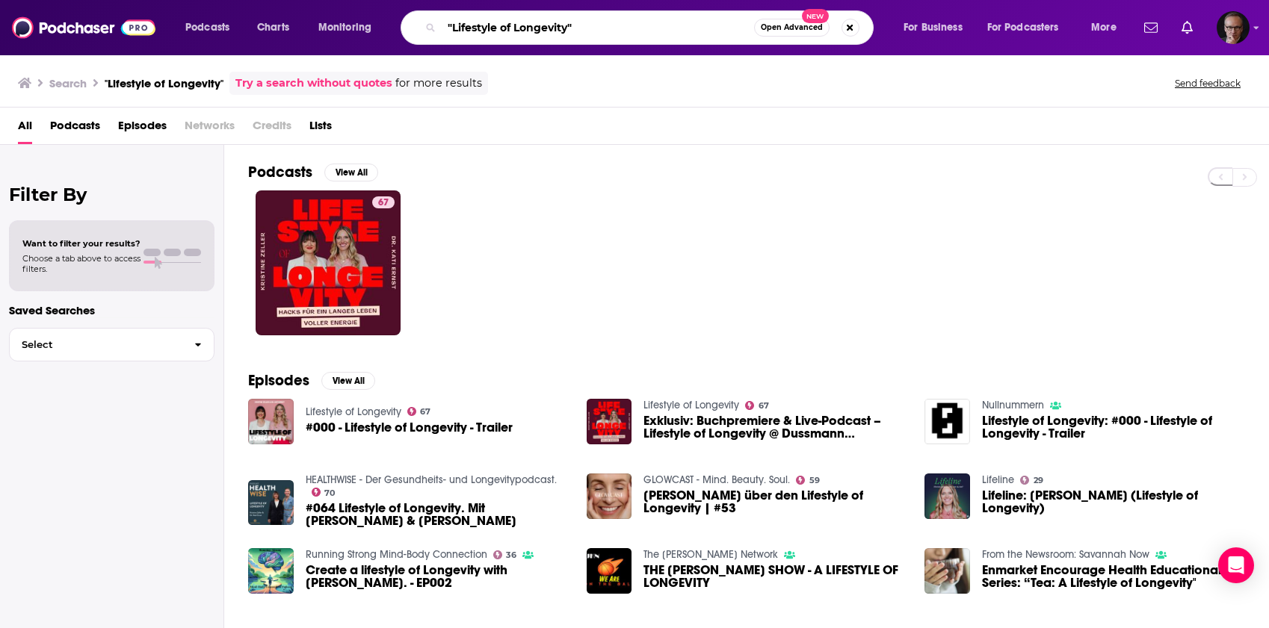
click at [501, 30] on input ""Lifestyle of Longevity"" at bounding box center [598, 28] width 312 height 24
drag, startPoint x: 501, startPoint y: 30, endPoint x: 518, endPoint y: 28, distance: 16.5
click at [518, 28] on input ""Lifestyle of Longevity"" at bounding box center [598, 28] width 312 height 24
click at [522, 28] on input ""Lifestyle of Longevity"" at bounding box center [598, 28] width 312 height 24
drag, startPoint x: 522, startPoint y: 28, endPoint x: 487, endPoint y: 28, distance: 35.1
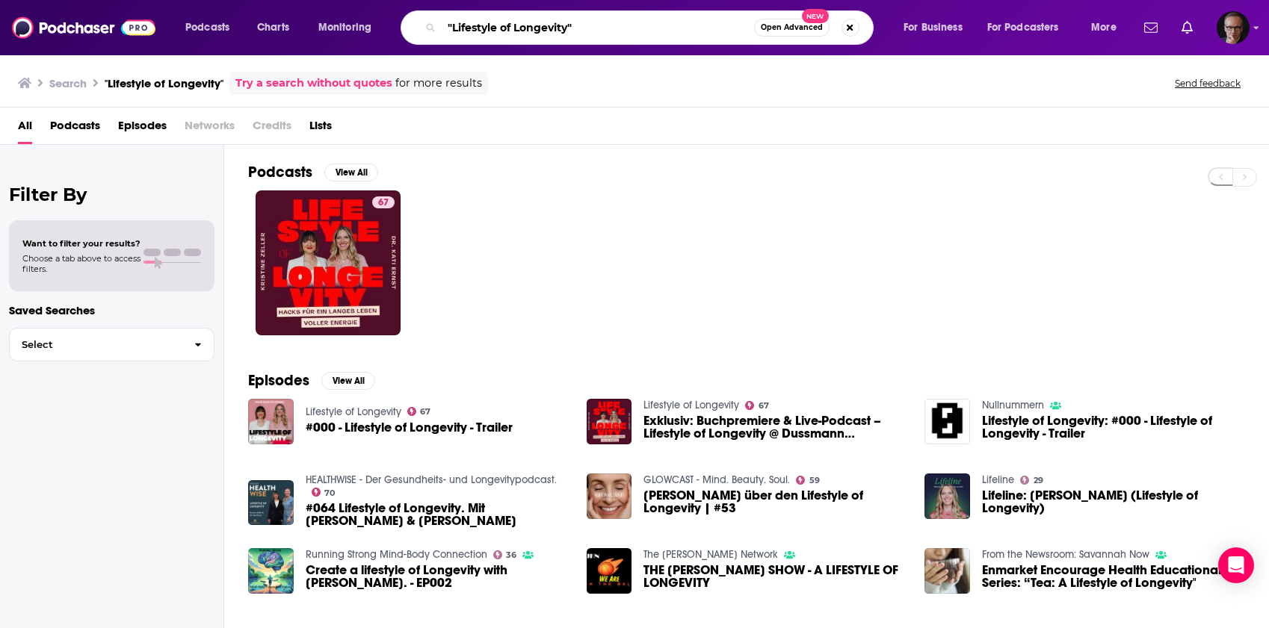
click at [487, 28] on input ""Lifestyle of Longevity"" at bounding box center [598, 28] width 312 height 24
paste input "Simone Schweitzer"
type input ""Simone Schweitzer""
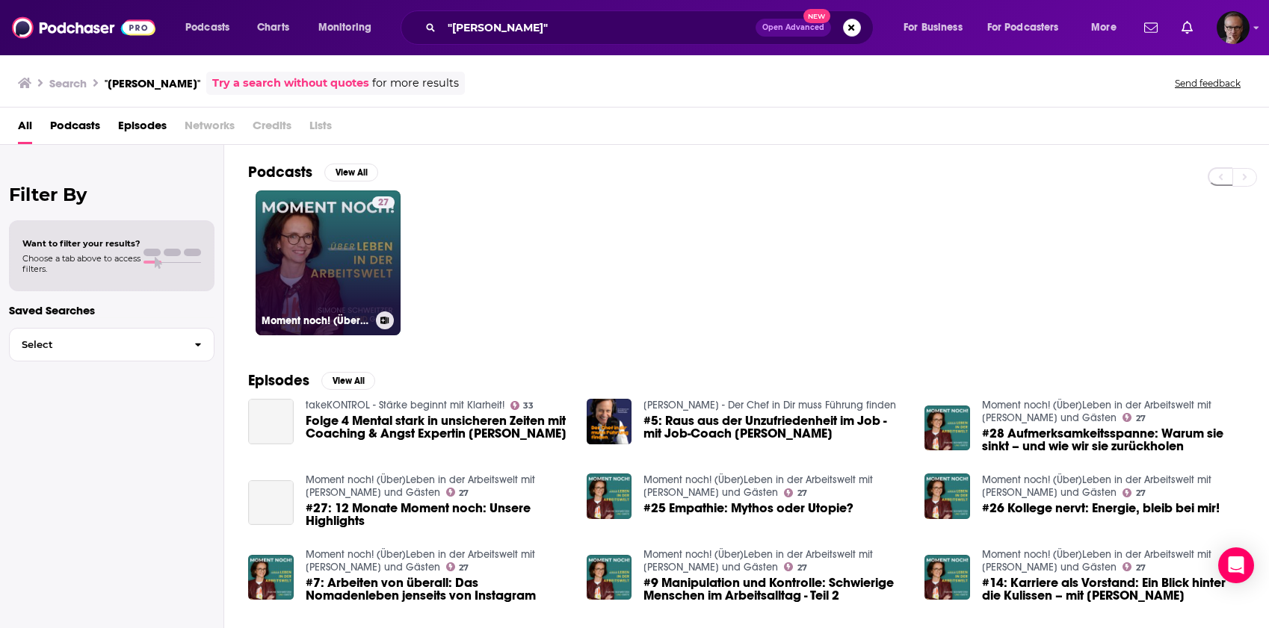
click at [340, 241] on link "27 Moment noch! (Über)Leben in der Arbeitswelt mit Simone Schweitzer und Gästen" at bounding box center [328, 263] width 145 height 145
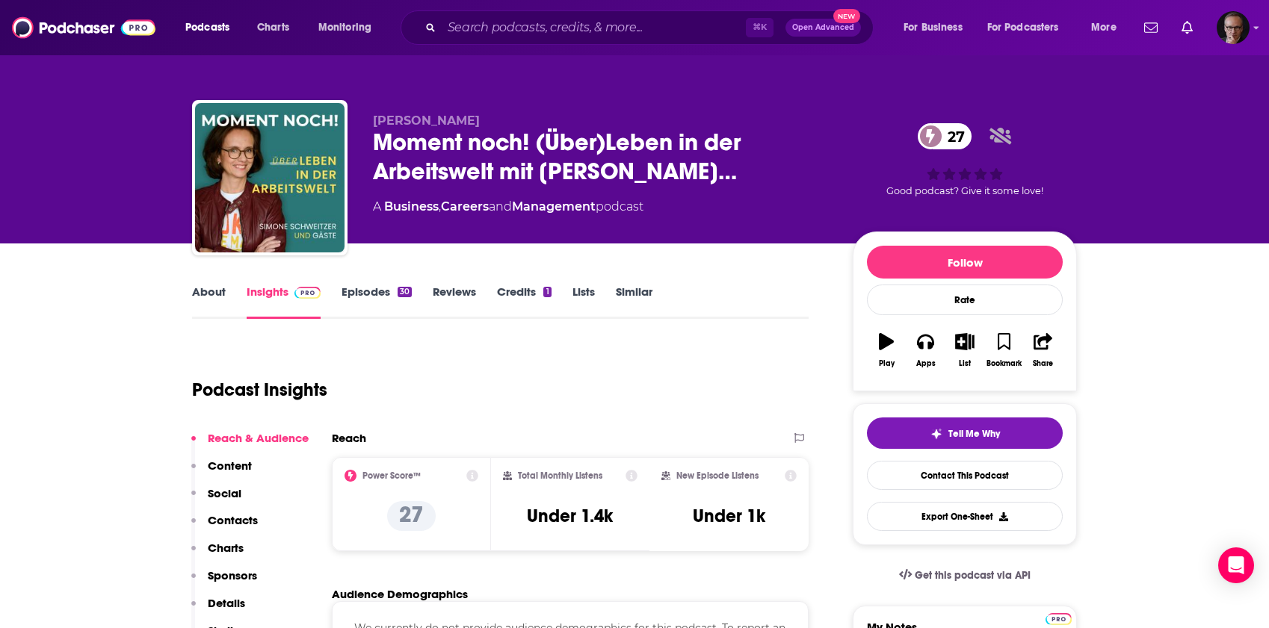
click at [378, 288] on link "Episodes 30" at bounding box center [376, 302] width 70 height 34
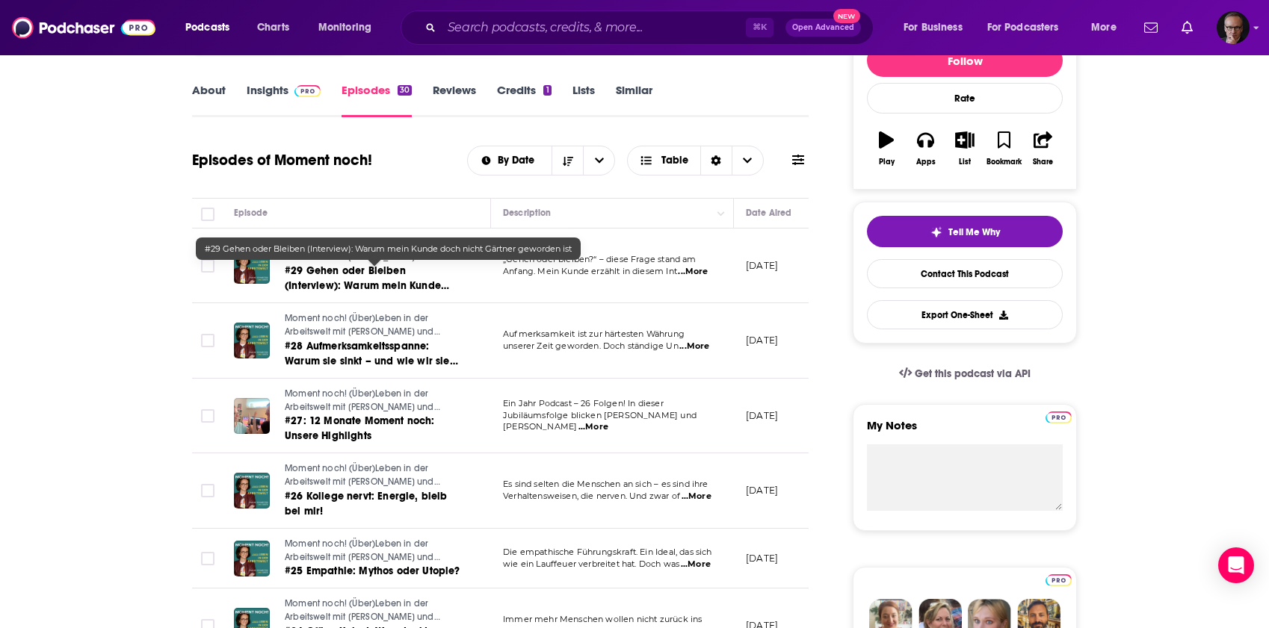
scroll to position [203, 0]
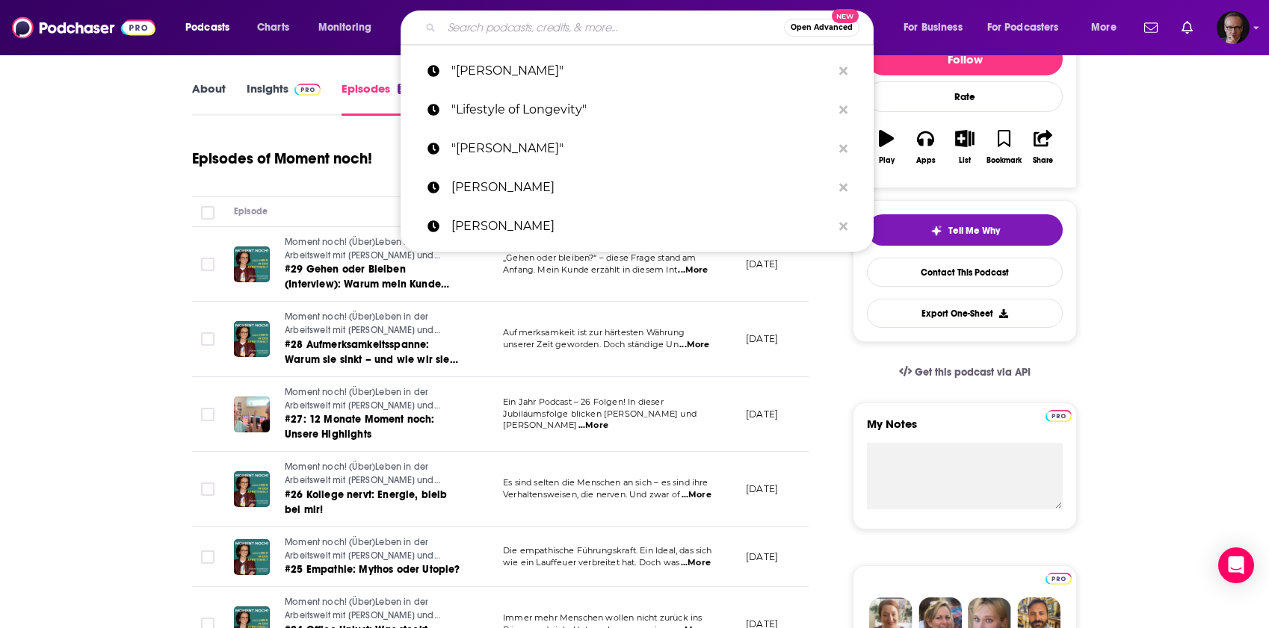
click at [493, 31] on input "Search podcasts, credits, & more..." at bounding box center [613, 28] width 342 height 24
paste input "Christian Thiele"
type input "Christian Thiele"
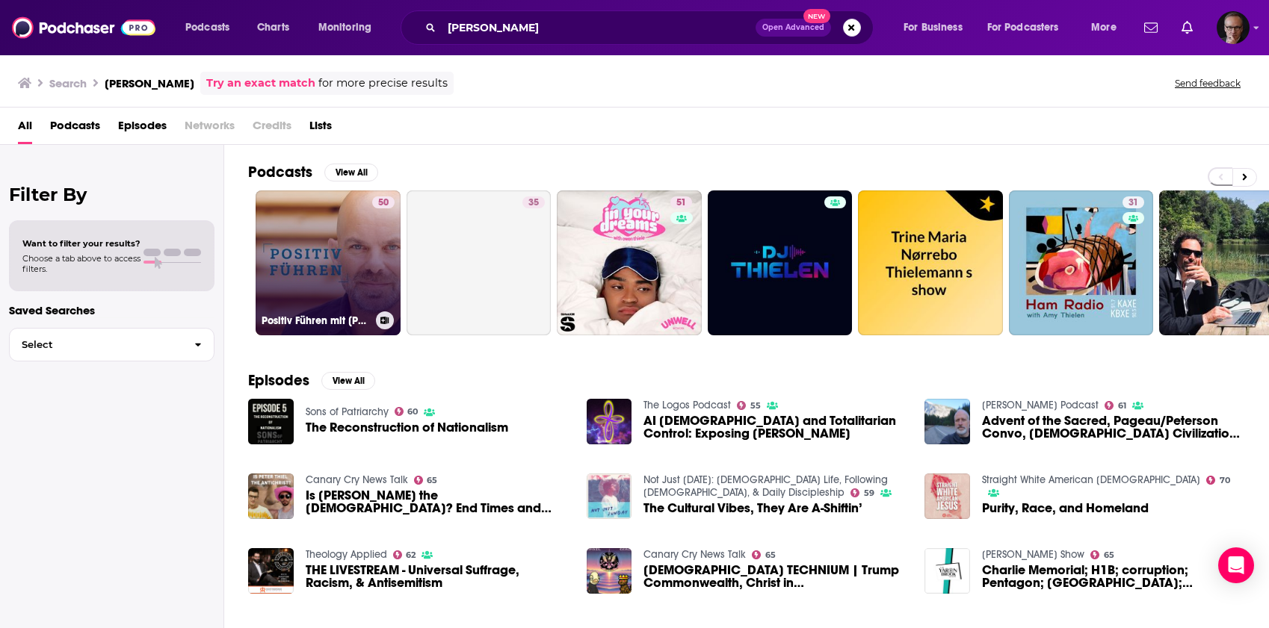
click at [307, 228] on link "50 Positiv Führen mit Christian Thiele" at bounding box center [328, 263] width 145 height 145
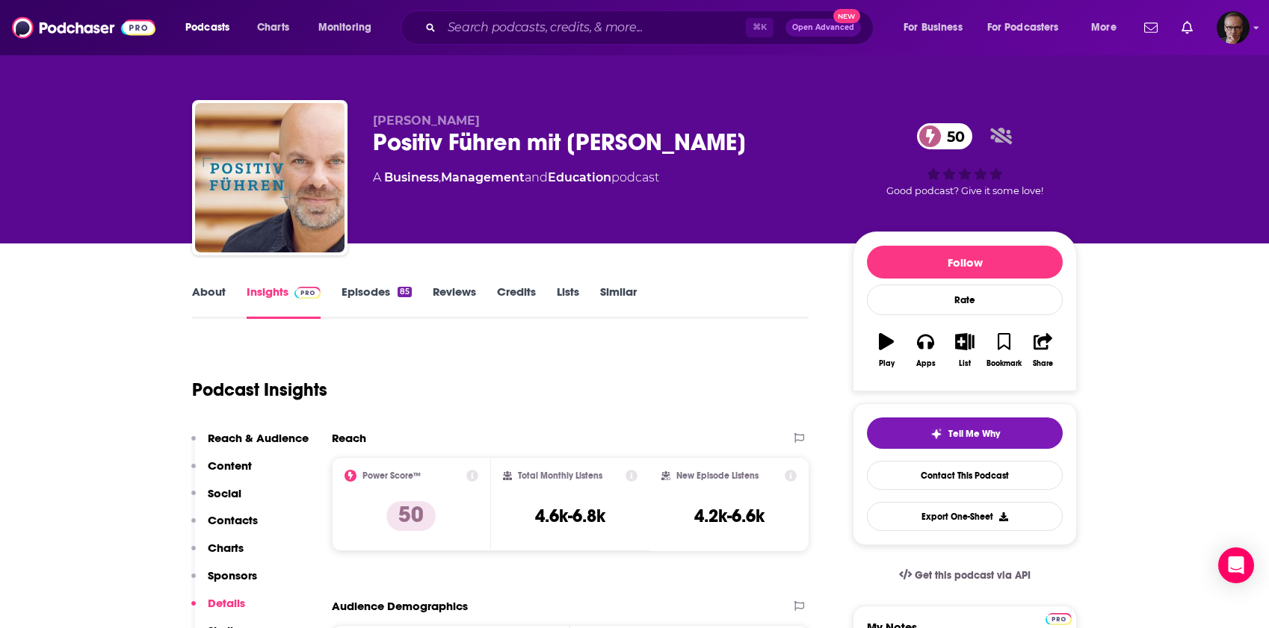
click at [381, 294] on link "Episodes 85" at bounding box center [376, 302] width 70 height 34
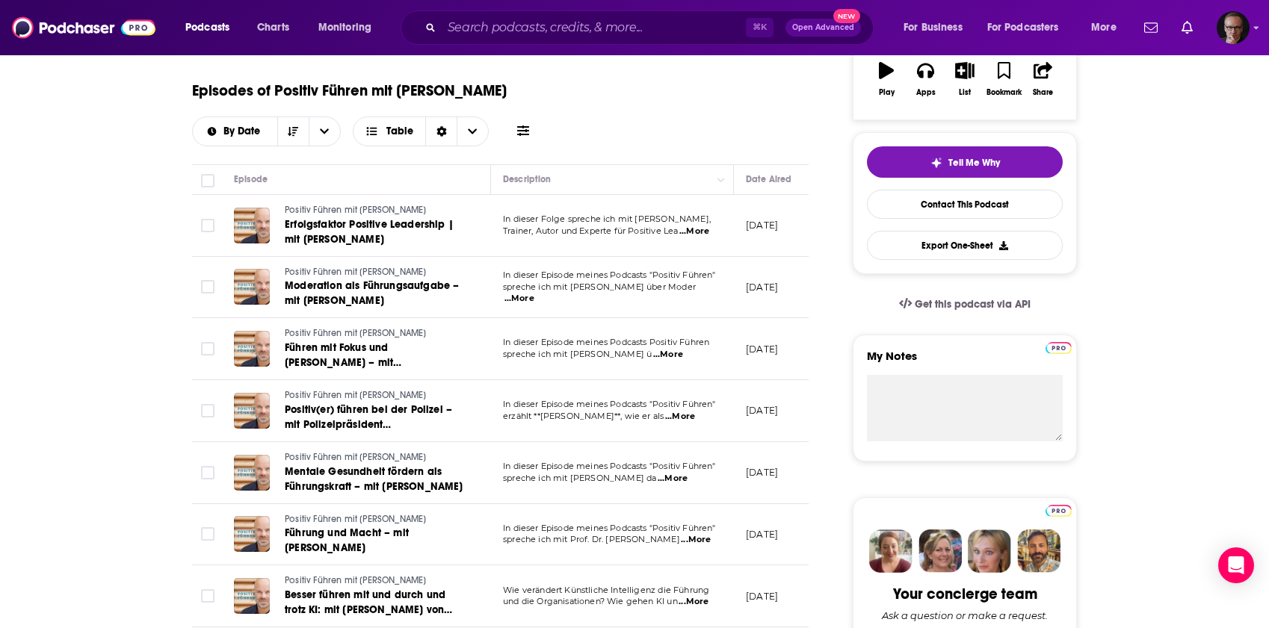
scroll to position [260, 0]
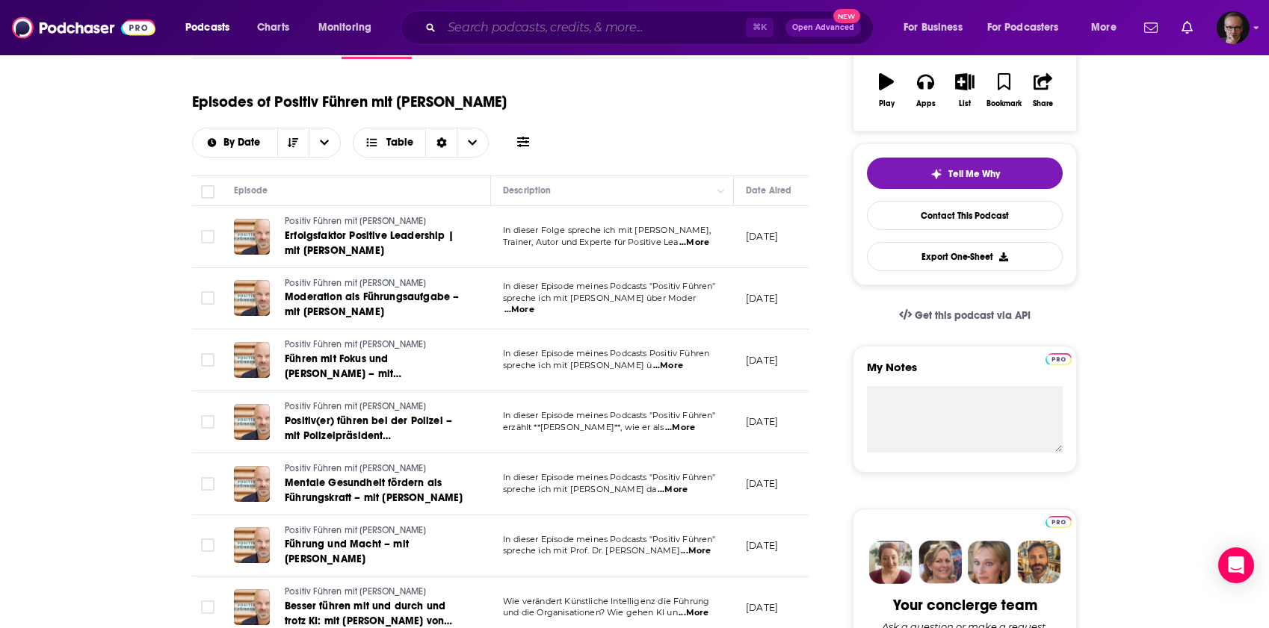
click at [559, 30] on input "Search podcasts, credits, & more..." at bounding box center [594, 28] width 304 height 24
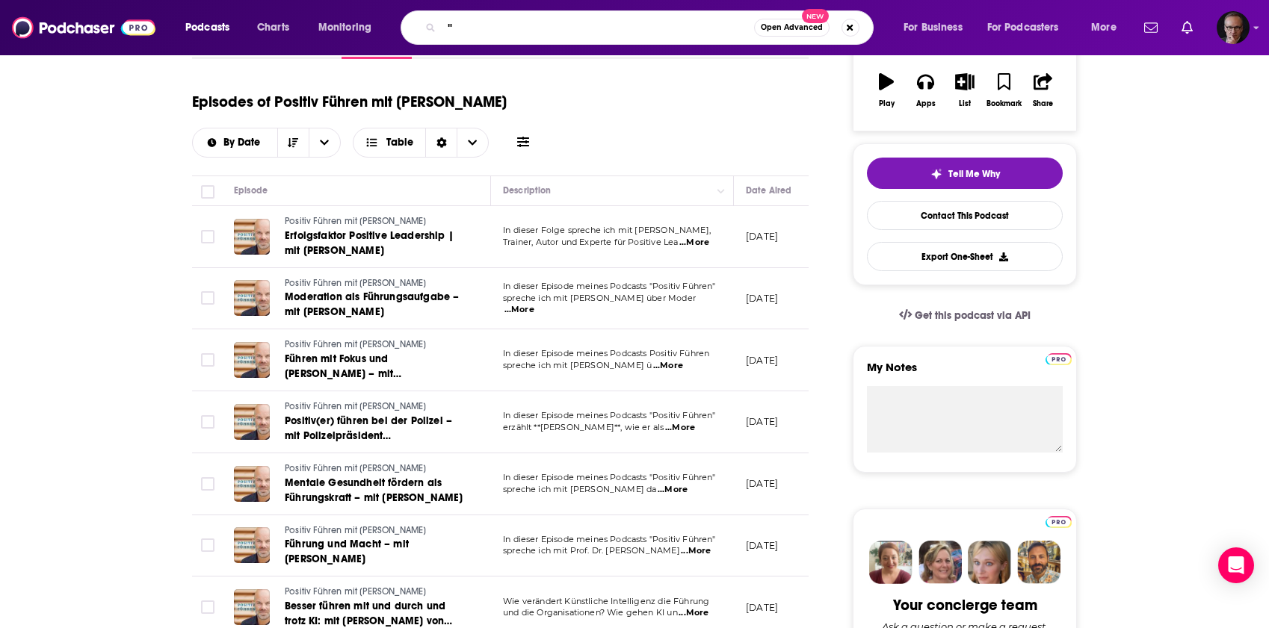
paste input "Markus Kellermann"
type input ""Markus Kellermann""
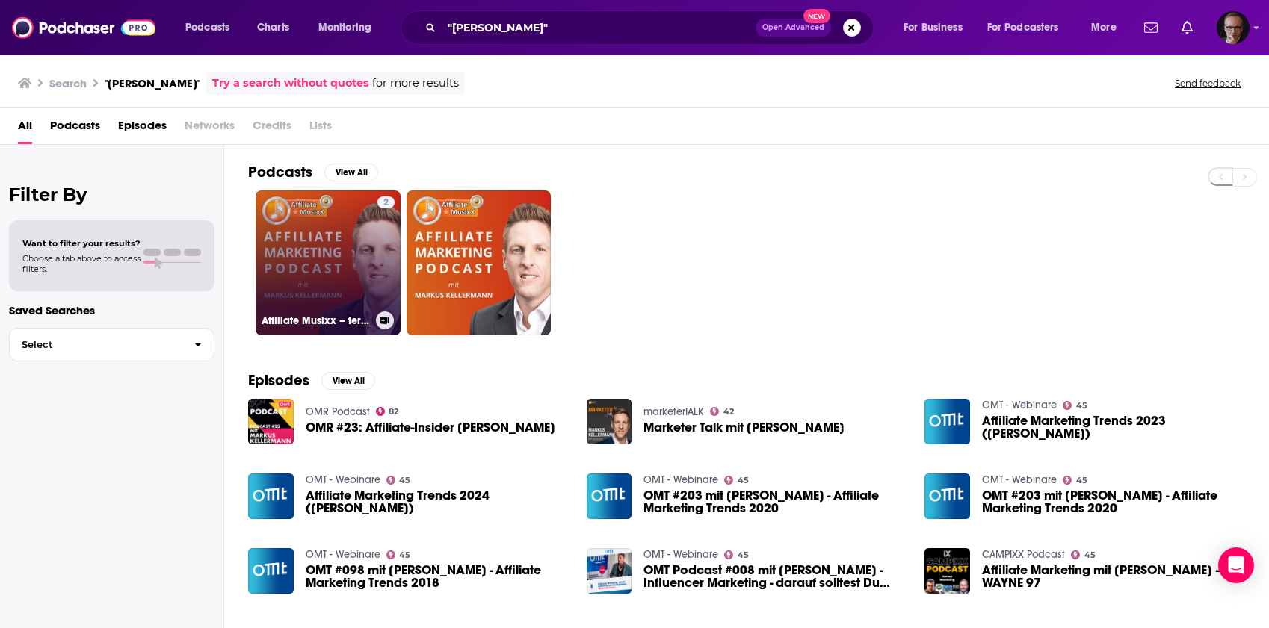
click at [344, 256] on link "2 Affiliate Musixx – termfrequenz" at bounding box center [328, 263] width 145 height 145
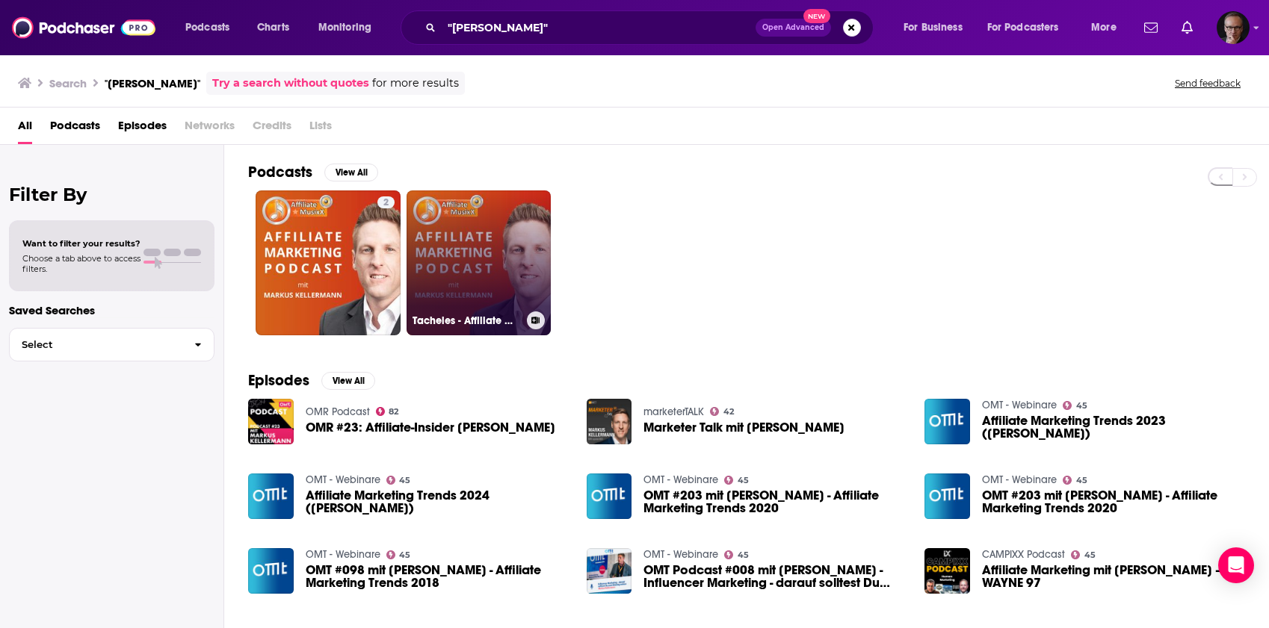
click at [474, 254] on link "Tacheles - Affiliate Marketing Insights" at bounding box center [478, 263] width 145 height 145
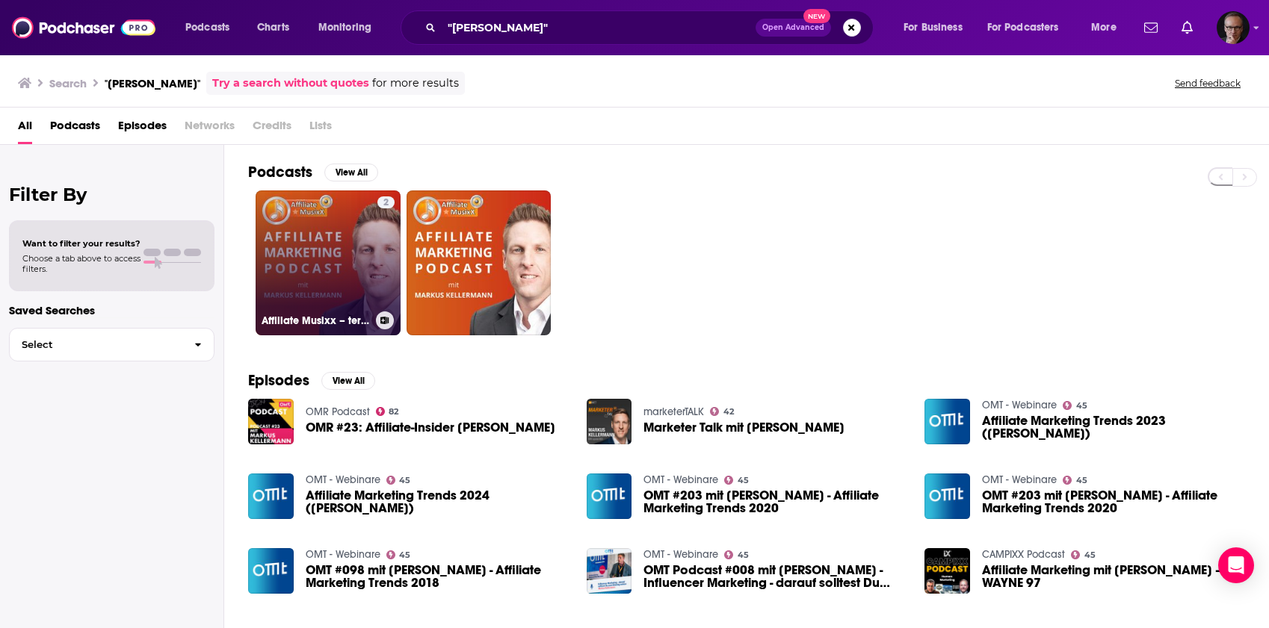
click at [338, 244] on link "2 Affiliate Musixx – termfrequenz" at bounding box center [328, 263] width 145 height 145
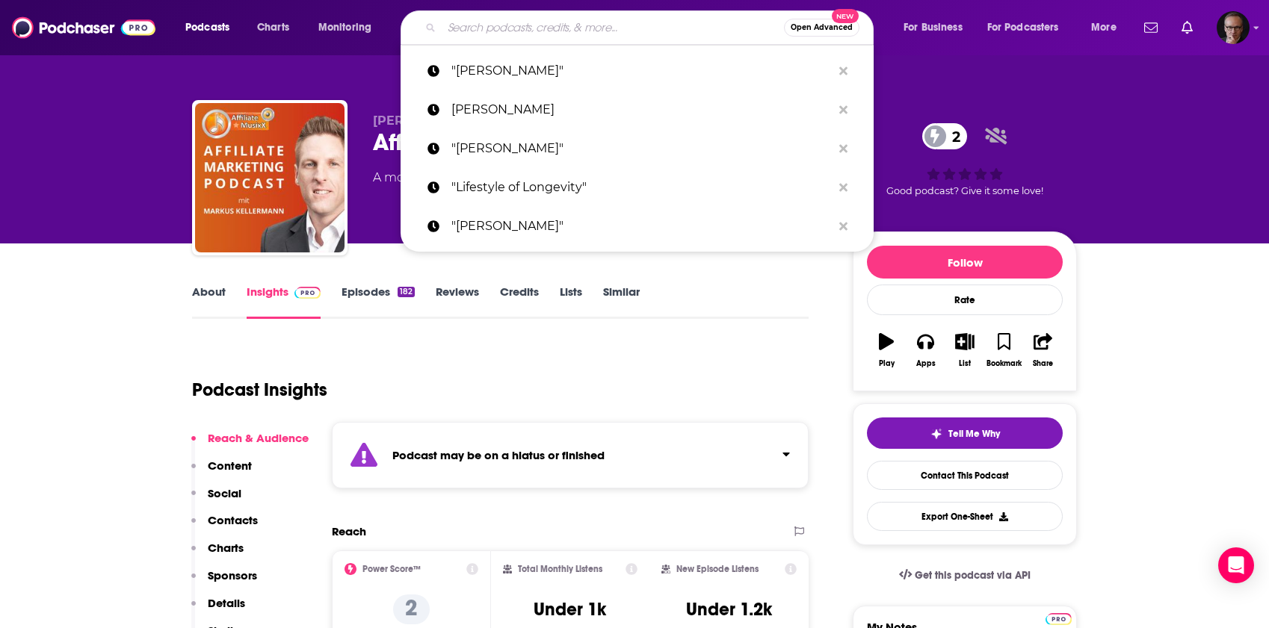
click at [496, 31] on input "Search podcasts, credits, & more..." at bounding box center [613, 28] width 342 height 24
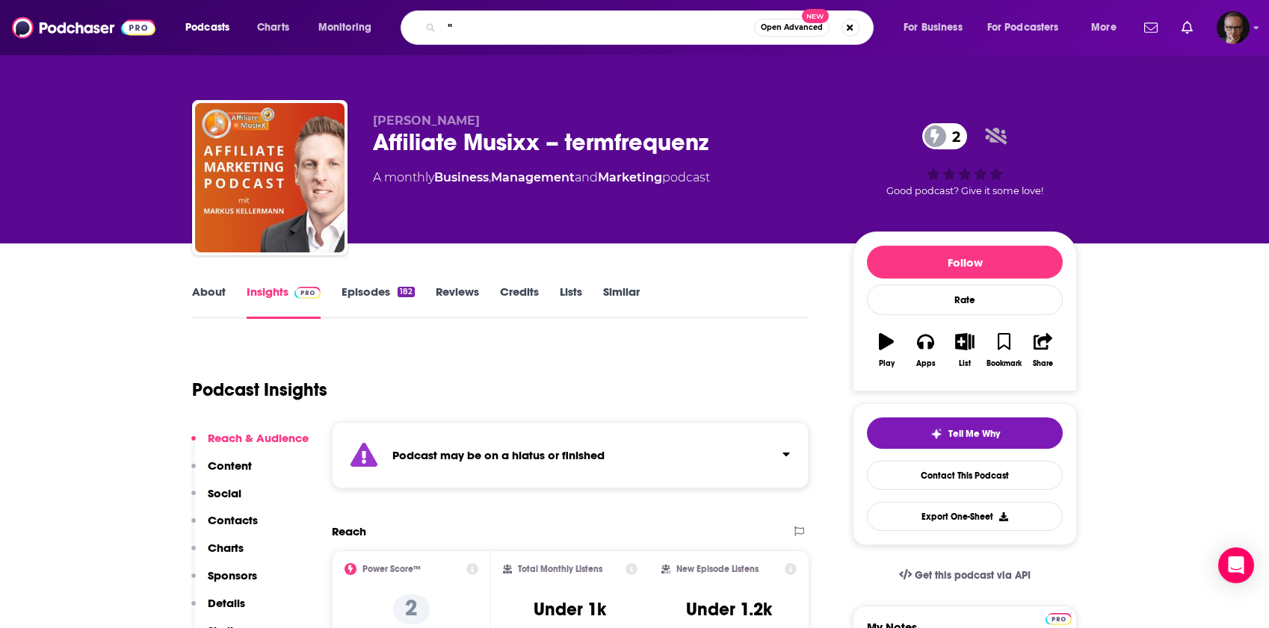
paste input "Kaj-Ariane Fischer"
type input ""Kaj-Ariane Fischer""
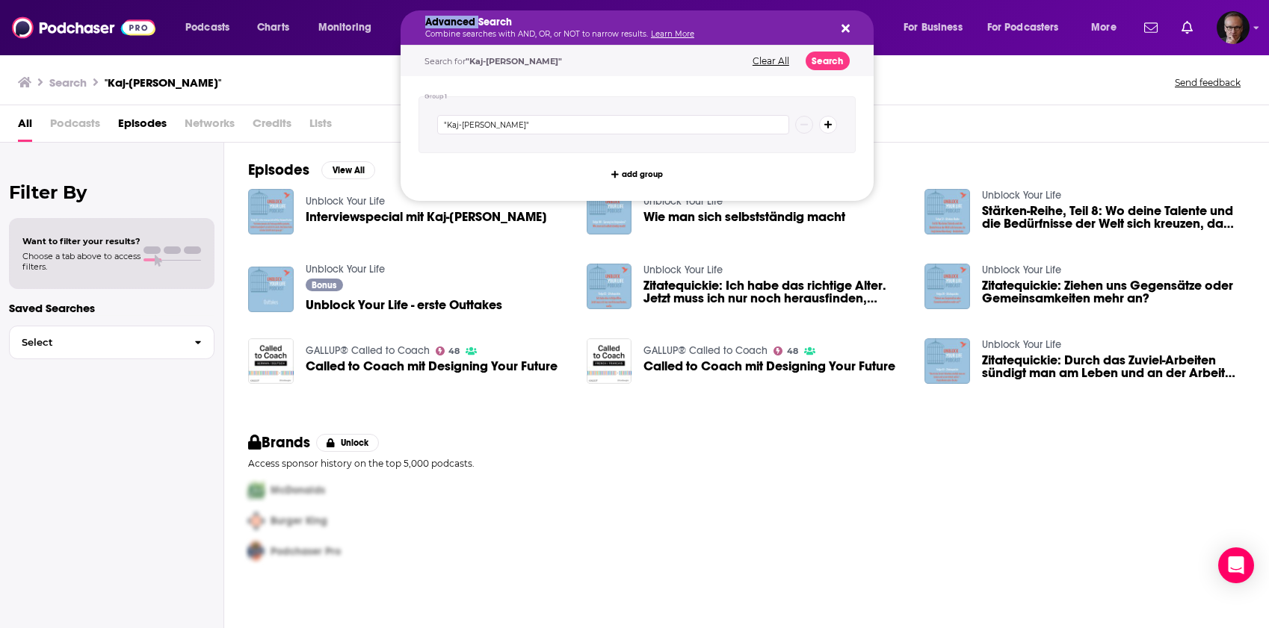
click at [472, 28] on h5 "Advanced Search" at bounding box center [625, 22] width 400 height 10
click at [388, 70] on div "Search "Kaj-Ariane Fischer" Send feedback" at bounding box center [634, 80] width 1269 height 52
click at [844, 25] on icon "Search podcasts, credits, & more..." at bounding box center [845, 28] width 8 height 12
click at [844, 23] on icon "Search podcasts, credits, & more..." at bounding box center [845, 28] width 8 height 12
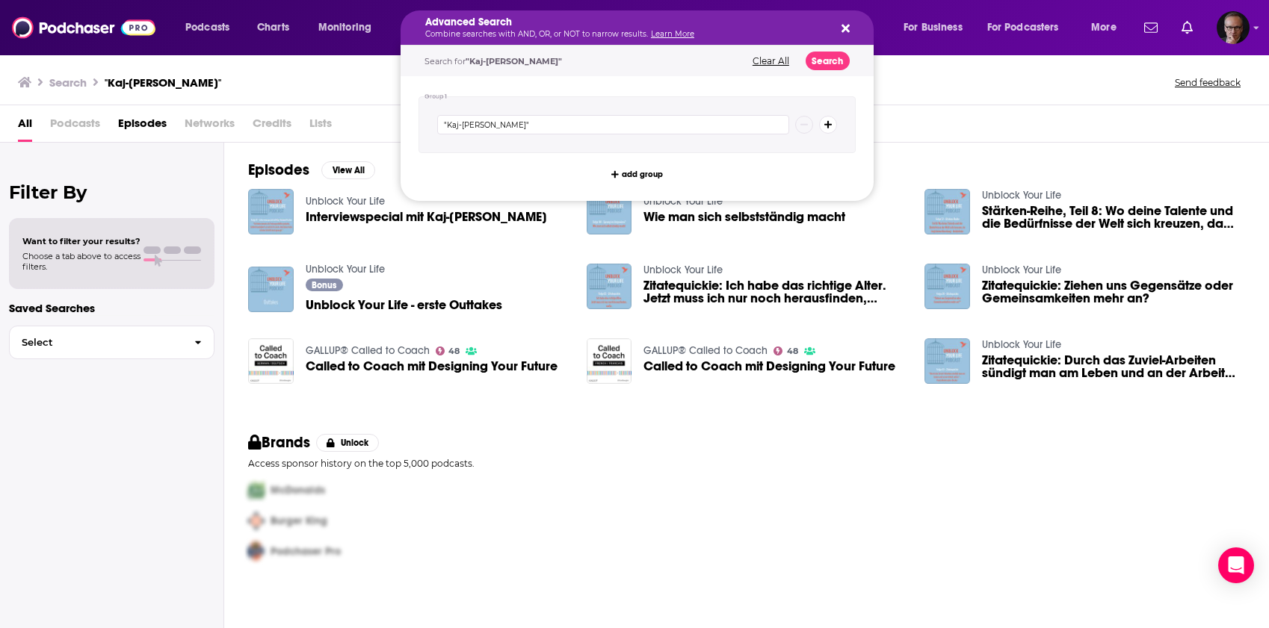
drag, startPoint x: 681, startPoint y: 33, endPoint x: 503, endPoint y: 31, distance: 178.6
click at [777, 61] on button "Clear All" at bounding box center [771, 61] width 46 height 10
click at [843, 31] on icon "Search podcasts, credits, & more..." at bounding box center [845, 28] width 8 height 12
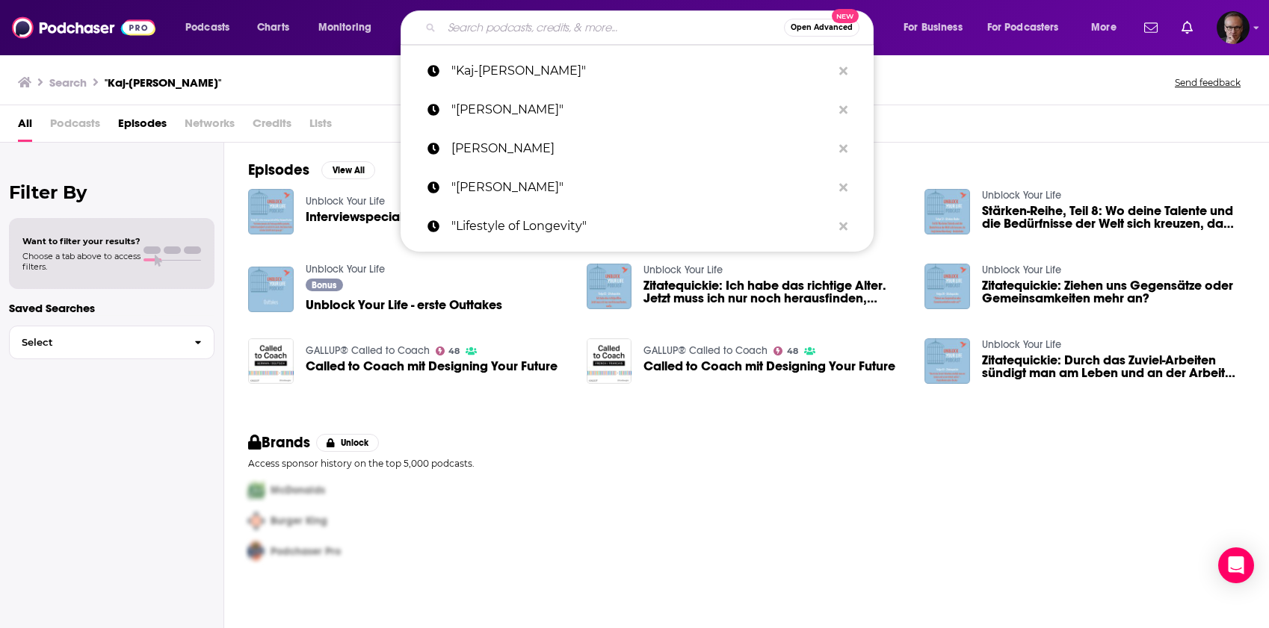
click at [650, 34] on input "Search podcasts, credits, & more..." at bounding box center [613, 28] width 342 height 24
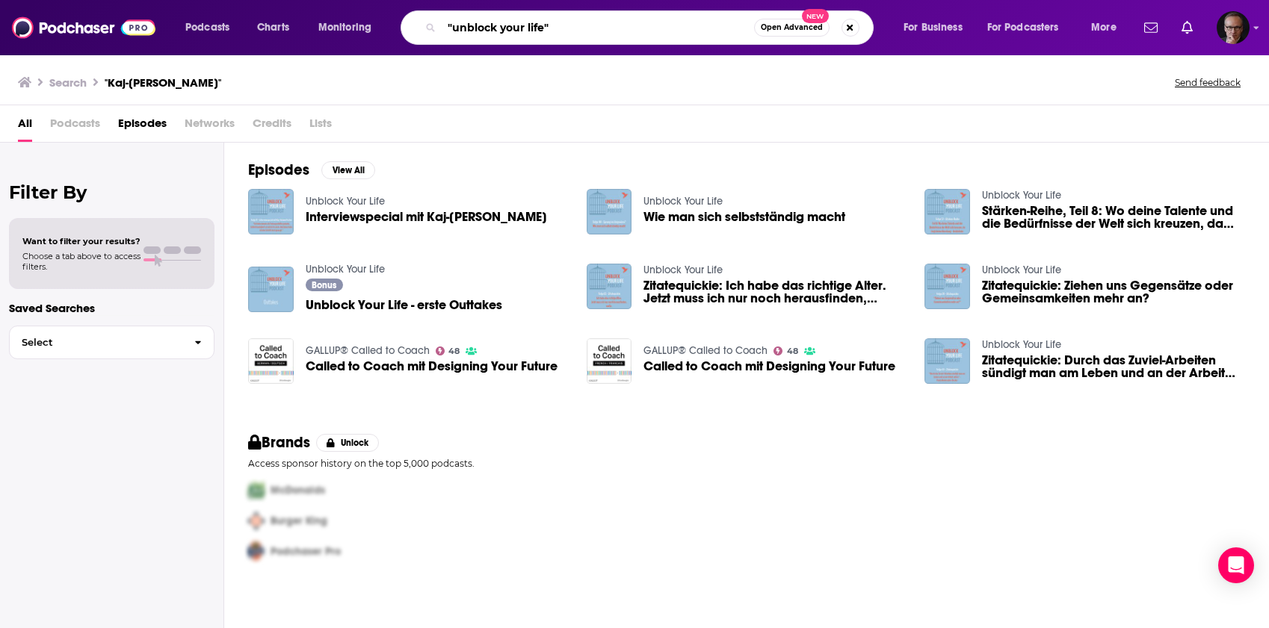
type input ""unblock your life""
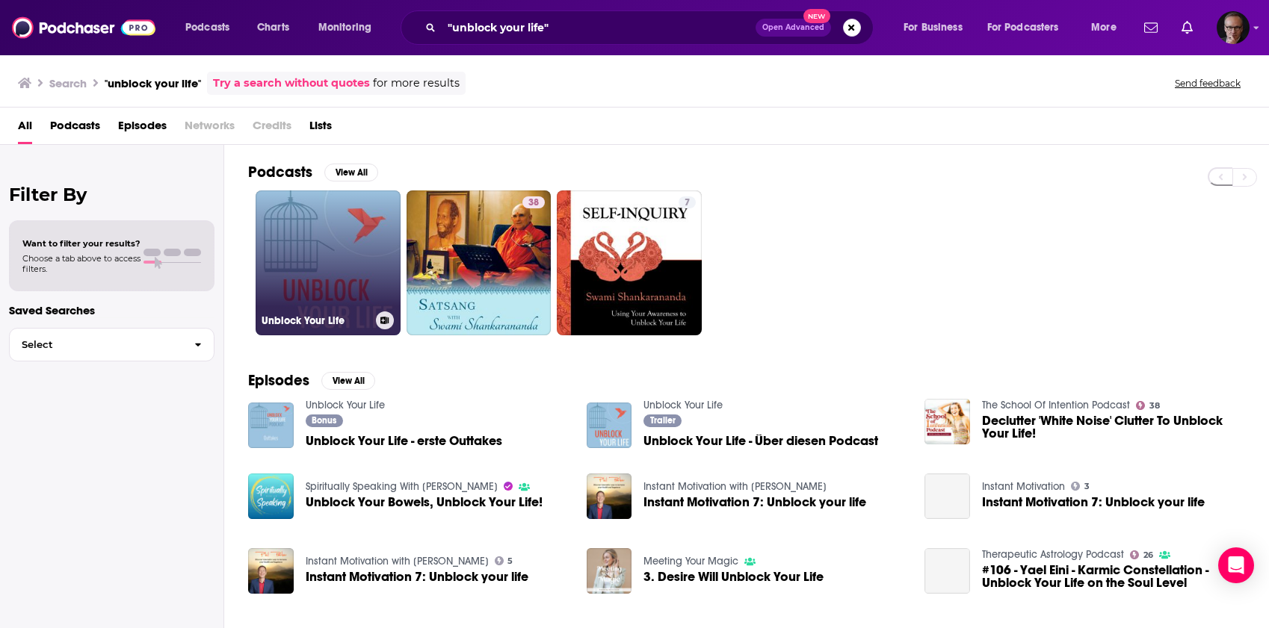
click at [315, 258] on link "Unblock Your Life" at bounding box center [328, 263] width 145 height 145
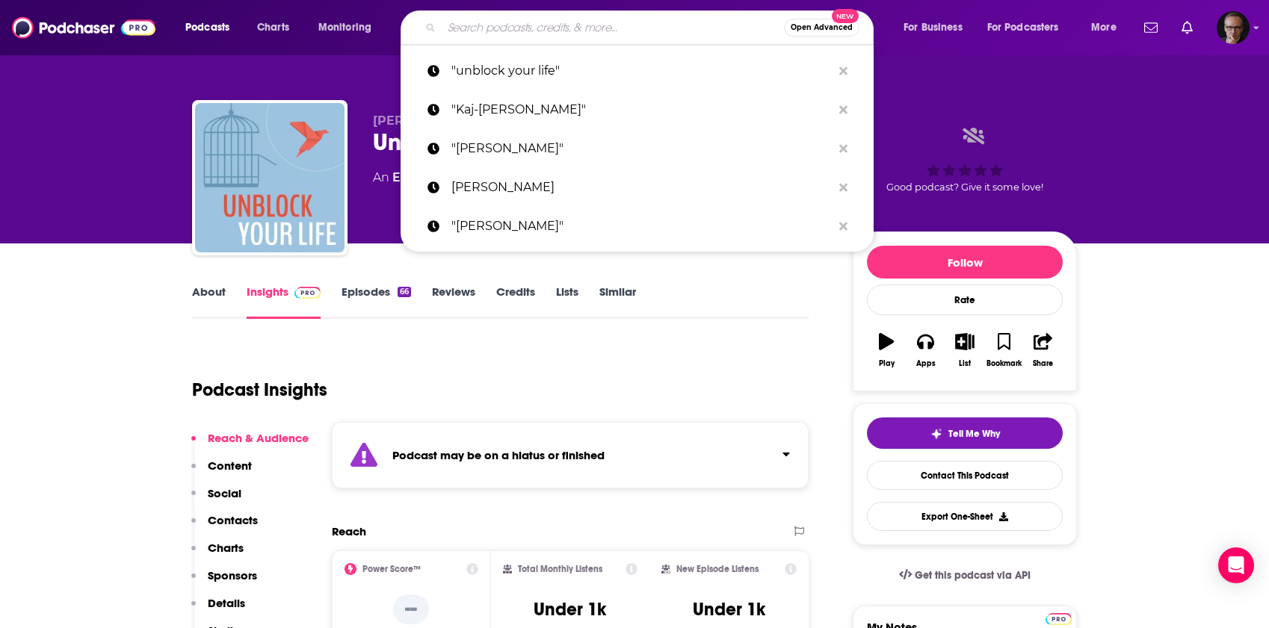
click at [502, 28] on input "Search podcasts, credits, & more..." at bounding box center [613, 28] width 342 height 24
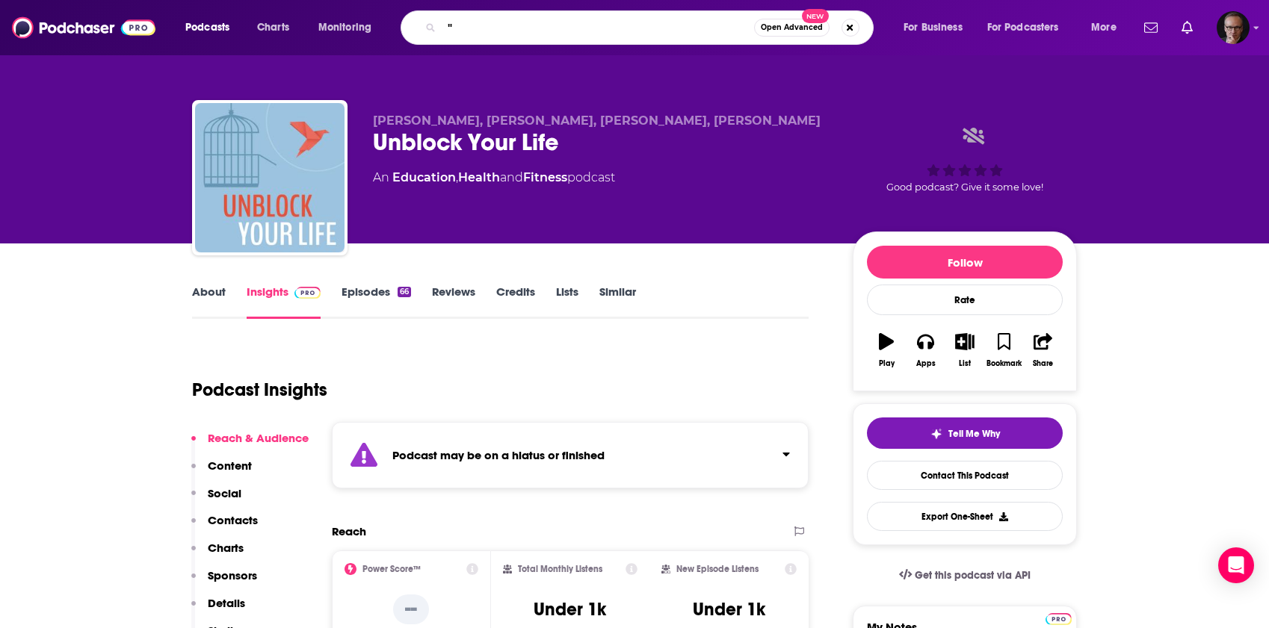
paste input "Benedikt Ötting"
type input ""Benedikt Ötting""
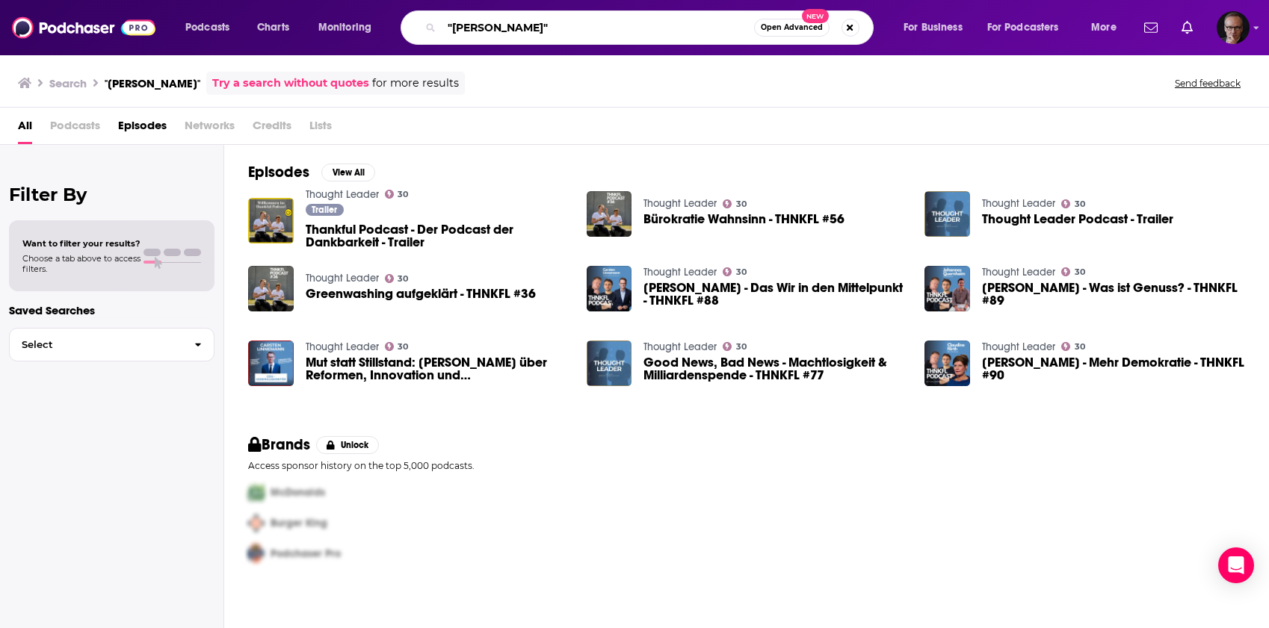
click at [483, 28] on input ""Benedikt Ötting"" at bounding box center [598, 28] width 312 height 24
drag, startPoint x: 483, startPoint y: 28, endPoint x: 511, endPoint y: 28, distance: 27.6
click at [511, 28] on input ""Benedikt Ötting"" at bounding box center [598, 28] width 312 height 24
paste input "Podcast Host Podcast Host Thought-Leader"
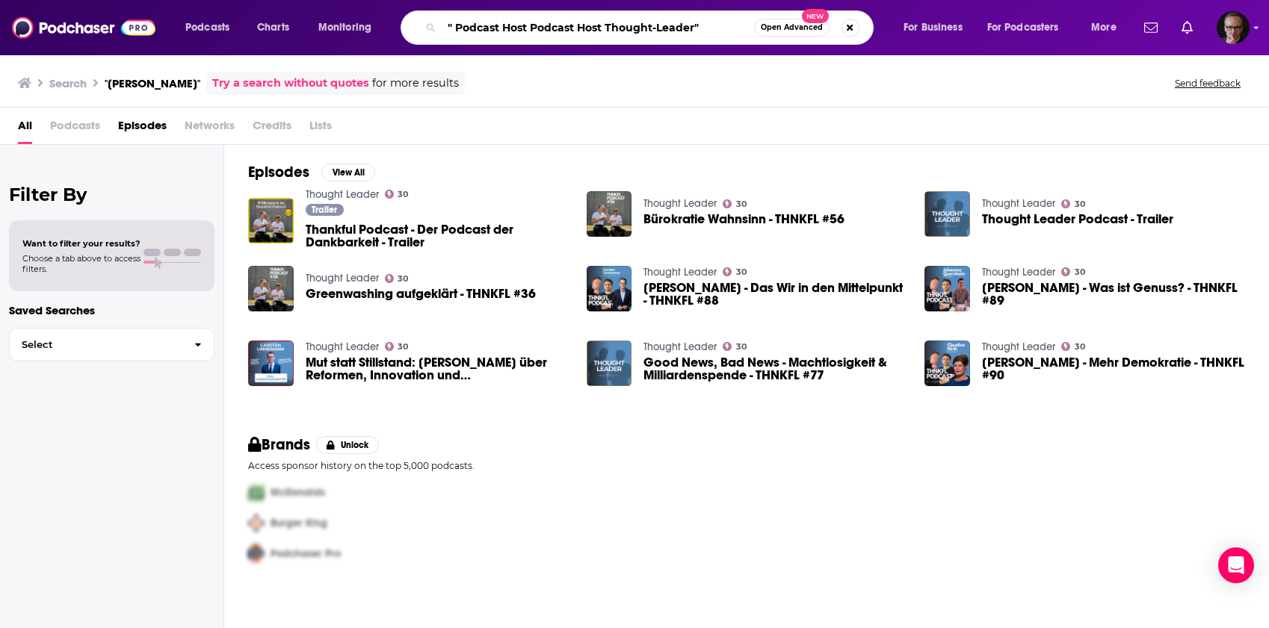
drag, startPoint x: 607, startPoint y: 28, endPoint x: 457, endPoint y: 27, distance: 150.2
click at [457, 27] on input "" Podcast Host Podcast Host Thought-Leader"" at bounding box center [598, 28] width 312 height 24
type input "" Thought-Leader""
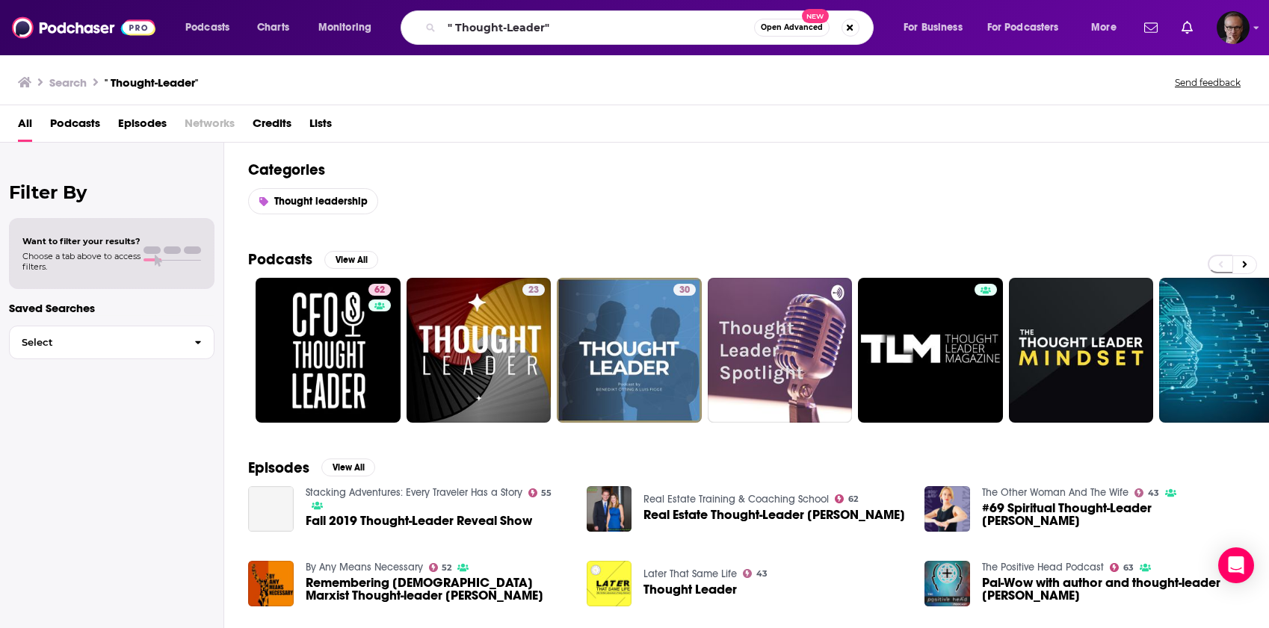
click at [369, 89] on div "Search " Thought-Leader" Send feedback" at bounding box center [631, 82] width 1227 height 21
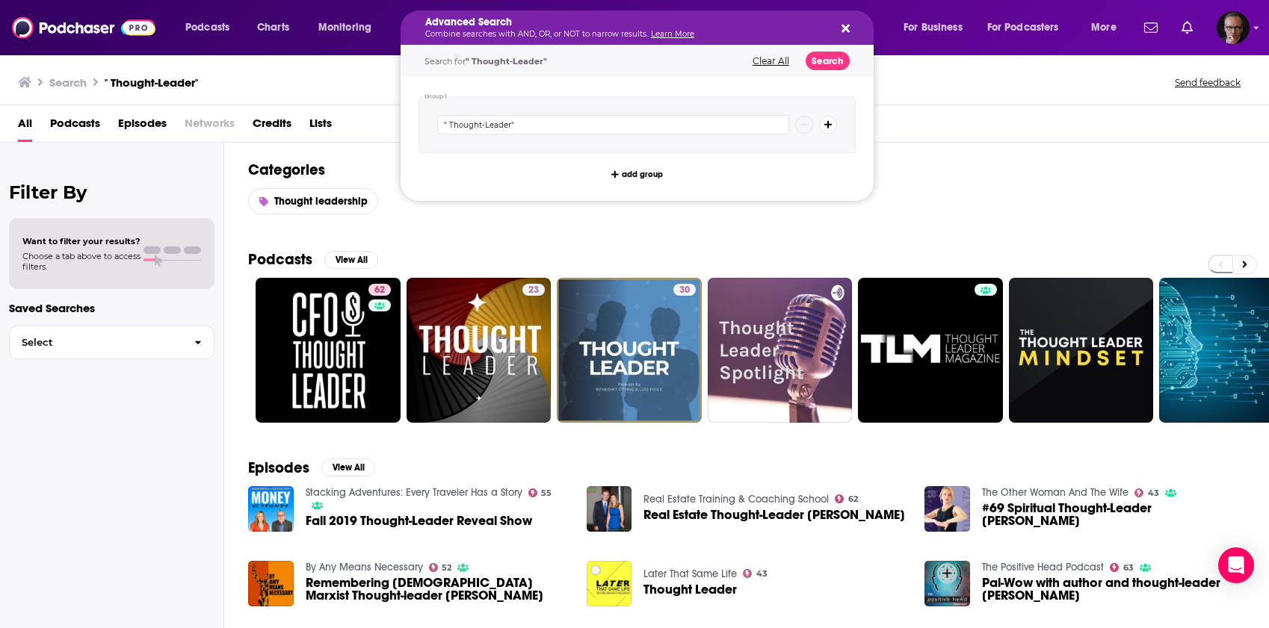
click at [842, 25] on icon "Search podcasts, credits, & more..." at bounding box center [845, 29] width 8 height 8
click at [640, 31] on p "Combine searches with AND, OR, or NOT to narrow results. Learn More" at bounding box center [625, 34] width 400 height 7
click at [782, 61] on button "Clear All" at bounding box center [771, 61] width 46 height 10
click at [837, 27] on button "Search podcasts, credits, & more..." at bounding box center [843, 28] width 12 height 12
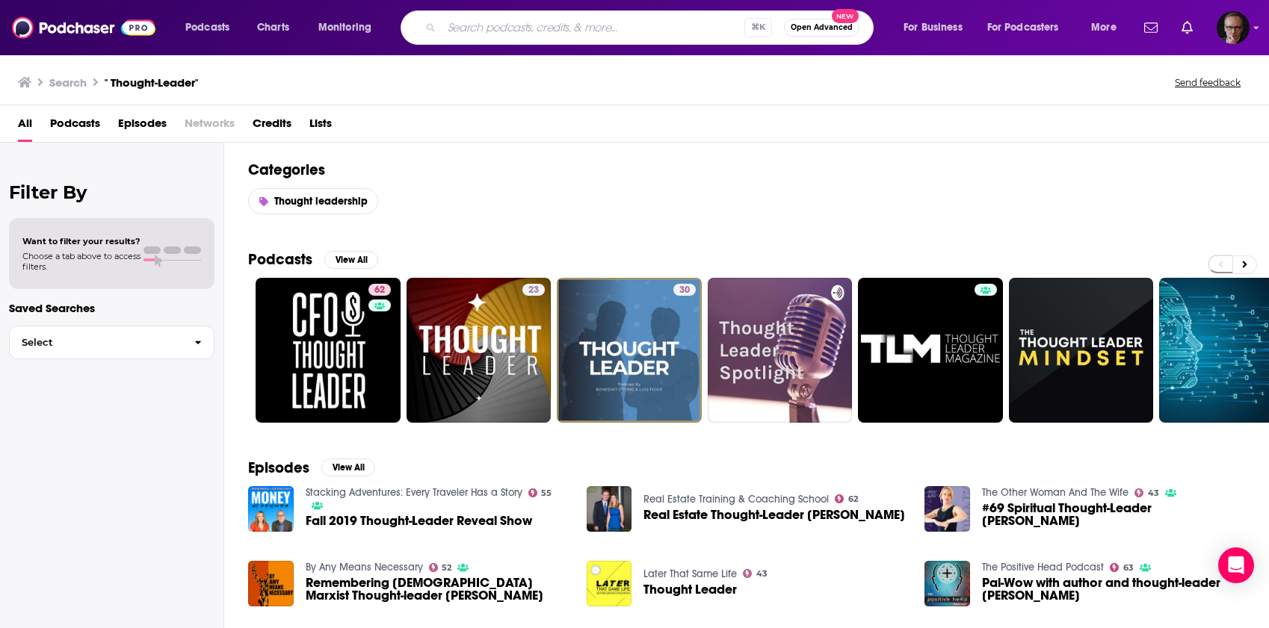
click at [667, 28] on input "Search podcasts, credits, & more..." at bounding box center [593, 28] width 303 height 24
paste input "Podcast Host Podcast Host Thought-Leader"
drag, startPoint x: 607, startPoint y: 27, endPoint x: 453, endPoint y: 32, distance: 154.8
click at [453, 32] on input "" Podcast Host Podcast Host Thought-Leader"" at bounding box center [598, 28] width 312 height 24
type input "" Podcast Host Podcast Host Thought-Leader""
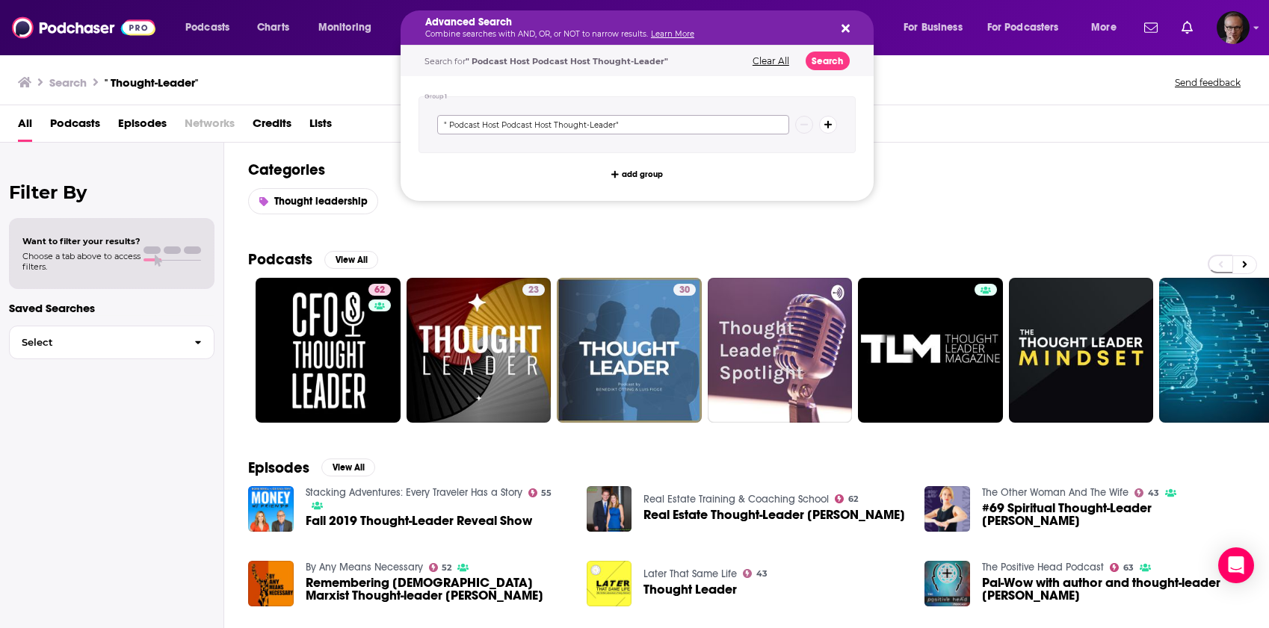
drag, startPoint x: 553, startPoint y: 126, endPoint x: 447, endPoint y: 125, distance: 106.1
click at [447, 125] on input "" Podcast Host Podcast Host Thought-Leader"" at bounding box center [613, 124] width 352 height 19
click at [616, 124] on input ""Thought-Leader"" at bounding box center [613, 124] width 352 height 19
paste input "Benedikt Ötting"
type input ""Thought-Leader" AND Benedikt Ötting"
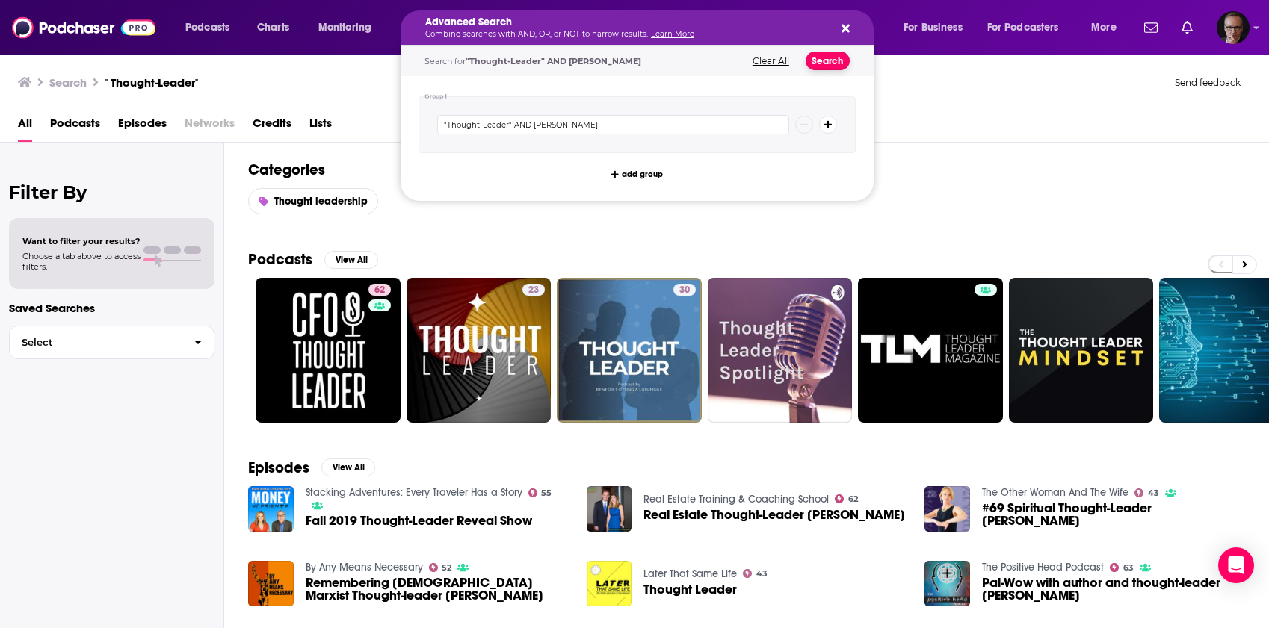
click at [825, 63] on button "Search" at bounding box center [827, 61] width 44 height 19
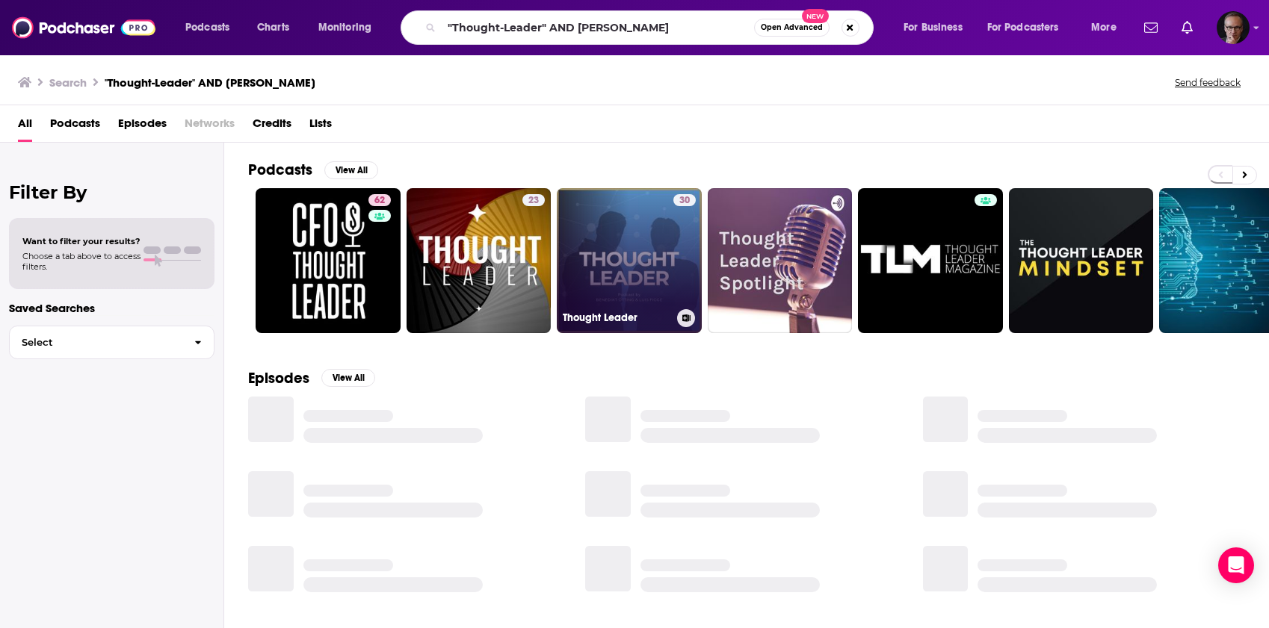
click at [621, 295] on link "30 Thought Leader" at bounding box center [629, 260] width 145 height 145
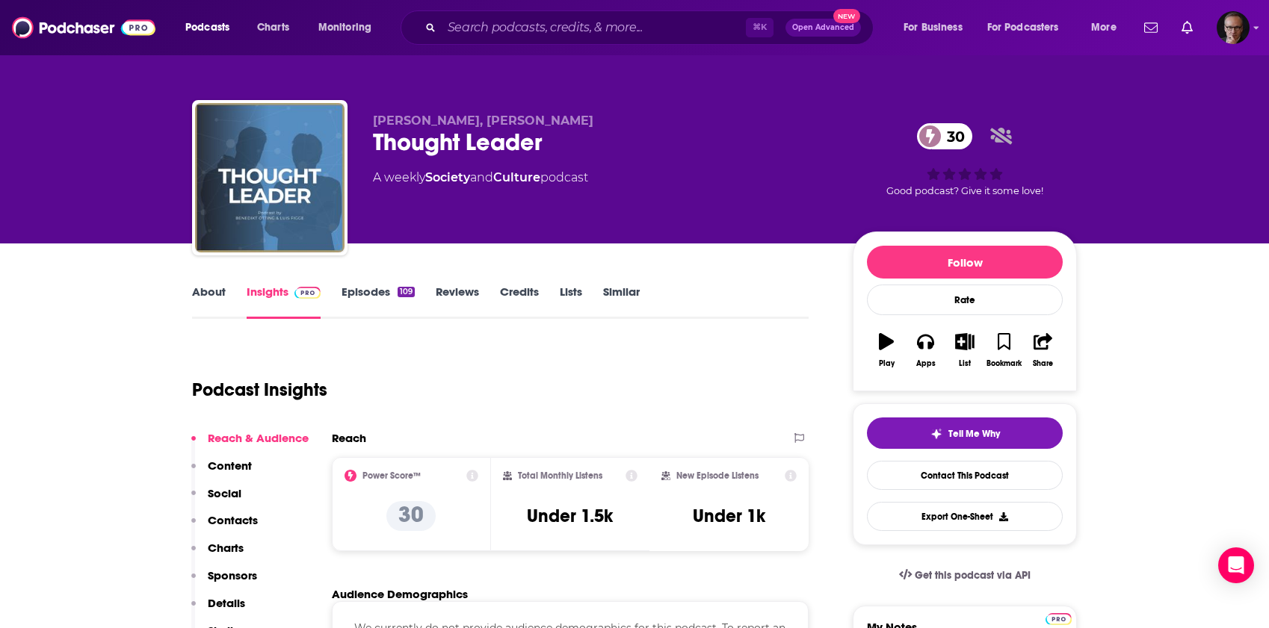
click at [377, 288] on link "Episodes 109" at bounding box center [377, 302] width 73 height 34
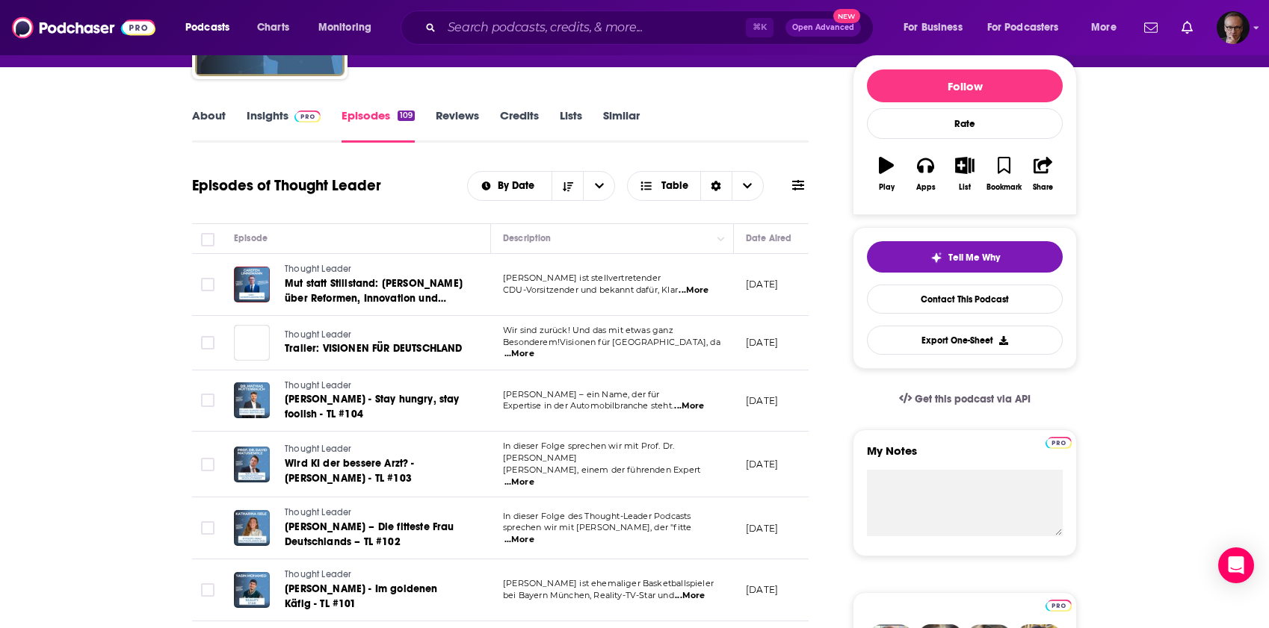
scroll to position [158, 0]
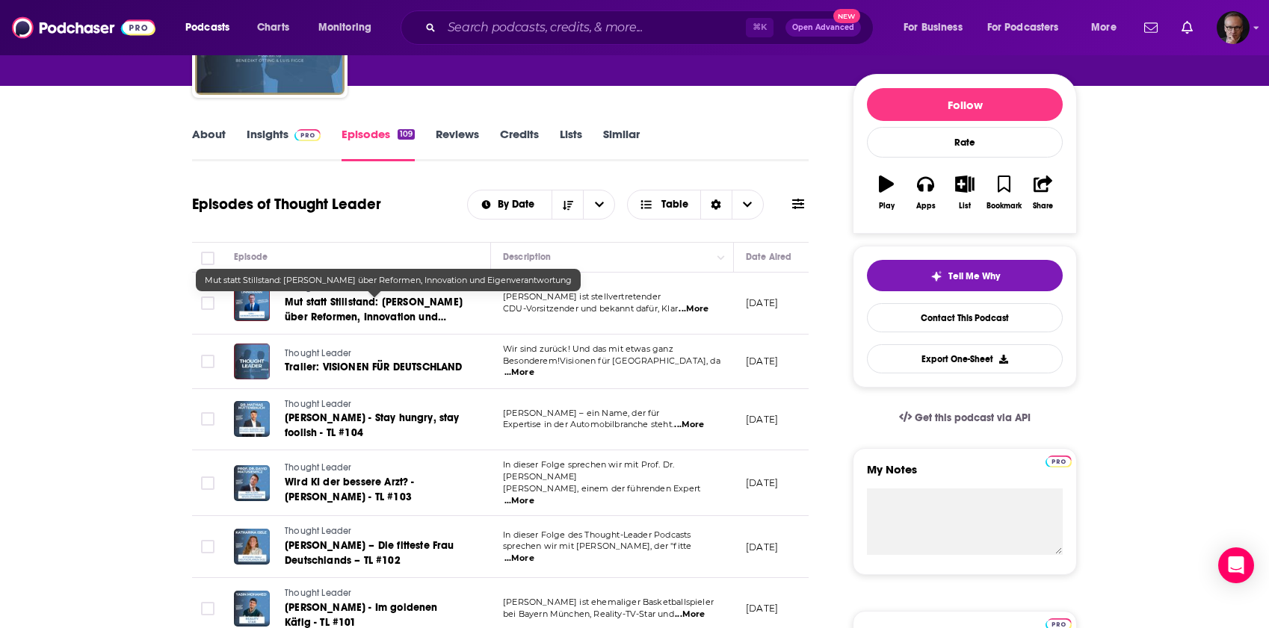
click at [412, 303] on span "Mut statt Stillstand: Carsten Linnemann über Reformen, Innovation und Eigenvera…" at bounding box center [374, 317] width 178 height 43
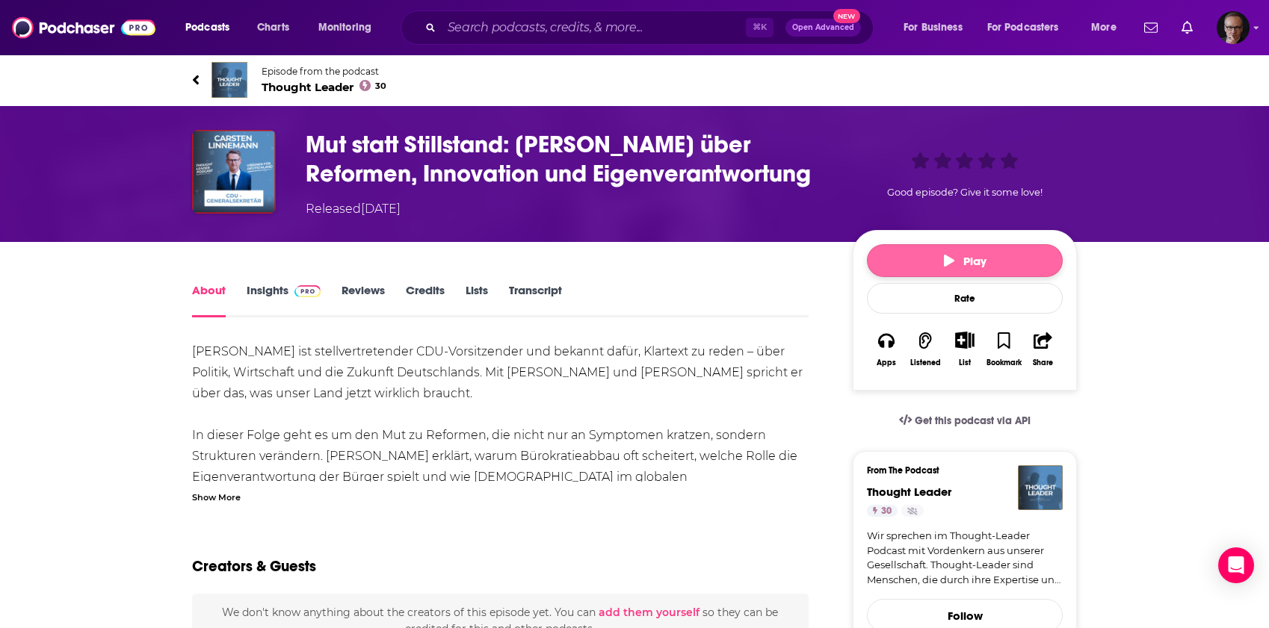
click at [952, 266] on icon "button" at bounding box center [949, 261] width 10 height 12
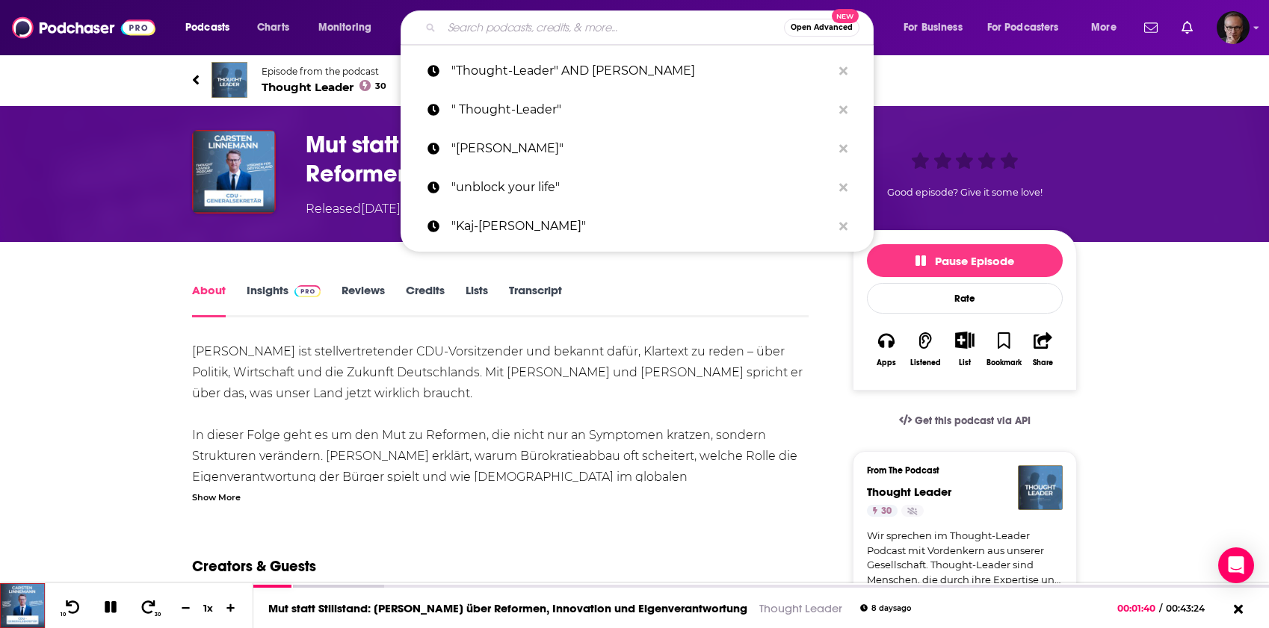
click at [541, 28] on input "Search podcasts, credits, & more..." at bounding box center [613, 28] width 342 height 24
paste input "Rebecca van der Meyden"
type input "Rebecca van der Meyden"
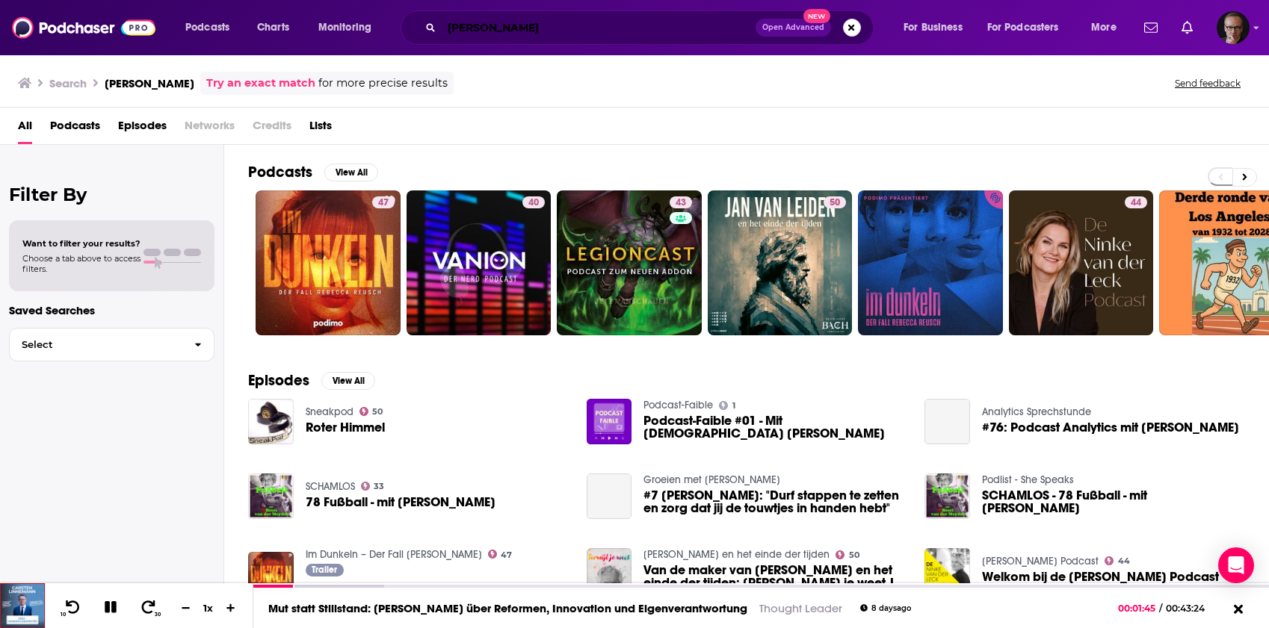
click at [606, 27] on input "Rebecca van der Meyden" at bounding box center [599, 28] width 314 height 24
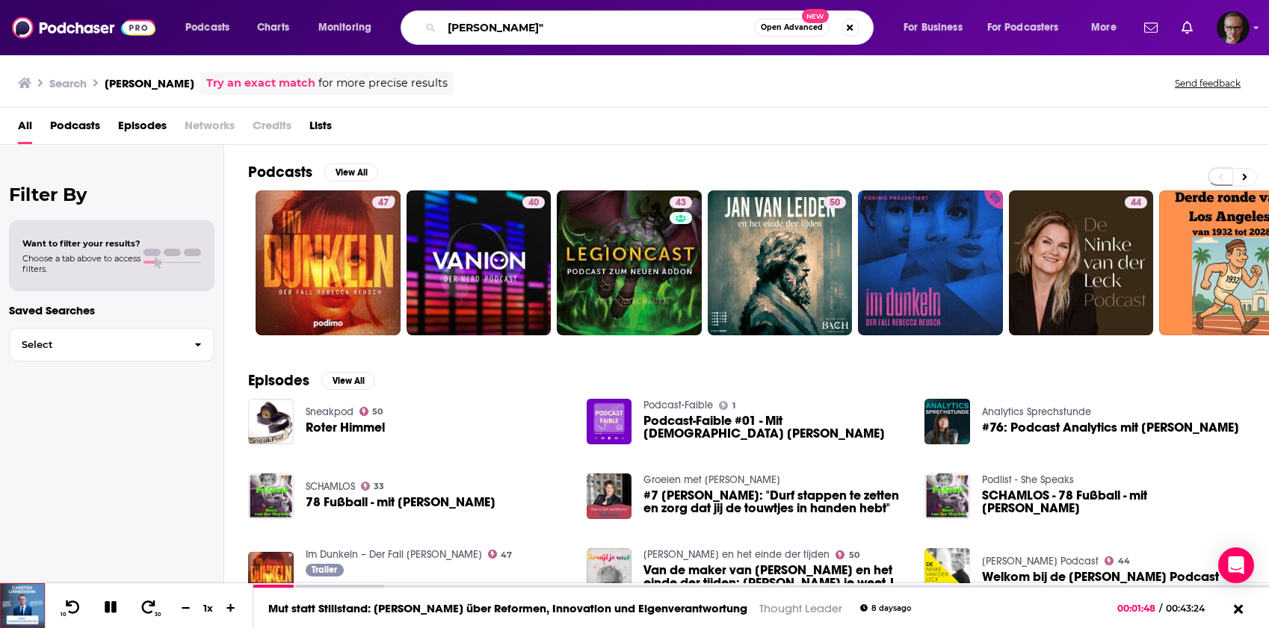
click at [451, 30] on input "Rebecca van der Meyden"" at bounding box center [598, 28] width 312 height 24
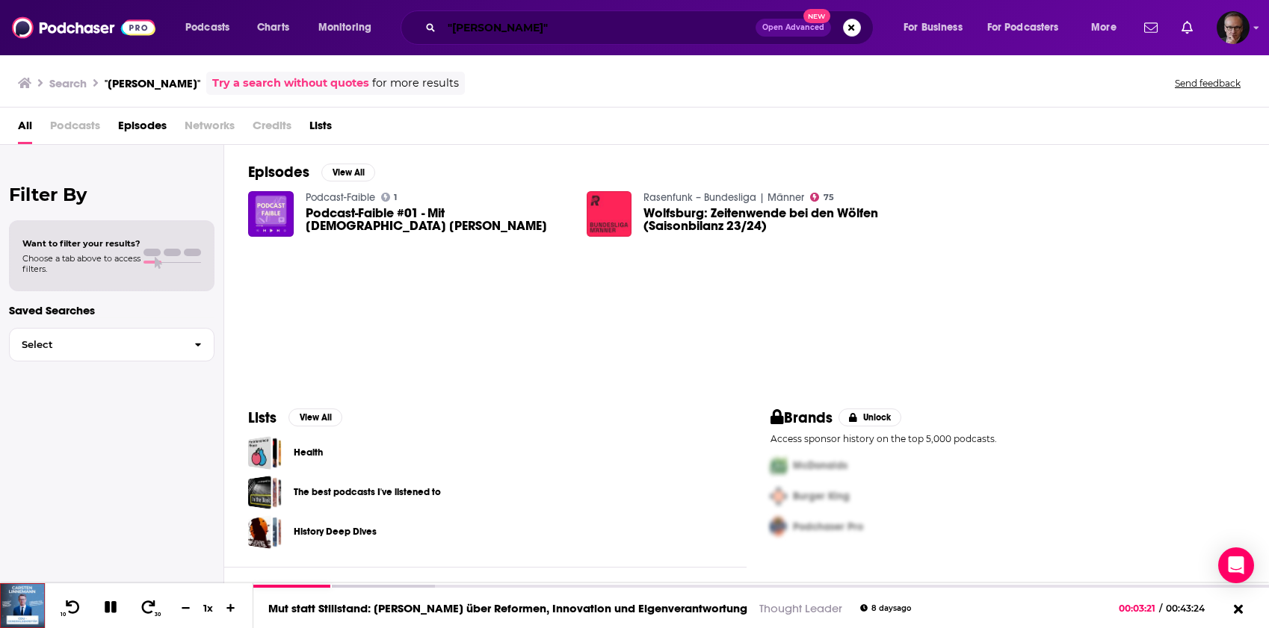
click at [487, 28] on input ""Rebecca van der Meyden"" at bounding box center [599, 28] width 314 height 24
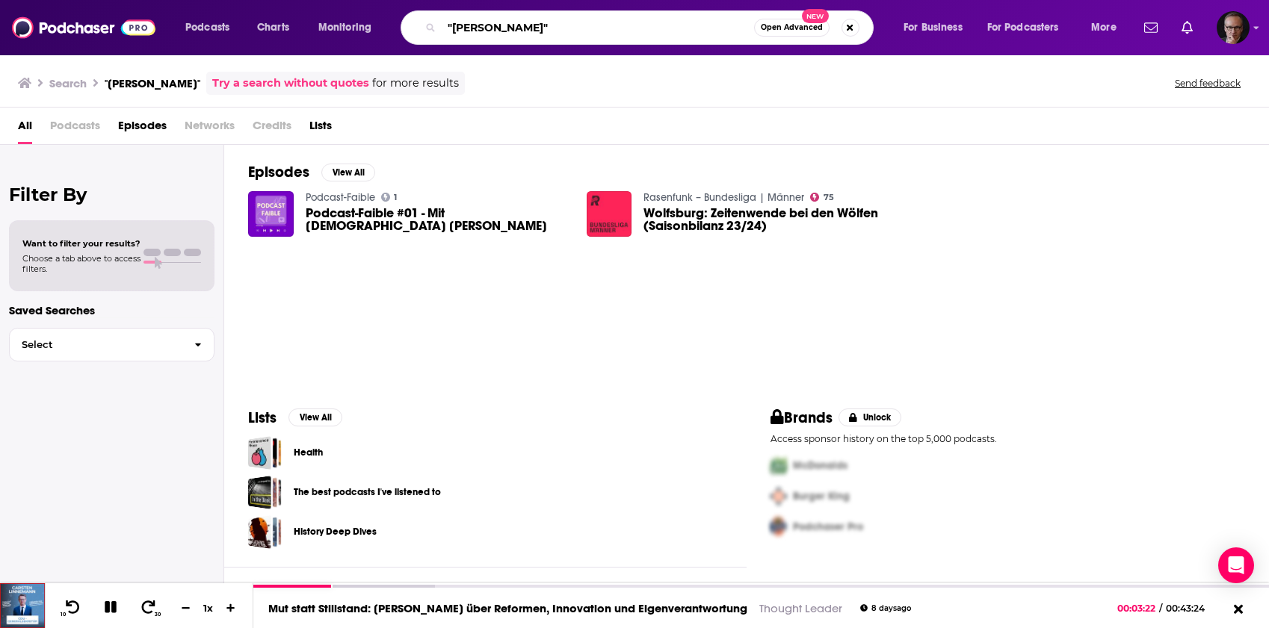
drag, startPoint x: 487, startPoint y: 28, endPoint x: 568, endPoint y: 28, distance: 80.7
click at [568, 28] on input ""Rebecca van der Meyden"" at bounding box center [598, 28] width 312 height 24
paste input "Sebastian E. Merget"
type input ""Sebastian E. Merget""
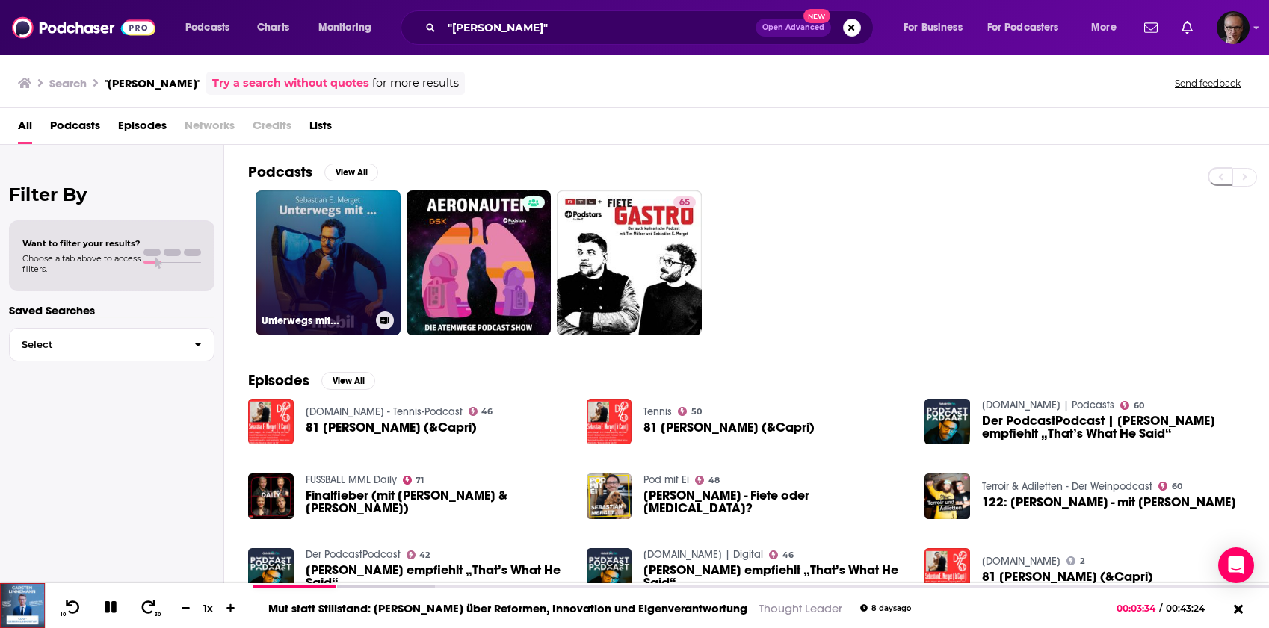
click at [341, 270] on link "Unterwegs mit..." at bounding box center [328, 263] width 145 height 145
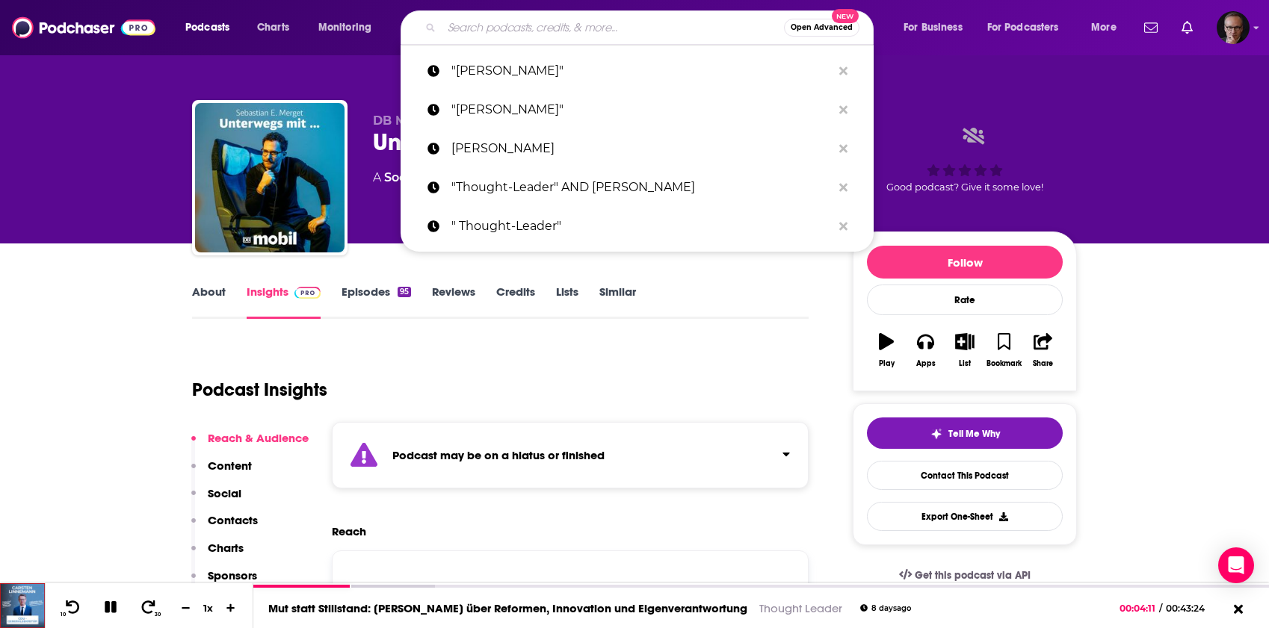
click at [583, 23] on input "Search podcasts, credits, & more..." at bounding box center [613, 28] width 342 height 24
paste input "Christopher Lansloot"
type input "Christopher Lansloot"
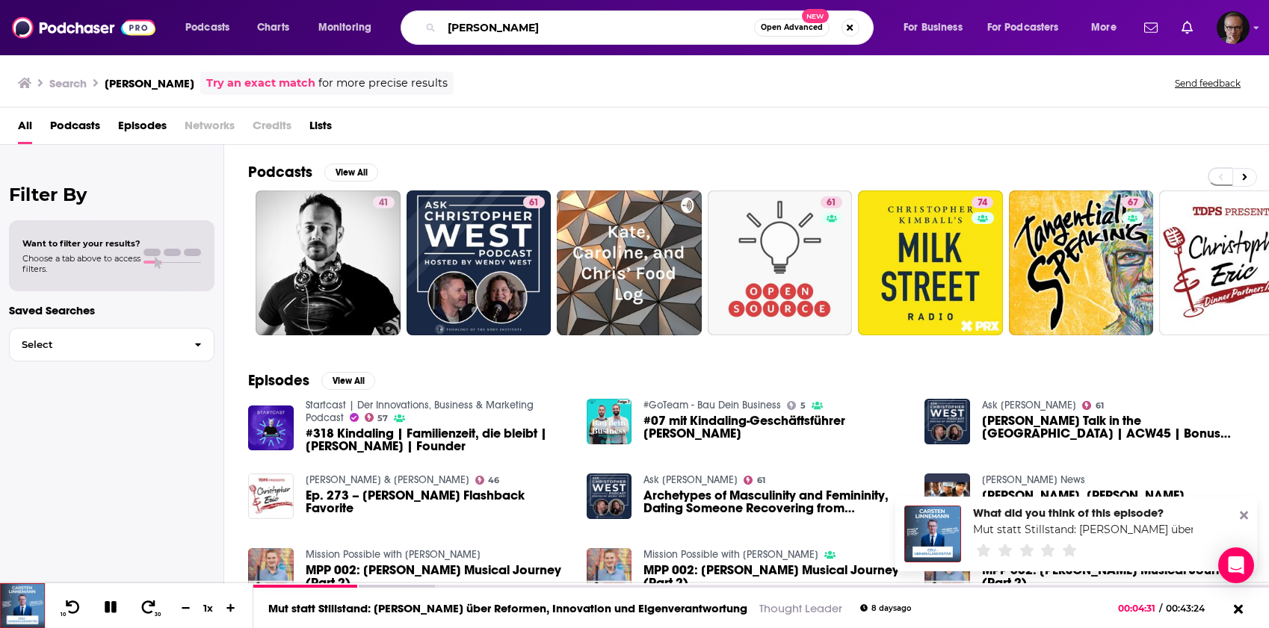
click at [605, 24] on input "Christopher Lansloot" at bounding box center [598, 28] width 312 height 24
type input "Christopher Lansloot AND kindading"
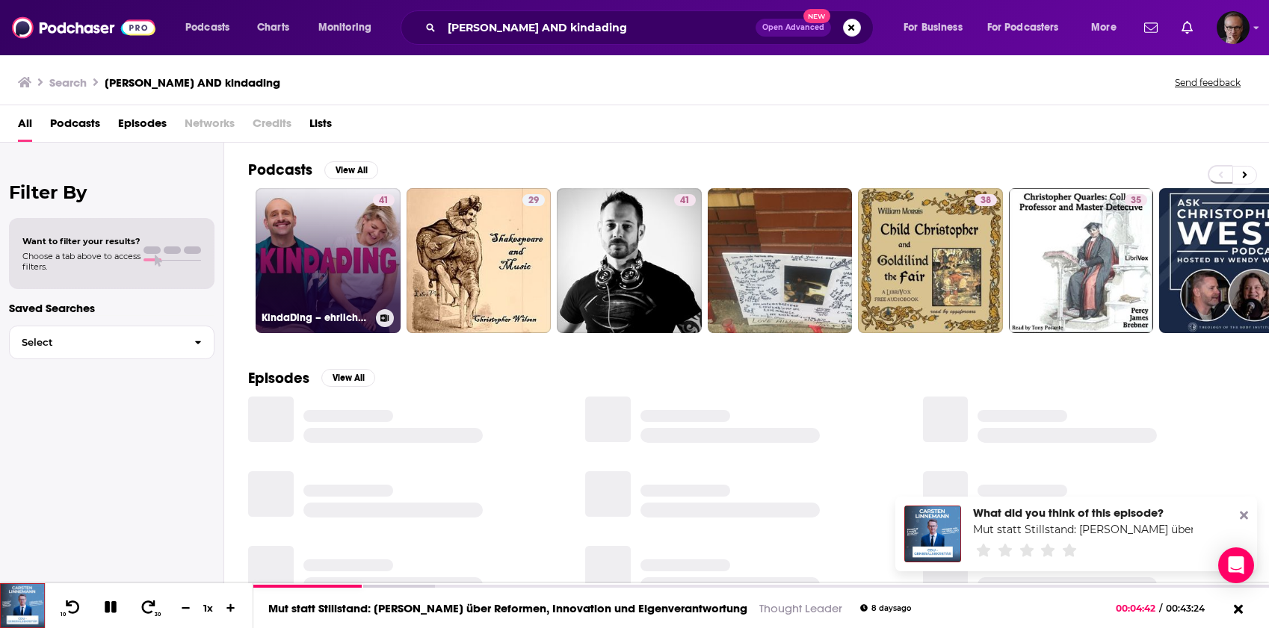
click at [345, 234] on link "41 KindaDing – ehrliche Elternschaft & Kinderchaos" at bounding box center [328, 260] width 145 height 145
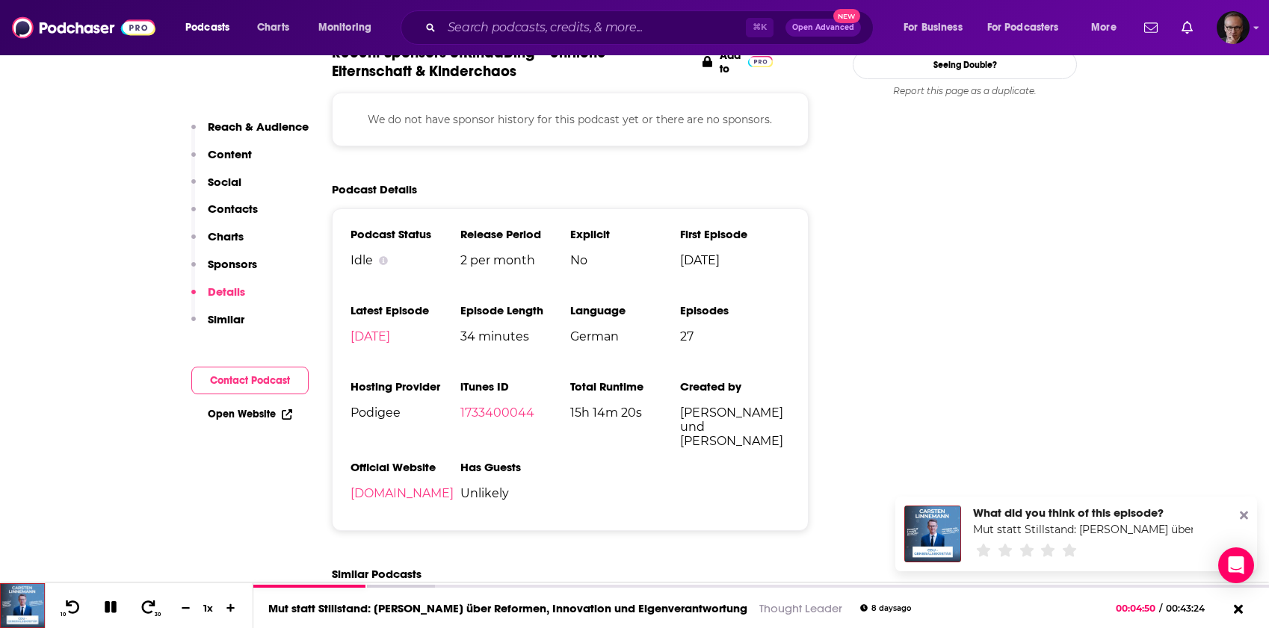
scroll to position [1396, 0]
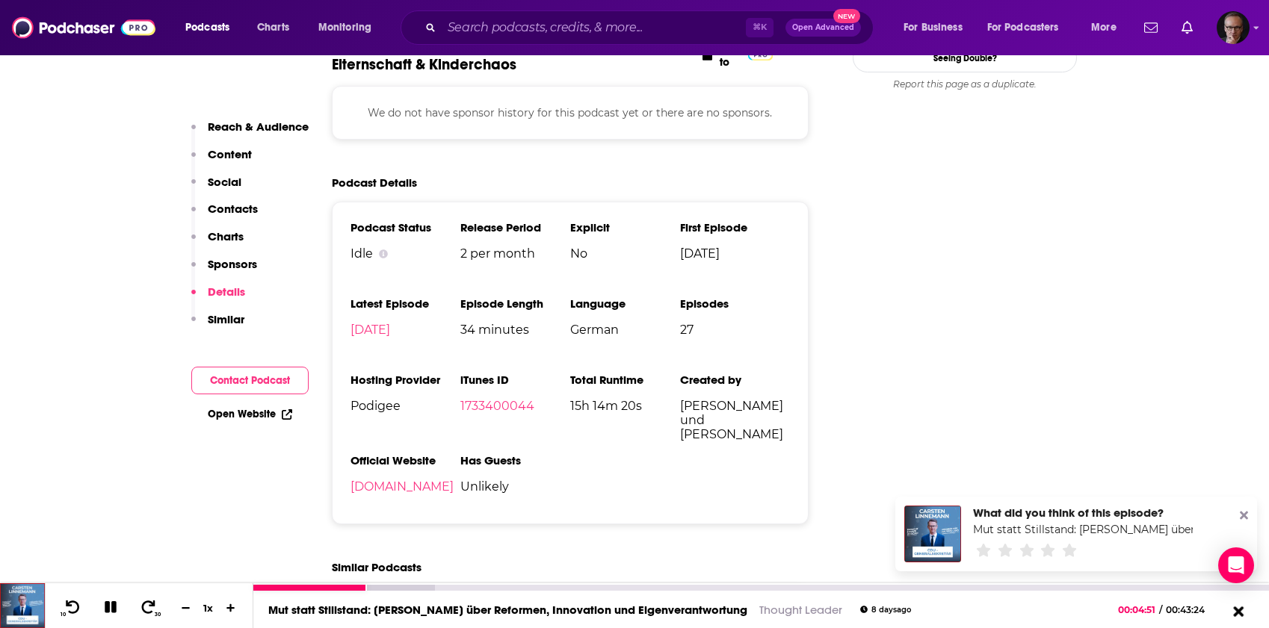
click at [1239, 609] on icon at bounding box center [1238, 611] width 10 height 10
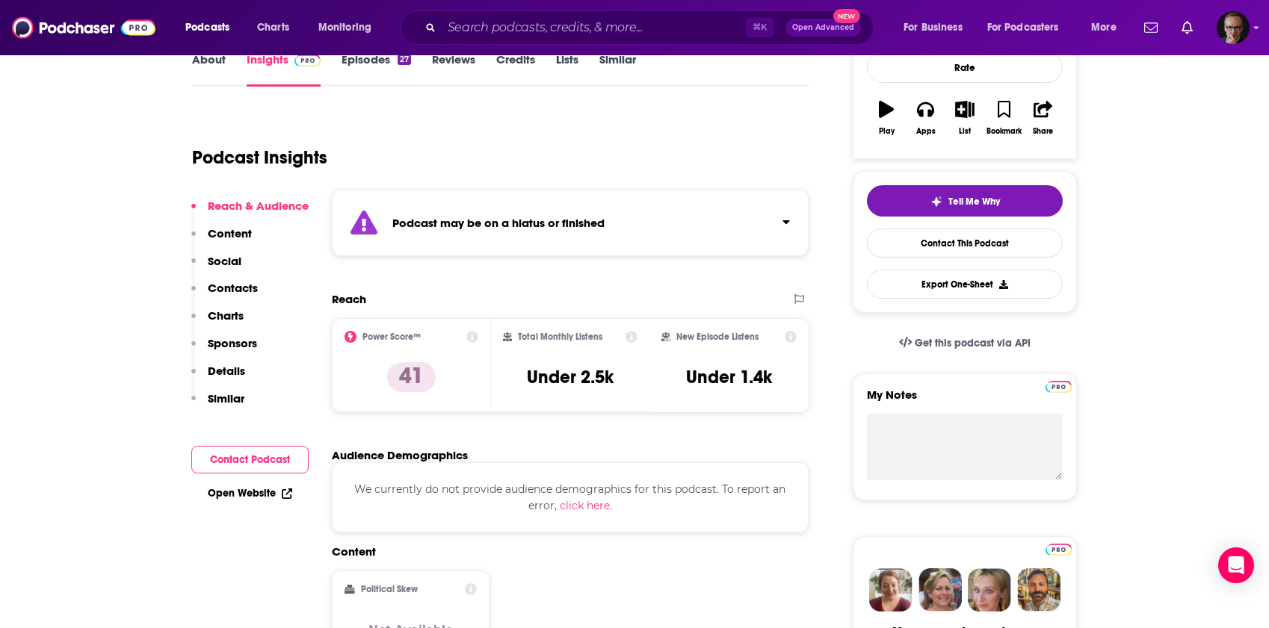
scroll to position [0, 0]
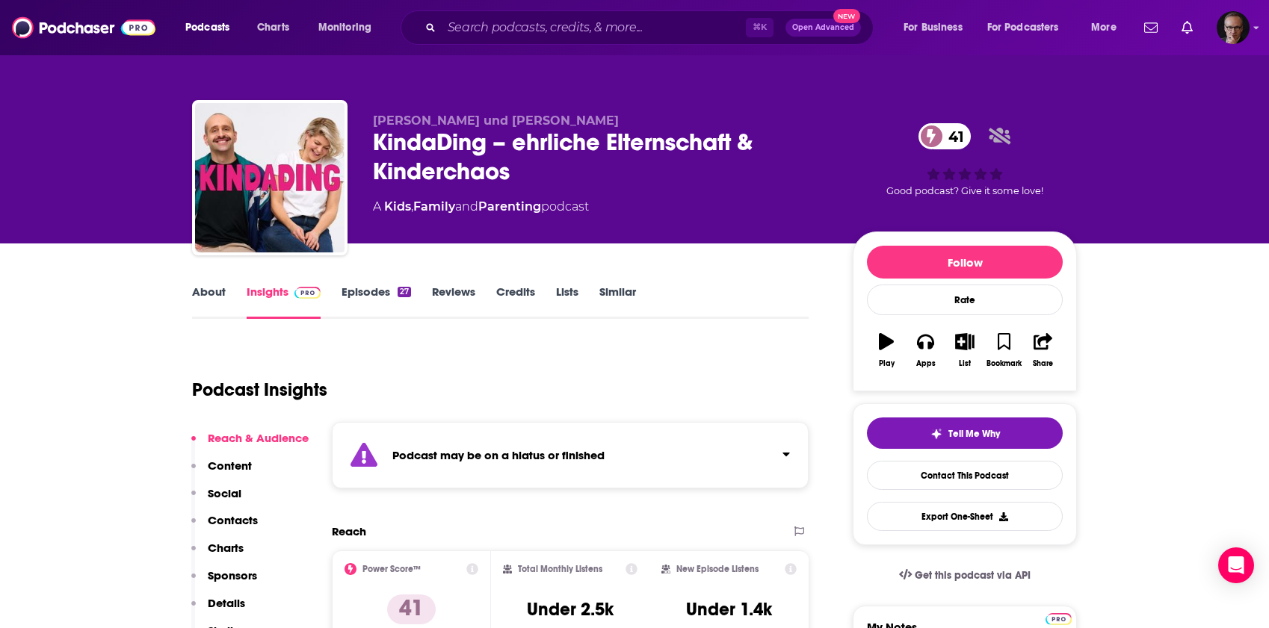
click at [374, 292] on link "Episodes 27" at bounding box center [375, 302] width 69 height 34
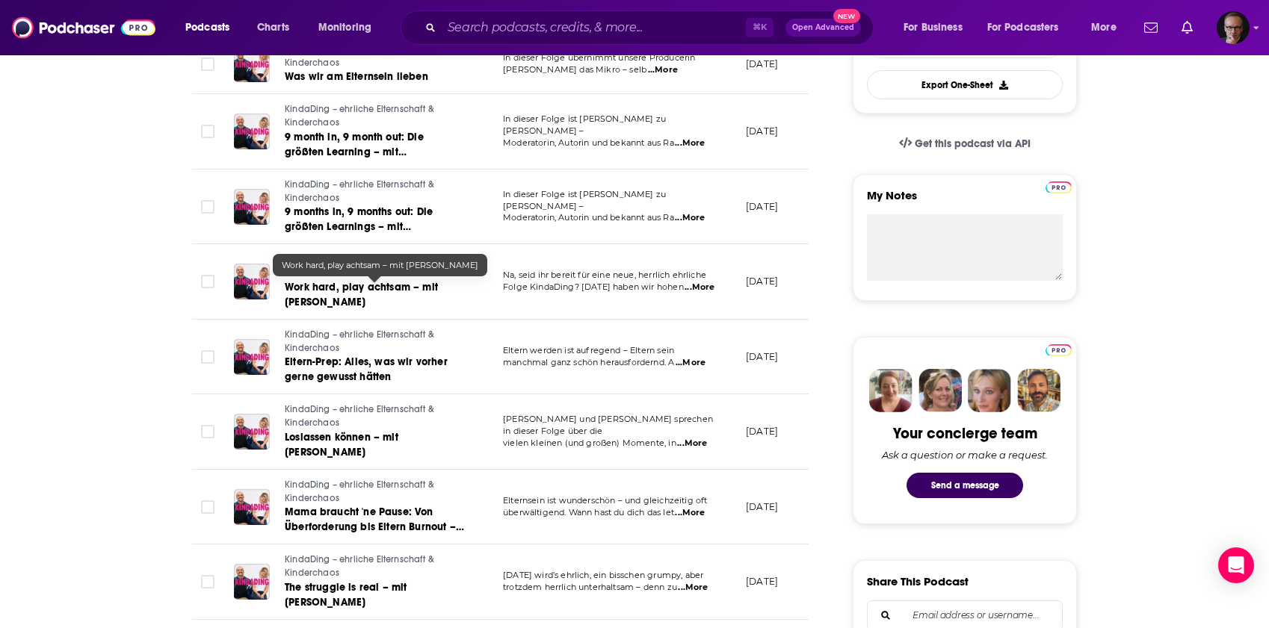
scroll to position [446, 0]
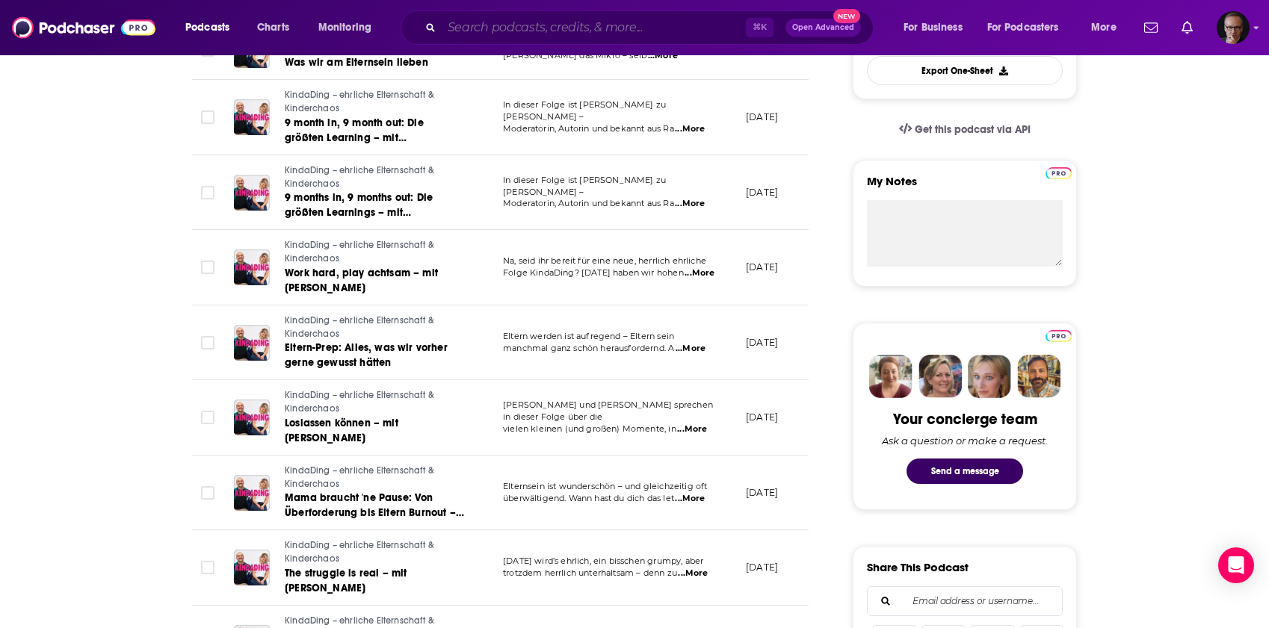
click at [523, 23] on input "Search podcasts, credits, & more..." at bounding box center [594, 28] width 304 height 24
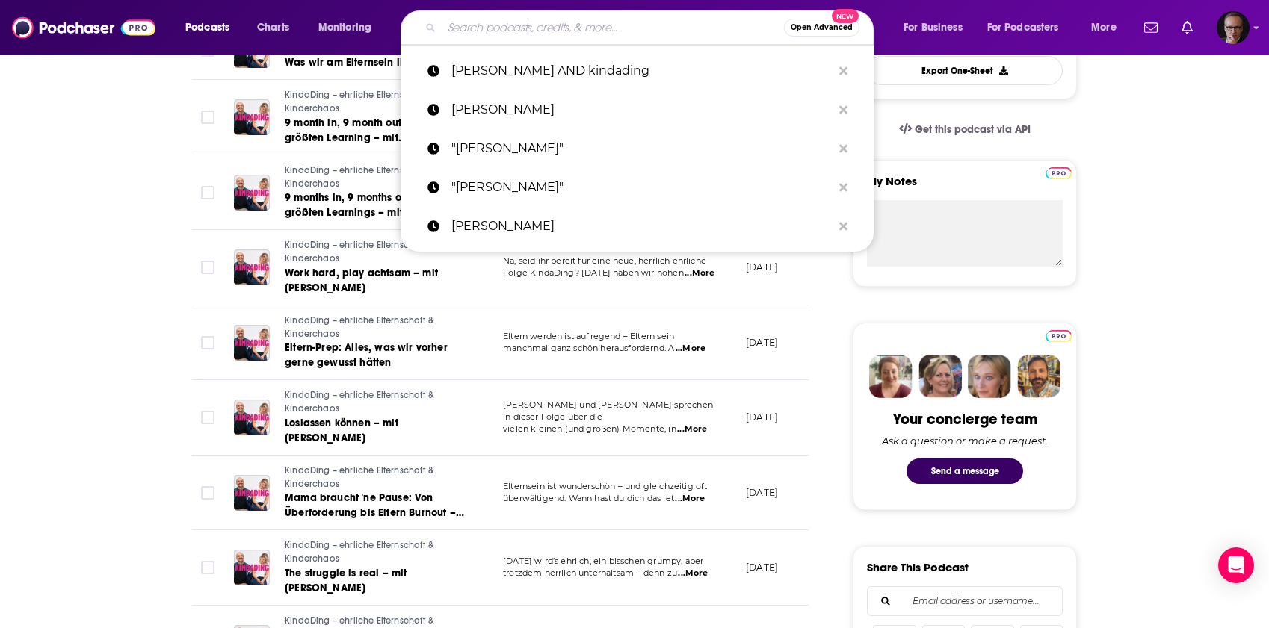
paste input "Inspiring Minds"
type input "Inspiring Minds"
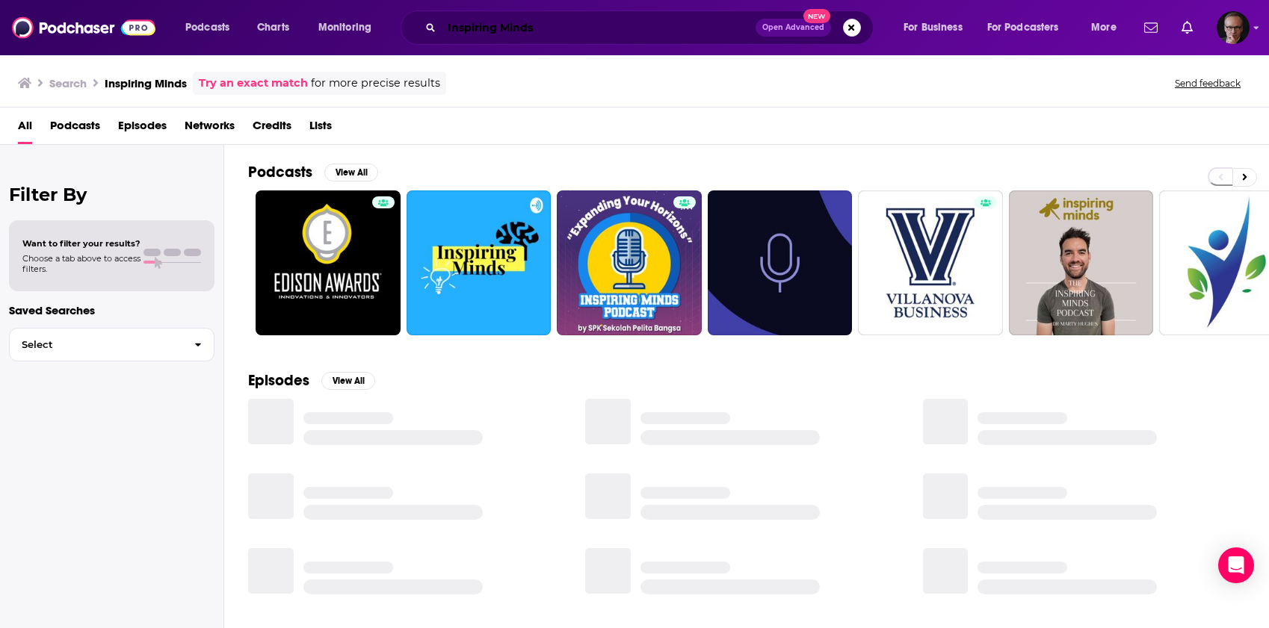
click at [539, 27] on input "Inspiring Minds" at bounding box center [599, 28] width 314 height 24
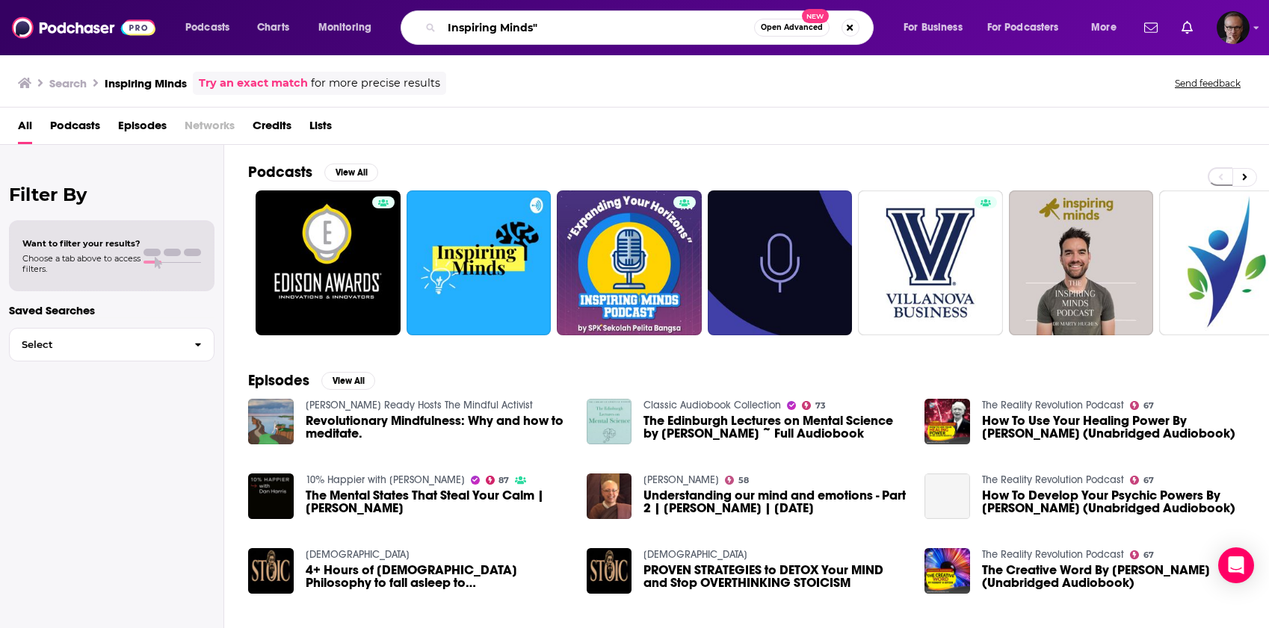
click at [448, 30] on input "Inspiring Minds"" at bounding box center [598, 28] width 312 height 24
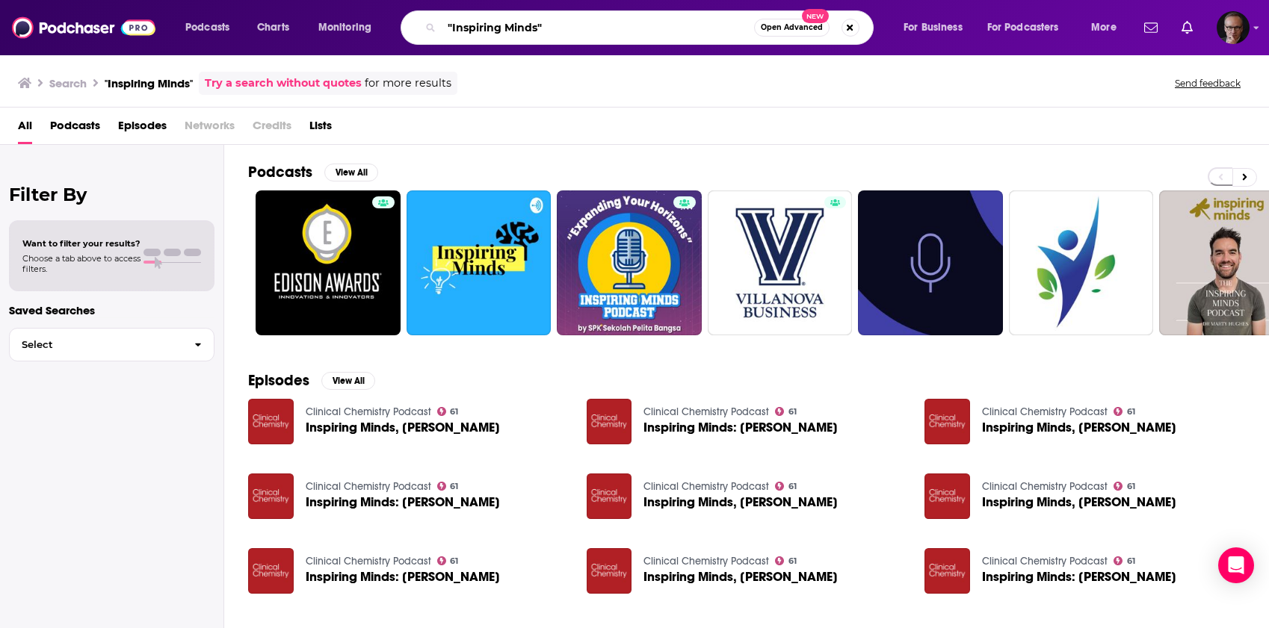
click at [581, 31] on input ""Inspiring Minds"" at bounding box center [598, 28] width 312 height 24
paste input "Prof. Dr. Anabel"
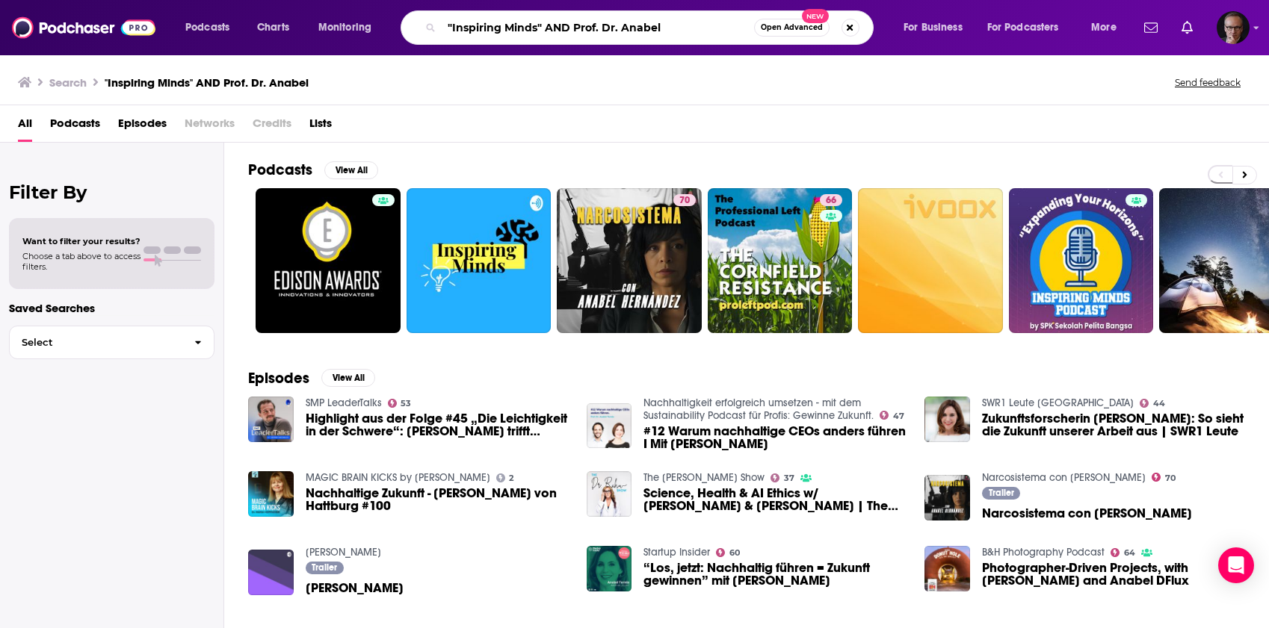
click at [543, 28] on input ""Inspiring Minds" AND Prof. Dr. Anabel" at bounding box center [598, 28] width 312 height 24
click at [452, 28] on input ""Inspiring Minds AND Prof. Dr. Anabel" at bounding box center [598, 28] width 312 height 24
click at [681, 25] on input "Inspiring Minds AND Prof. Dr. Anabel" at bounding box center [598, 28] width 312 height 24
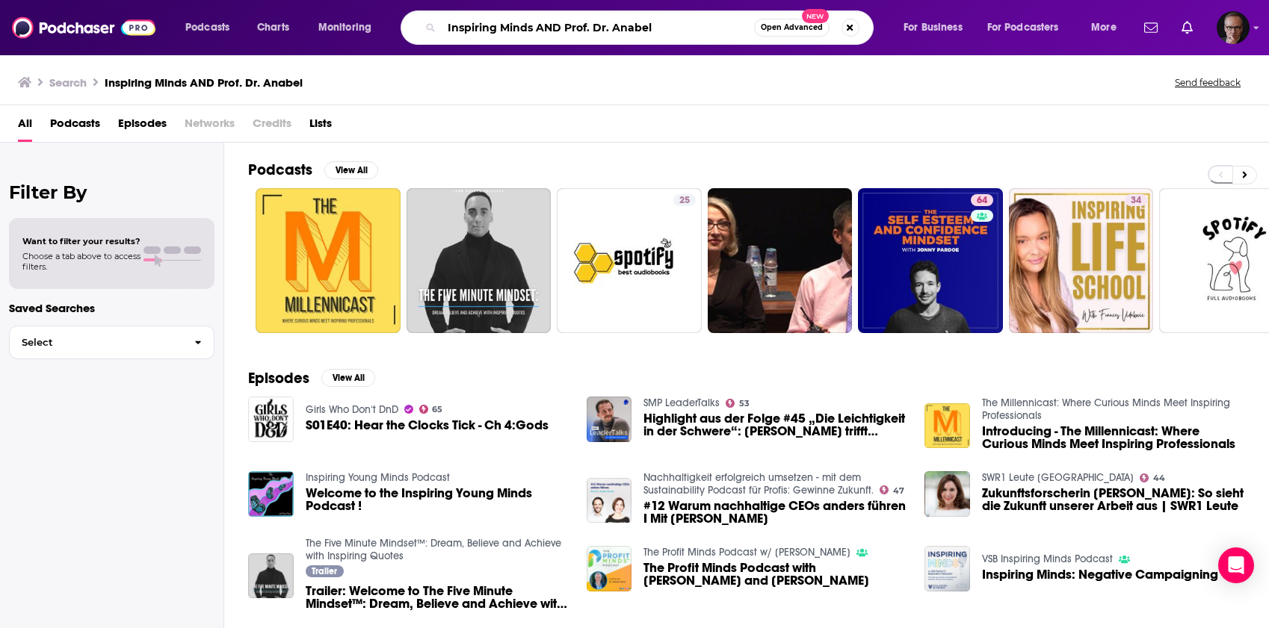
click at [571, 26] on input "Inspiring Minds AND Prof. Dr. Anabel" at bounding box center [598, 28] width 312 height 24
drag, startPoint x: 571, startPoint y: 26, endPoint x: 640, endPoint y: 28, distance: 68.8
click at [640, 28] on input "Inspiring Minds AND Prof. Dr. Anabel" at bounding box center [598, 28] width 312 height 24
paste input "Anabel Ternès"
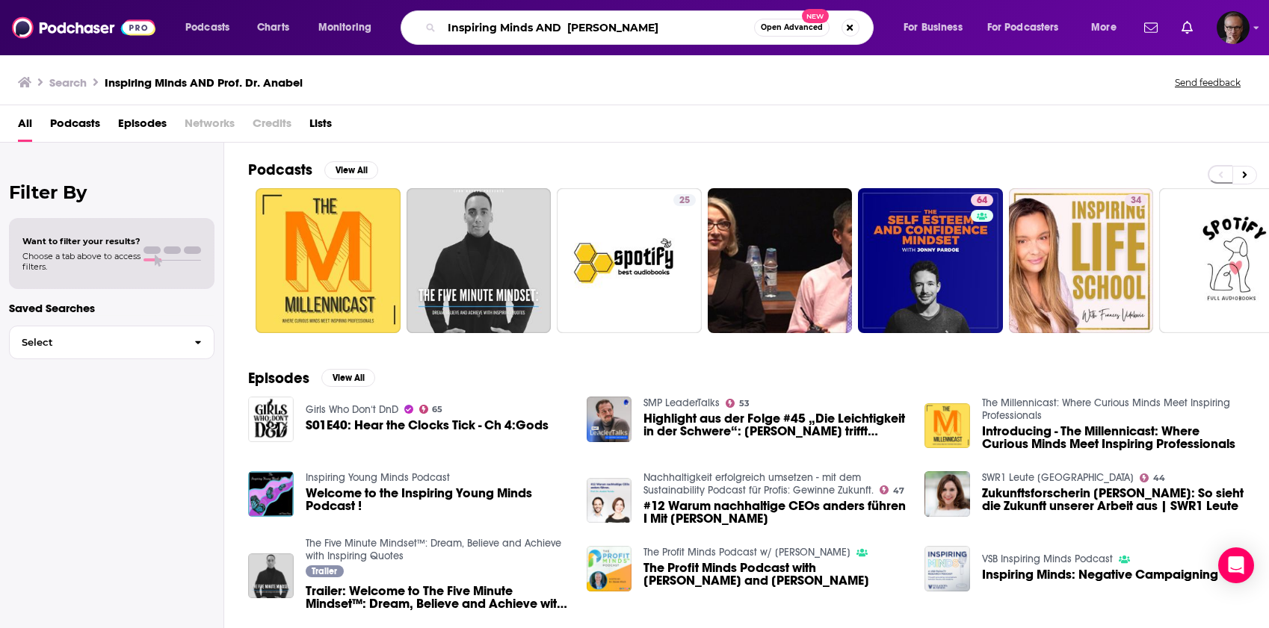
type input "Inspiring Minds AND Anabel Ternès"
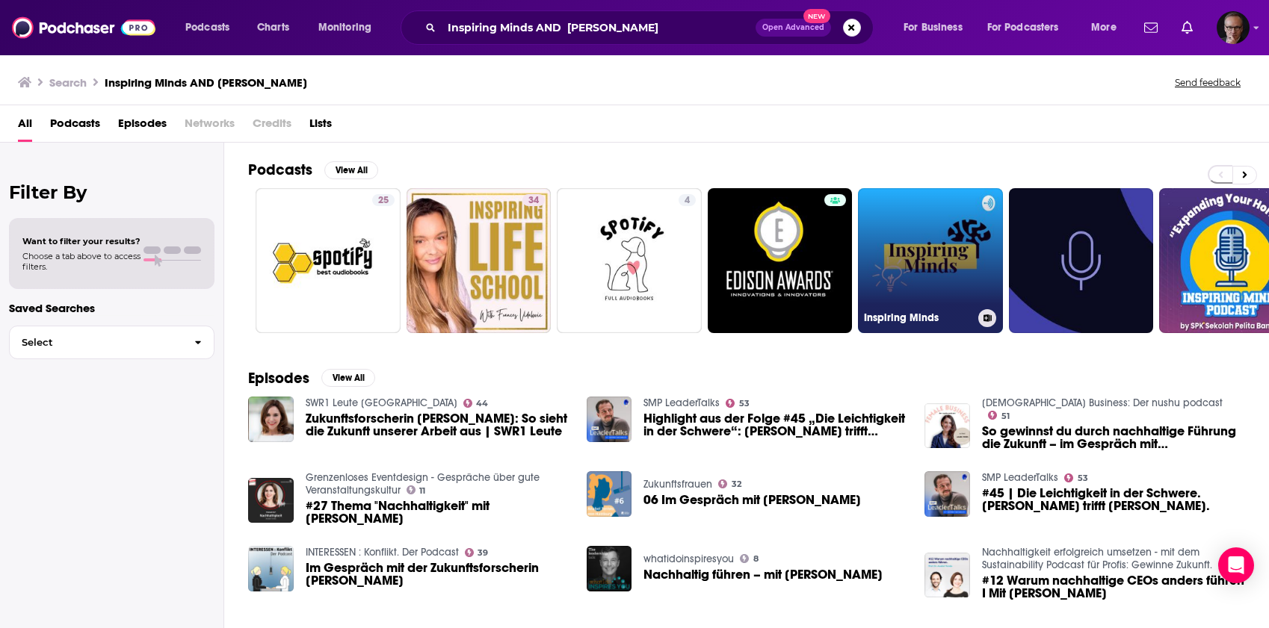
click at [913, 242] on link "Inspiring Minds" at bounding box center [930, 260] width 145 height 145
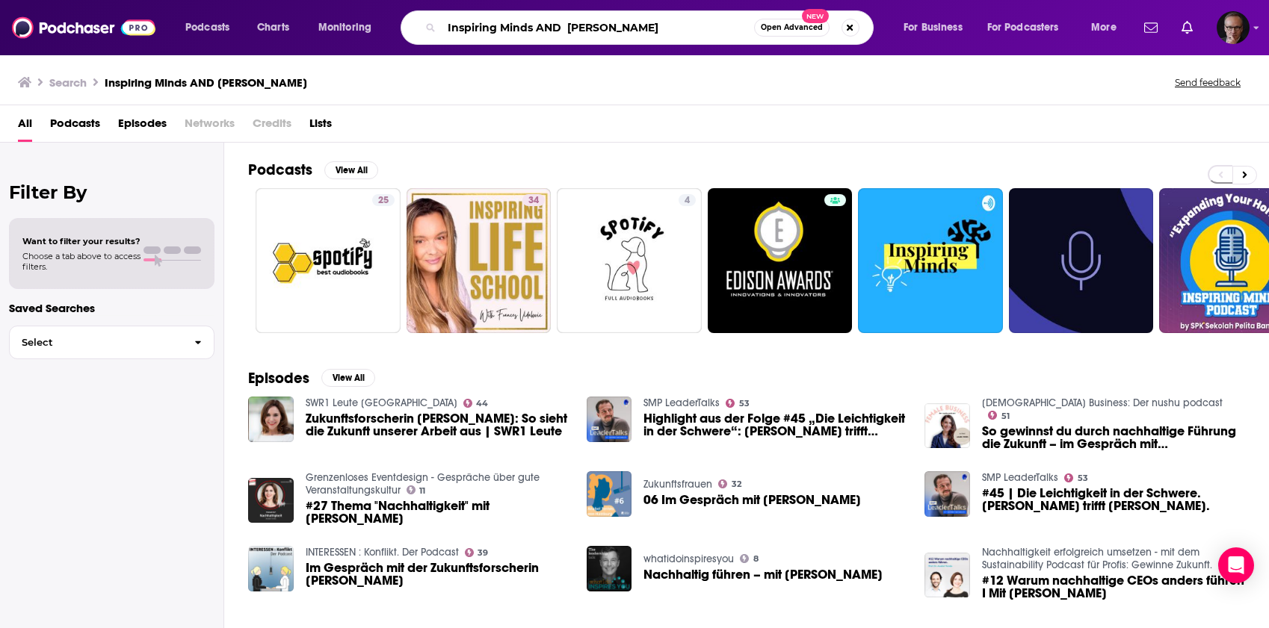
drag, startPoint x: 569, startPoint y: 28, endPoint x: 441, endPoint y: 26, distance: 127.8
click at [442, 26] on input "Inspiring Minds AND Anabel Ternès" at bounding box center [598, 28] width 312 height 24
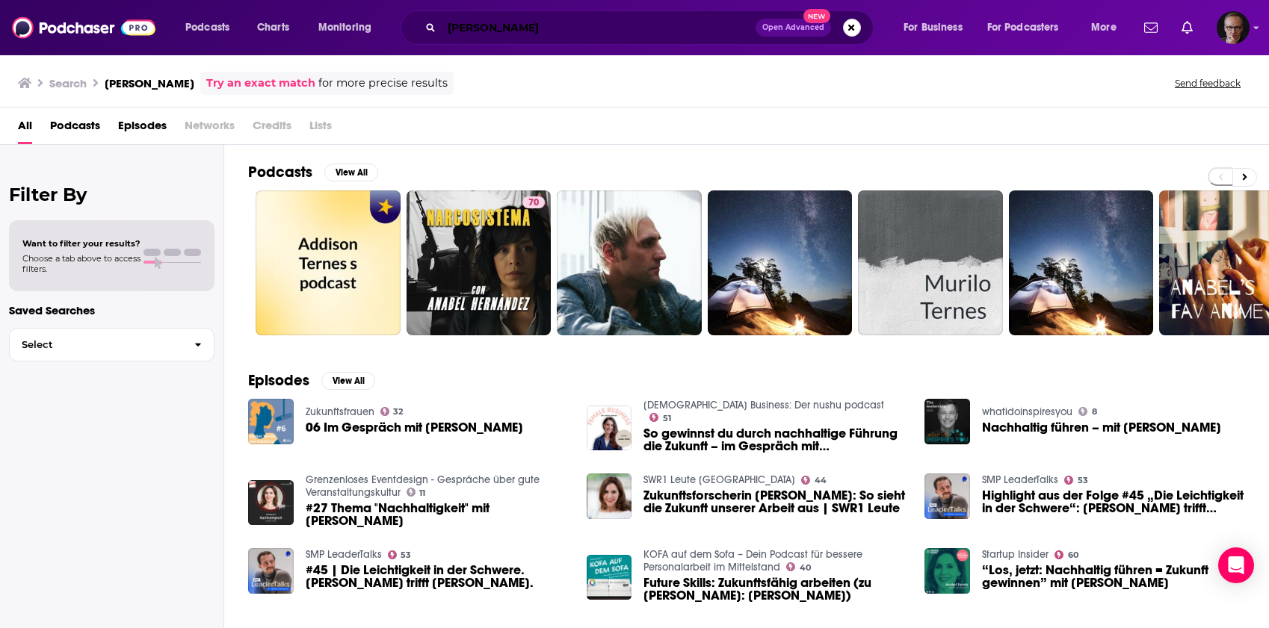
click at [486, 31] on input "Anabel Ternès" at bounding box center [599, 28] width 314 height 24
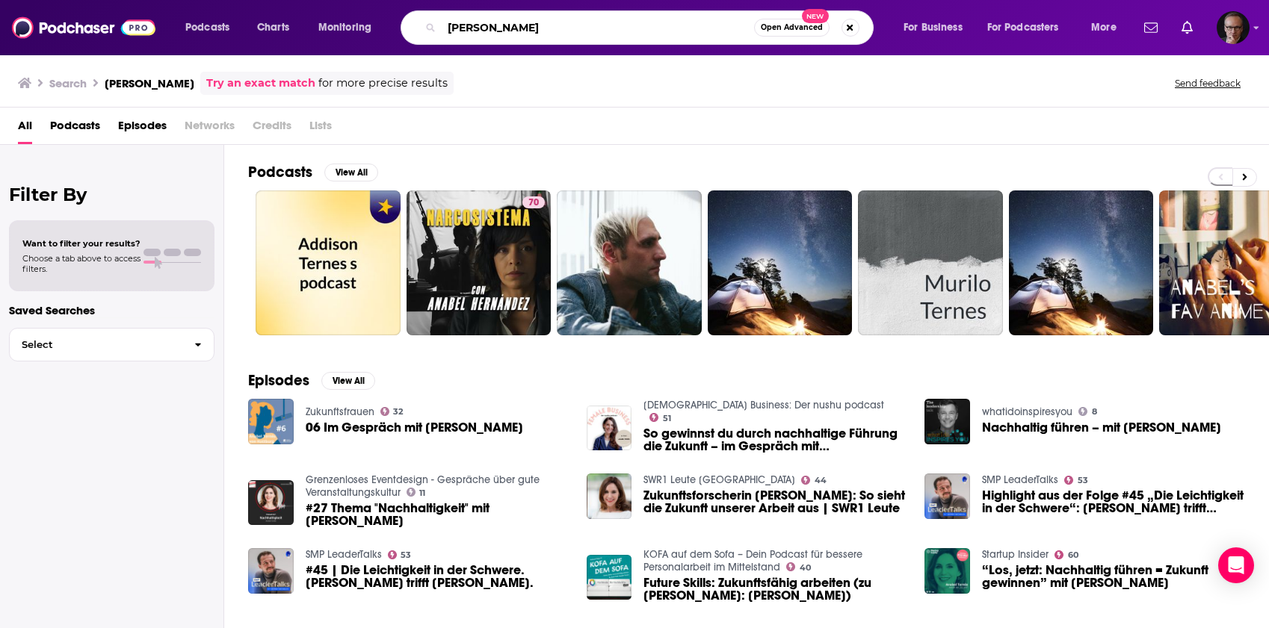
click at [486, 31] on input "Anabel Ternès" at bounding box center [598, 28] width 312 height 24
paste input "Steffen Kirchner"
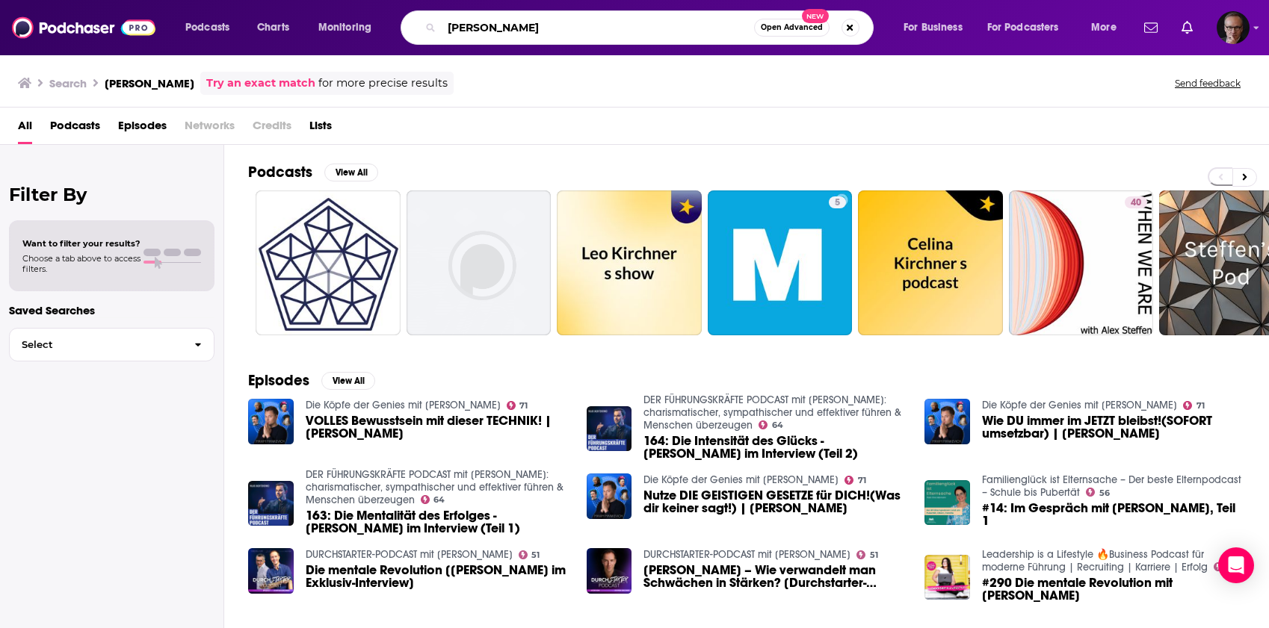
click at [586, 26] on input "Steffen Kirchner" at bounding box center [598, 28] width 312 height 24
click at [447, 26] on input "Steffen Kirchner"" at bounding box center [598, 28] width 312 height 24
type input ""Steffen Kirchner""
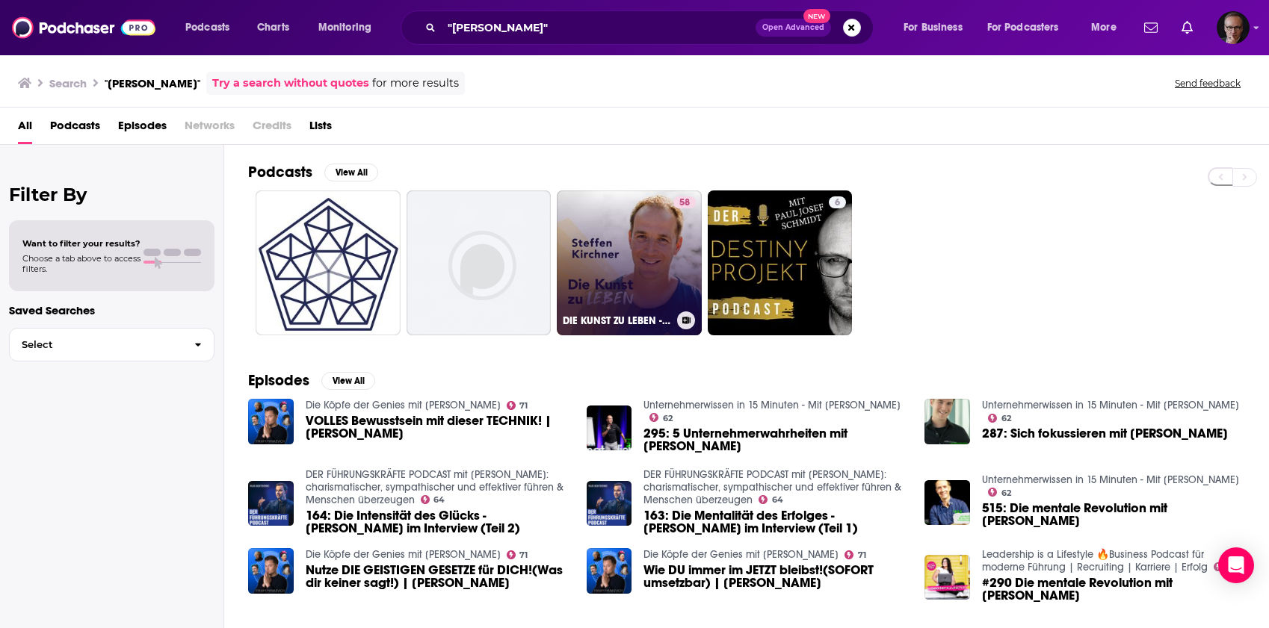
click at [643, 248] on link "58 DIE KUNST ZU LEBEN - Dein Podcast für Lebensglück, moderne Spiritualität, em…" at bounding box center [629, 263] width 145 height 145
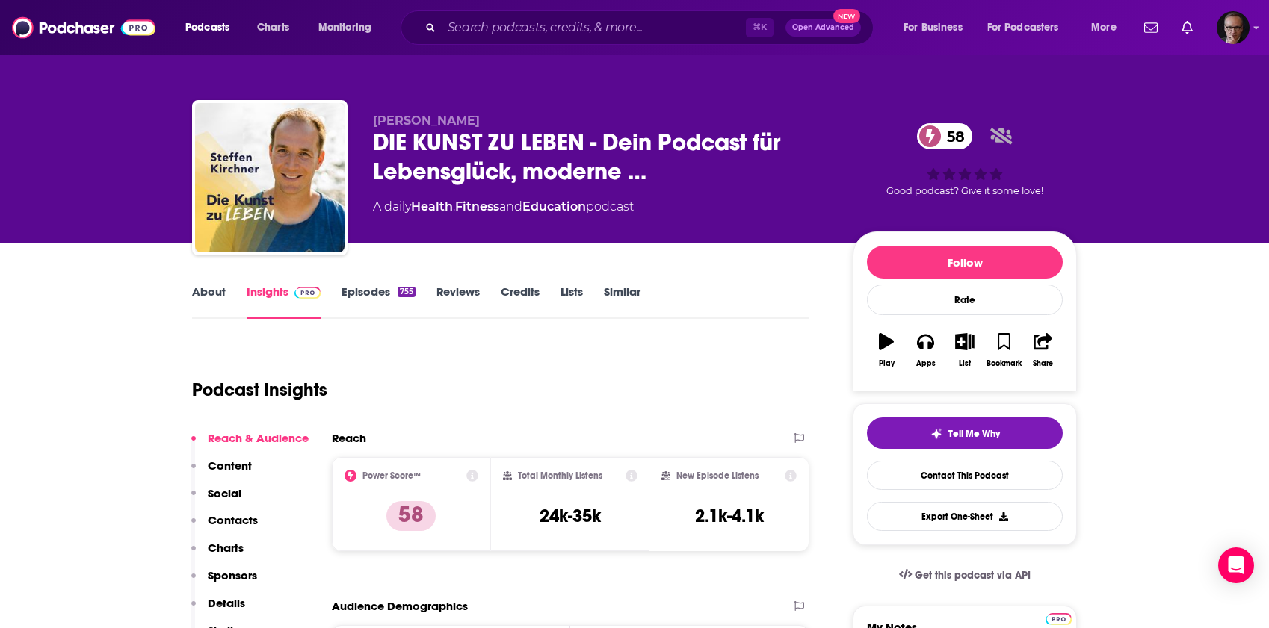
click at [224, 294] on link "About" at bounding box center [209, 302] width 34 height 34
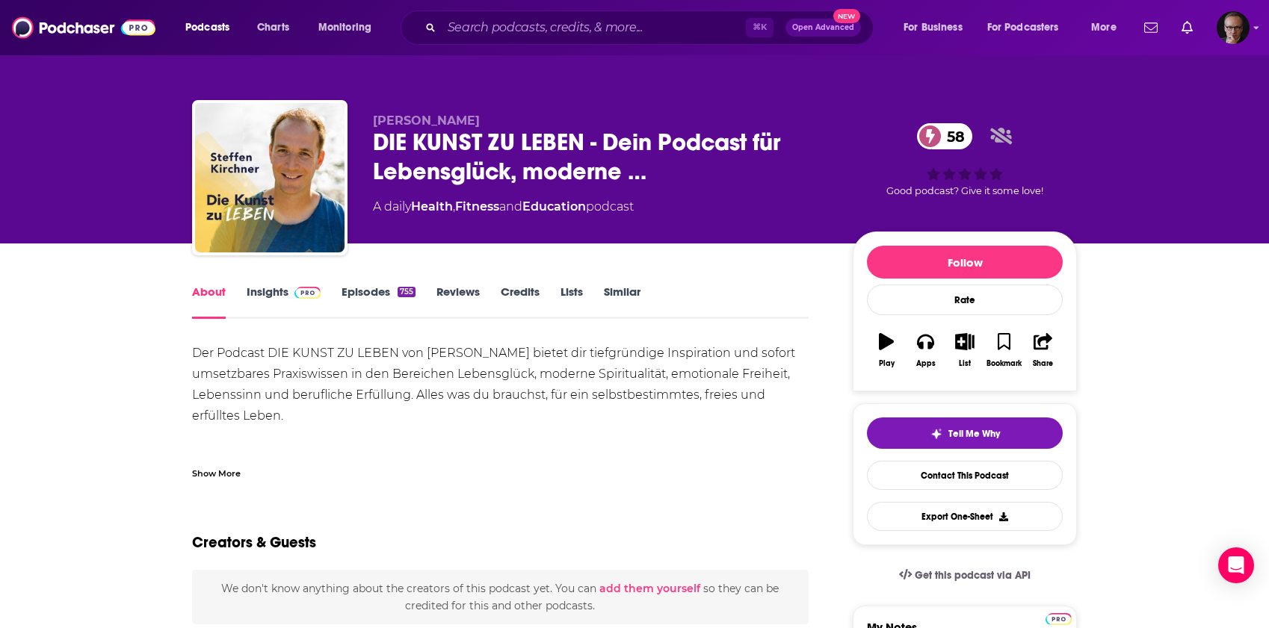
click at [217, 472] on div "Show More" at bounding box center [216, 472] width 49 height 14
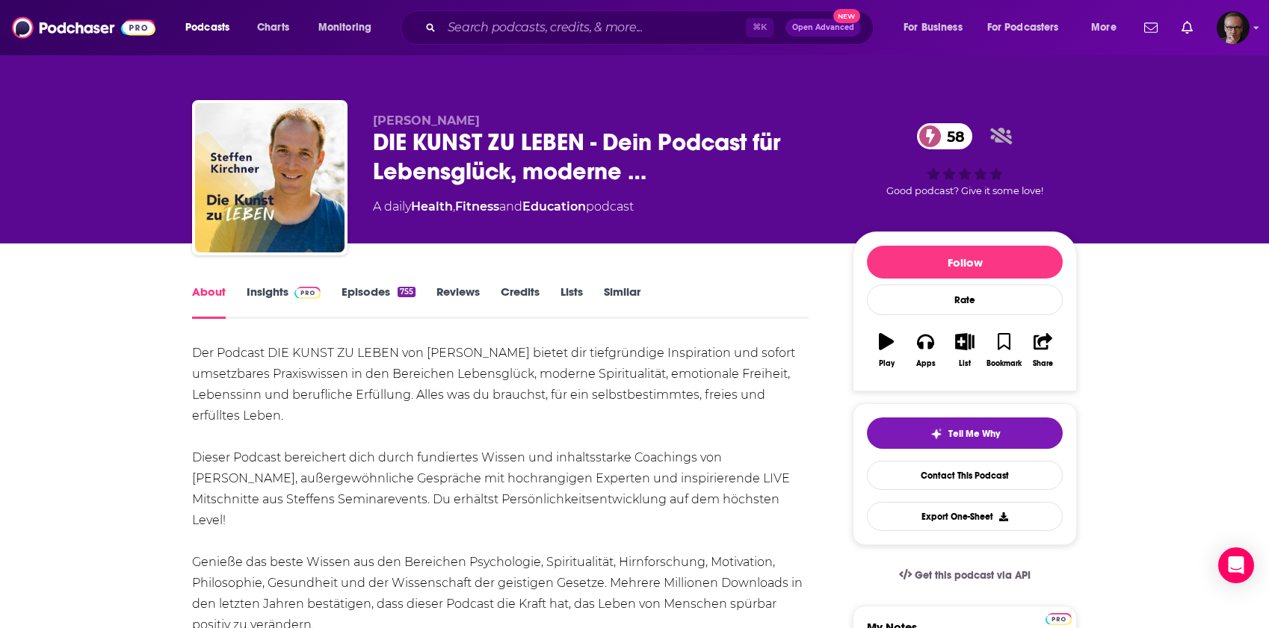
click at [368, 294] on link "Episodes 755" at bounding box center [378, 302] width 74 height 34
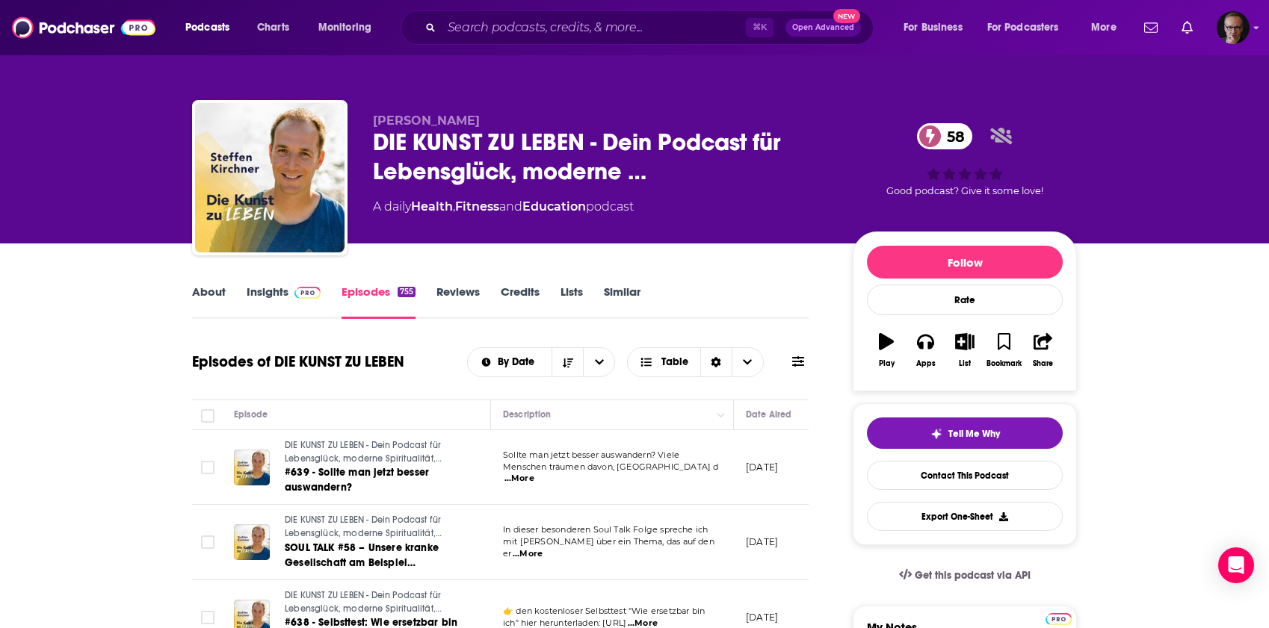
scroll to position [5, 0]
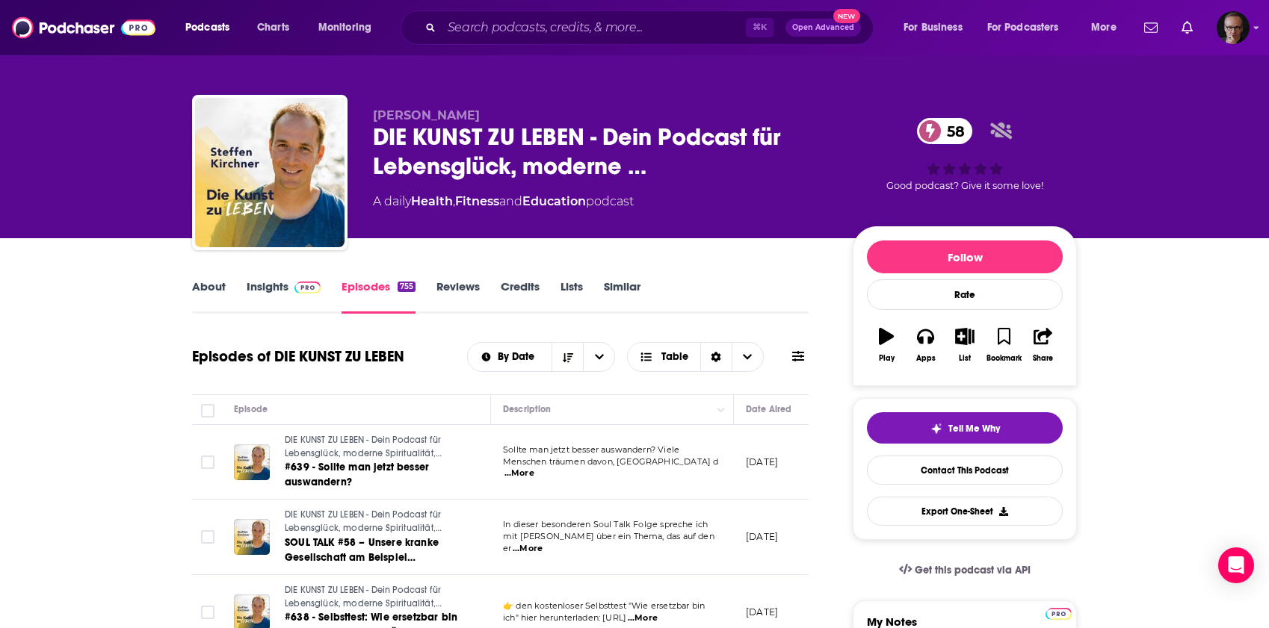
click at [286, 285] on link "Insights" at bounding box center [284, 296] width 74 height 34
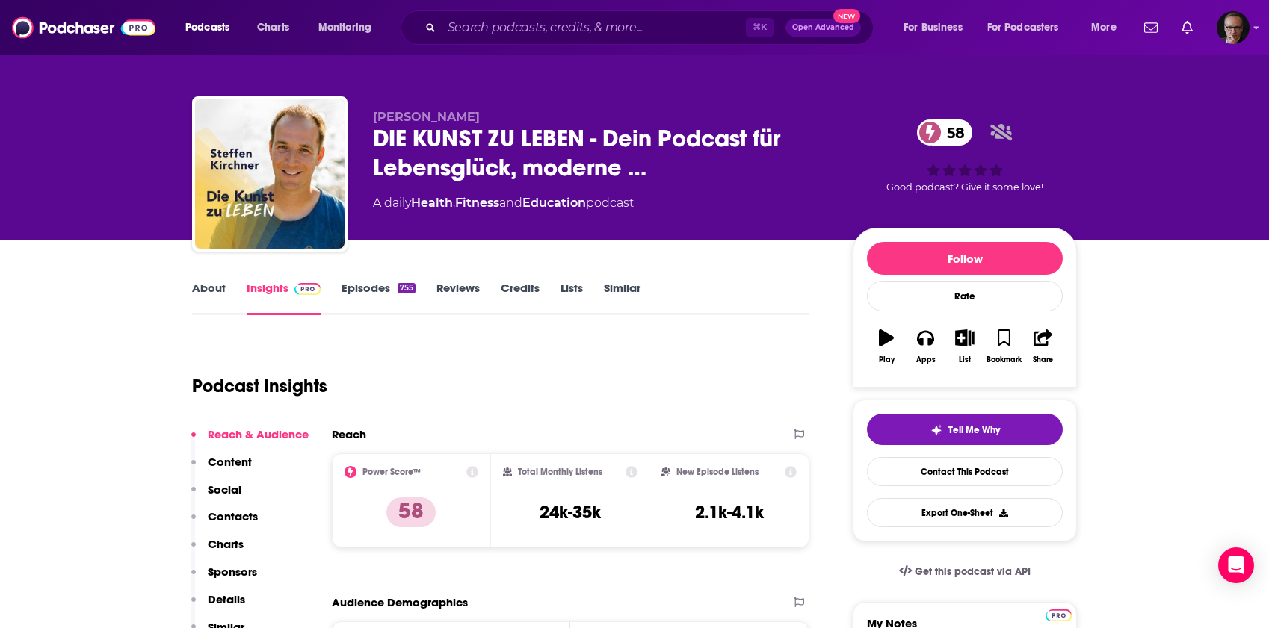
click at [360, 294] on link "Episodes 755" at bounding box center [378, 298] width 74 height 34
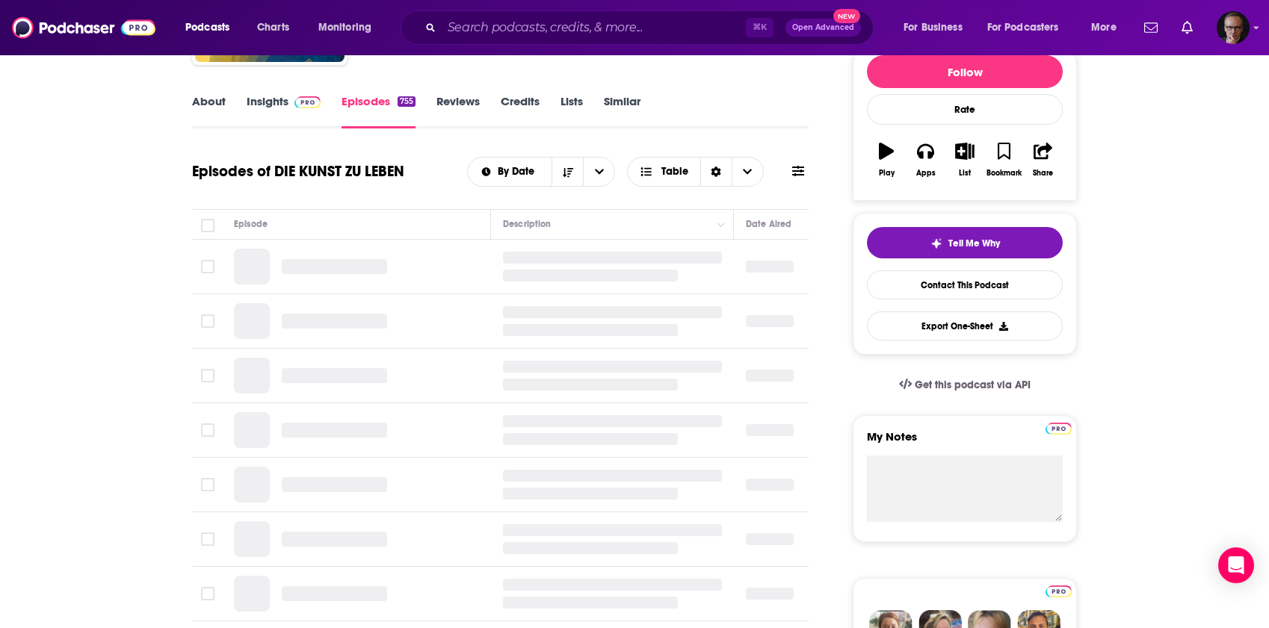
scroll to position [204, 0]
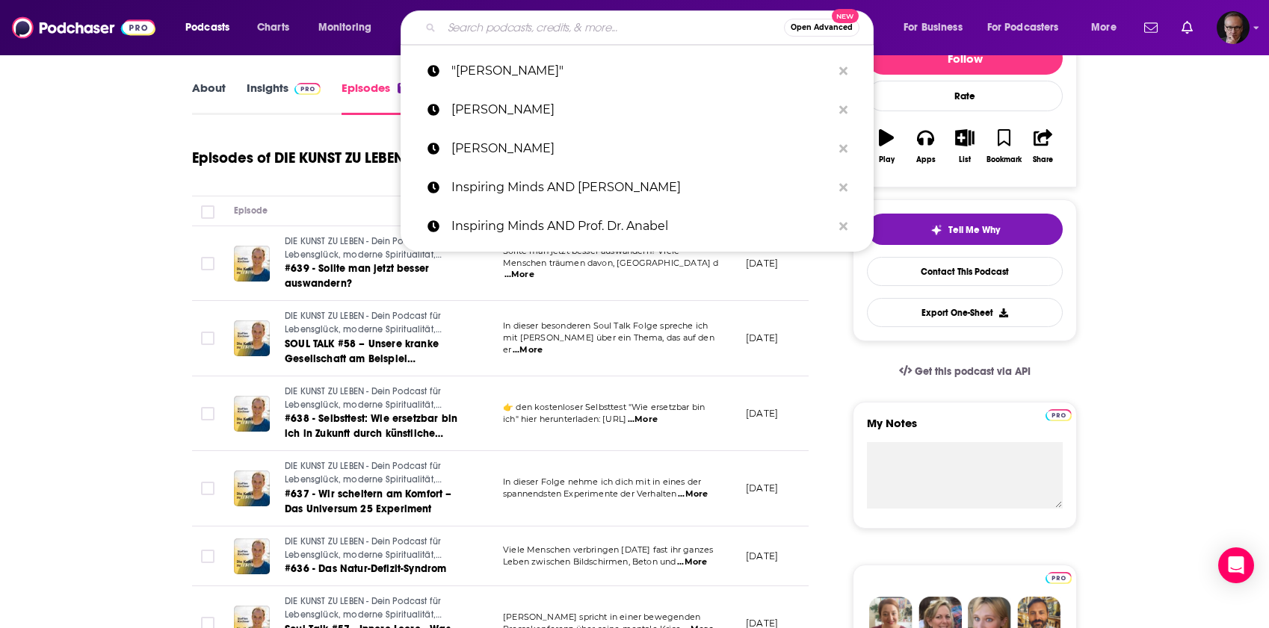
click at [493, 28] on input "Search podcasts, credits, & more..." at bounding box center [613, 28] width 342 height 24
paste input "[PERSON_NAME]"
type input "[PERSON_NAME]"
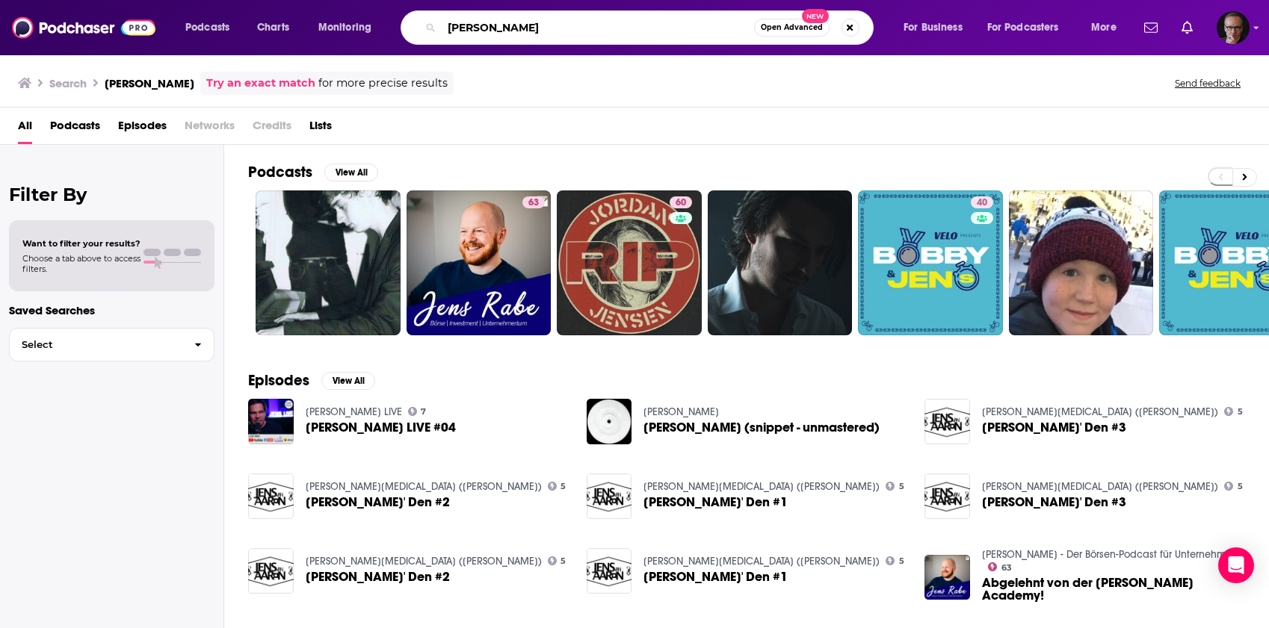
click at [547, 30] on input "[PERSON_NAME]" at bounding box center [598, 28] width 312 height 24
click at [446, 28] on input "Jens Marggraf"" at bounding box center [598, 28] width 312 height 24
type input ""[PERSON_NAME]""
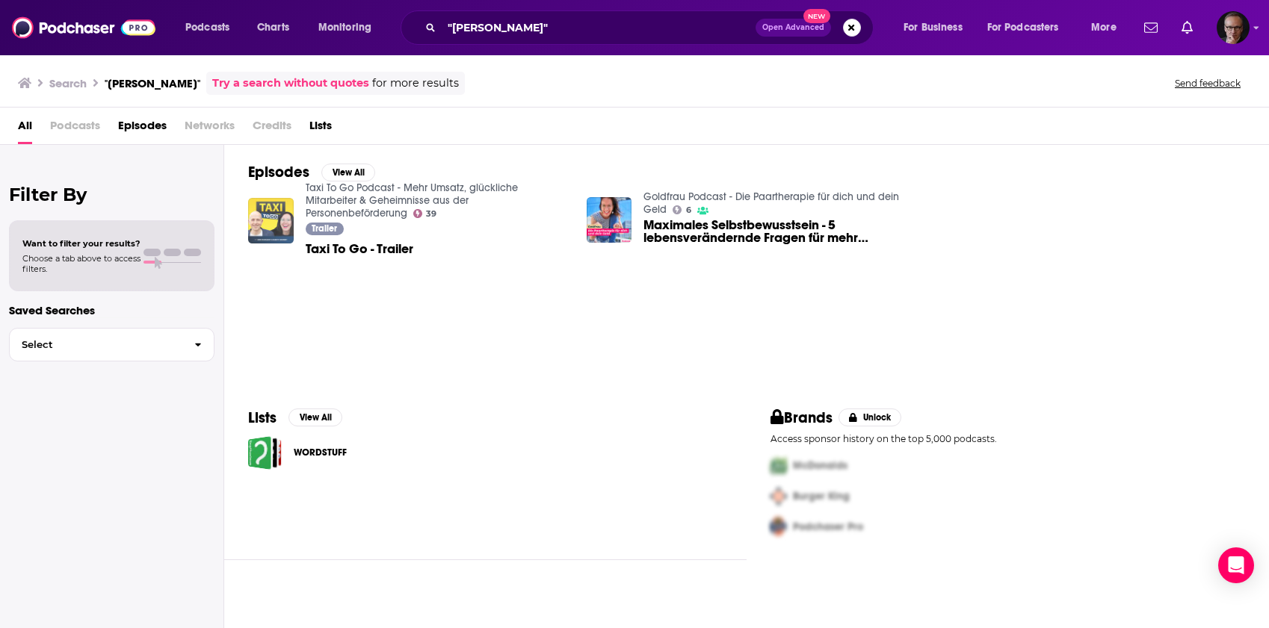
click at [272, 214] on img "Taxi To Go - Trailer" at bounding box center [271, 221] width 46 height 46
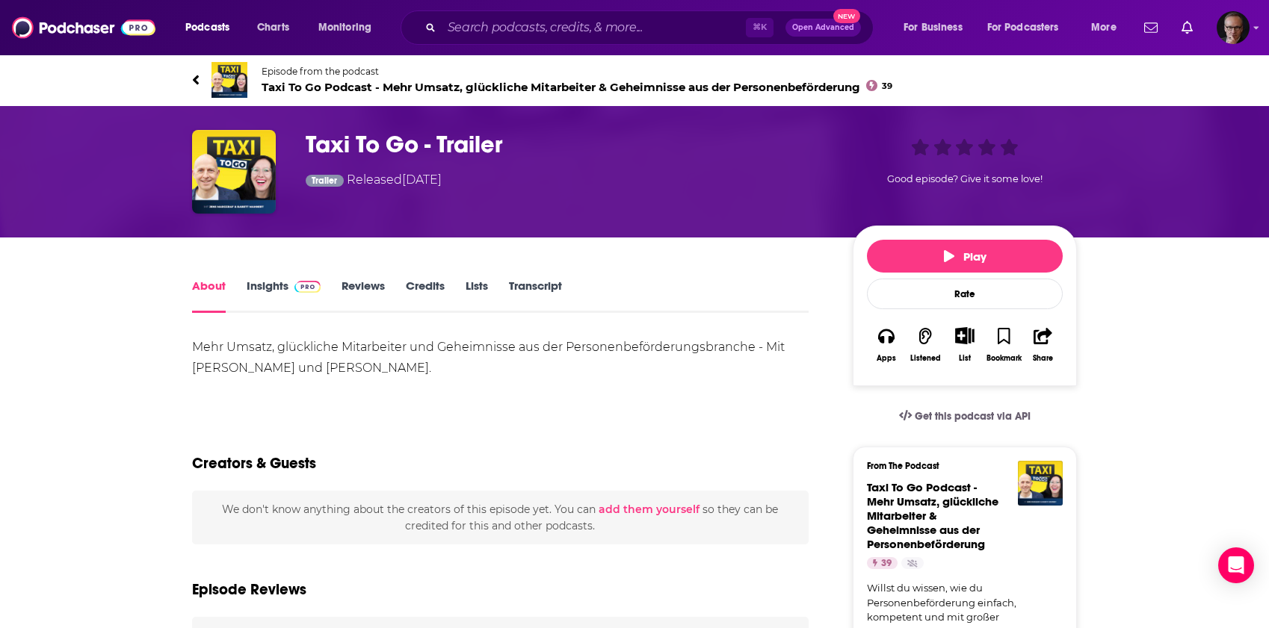
click at [260, 290] on link "Insights" at bounding box center [284, 296] width 74 height 34
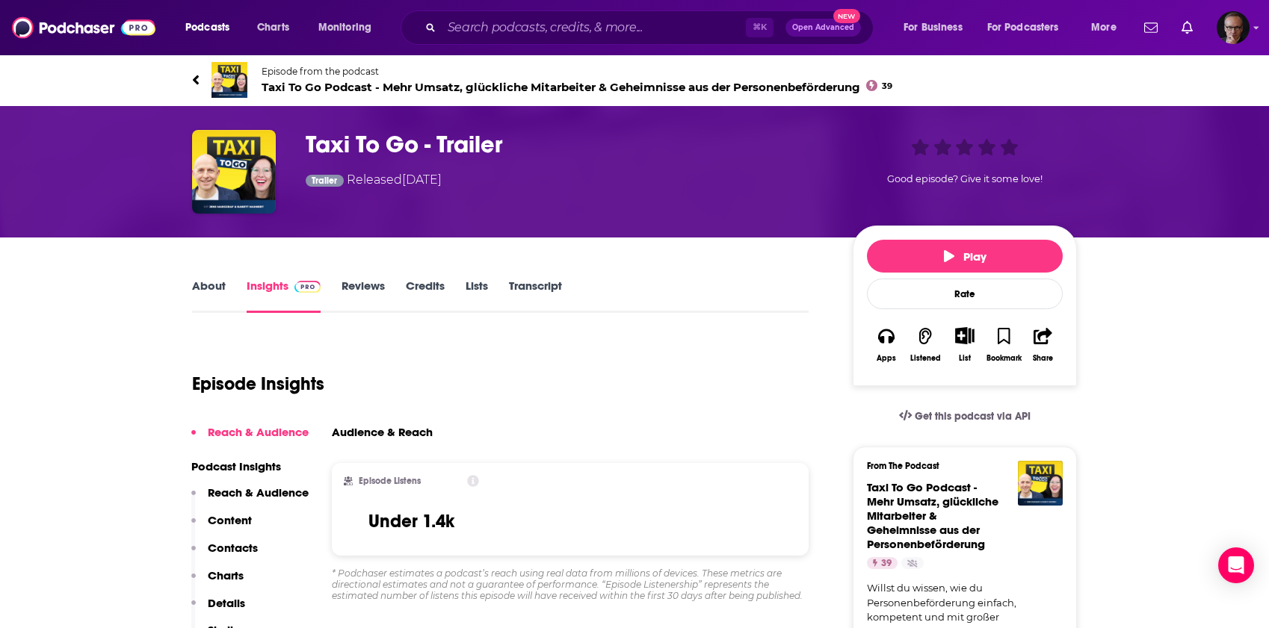
click at [243, 83] on img at bounding box center [229, 80] width 36 height 36
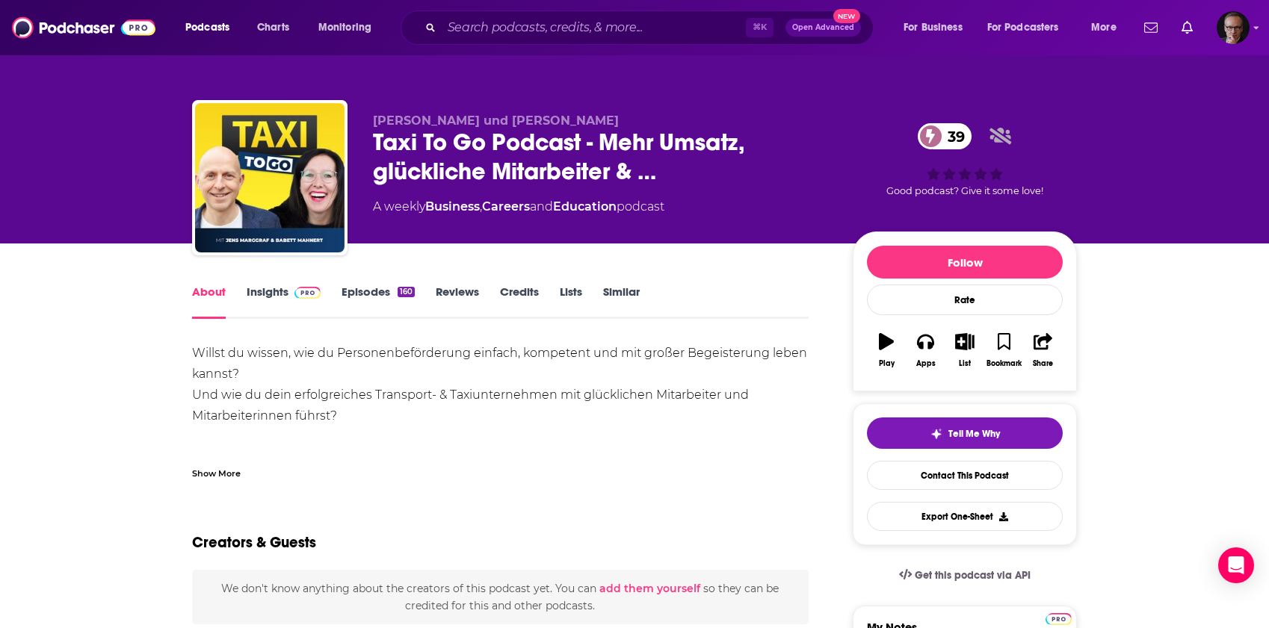
click at [273, 293] on link "Insights" at bounding box center [284, 302] width 74 height 34
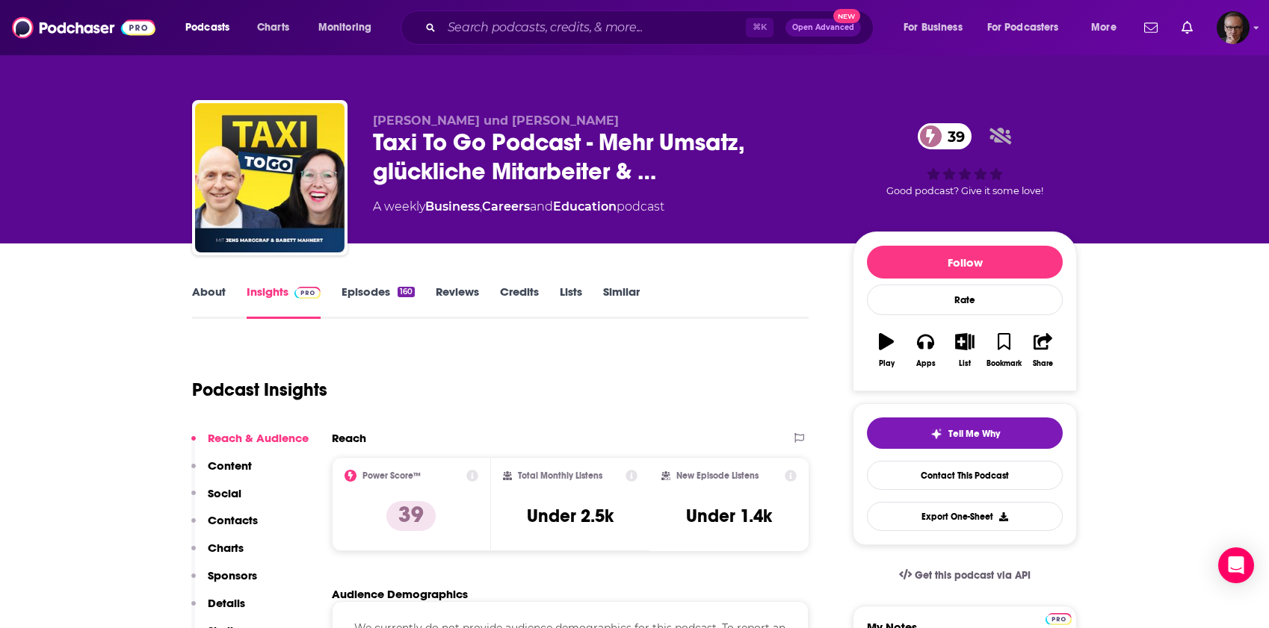
click at [359, 294] on link "Episodes 160" at bounding box center [377, 302] width 73 height 34
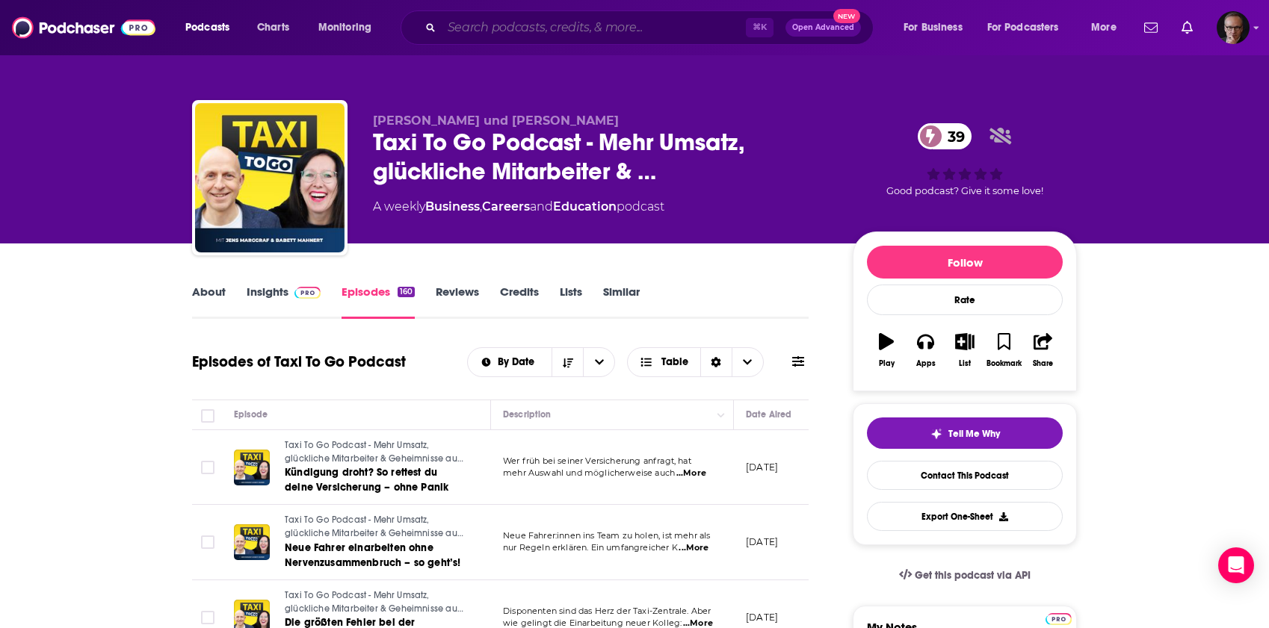
click at [554, 28] on input "Search podcasts, credits, & more..." at bounding box center [594, 28] width 304 height 24
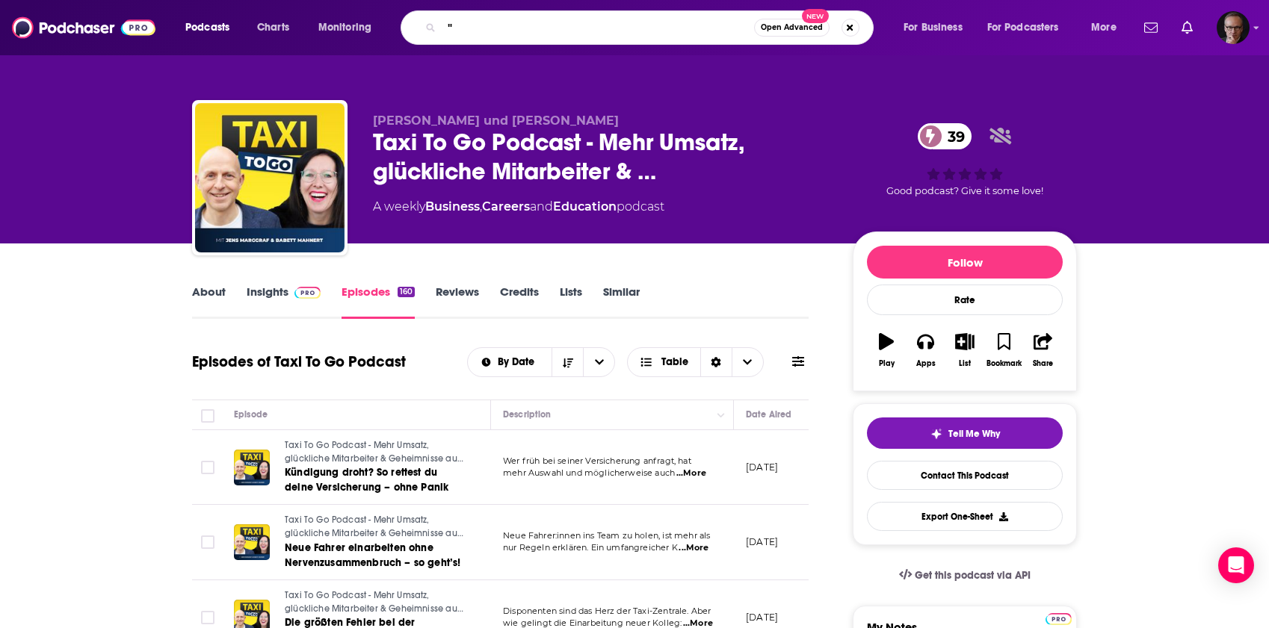
paste input "Benedict Herzberg"
type input ""[PERSON_NAME]""
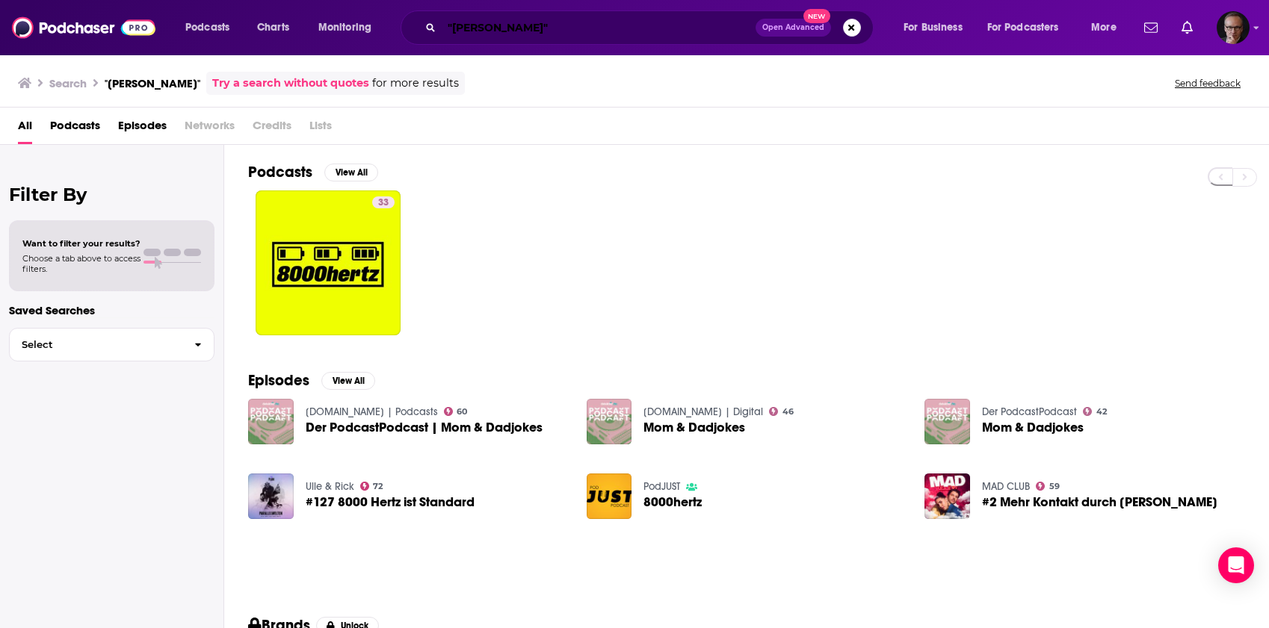
click at [468, 30] on input ""[PERSON_NAME]"" at bounding box center [599, 28] width 314 height 24
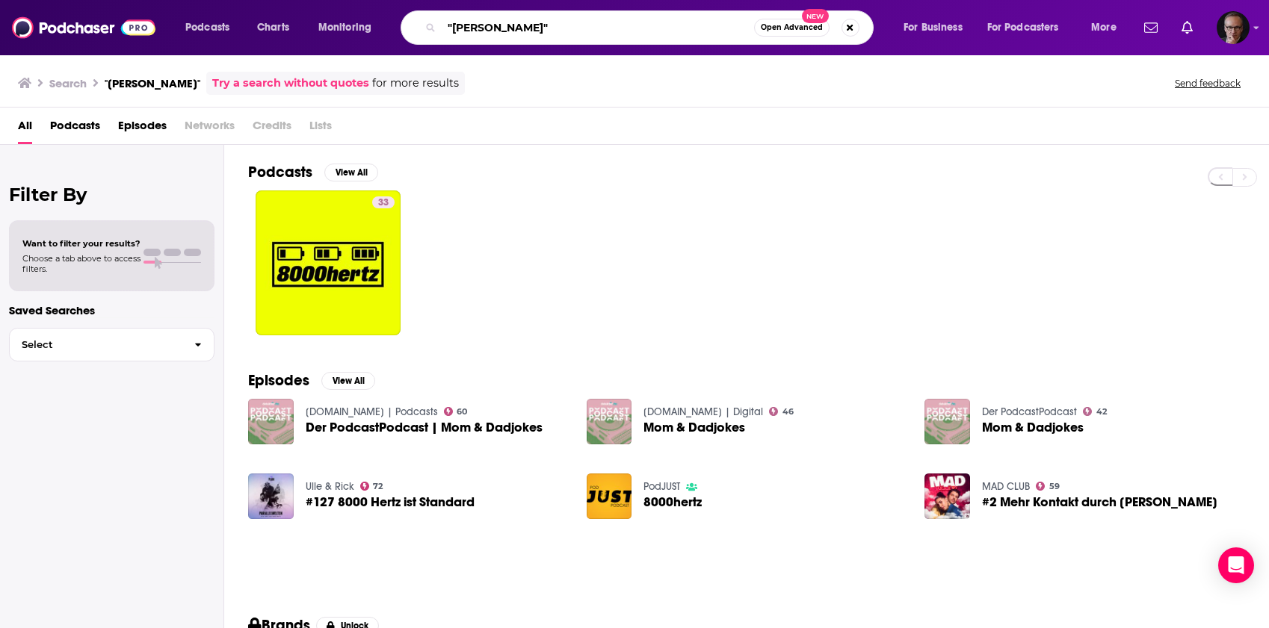
drag, startPoint x: 468, startPoint y: 30, endPoint x: 512, endPoint y: 31, distance: 43.4
click at [512, 31] on input ""[PERSON_NAME]"" at bounding box center [598, 28] width 312 height 24
paste input "Denis Sankowsky"
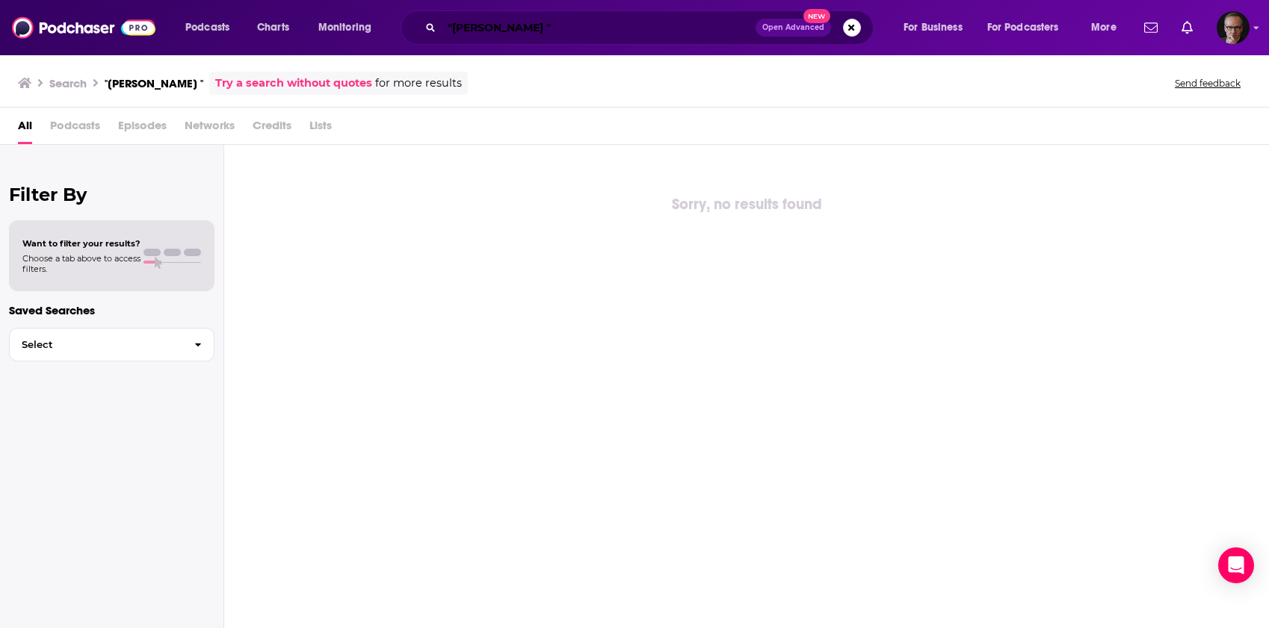
click at [530, 32] on input ""[PERSON_NAME] "" at bounding box center [599, 28] width 314 height 24
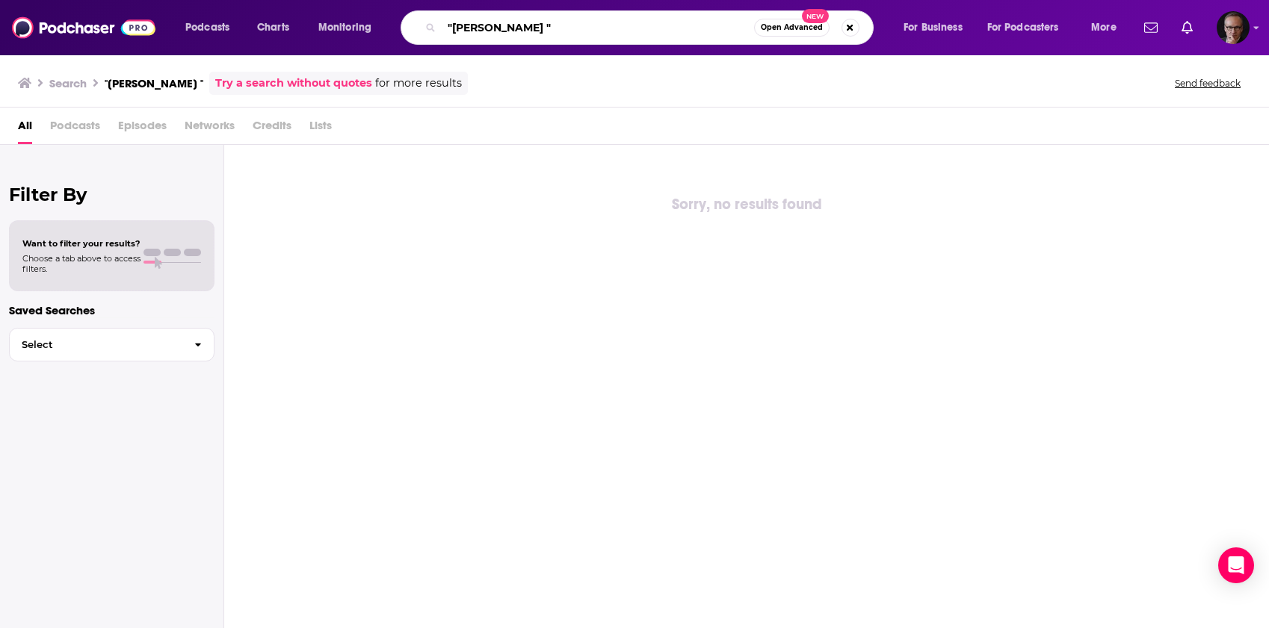
drag, startPoint x: 530, startPoint y: 32, endPoint x: 477, endPoint y: 31, distance: 52.3
click at [477, 31] on input ""[PERSON_NAME] "" at bounding box center [598, 28] width 312 height 24
paste input "anny aus den Birken"
type input ""[PERSON_NAME] aus den Birken ""
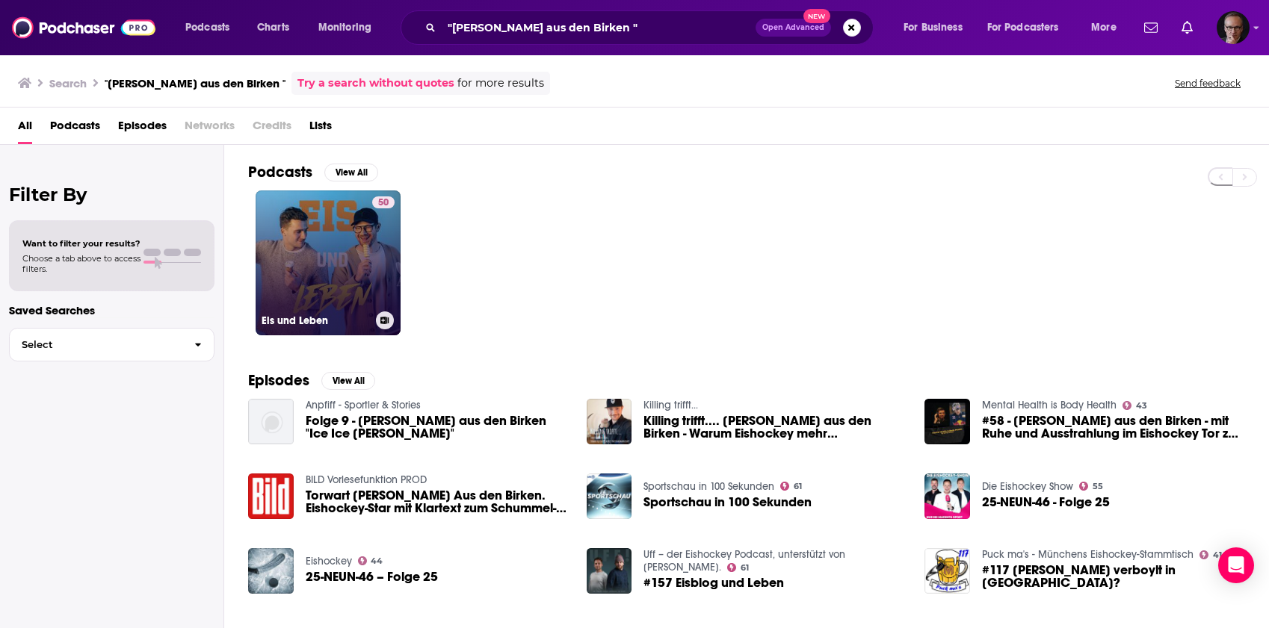
click at [355, 225] on link "50 Eis und Leben" at bounding box center [328, 263] width 145 height 145
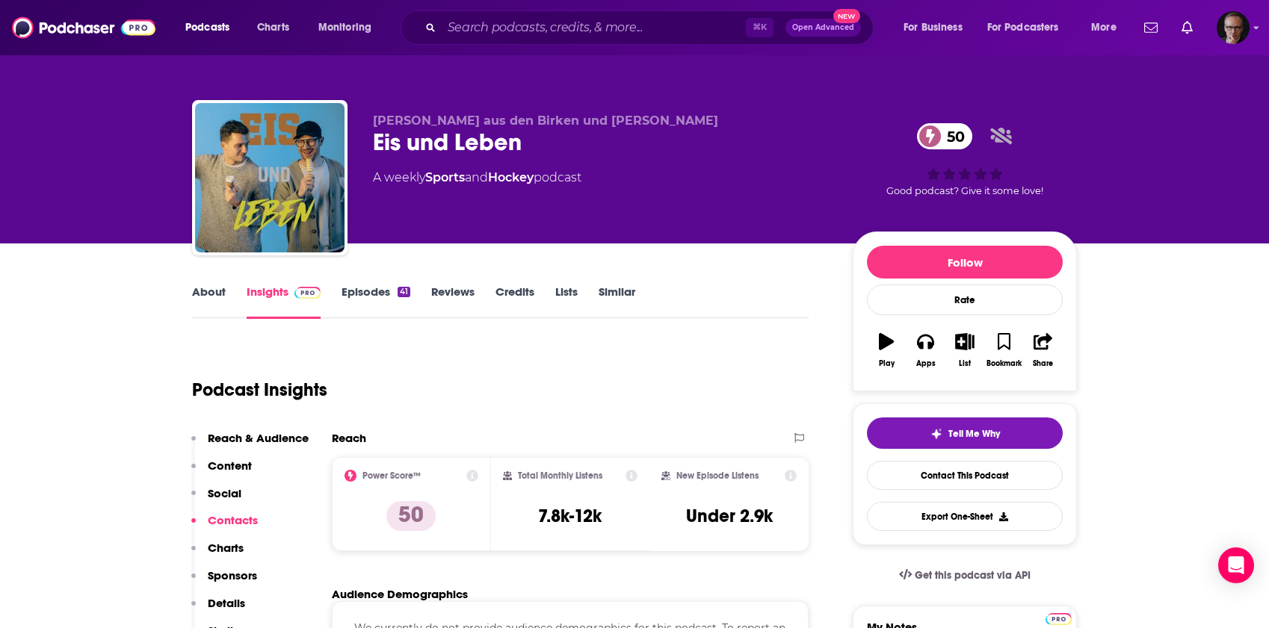
click at [216, 287] on link "About" at bounding box center [209, 302] width 34 height 34
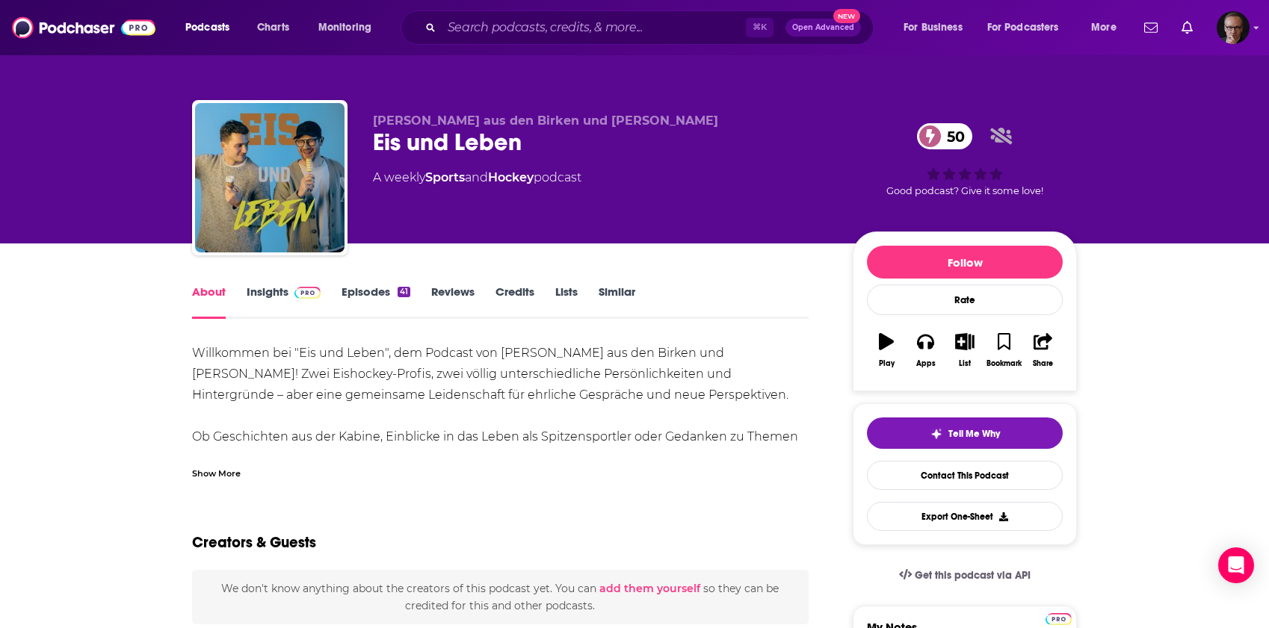
click at [213, 474] on div "Show More" at bounding box center [216, 472] width 49 height 14
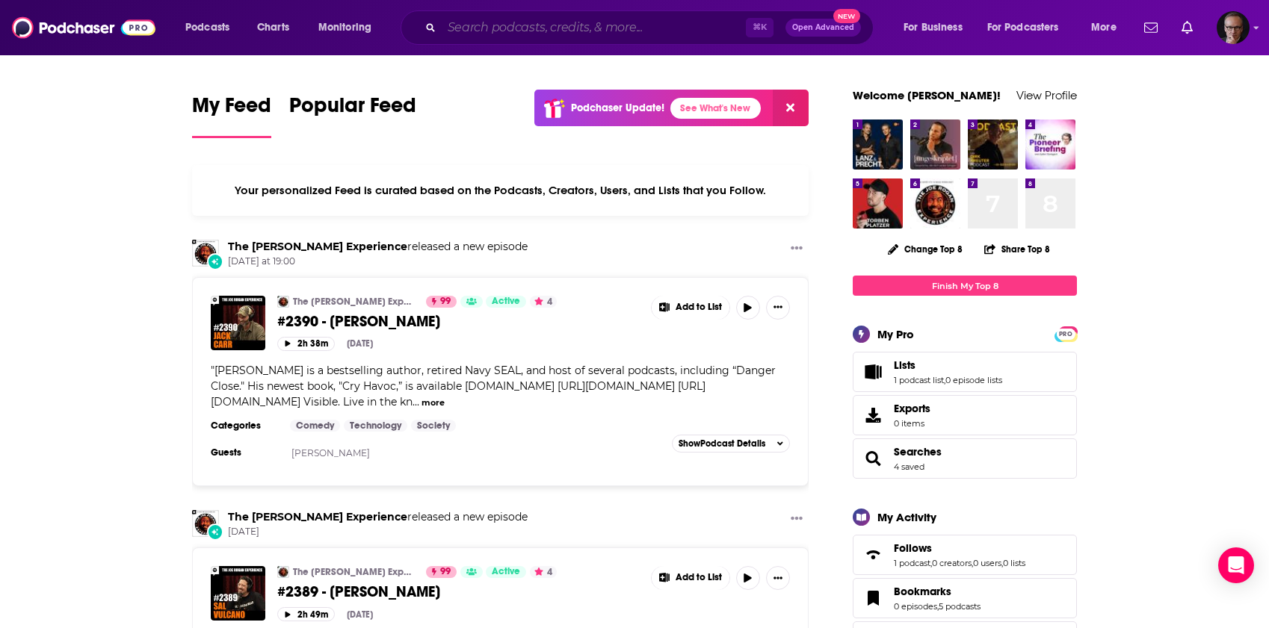
click at [507, 23] on input "Search podcasts, credits, & more..." at bounding box center [594, 28] width 304 height 24
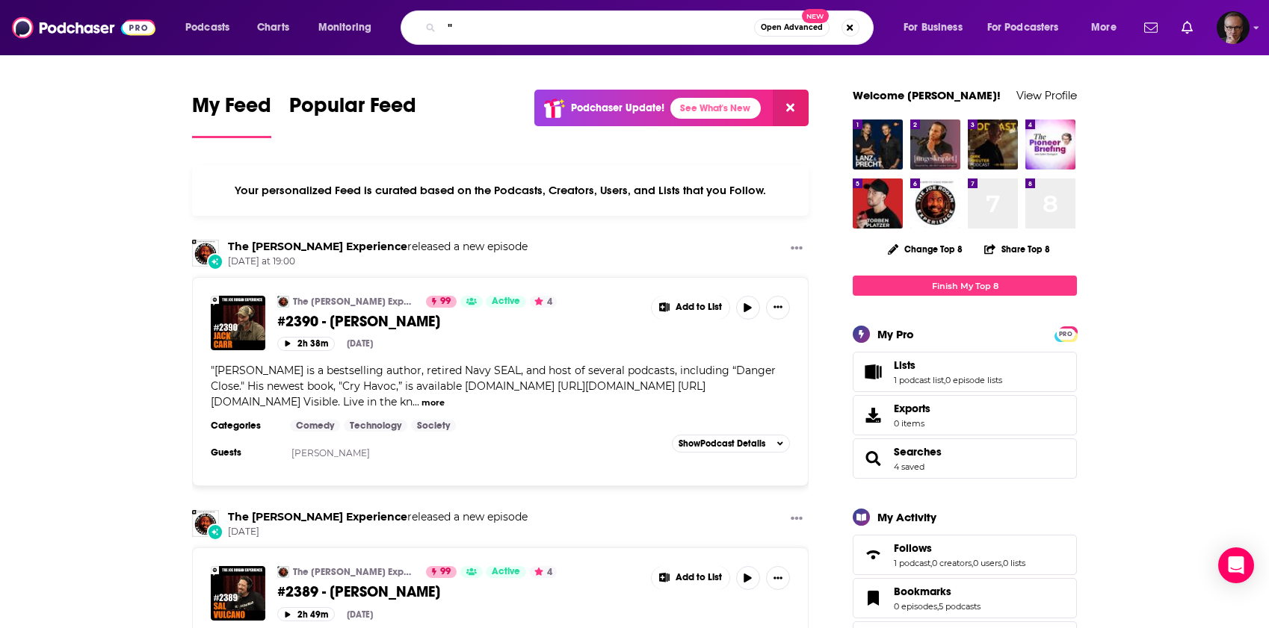
paste input "[PERSON_NAME]"
type input ""[PERSON_NAME]""
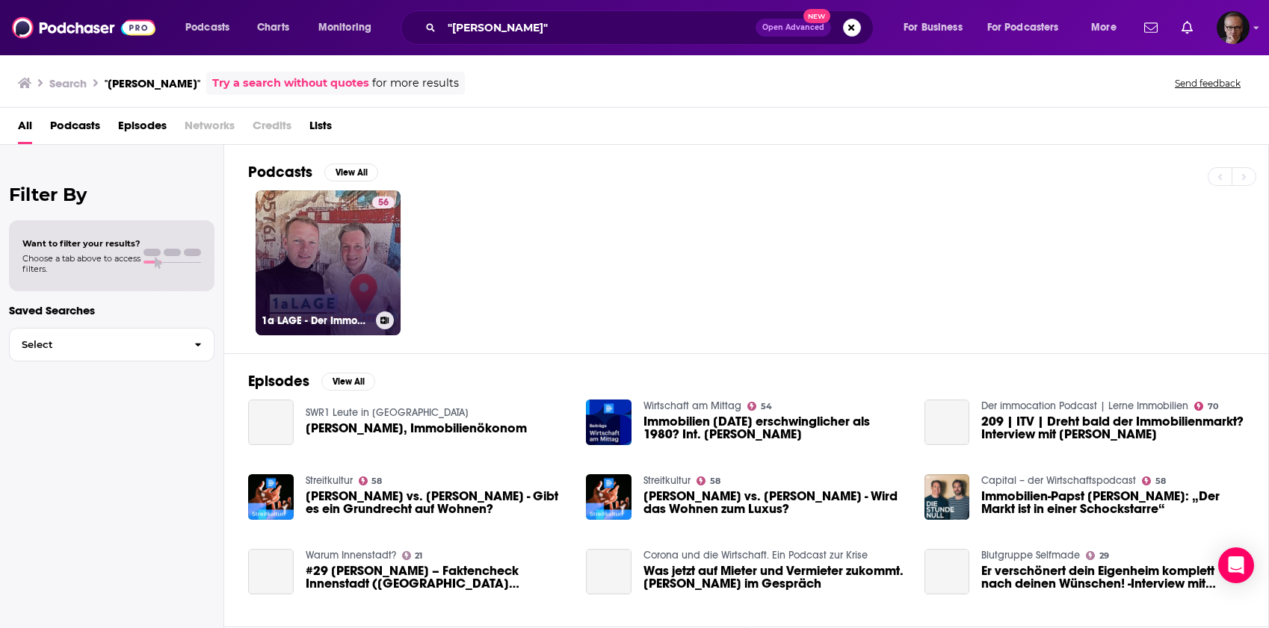
click at [309, 235] on link "56 1a LAGE - Der Immobilienpodcast" at bounding box center [328, 263] width 145 height 145
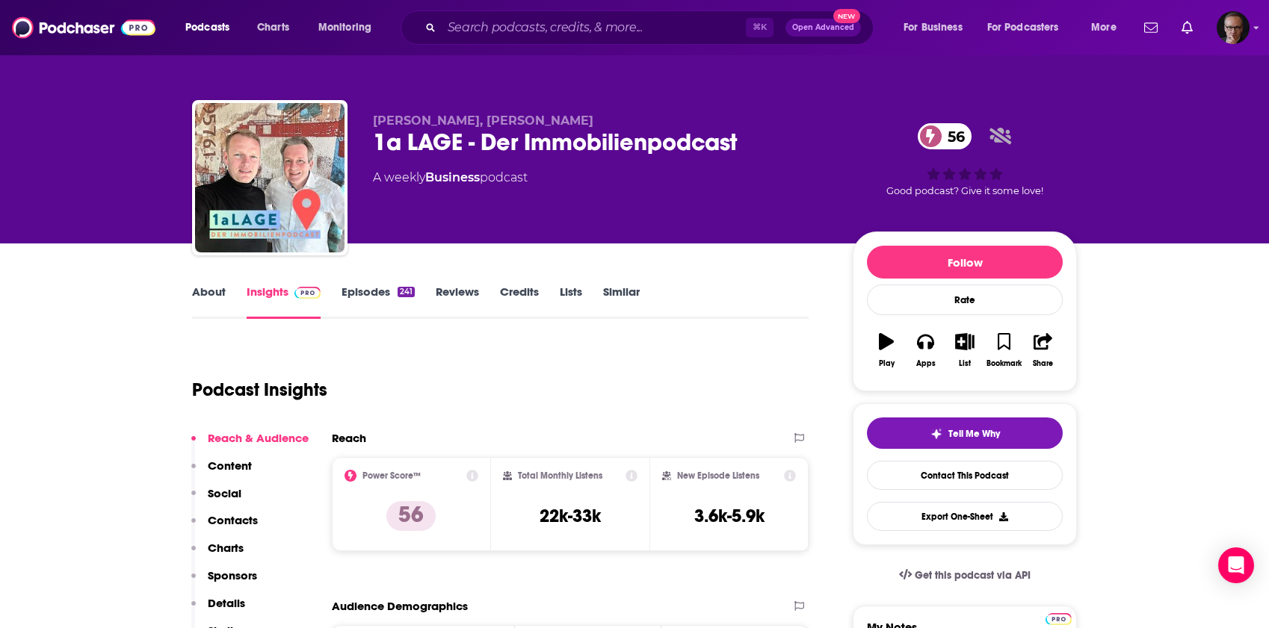
click at [365, 289] on link "Episodes 241" at bounding box center [377, 302] width 73 height 34
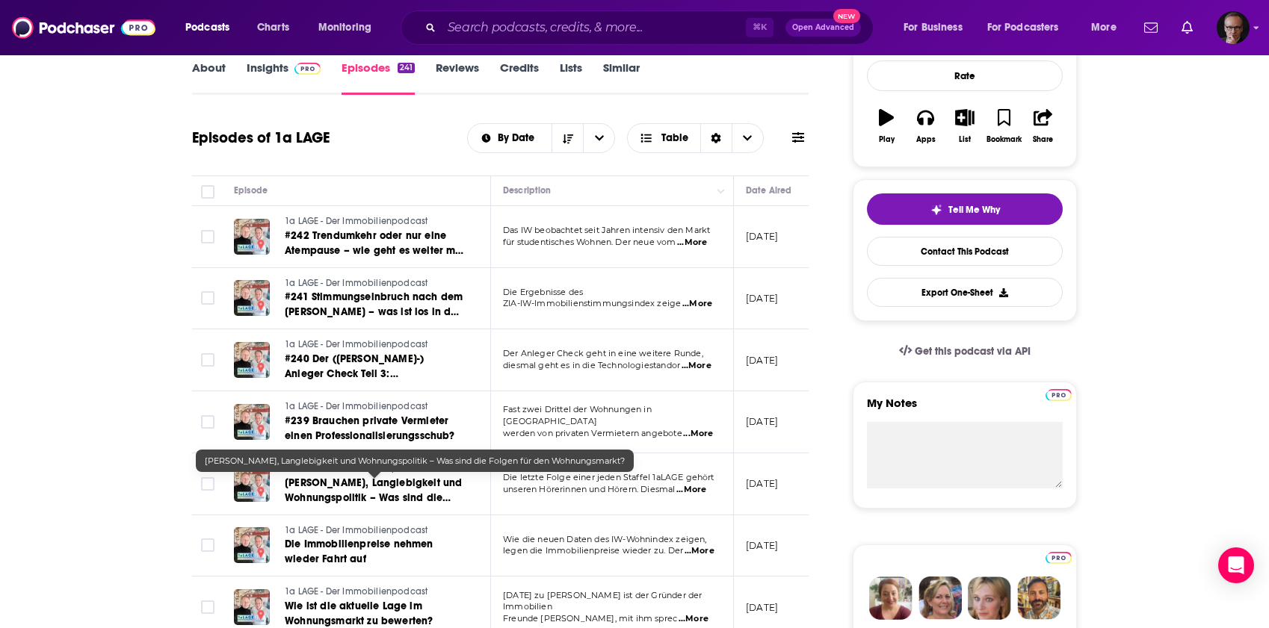
scroll to position [226, 0]
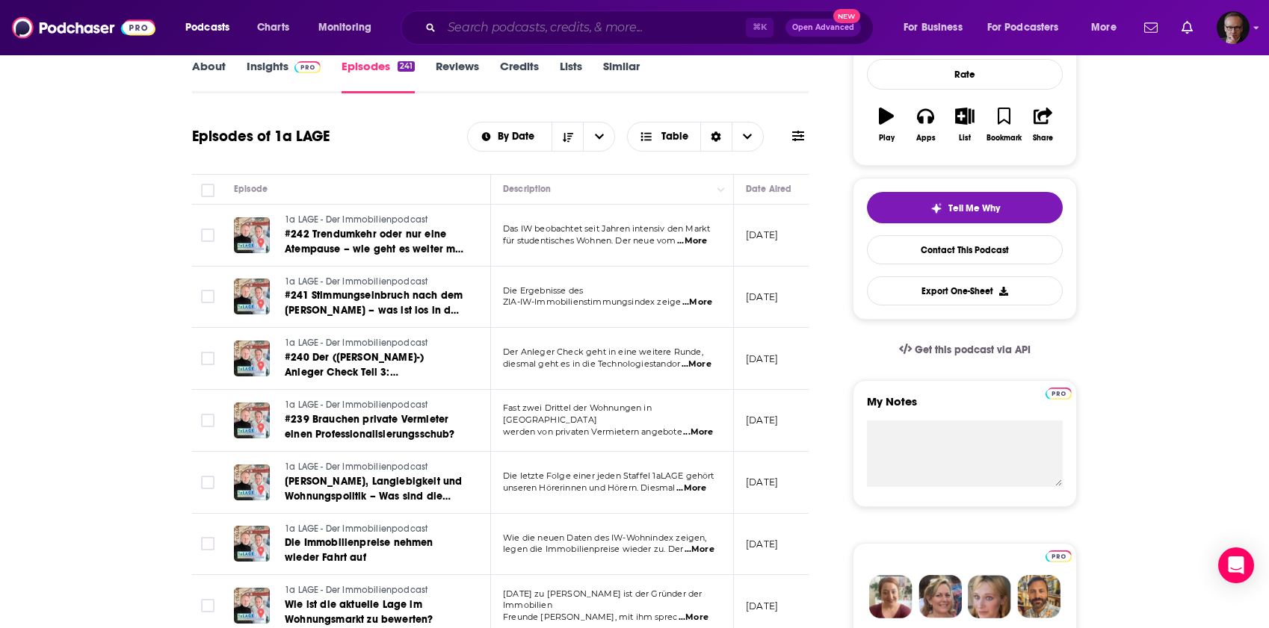
click at [486, 27] on input "Search podcasts, credits, & more..." at bounding box center [594, 28] width 304 height 24
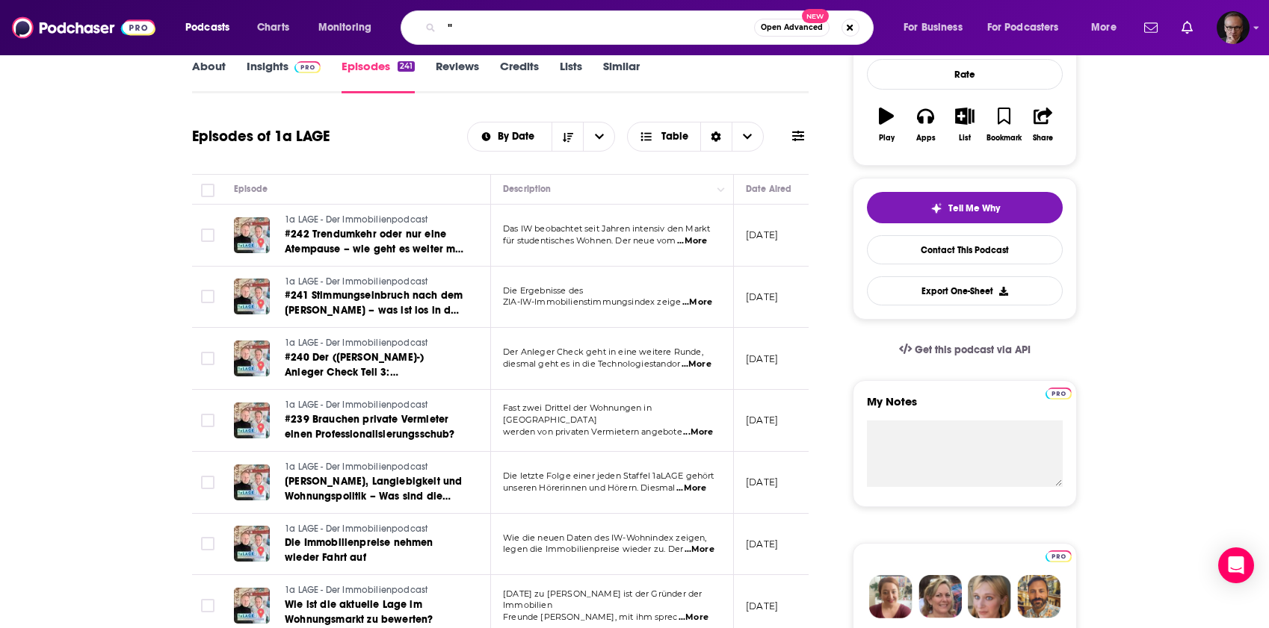
paste input "[PERSON_NAME]"
type input ""[PERSON_NAME]""
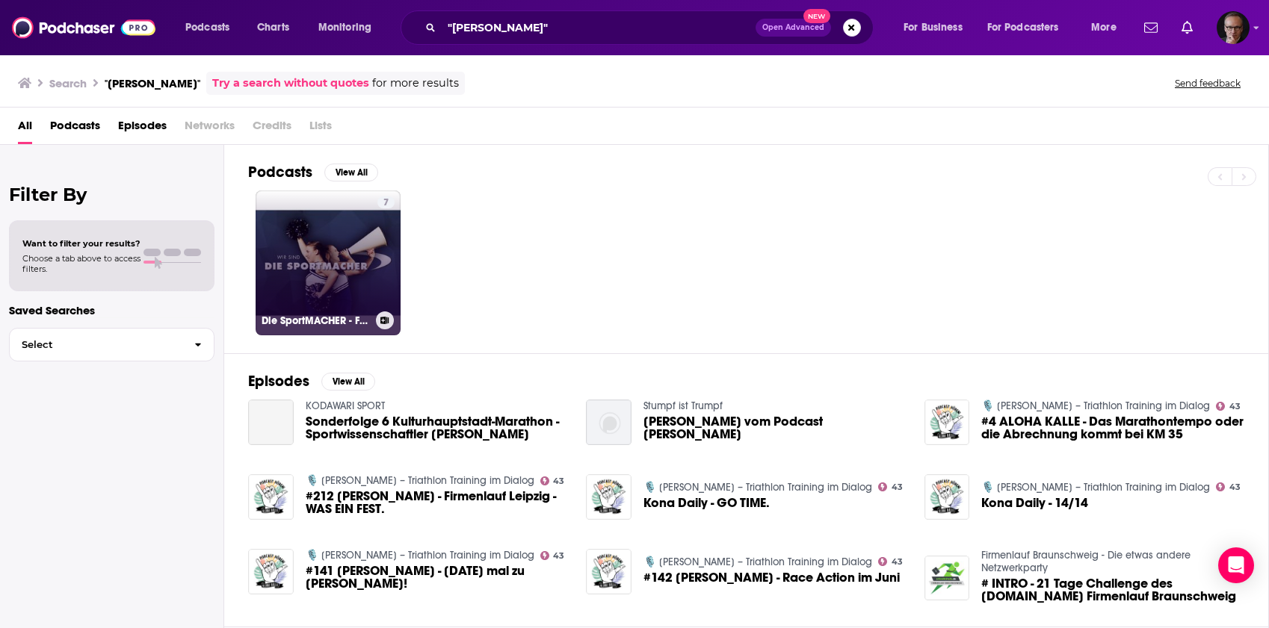
click at [318, 256] on link "7 Die SportMACHER - Für alle die Sport machen" at bounding box center [328, 263] width 145 height 145
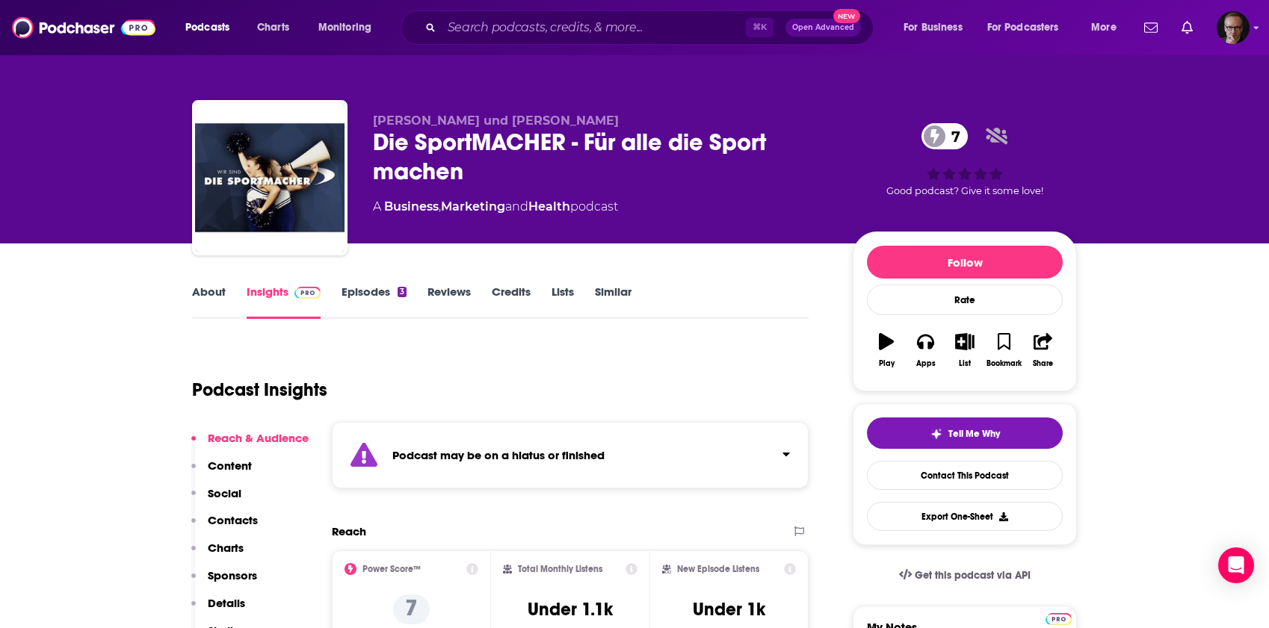
click at [214, 292] on link "About" at bounding box center [209, 302] width 34 height 34
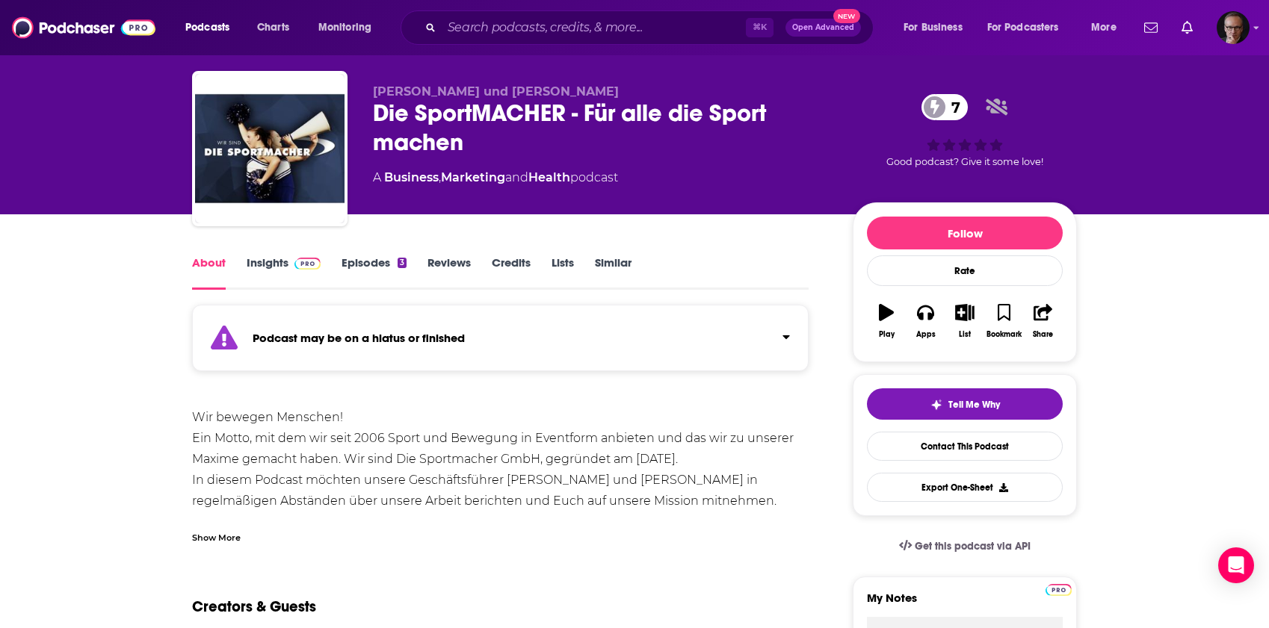
scroll to position [23, 0]
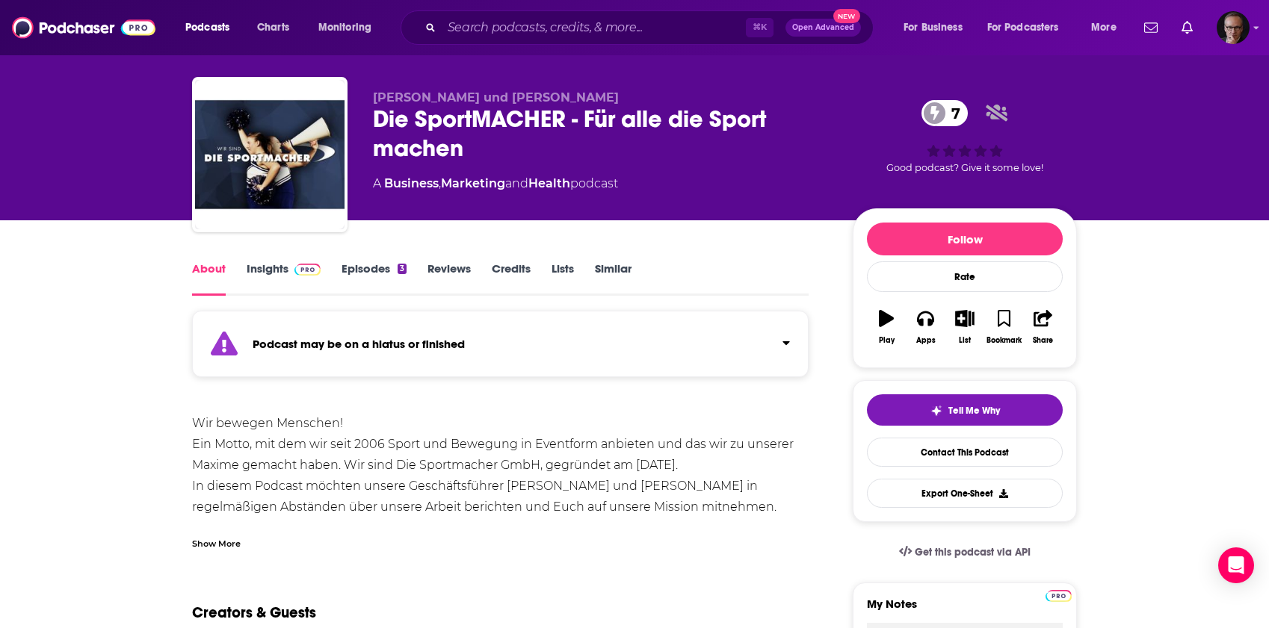
click at [276, 267] on link "Insights" at bounding box center [284, 279] width 74 height 34
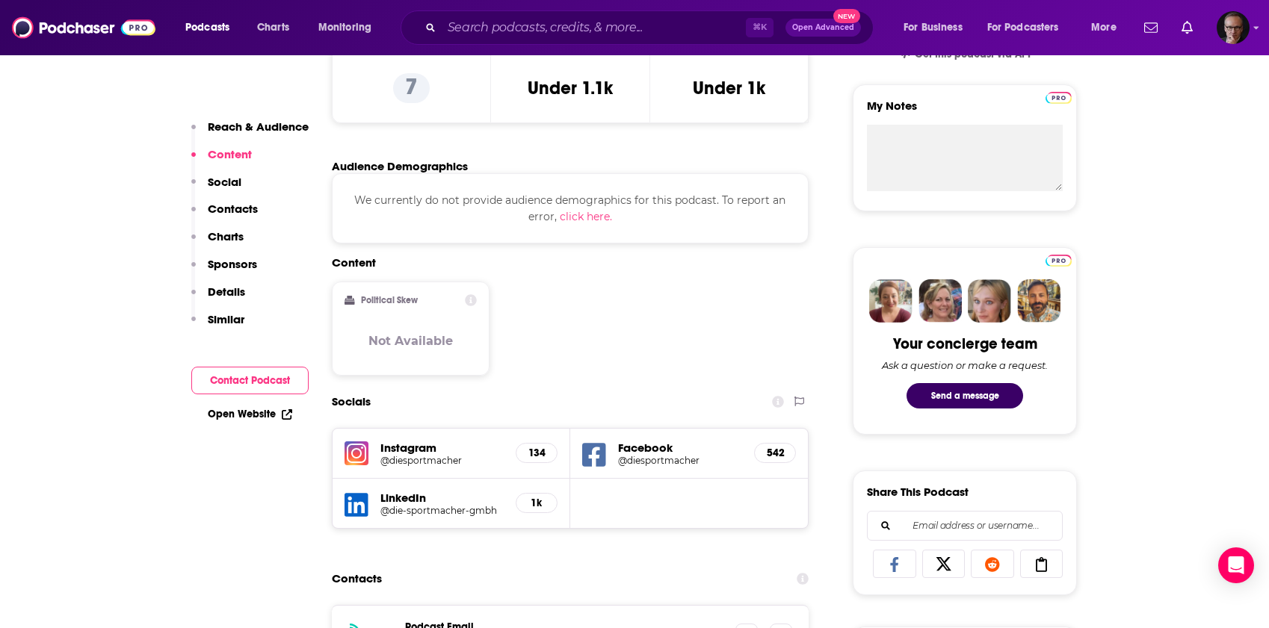
scroll to position [499, 0]
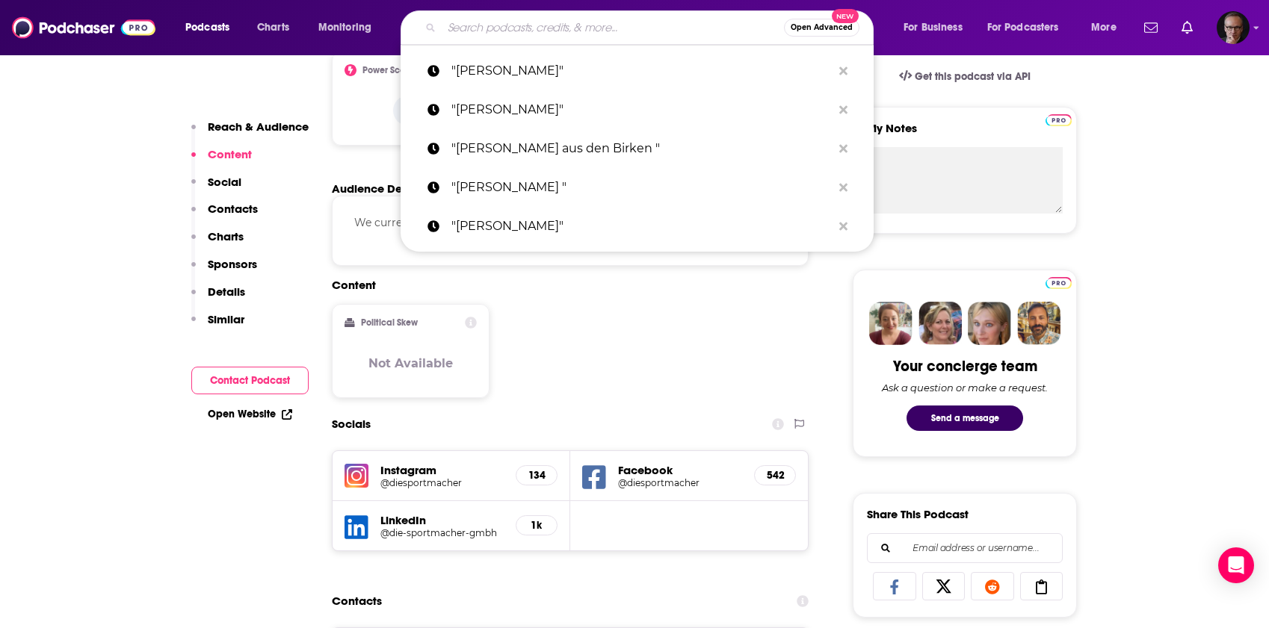
click at [605, 17] on input "Search podcasts, credits, & more..." at bounding box center [613, 28] width 342 height 24
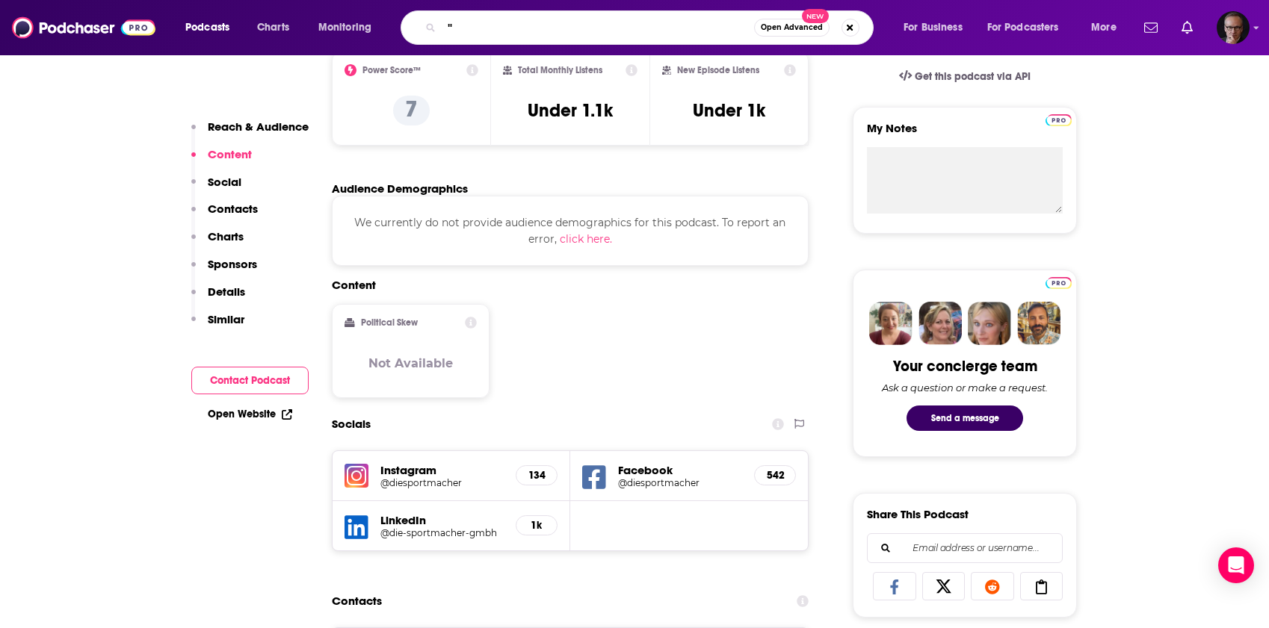
paste input "[PERSON_NAME]"
type input ""[PERSON_NAME] ""
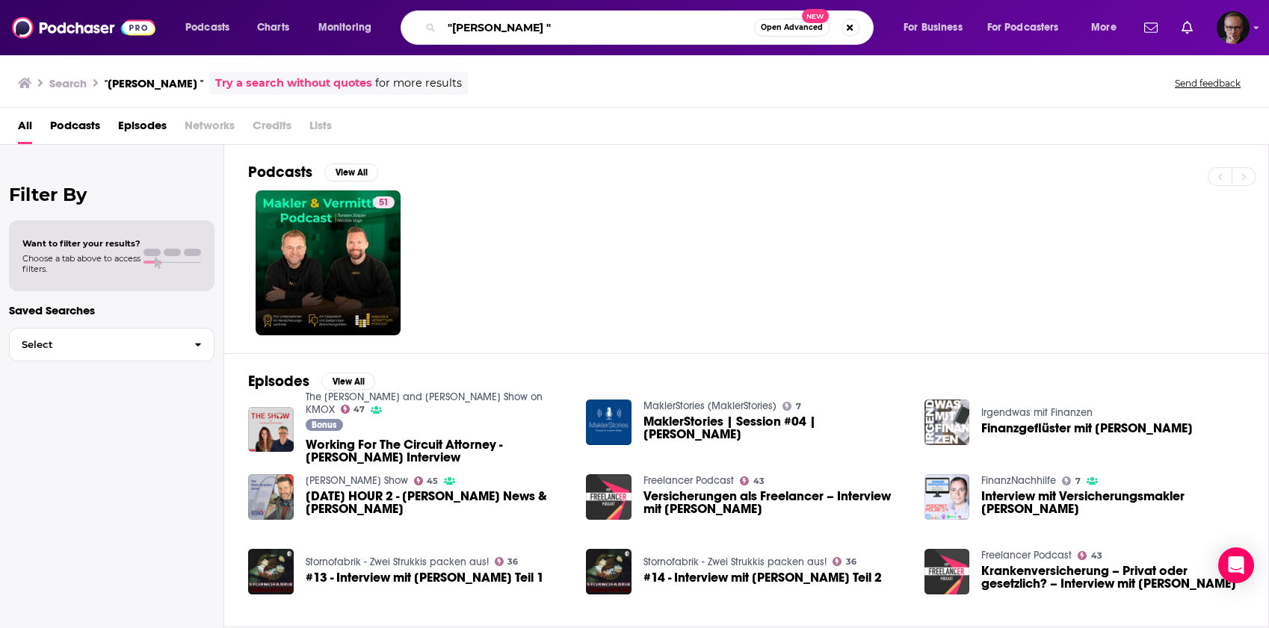
click at [554, 25] on input ""[PERSON_NAME] "" at bounding box center [598, 28] width 312 height 24
type input ""[PERSON_NAME]""
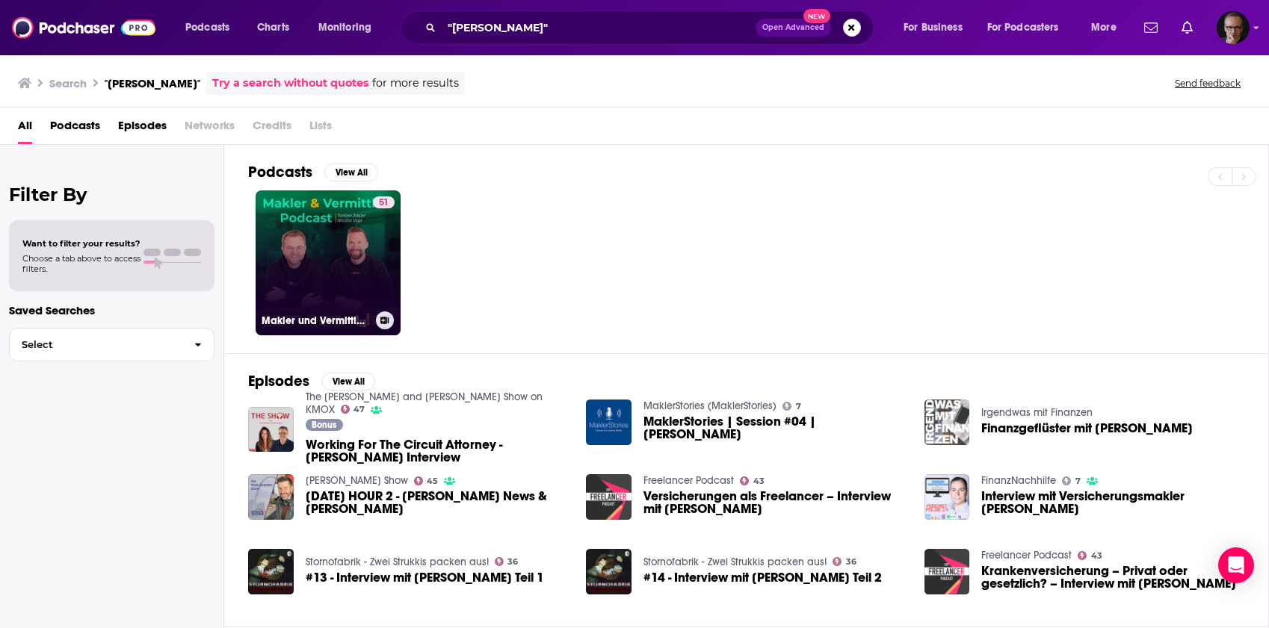
click at [361, 278] on link "51 Makler und Vermittler Podcast - Für Versicherungsmakler, -vertreter und Fina…" at bounding box center [328, 263] width 145 height 145
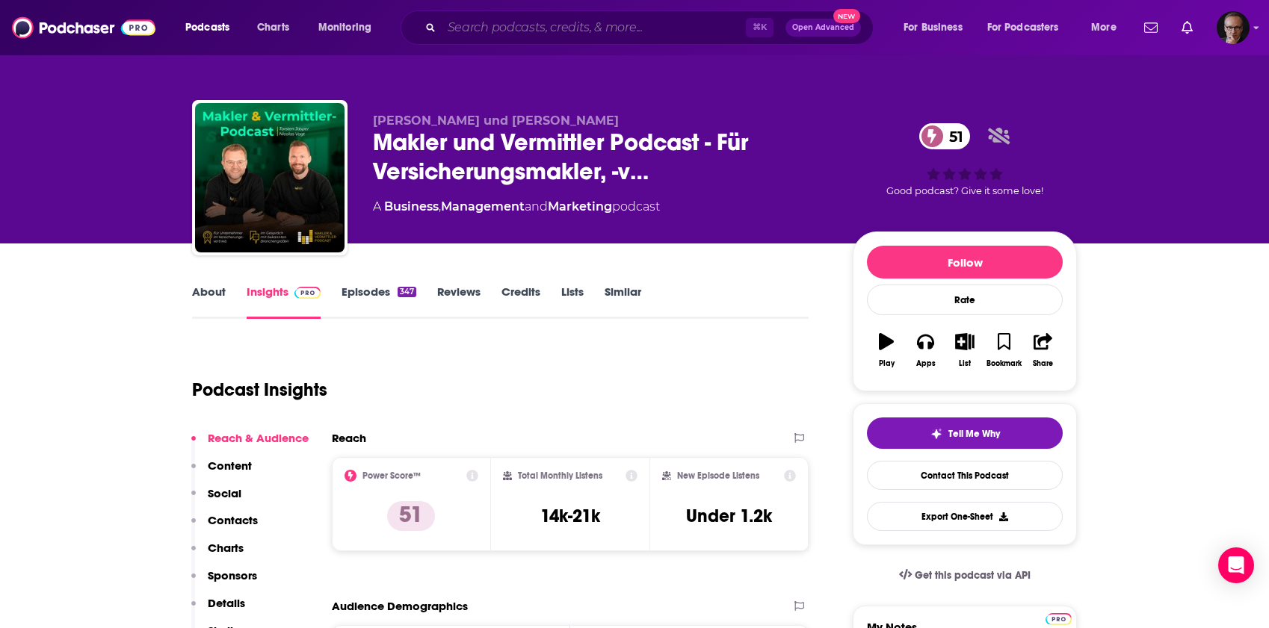
click at [542, 21] on input "Search podcasts, credits, & more..." at bounding box center [594, 28] width 304 height 24
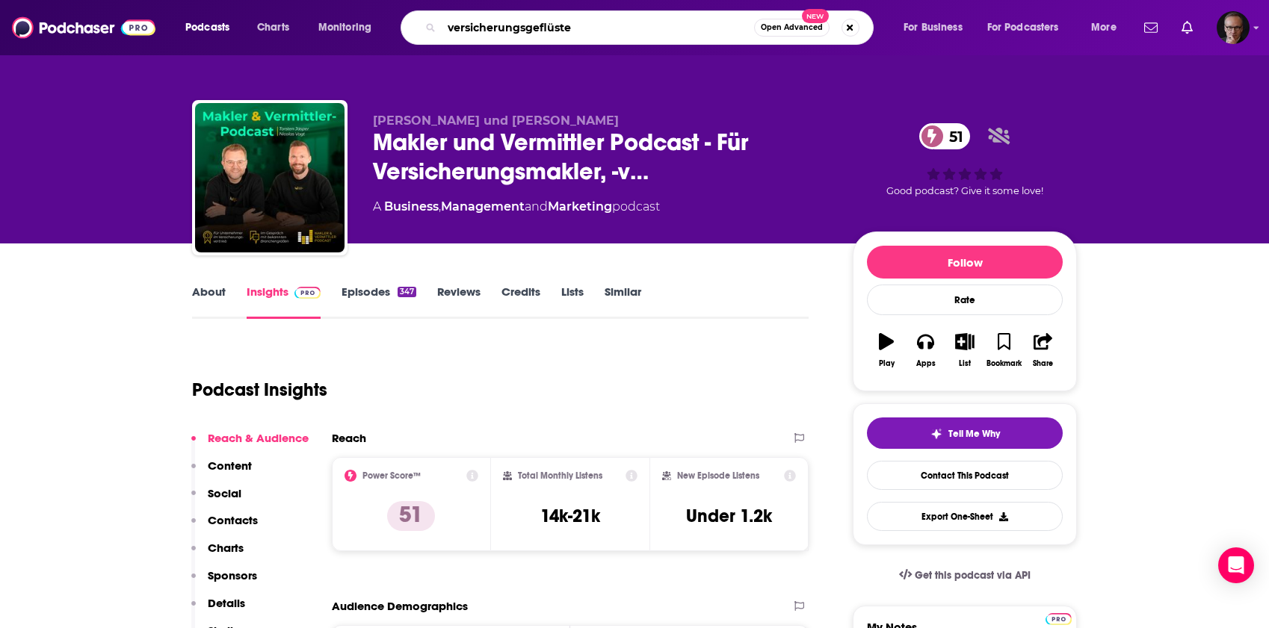
type input "versicherungsgeflüster"
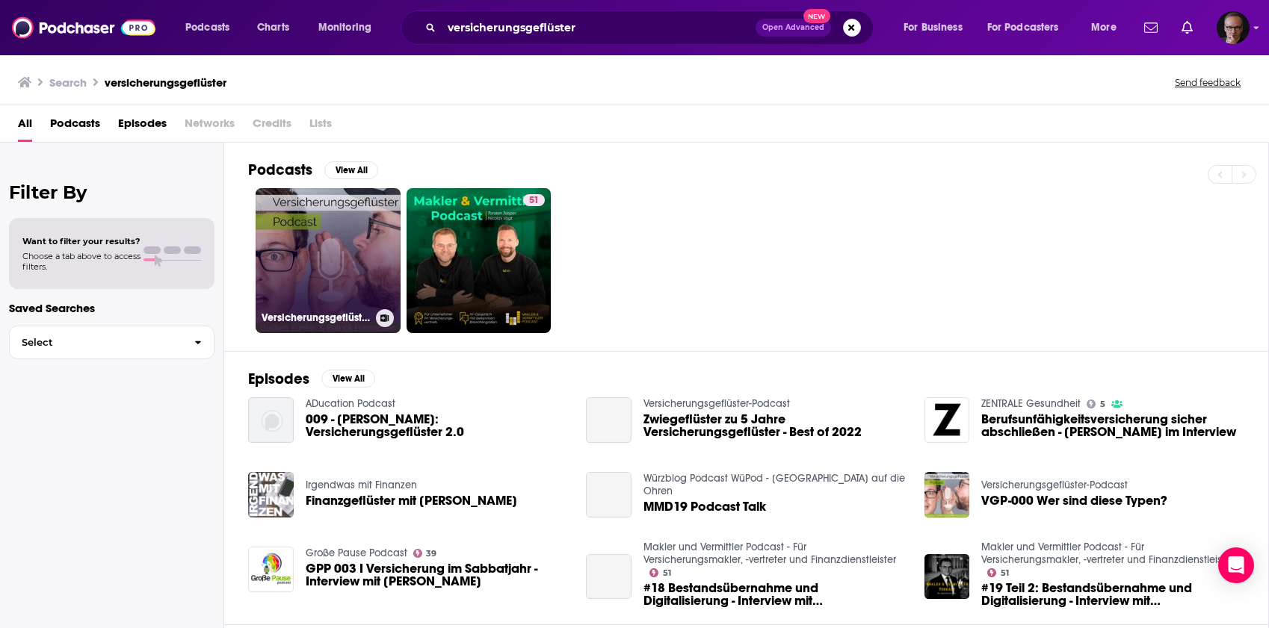
click at [326, 245] on link "Versicherungsgeflüster-Podcast" at bounding box center [328, 260] width 145 height 145
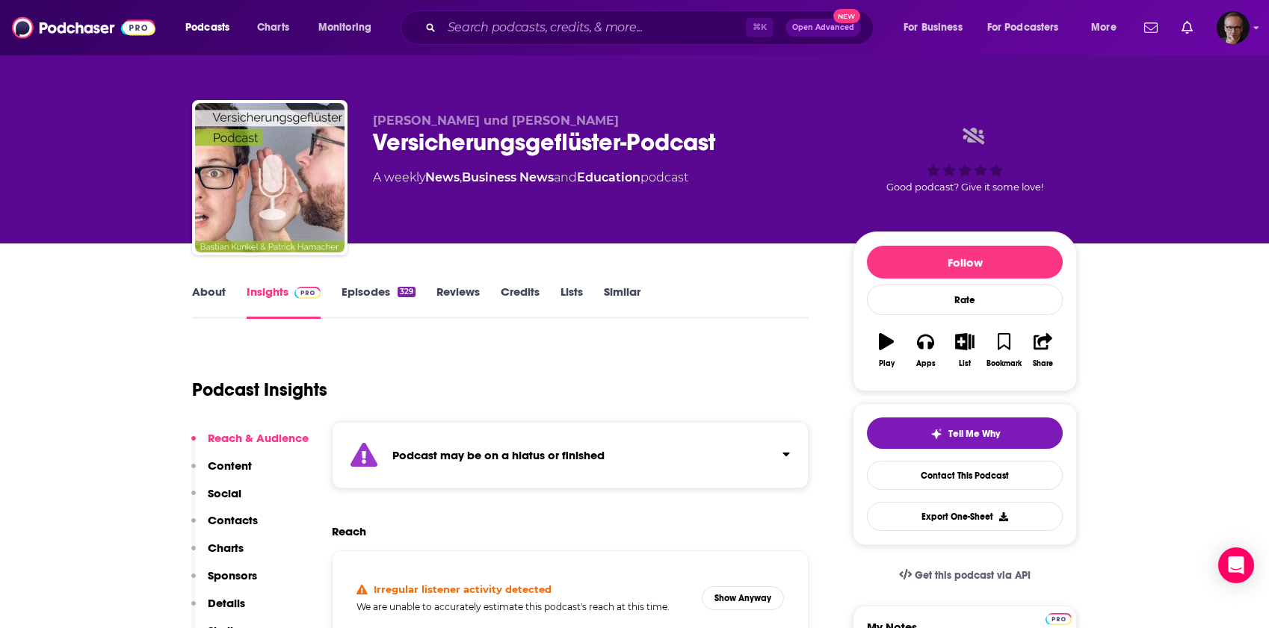
click at [375, 296] on link "Episodes 329" at bounding box center [378, 302] width 74 height 34
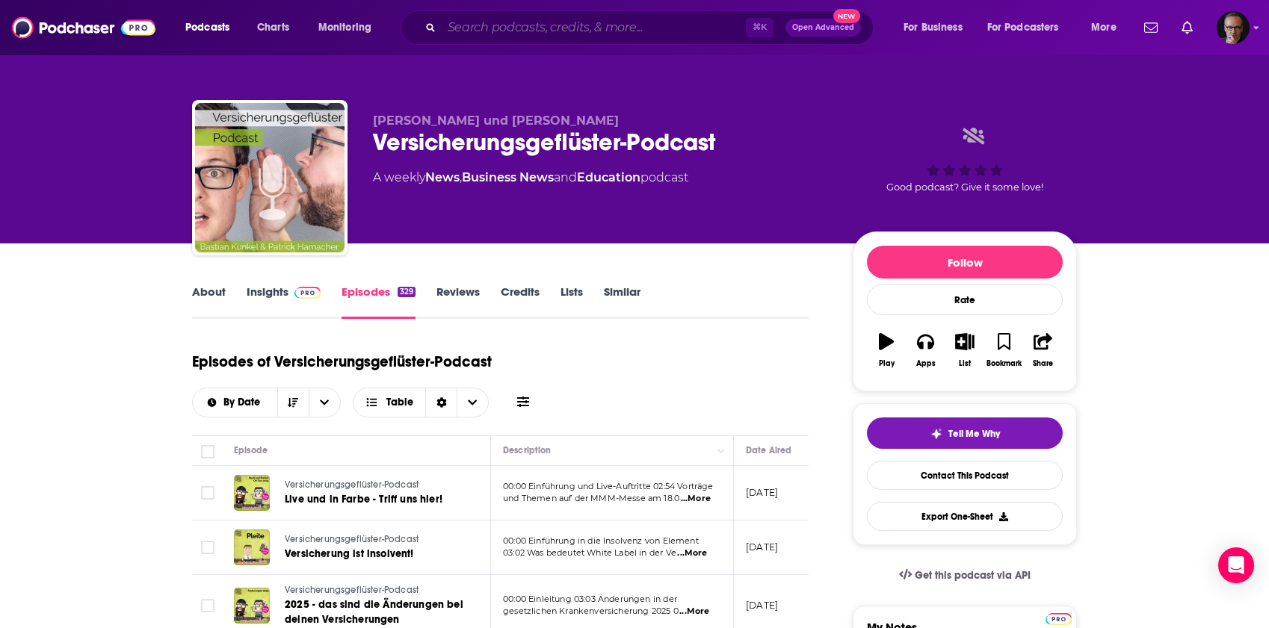
click at [592, 31] on input "Search podcasts, credits, & more..." at bounding box center [594, 28] width 304 height 24
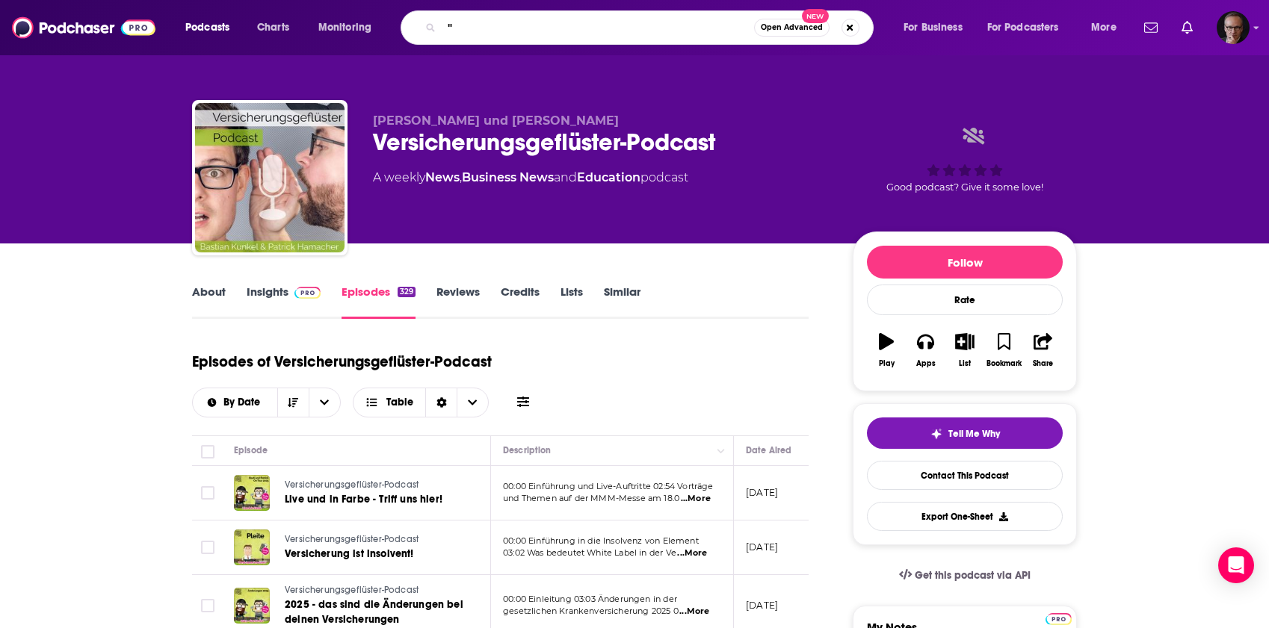
paste input "[PERSON_NAME]"
type input ""[PERSON_NAME]""
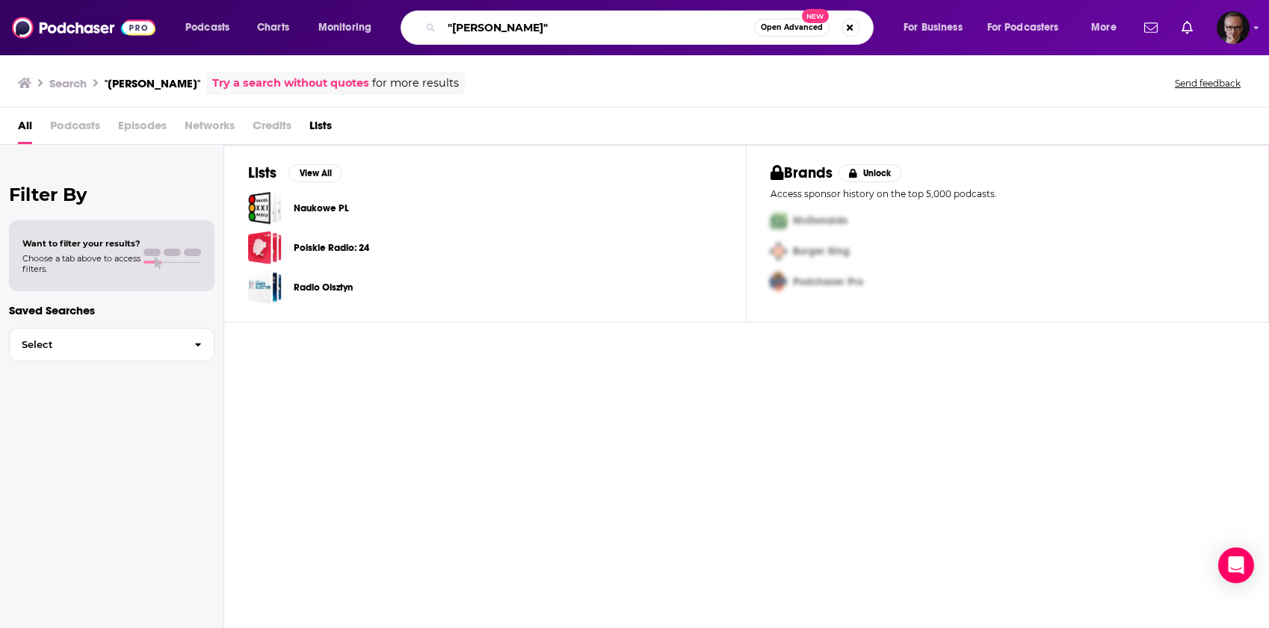
click at [517, 28] on input ""[PERSON_NAME]"" at bounding box center [598, 28] width 312 height 24
click at [559, 28] on input ""[PERSON_NAME]"" at bounding box center [598, 28] width 312 height 24
drag, startPoint x: 559, startPoint y: 28, endPoint x: 477, endPoint y: 25, distance: 81.5
click at [477, 25] on input ""[PERSON_NAME]"" at bounding box center [598, 28] width 312 height 24
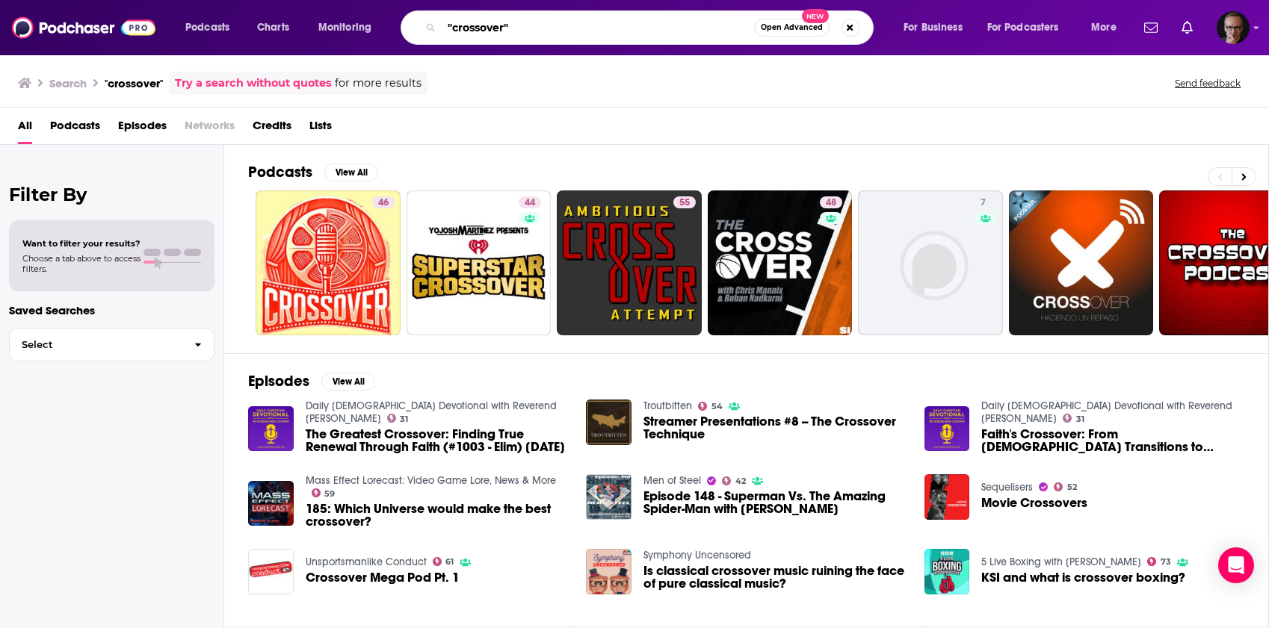
click at [592, 26] on input ""crossover"" at bounding box center [598, 28] width 312 height 24
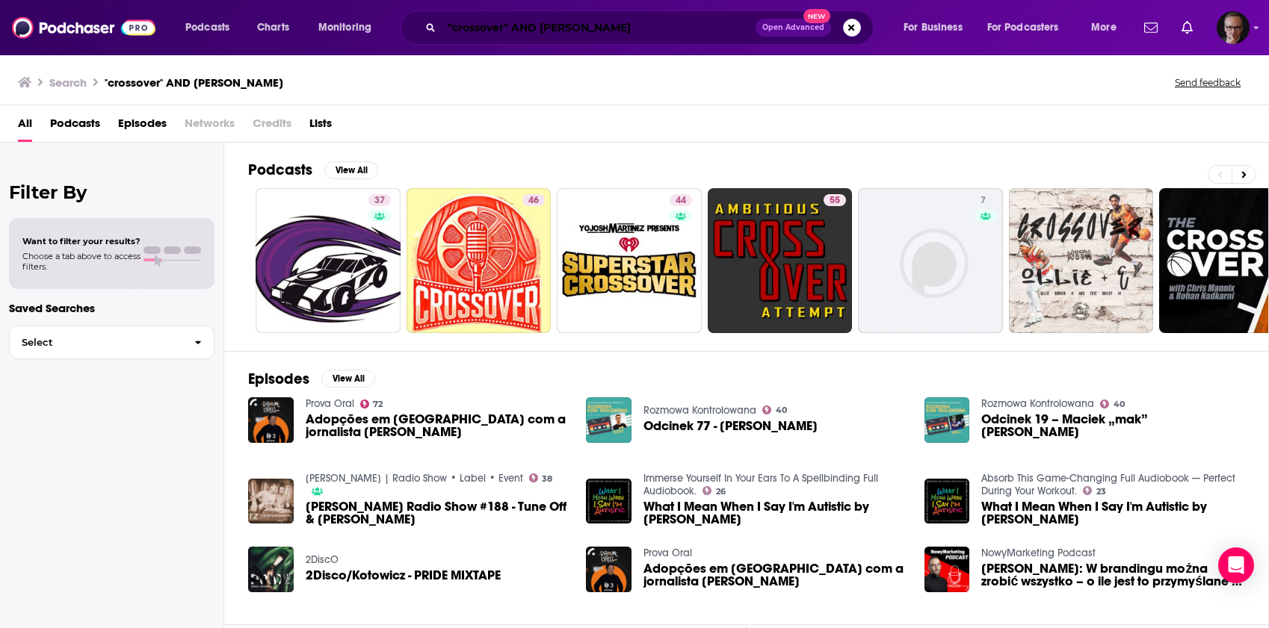
click at [478, 30] on input ""crossover" AND [PERSON_NAME]" at bounding box center [599, 28] width 314 height 24
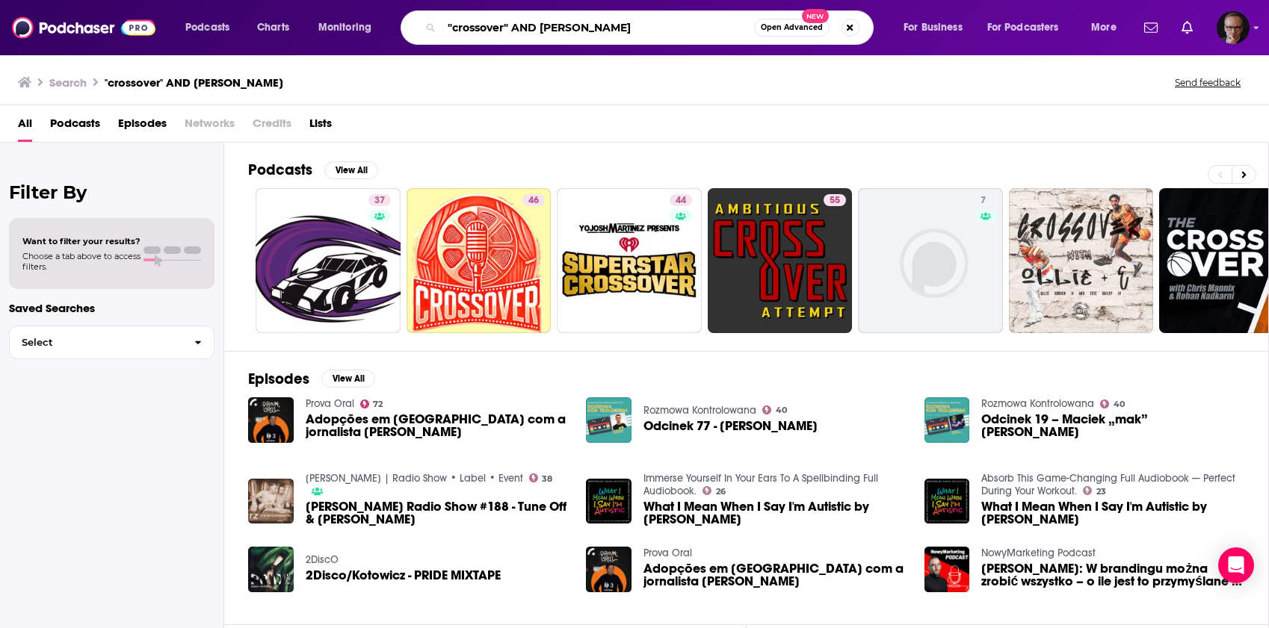
click at [478, 30] on input ""crossover" AND [PERSON_NAME]" at bounding box center [598, 28] width 312 height 24
paste input "[PERSON_NAME]"
drag, startPoint x: 602, startPoint y: 27, endPoint x: 519, endPoint y: 28, distance: 83.7
click at [519, 28] on input ""[PERSON_NAME]" AND [PERSON_NAME]" at bounding box center [598, 28] width 312 height 24
type input ""[PERSON_NAME]""
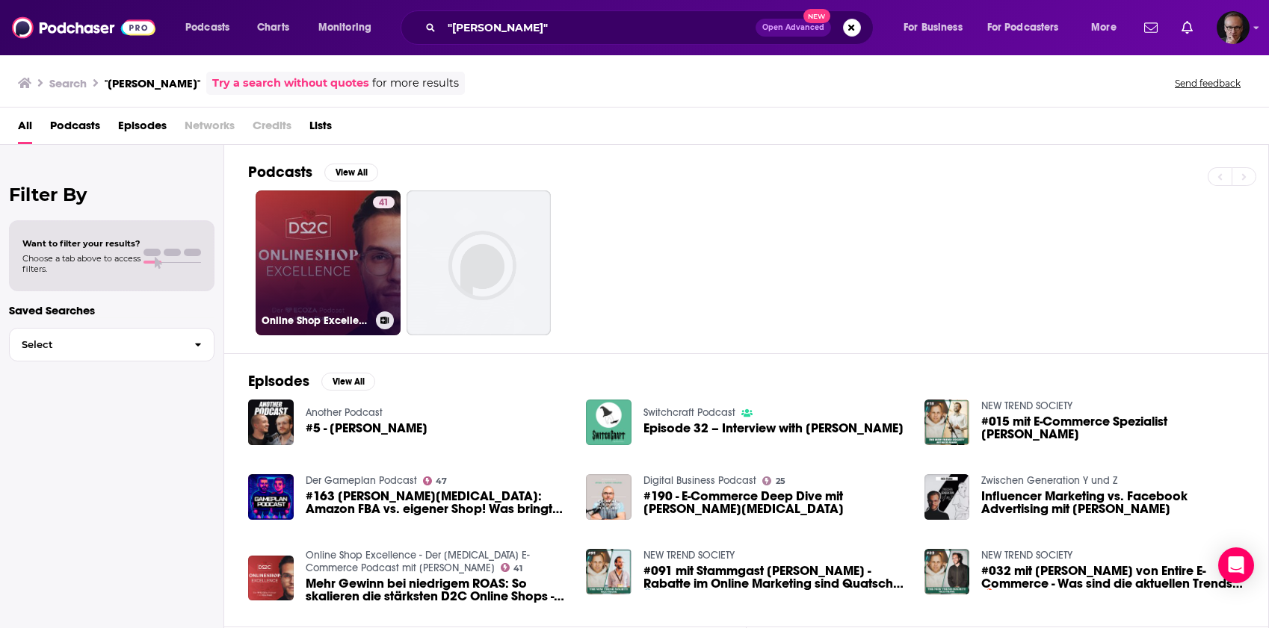
click at [324, 259] on link "41 Online Shop Excellence - Der [MEDICAL_DATA] E-Commerce Podcast mit [PERSON_N…" at bounding box center [328, 263] width 145 height 145
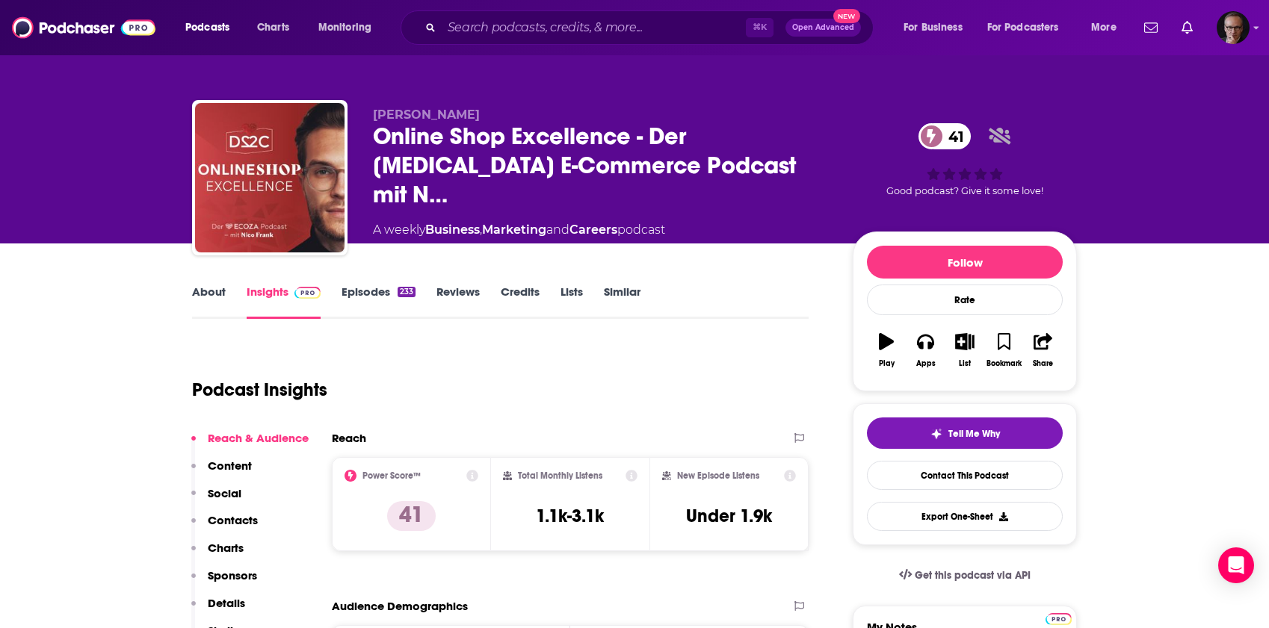
click at [344, 292] on link "Episodes 233" at bounding box center [378, 302] width 74 height 34
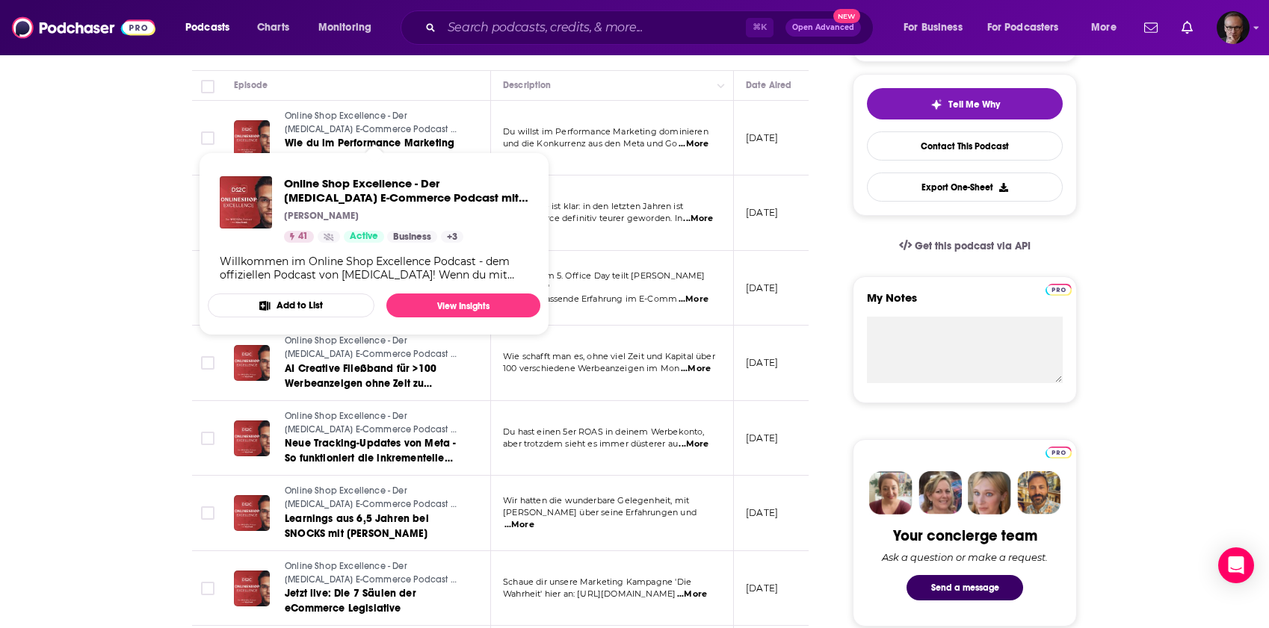
scroll to position [331, 0]
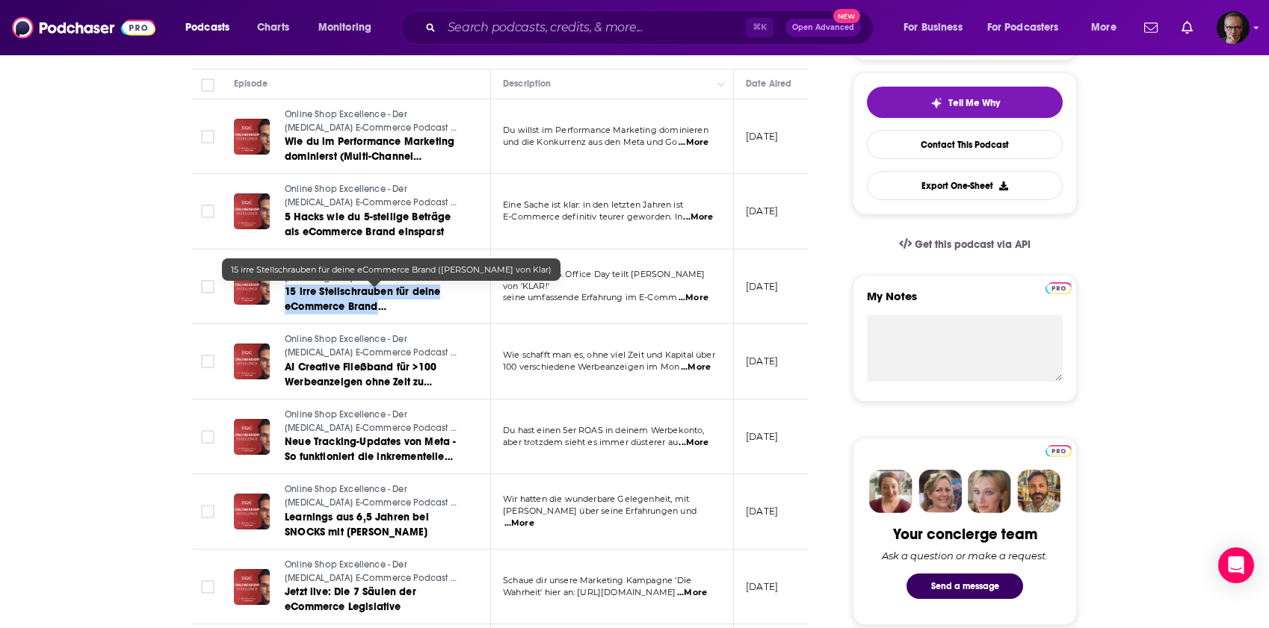
drag, startPoint x: 280, startPoint y: 291, endPoint x: 378, endPoint y: 309, distance: 99.6
click at [378, 309] on div "Online Shop Excellence - Der [MEDICAL_DATA] E-Commerce Podcast mit [PERSON_NAME…" at bounding box center [349, 287] width 230 height 57
copy span "15 irre Stellschrauben für deine eCommerce Brand"
